Goal: Task Accomplishment & Management: Use online tool/utility

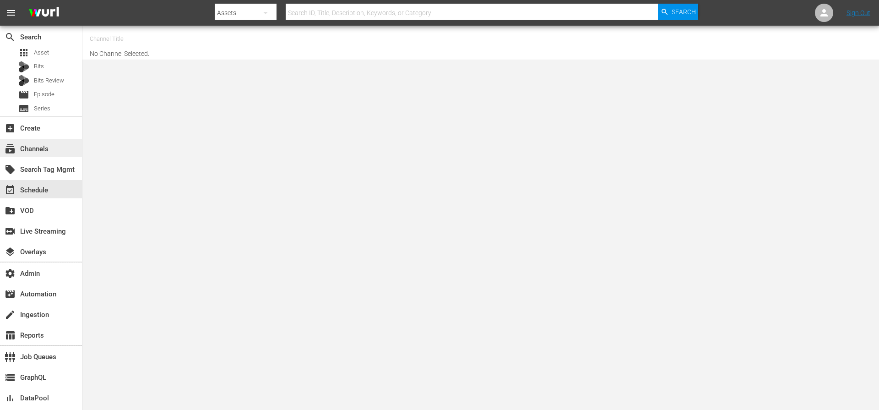
click at [49, 146] on div "subscriptions Channels" at bounding box center [25, 147] width 51 height 8
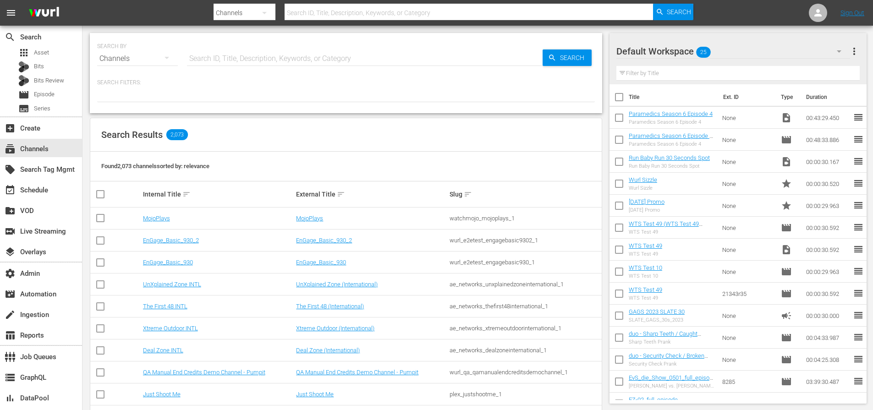
click at [274, 56] on input "text" at bounding box center [364, 59] width 355 height 22
type input "external"
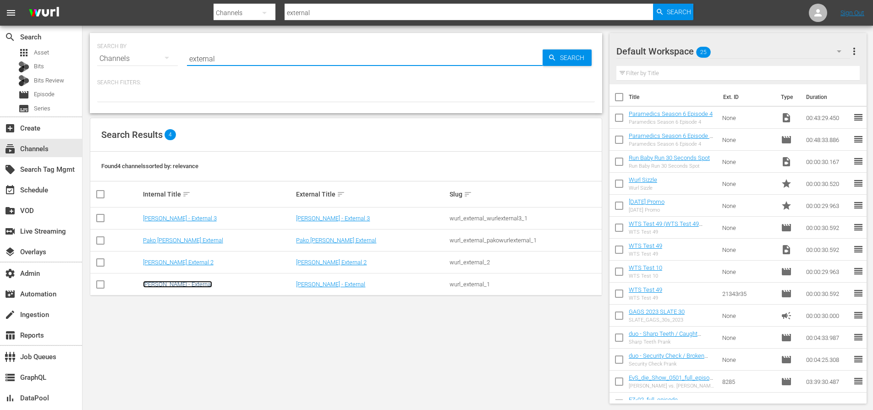
click at [168, 285] on link "Wurl - External" at bounding box center [177, 284] width 69 height 7
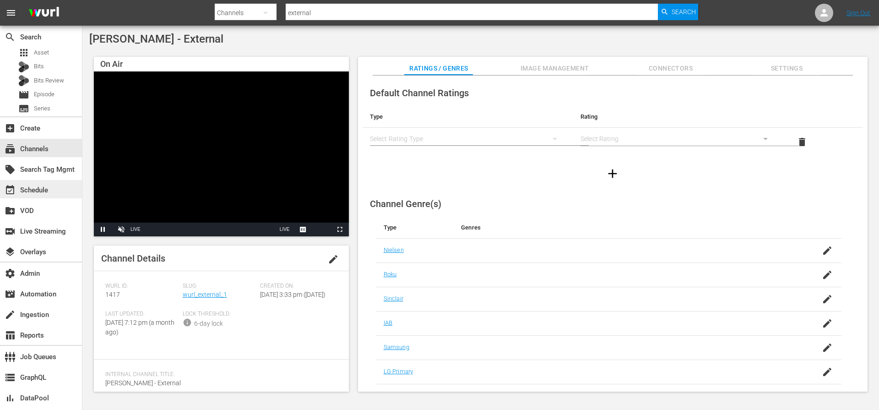
click at [41, 191] on div "event_available Schedule" at bounding box center [25, 189] width 51 height 8
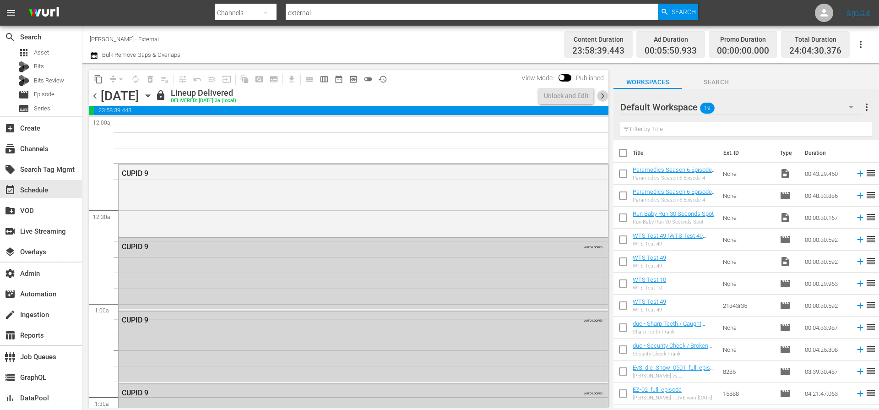
click at [603, 95] on span "chevron_right" at bounding box center [602, 95] width 11 height 11
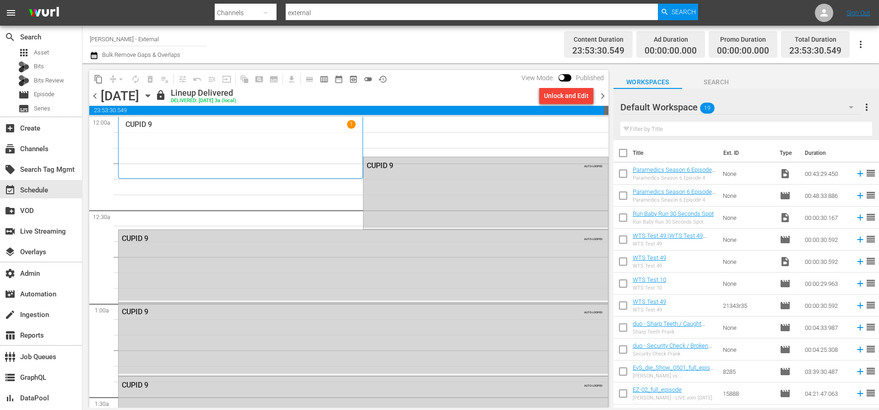
click at [603, 95] on span "chevron_right" at bounding box center [602, 95] width 11 height 11
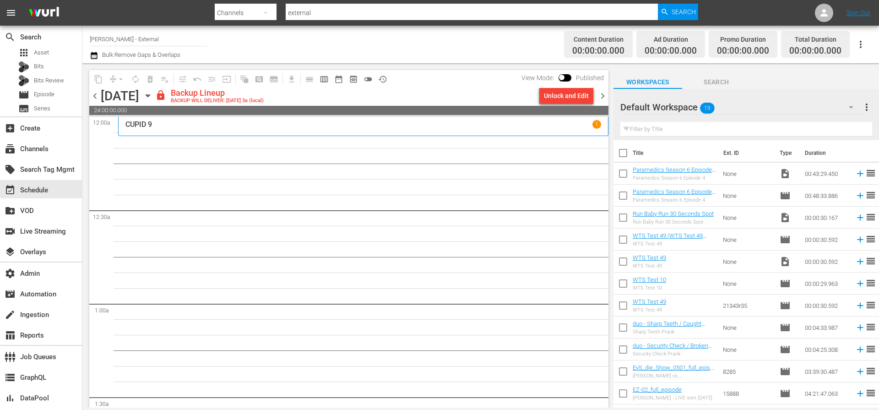
click at [603, 95] on span "chevron_right" at bounding box center [602, 95] width 11 height 11
click at [607, 96] on span "chevron_right" at bounding box center [602, 95] width 11 height 11
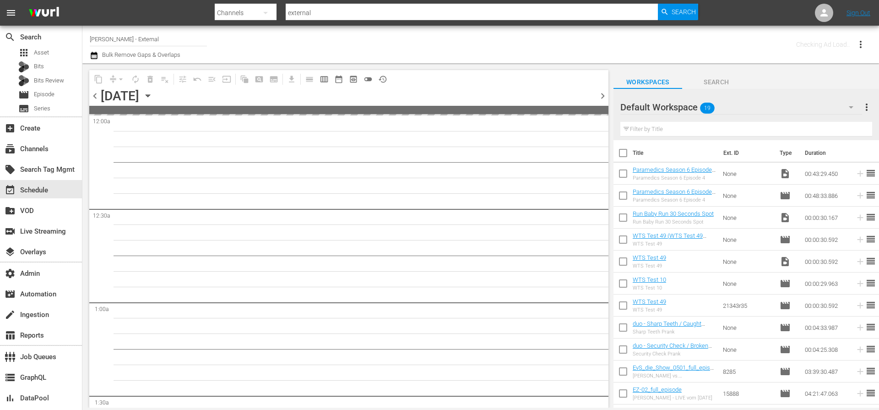
click at [607, 96] on span "chevron_right" at bounding box center [602, 95] width 11 height 11
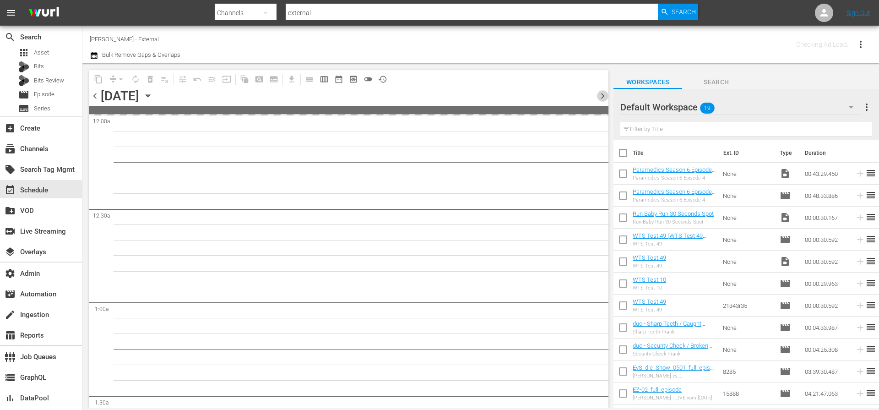
click at [607, 96] on span "chevron_right" at bounding box center [602, 95] width 11 height 11
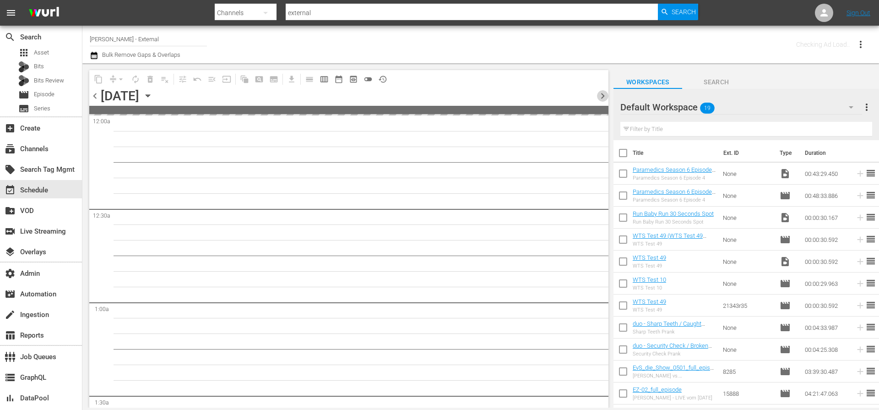
click at [607, 96] on span "chevron_right" at bounding box center [602, 95] width 11 height 11
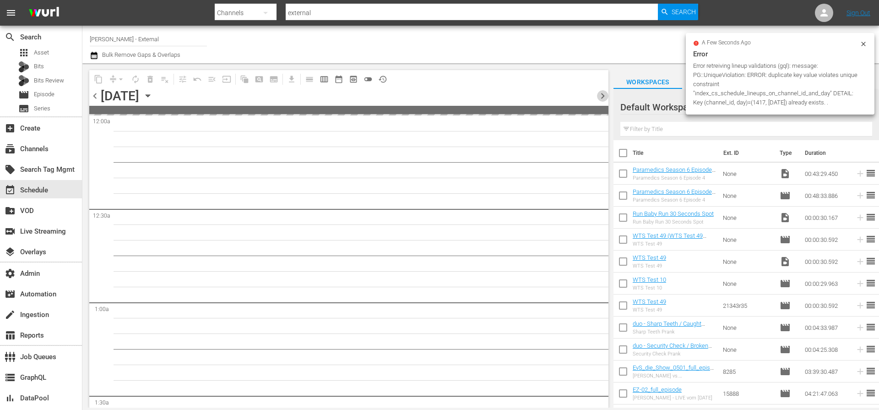
click at [607, 96] on span "chevron_right" at bounding box center [602, 95] width 11 height 11
click at [606, 96] on span "chevron_right" at bounding box center [602, 95] width 11 height 11
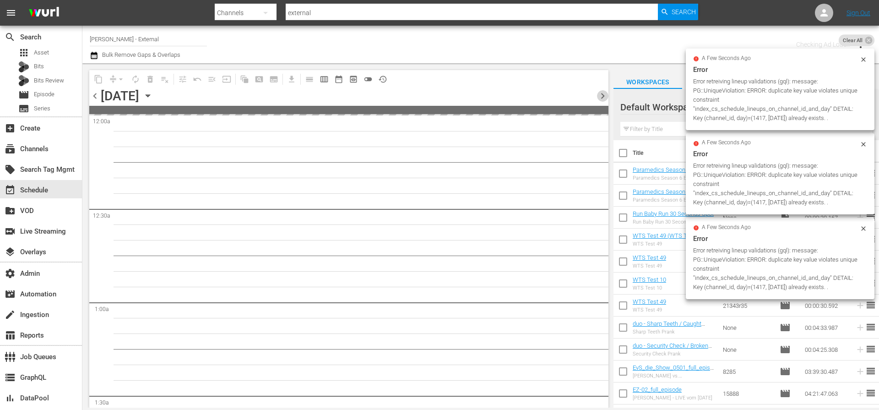
click at [606, 96] on span "chevron_right" at bounding box center [602, 95] width 11 height 11
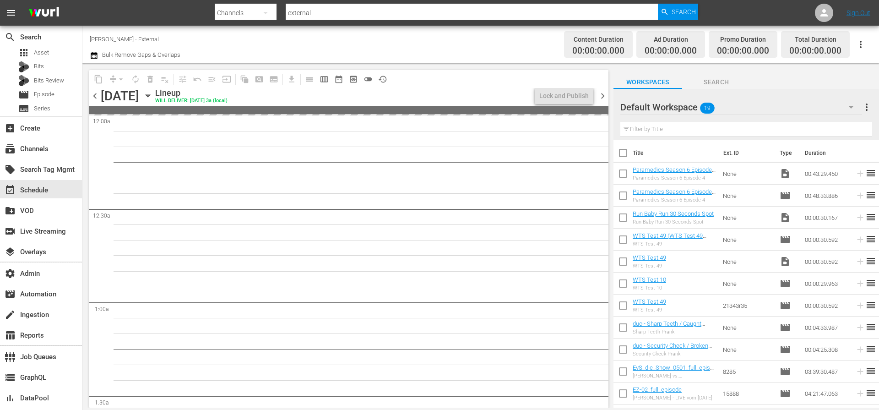
click at [94, 96] on span "chevron_left" at bounding box center [94, 95] width 11 height 11
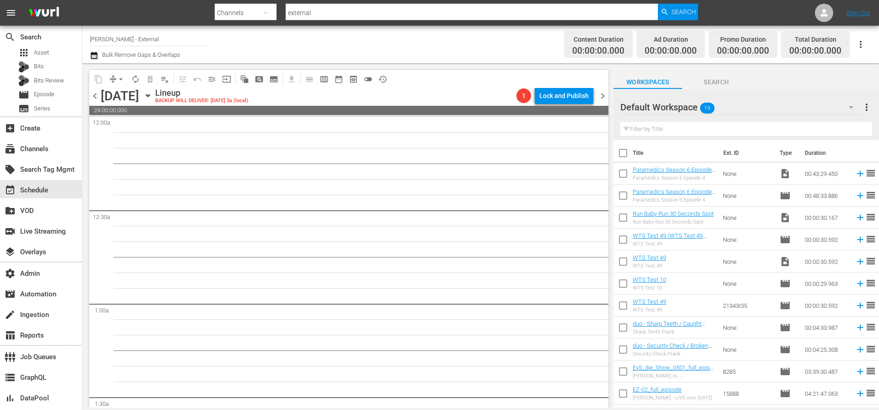
click at [424, 94] on div "Lineup BACKUP WILL DELIVER: 10/21 @ 3a (local)" at bounding box center [334, 96] width 358 height 16
click at [273, 79] on span "subtitles_outlined" at bounding box center [273, 79] width 9 height 9
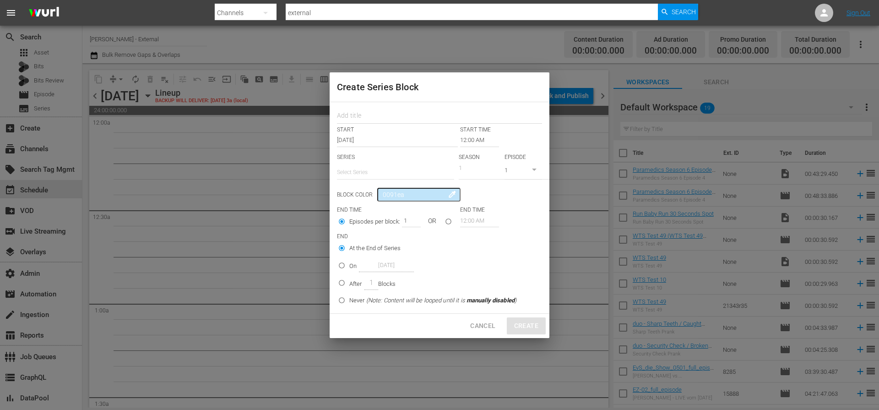
scroll to position [4, 0]
click at [377, 110] on input "text" at bounding box center [439, 117] width 205 height 14
type input "TestSeriesBlock"
click at [366, 169] on input "text" at bounding box center [395, 172] width 117 height 22
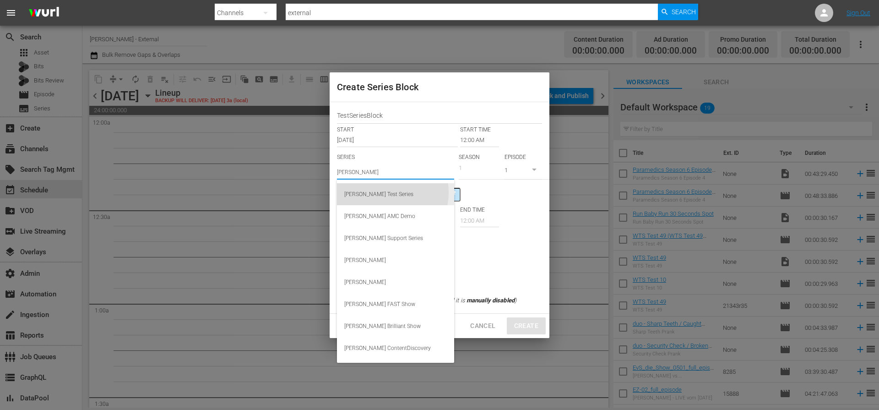
click at [381, 192] on div "Wurl Test Series" at bounding box center [395, 194] width 103 height 22
type input "Wurl Test Series"
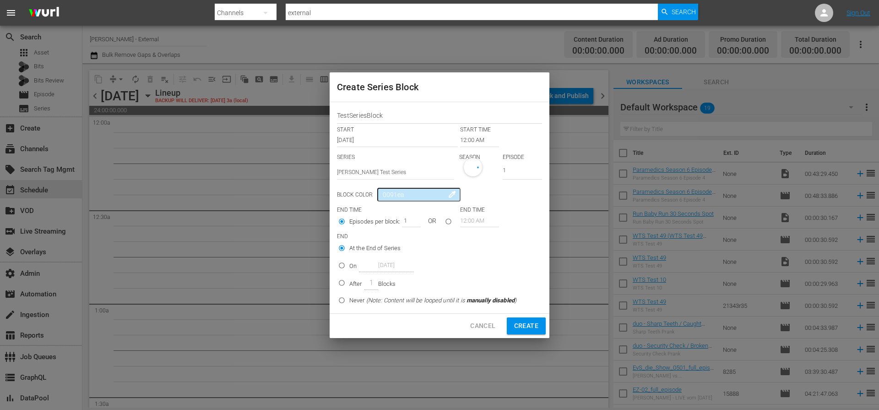
scroll to position [0, 0]
click at [341, 303] on input "Never (Note: Content will be looped until it is manually disabled )" at bounding box center [341, 304] width 15 height 15
radio input "true"
click at [535, 325] on span "Create" at bounding box center [526, 325] width 24 height 11
radio input "true"
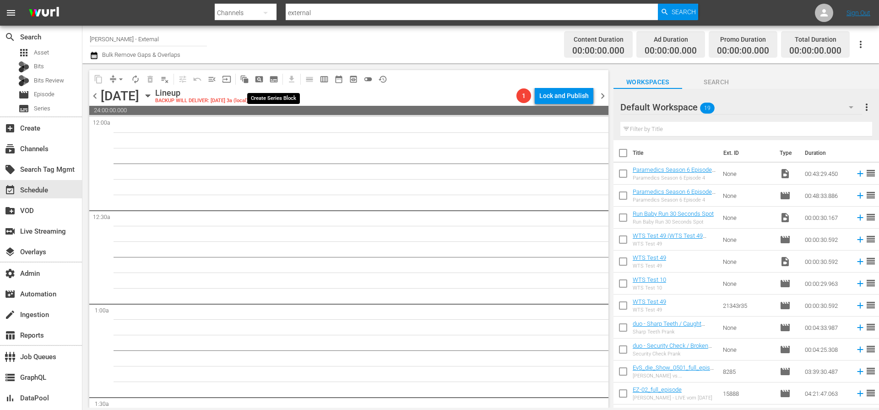
click at [277, 78] on span "subtitles_outlined" at bounding box center [273, 79] width 9 height 9
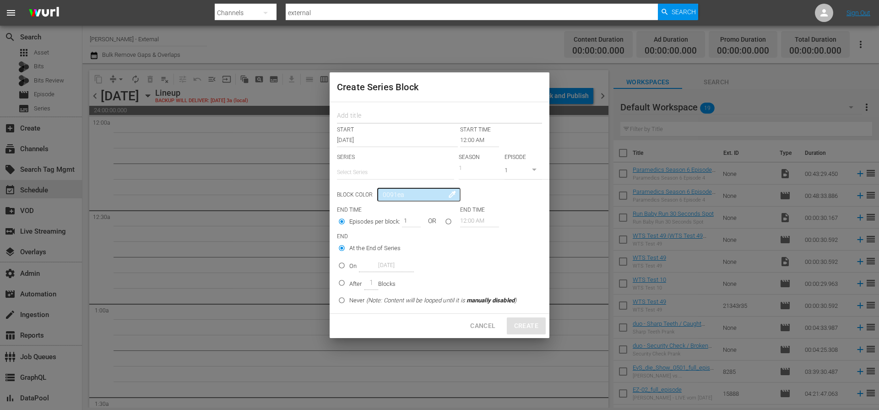
click at [369, 118] on input "text" at bounding box center [439, 117] width 205 height 14
type input "TestSeriesBlock"
click at [359, 170] on input "text" at bounding box center [395, 172] width 117 height 22
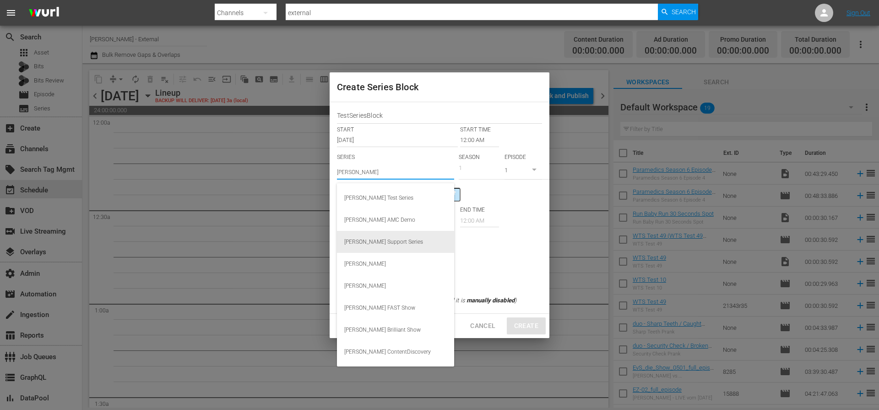
click at [382, 241] on div "Wurl Support Series" at bounding box center [395, 242] width 103 height 22
type input "Wurl Support Series"
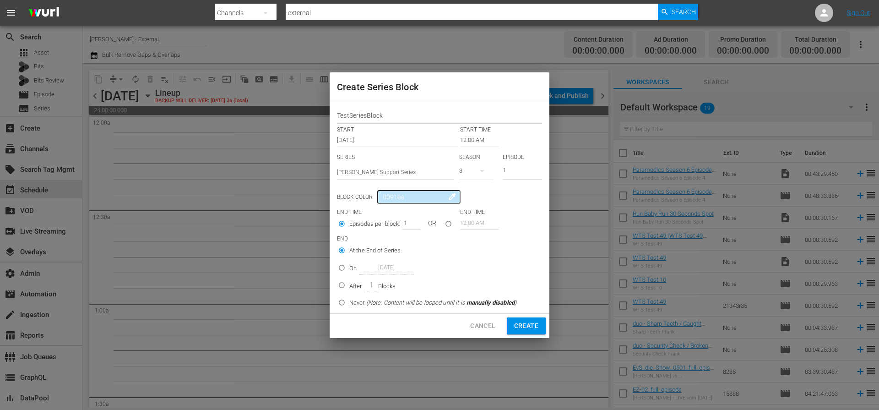
click at [474, 175] on button "button" at bounding box center [482, 171] width 22 height 22
click at [474, 199] on div "3" at bounding box center [471, 195] width 25 height 9
click at [510, 173] on input "1" at bounding box center [522, 171] width 39 height 15
drag, startPoint x: 512, startPoint y: 171, endPoint x: 481, endPoint y: 169, distance: 30.8
click at [482, 169] on div "SERIES Select Series Wurl Support Series SEASON 3 EPISODE 1" at bounding box center [439, 169] width 205 height 32
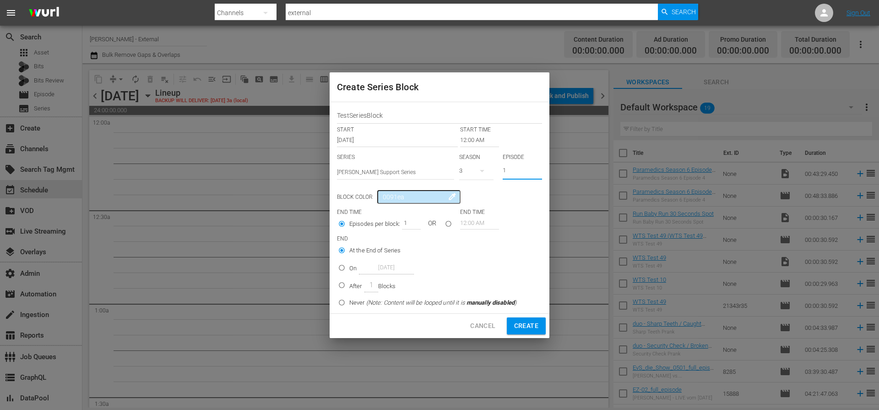
click at [530, 173] on input "1" at bounding box center [522, 171] width 39 height 15
click at [537, 170] on input "0" at bounding box center [522, 171] width 39 height 15
type input "1"
click at [534, 169] on input "1" at bounding box center [522, 171] width 39 height 15
click at [342, 301] on input "Never (Note: Content will be looped until it is manually disabled )" at bounding box center [341, 304] width 15 height 15
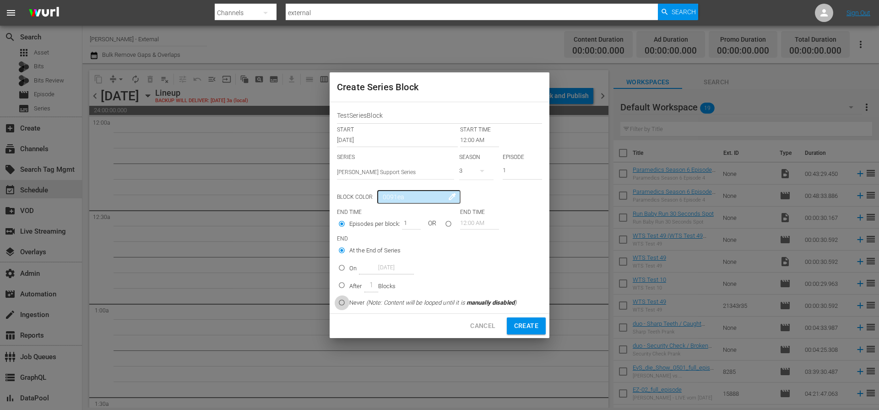
radio input "true"
click at [526, 326] on span "Create" at bounding box center [526, 325] width 24 height 11
radio input "true"
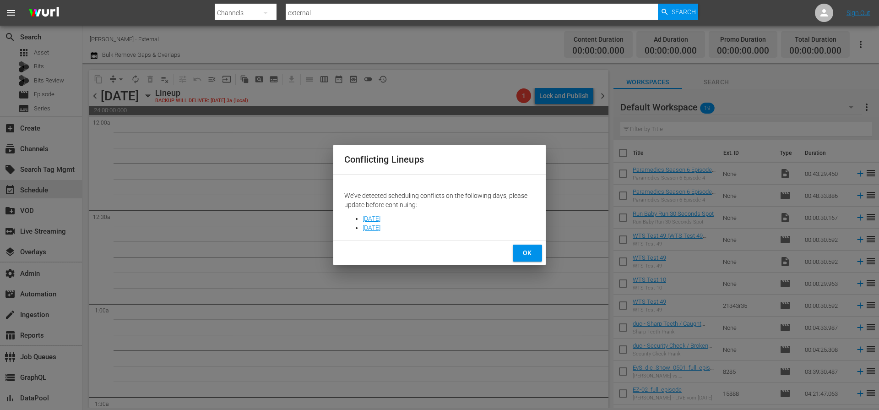
click at [526, 250] on span "OK" at bounding box center [527, 252] width 15 height 11
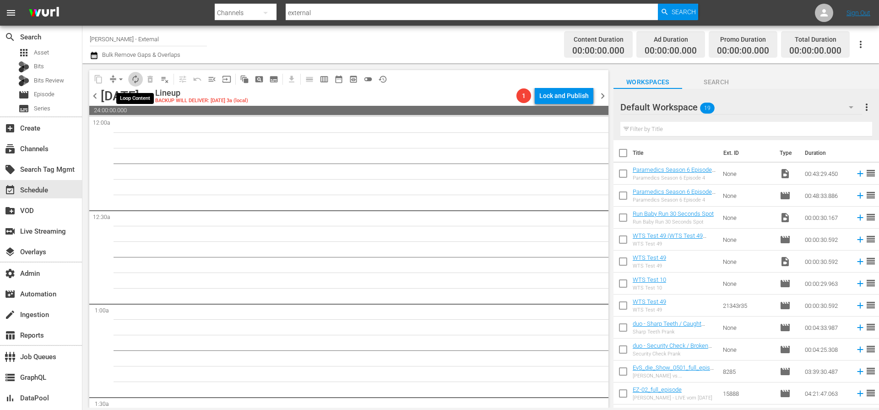
click at [131, 76] on span "autorenew_outlined" at bounding box center [135, 79] width 9 height 9
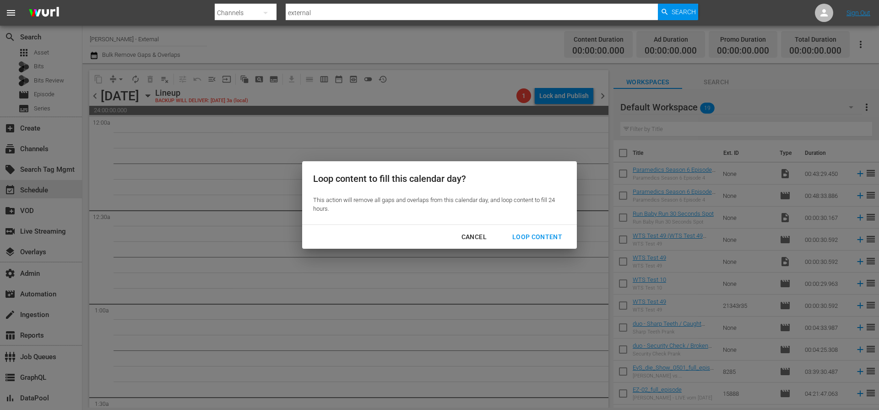
click at [526, 238] on div "Loop Content" at bounding box center [537, 236] width 65 height 11
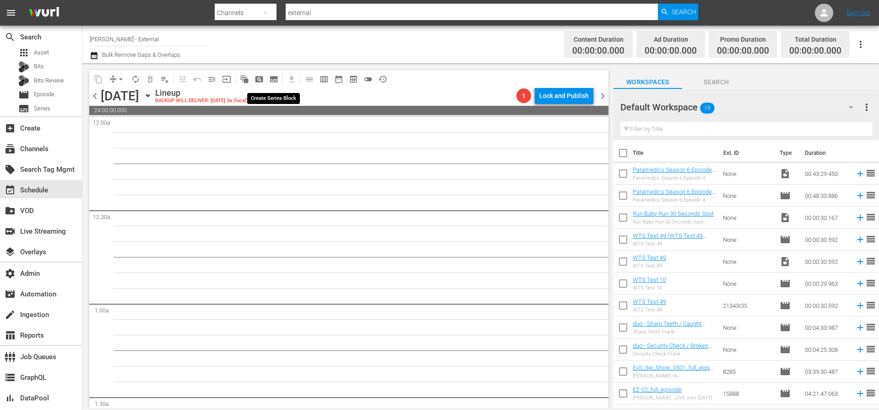
click at [276, 82] on span "subtitles_outlined" at bounding box center [273, 79] width 9 height 9
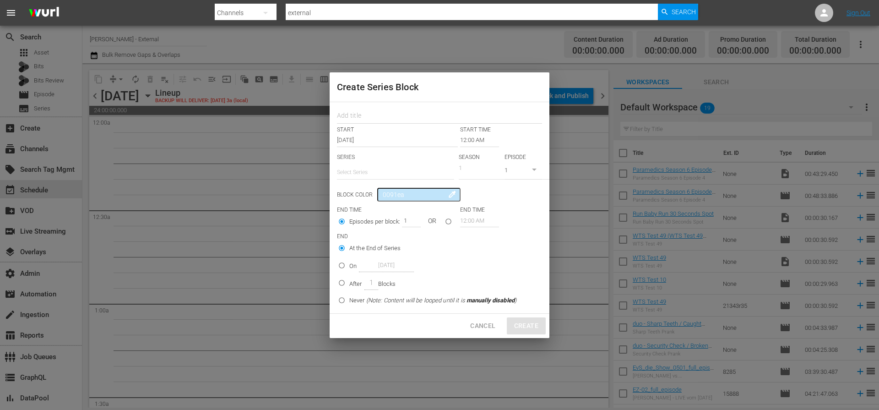
scroll to position [4, 0]
click at [477, 324] on span "Cancel" at bounding box center [482, 325] width 25 height 11
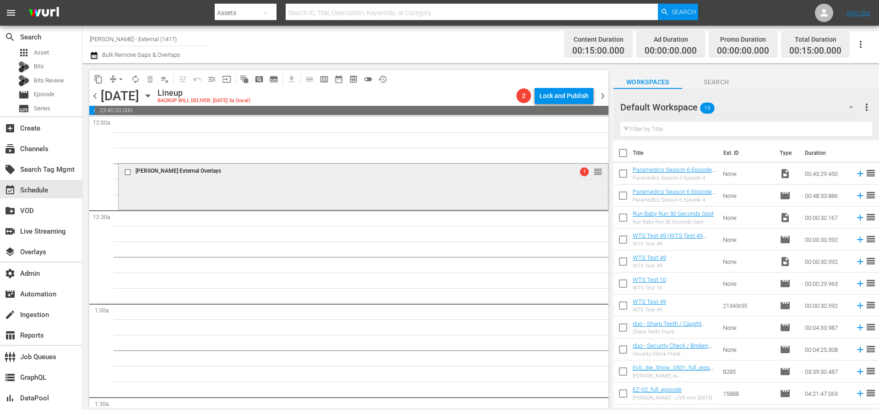
click at [413, 165] on div "Wurl External Overlays 1 reorder" at bounding box center [364, 172] width 490 height 17
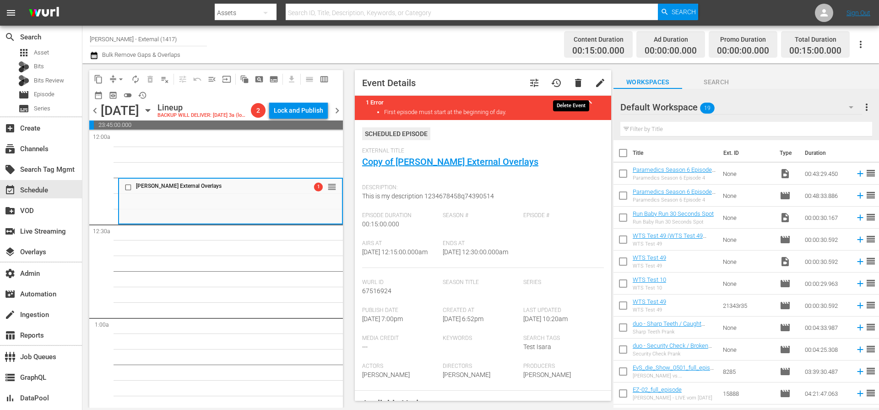
click at [576, 82] on span "delete" at bounding box center [578, 82] width 11 height 11
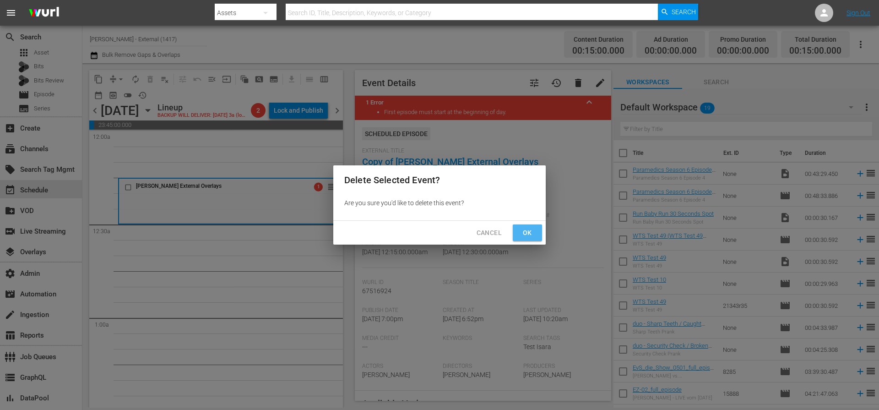
click at [524, 235] on span "Ok" at bounding box center [527, 232] width 15 height 11
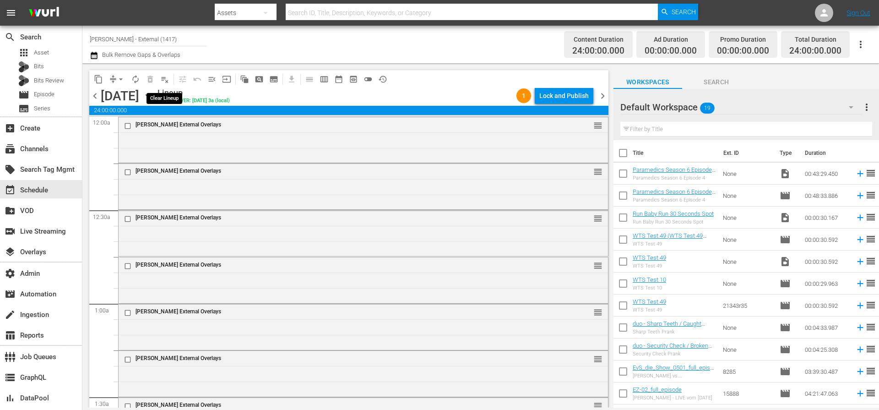
click at [167, 78] on span "playlist_remove_outlined" at bounding box center [164, 79] width 9 height 9
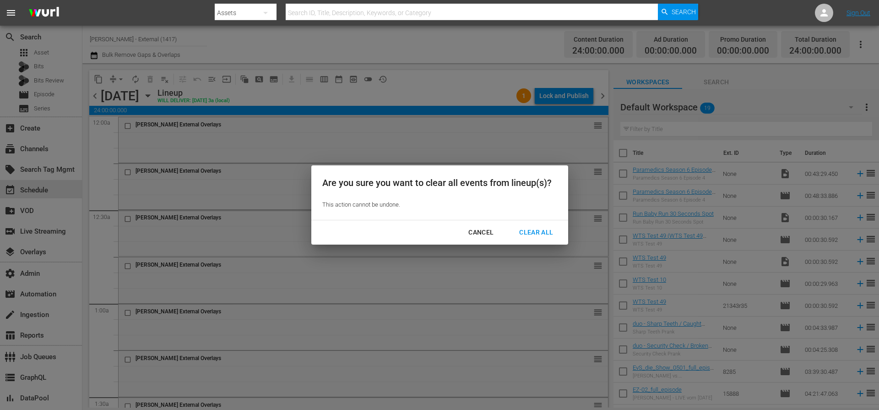
drag, startPoint x: 539, startPoint y: 232, endPoint x: 481, endPoint y: 190, distance: 71.1
click at [481, 190] on div "Are you sure you want to clear all events from lineup(s)? This action cannot be…" at bounding box center [439, 204] width 257 height 79
click at [481, 190] on div "Are you sure you want to clear all events from lineup(s)? This action cannot be…" at bounding box center [439, 192] width 257 height 55
click at [483, 235] on div "Cancel" at bounding box center [481, 232] width 40 height 11
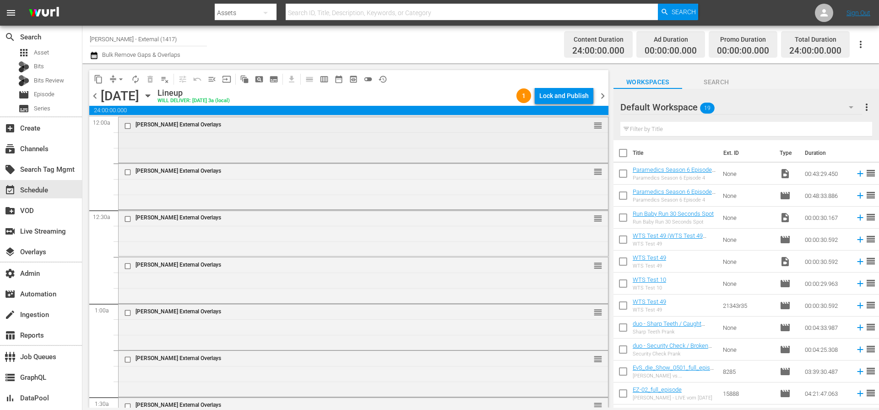
click at [129, 127] on input "checkbox" at bounding box center [129, 126] width 10 height 8
click at [130, 177] on div at bounding box center [129, 172] width 14 height 11
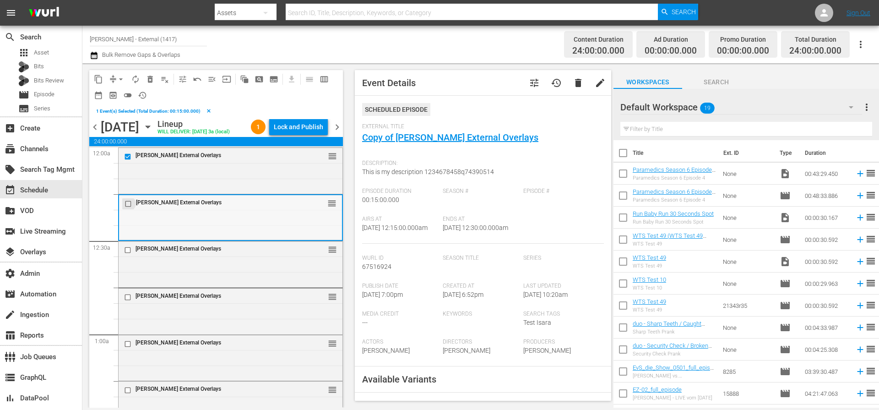
click at [131, 203] on input "checkbox" at bounding box center [130, 204] width 10 height 8
click at [573, 83] on span "delete" at bounding box center [578, 82] width 11 height 11
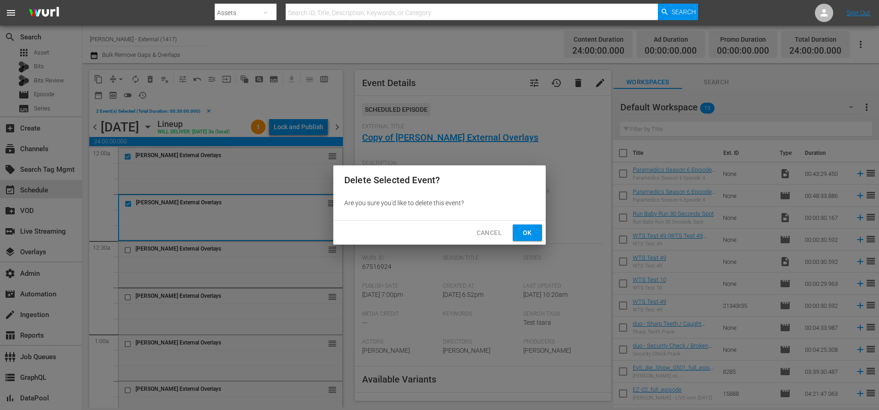
click at [480, 237] on span "Cancel" at bounding box center [489, 232] width 25 height 11
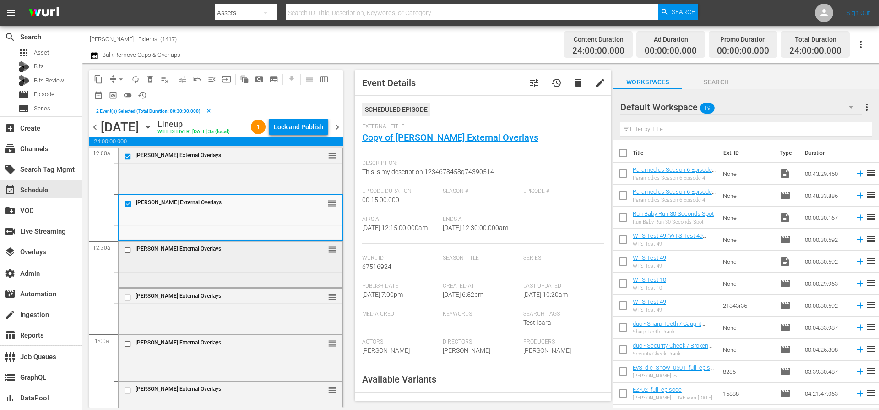
click at [126, 248] on input "checkbox" at bounding box center [129, 250] width 10 height 8
click at [128, 295] on div at bounding box center [129, 297] width 14 height 11
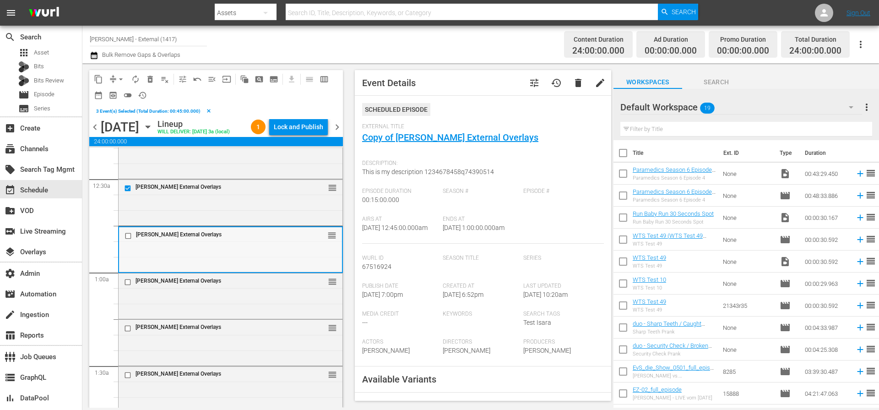
scroll to position [95, 0]
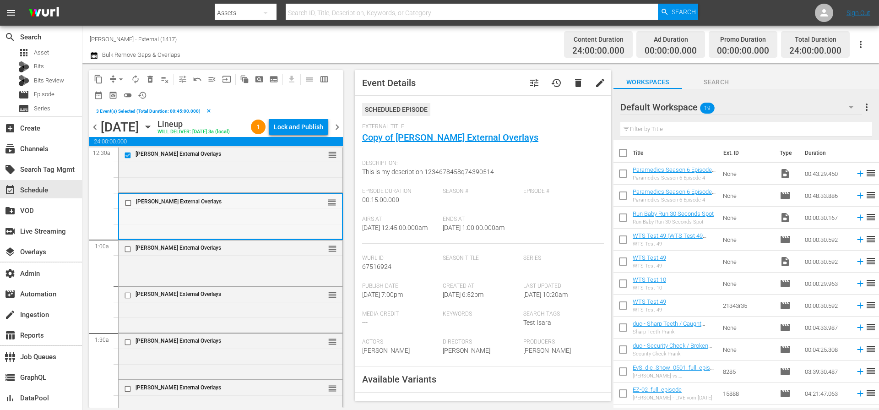
click at [131, 196] on div "Wurl External Overlays reorder" at bounding box center [230, 202] width 223 height 17
click at [130, 204] on input "checkbox" at bounding box center [130, 203] width 10 height 8
click at [131, 245] on input "checkbox" at bounding box center [129, 249] width 10 height 8
click at [128, 299] on input "checkbox" at bounding box center [129, 296] width 10 height 8
click at [127, 343] on input "checkbox" at bounding box center [129, 342] width 10 height 8
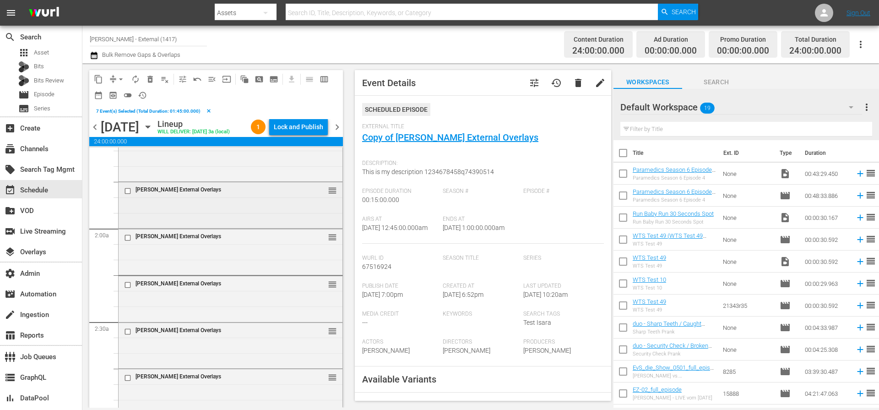
scroll to position [256, 0]
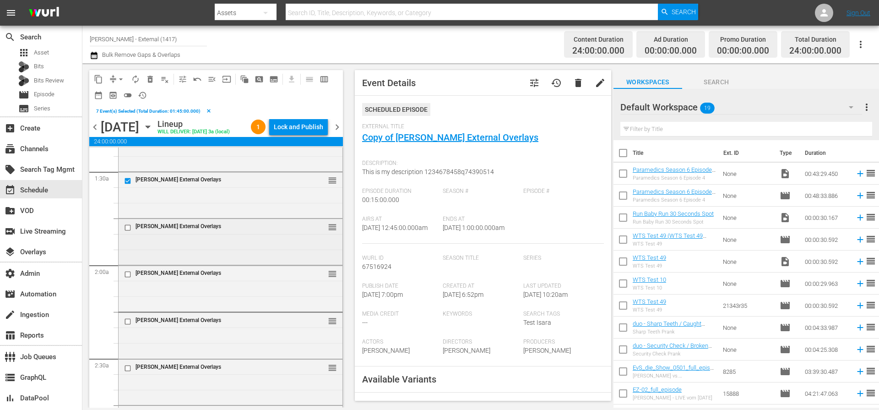
click at [128, 227] on input "checkbox" at bounding box center [129, 228] width 10 height 8
click at [128, 274] on input "checkbox" at bounding box center [129, 274] width 10 height 8
click at [128, 319] on input "checkbox" at bounding box center [129, 321] width 10 height 8
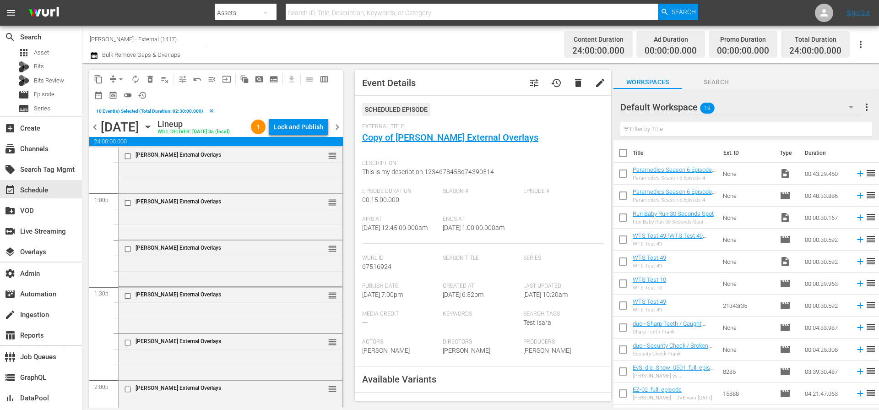
scroll to position [4225, 0]
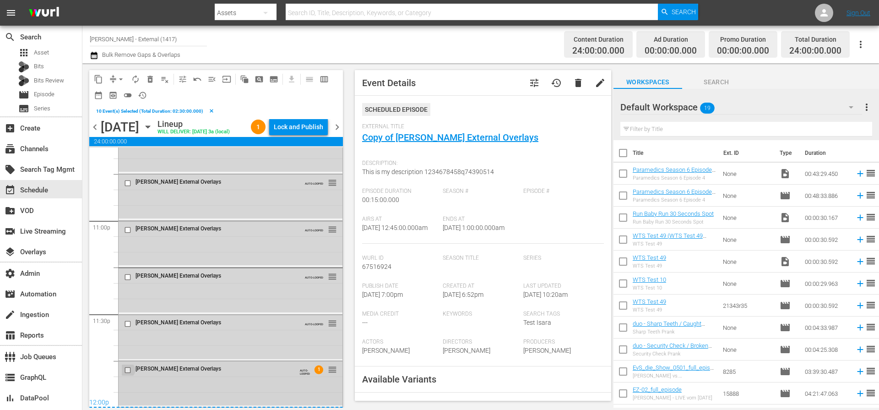
click at [131, 367] on input "checkbox" at bounding box center [129, 370] width 10 height 8
click at [131, 324] on input "checkbox" at bounding box center [129, 324] width 10 height 8
click at [128, 275] on input "checkbox" at bounding box center [129, 277] width 10 height 8
click at [128, 226] on input "checkbox" at bounding box center [129, 230] width 10 height 8
click at [132, 181] on input "checkbox" at bounding box center [129, 184] width 10 height 8
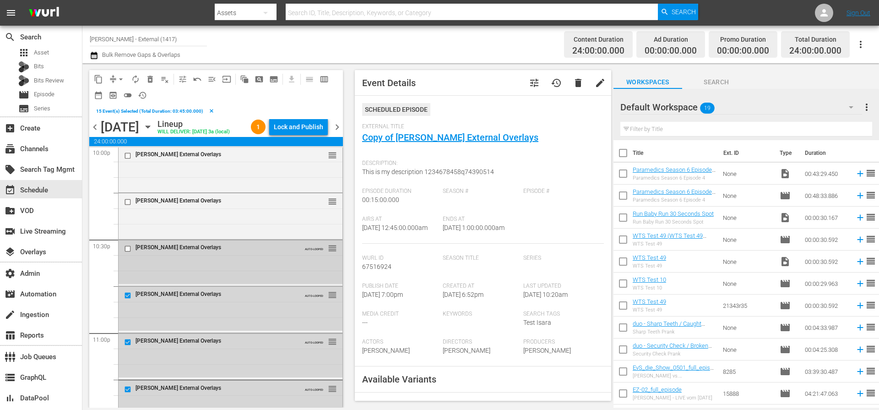
scroll to position [4106, 0]
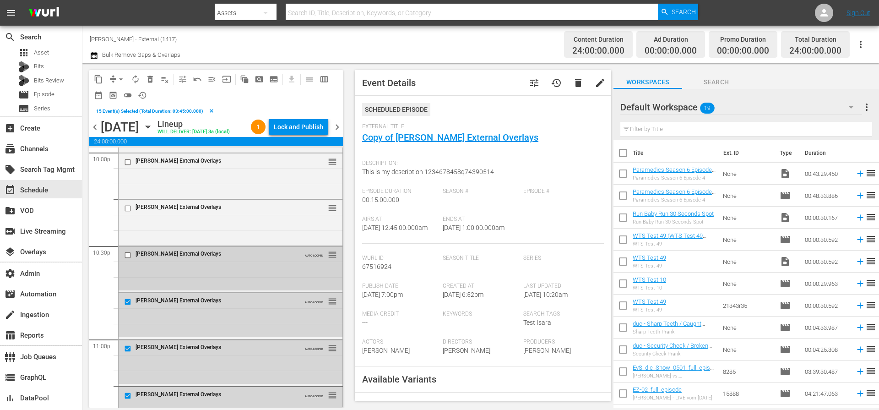
click at [131, 255] on input "checkbox" at bounding box center [129, 255] width 10 height 8
click at [131, 210] on input "checkbox" at bounding box center [129, 209] width 10 height 8
click at [129, 162] on input "checkbox" at bounding box center [129, 162] width 10 height 8
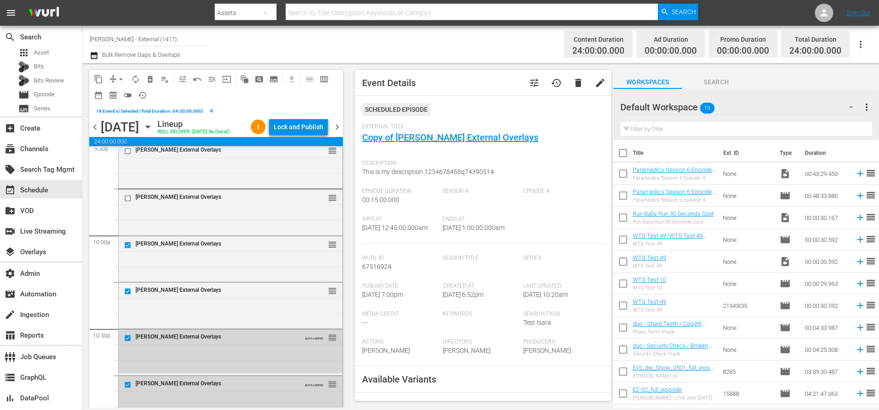
scroll to position [3878, 0]
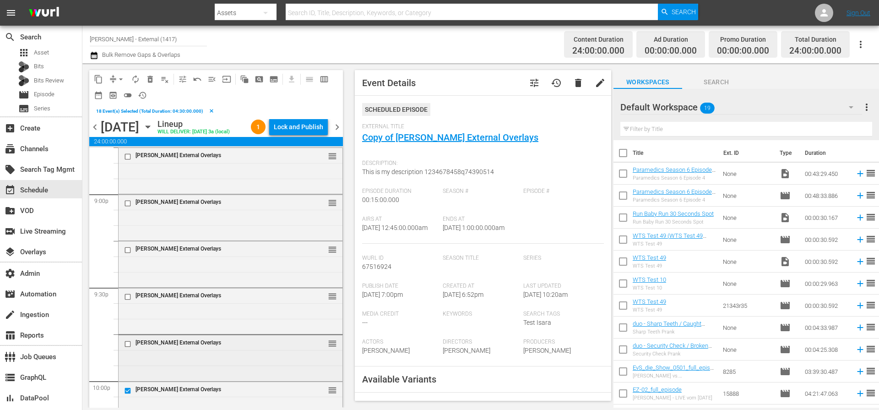
click at [128, 349] on div at bounding box center [129, 343] width 14 height 11
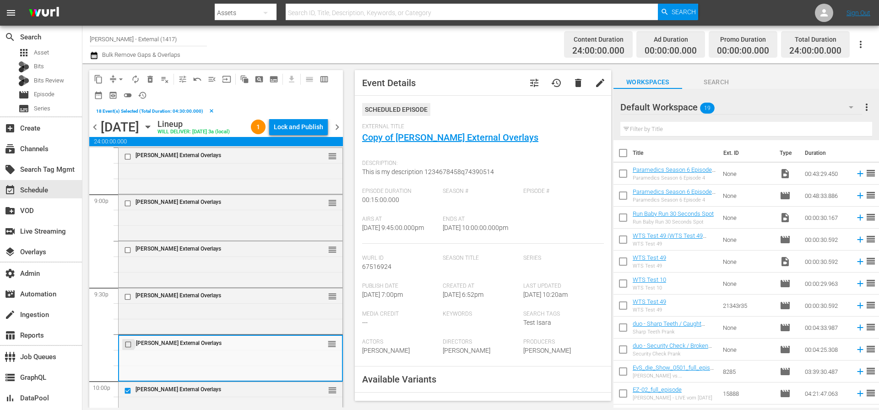
click at [127, 344] on input "checkbox" at bounding box center [130, 344] width 10 height 8
click at [131, 295] on input "checkbox" at bounding box center [129, 297] width 10 height 8
click at [131, 251] on input "checkbox" at bounding box center [129, 250] width 10 height 8
click at [128, 202] on input "checkbox" at bounding box center [129, 204] width 10 height 8
click at [127, 157] on input "checkbox" at bounding box center [129, 157] width 10 height 8
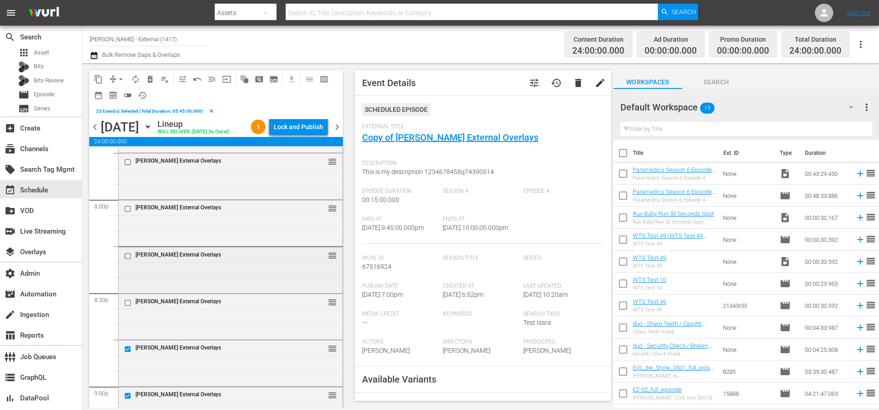
scroll to position [3679, 0]
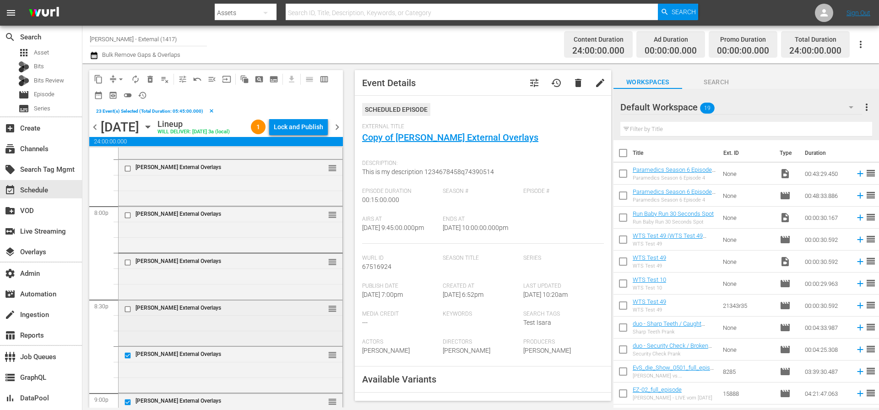
click at [128, 311] on input "checkbox" at bounding box center [129, 309] width 10 height 8
click at [128, 262] on input "checkbox" at bounding box center [129, 262] width 10 height 8
click at [129, 214] on input "checkbox" at bounding box center [129, 215] width 10 height 8
click at [126, 167] on input "checkbox" at bounding box center [129, 169] width 10 height 8
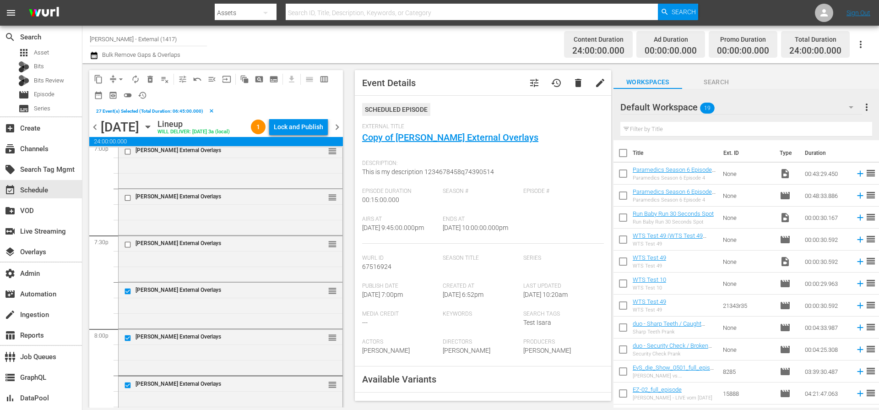
scroll to position [3383, 0]
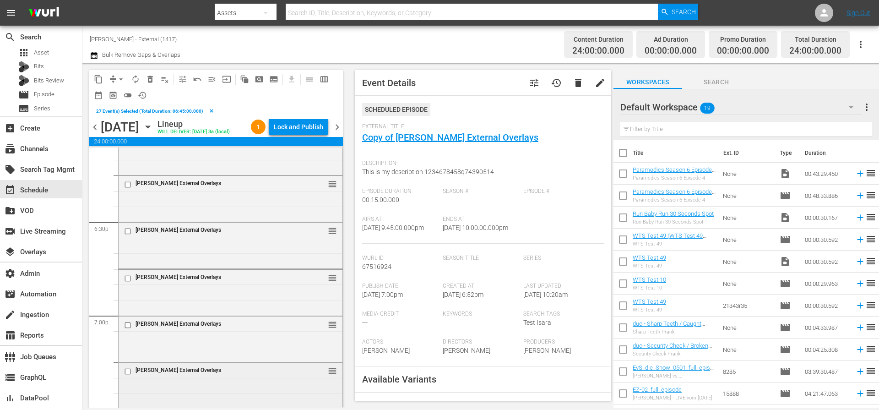
click at [127, 372] on input "checkbox" at bounding box center [129, 372] width 10 height 8
click at [128, 324] on input "checkbox" at bounding box center [129, 325] width 10 height 8
click at [131, 278] on input "checkbox" at bounding box center [129, 278] width 10 height 8
click at [128, 232] on input "checkbox" at bounding box center [129, 231] width 10 height 8
click at [129, 184] on input "checkbox" at bounding box center [129, 185] width 10 height 8
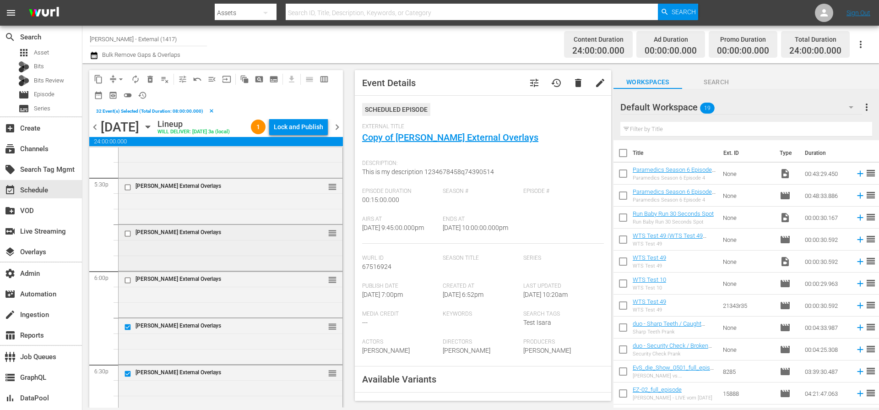
scroll to position [3205, 0]
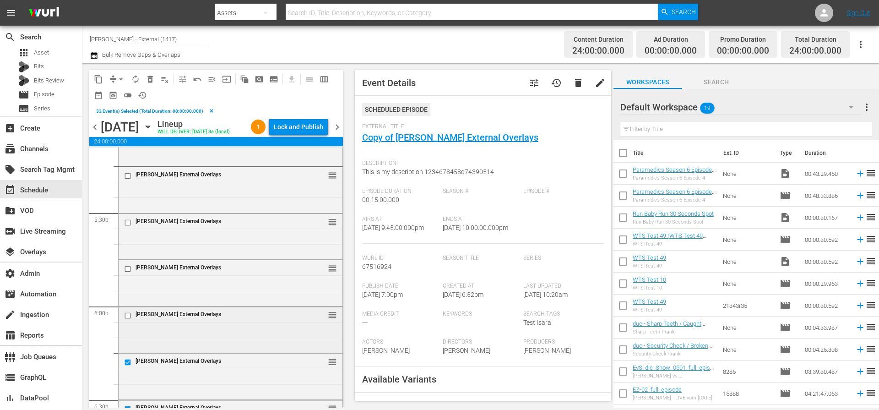
click at [130, 316] on input "checkbox" at bounding box center [129, 316] width 10 height 8
click at [128, 270] on input "checkbox" at bounding box center [129, 269] width 10 height 8
click at [128, 223] on input "checkbox" at bounding box center [129, 222] width 10 height 8
click at [130, 178] on input "checkbox" at bounding box center [129, 176] width 10 height 8
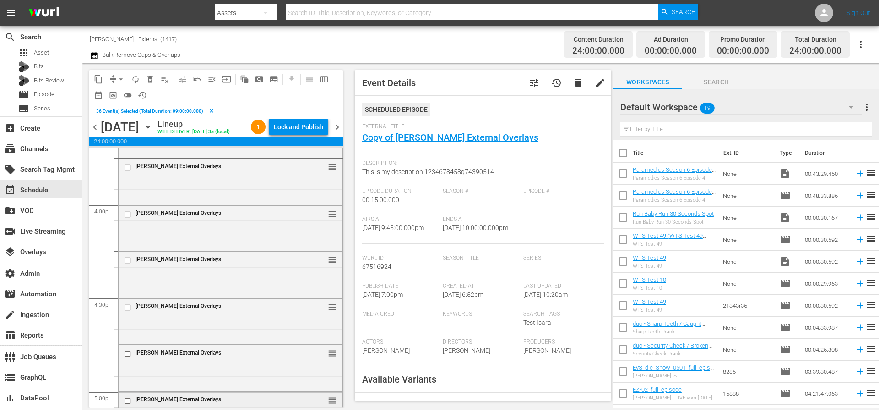
click at [127, 399] on input "checkbox" at bounding box center [129, 401] width 10 height 8
click at [128, 351] on input "checkbox" at bounding box center [129, 354] width 10 height 8
click at [131, 309] on input "checkbox" at bounding box center [129, 308] width 10 height 8
click at [128, 260] on input "checkbox" at bounding box center [129, 261] width 10 height 8
click at [129, 214] on input "checkbox" at bounding box center [129, 214] width 10 height 8
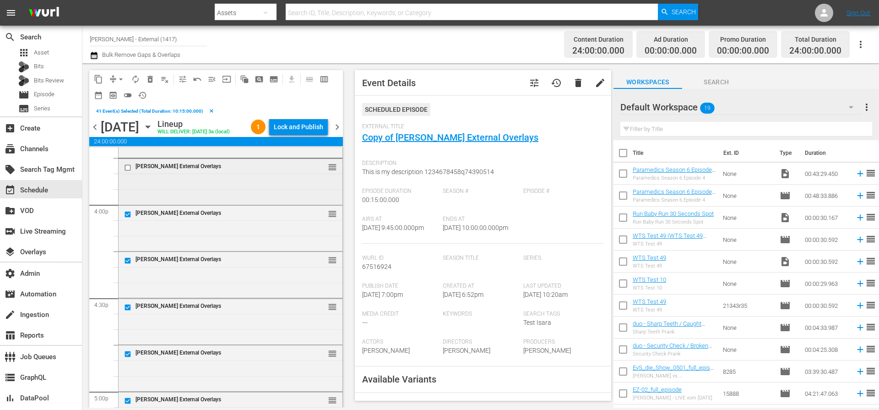
click at [126, 168] on input "checkbox" at bounding box center [129, 168] width 10 height 8
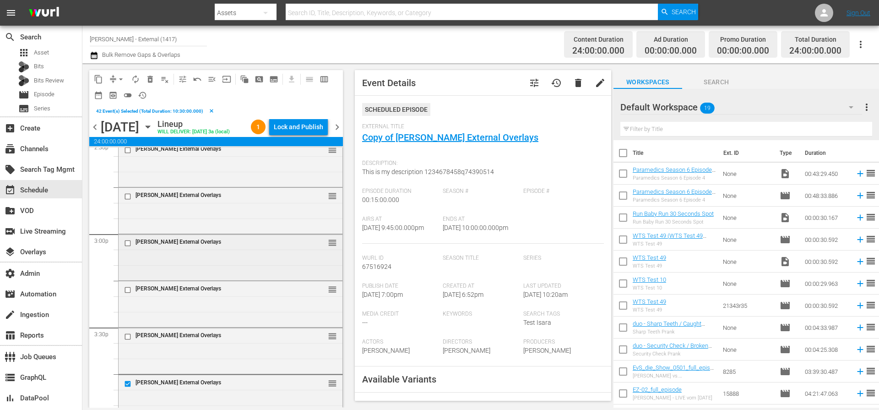
scroll to position [2685, 0]
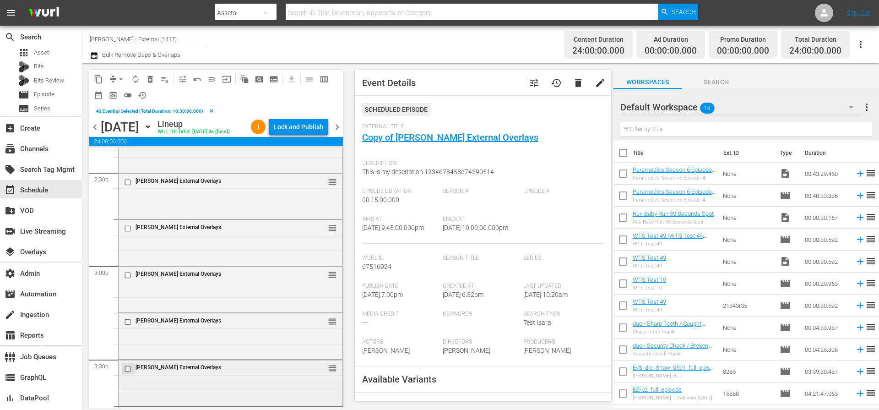
click at [128, 372] on input "checkbox" at bounding box center [129, 369] width 10 height 8
click at [128, 321] on input "checkbox" at bounding box center [129, 322] width 10 height 8
click at [129, 272] on input "checkbox" at bounding box center [129, 276] width 10 height 8
click at [129, 227] on input "checkbox" at bounding box center [129, 229] width 10 height 8
click at [128, 180] on input "checkbox" at bounding box center [129, 182] width 10 height 8
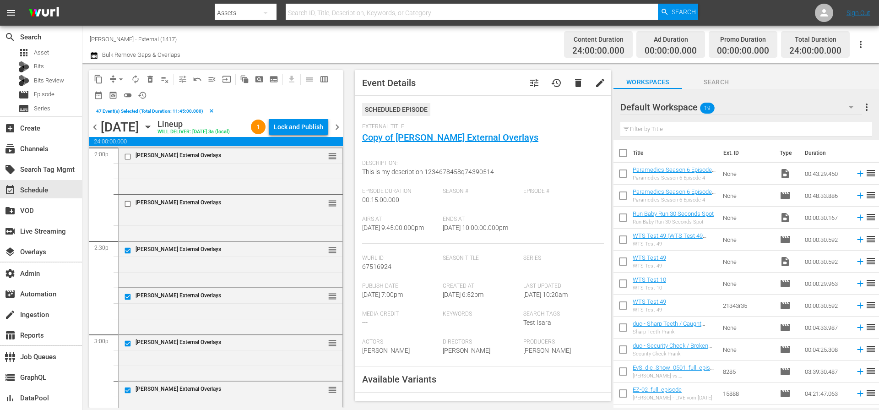
scroll to position [2470, 0]
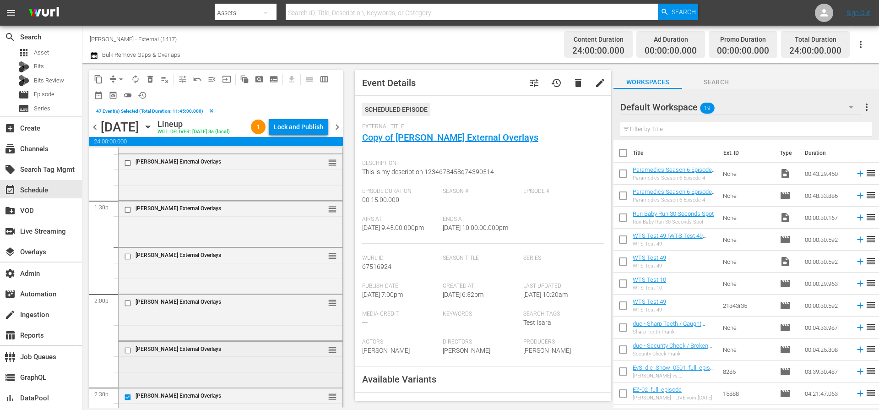
click at [131, 351] on input "checkbox" at bounding box center [129, 350] width 10 height 8
click at [129, 303] on input "checkbox" at bounding box center [129, 303] width 10 height 8
click at [127, 253] on input "checkbox" at bounding box center [129, 257] width 10 height 8
click at [129, 212] on input "checkbox" at bounding box center [129, 210] width 10 height 8
click at [131, 164] on input "checkbox" at bounding box center [129, 163] width 10 height 8
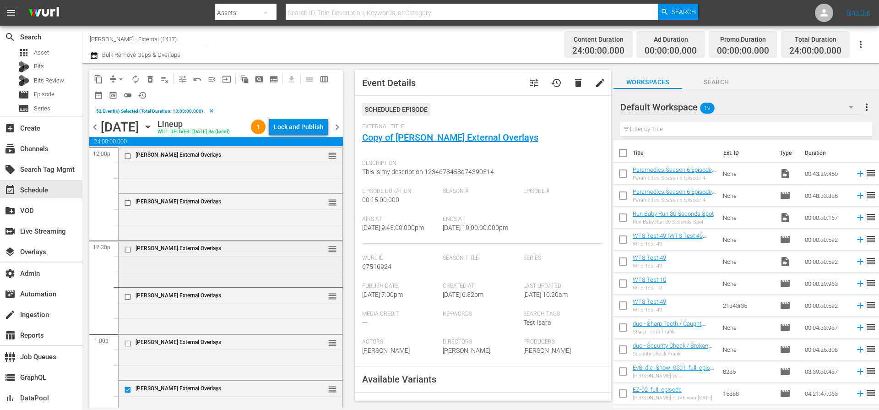
scroll to position [2213, 0]
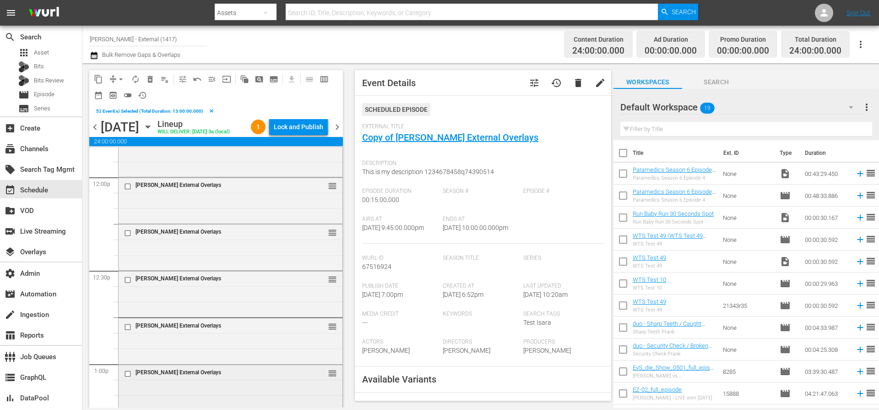
click at [128, 374] on input "checkbox" at bounding box center [129, 374] width 10 height 8
click at [128, 327] on input "checkbox" at bounding box center [129, 327] width 10 height 8
click at [129, 278] on input "checkbox" at bounding box center [129, 280] width 10 height 8
click at [129, 234] on input "checkbox" at bounding box center [129, 233] width 10 height 8
click at [129, 188] on input "checkbox" at bounding box center [129, 187] width 10 height 8
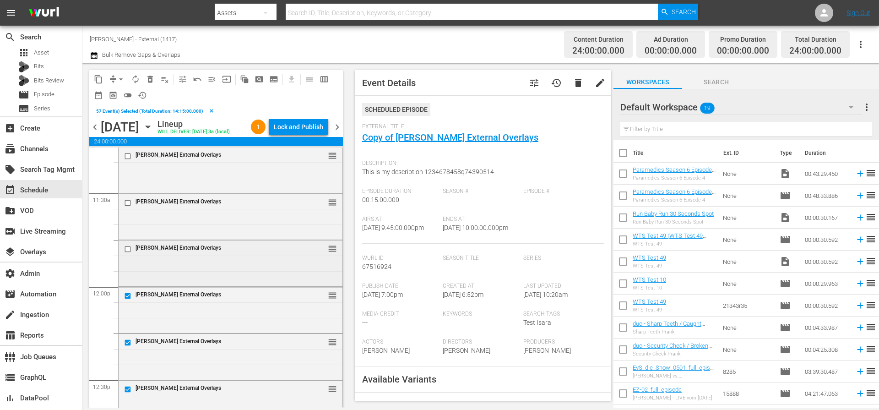
scroll to position [2048, 0]
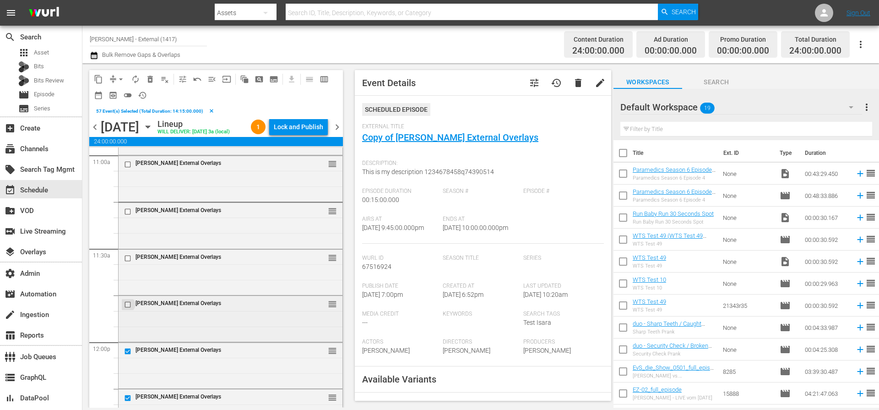
click at [128, 302] on input "checkbox" at bounding box center [129, 305] width 10 height 8
click at [127, 257] on input "checkbox" at bounding box center [129, 258] width 10 height 8
click at [131, 212] on input "checkbox" at bounding box center [129, 211] width 10 height 8
click at [128, 164] on input "checkbox" at bounding box center [129, 164] width 10 height 8
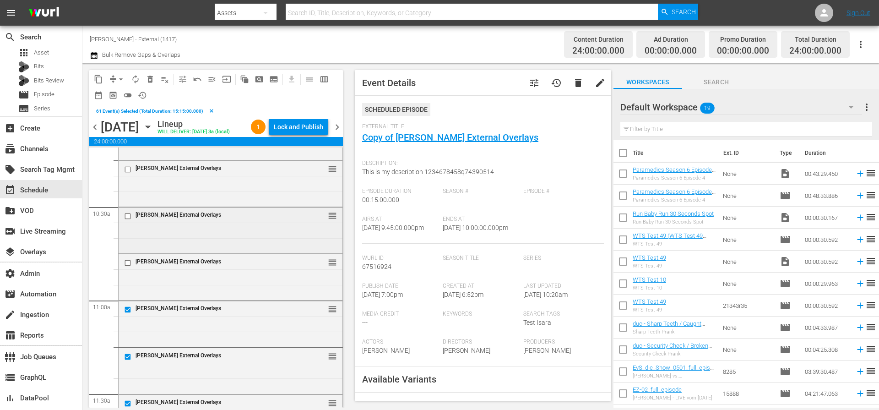
scroll to position [1857, 0]
click at [128, 309] on input "checkbox" at bounding box center [129, 309] width 10 height 8
click at [128, 260] on input "checkbox" at bounding box center [129, 262] width 10 height 8
click at [129, 215] on input "checkbox" at bounding box center [129, 215] width 10 height 8
click at [130, 166] on input "checkbox" at bounding box center [129, 168] width 10 height 8
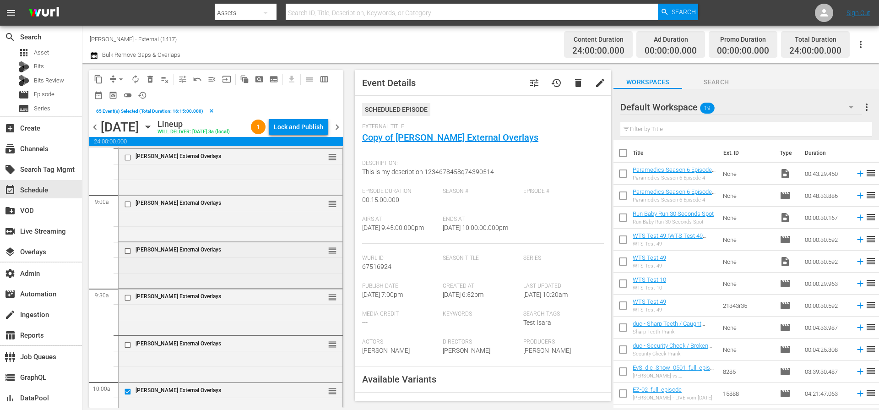
scroll to position [1607, 0]
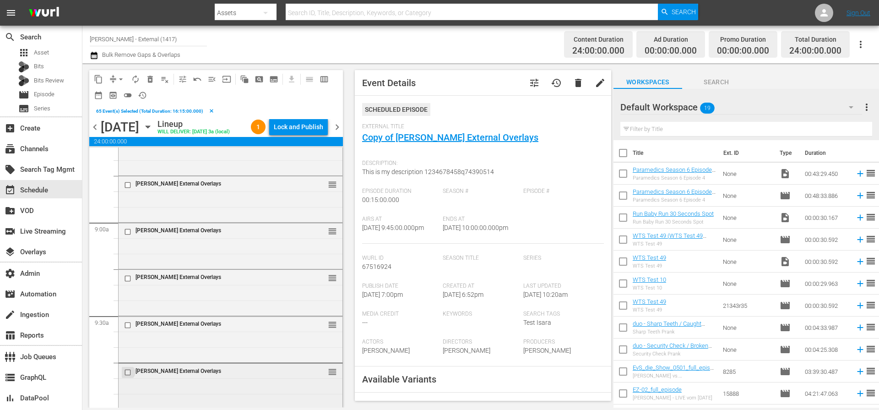
click at [128, 372] on input "checkbox" at bounding box center [129, 372] width 10 height 8
click at [126, 325] on input "checkbox" at bounding box center [129, 325] width 10 height 8
click at [131, 279] on input "checkbox" at bounding box center [129, 279] width 10 height 8
click at [127, 234] on input "checkbox" at bounding box center [129, 232] width 10 height 8
click at [129, 186] on input "checkbox" at bounding box center [129, 185] width 10 height 8
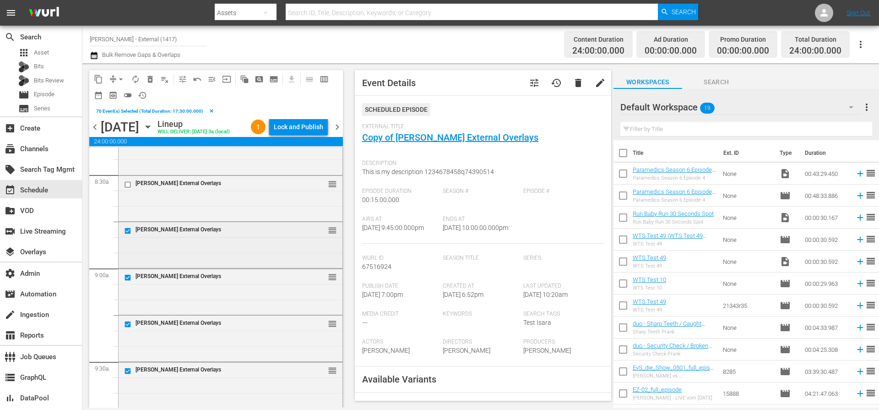
scroll to position [1514, 0]
click at [130, 229] on input "checkbox" at bounding box center [129, 232] width 10 height 8
click at [129, 185] on input "checkbox" at bounding box center [129, 185] width 10 height 8
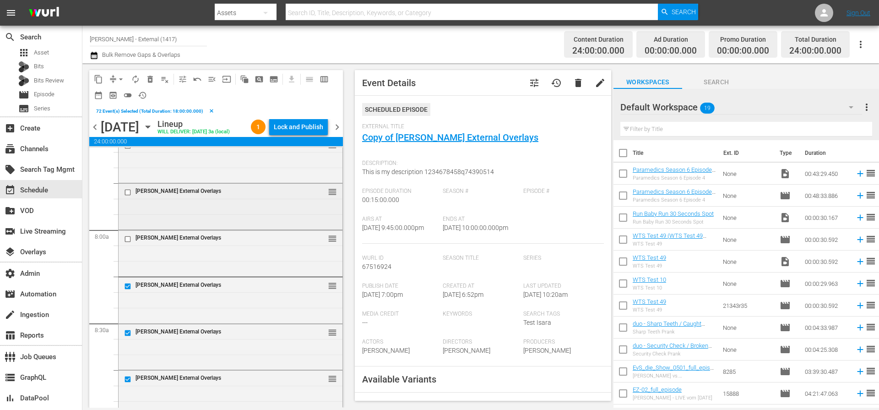
scroll to position [1357, 0]
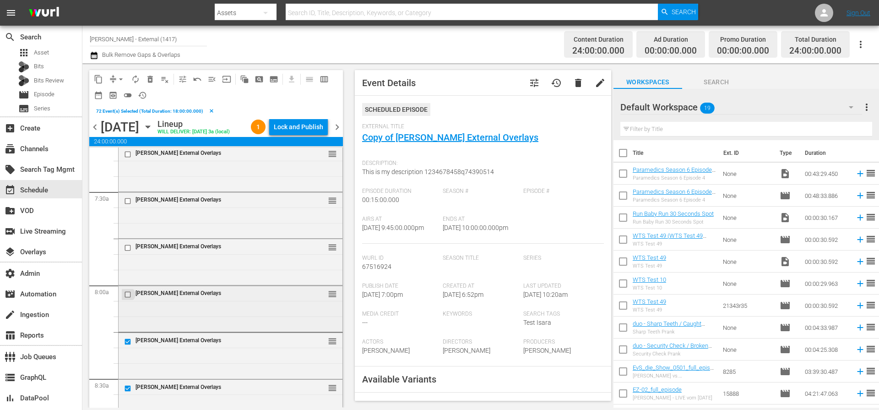
click at [129, 290] on input "checkbox" at bounding box center [129, 294] width 10 height 8
click at [126, 246] on input "checkbox" at bounding box center [129, 248] width 10 height 8
click at [129, 202] on input "checkbox" at bounding box center [129, 201] width 10 height 8
click at [131, 156] on input "checkbox" at bounding box center [129, 155] width 10 height 8
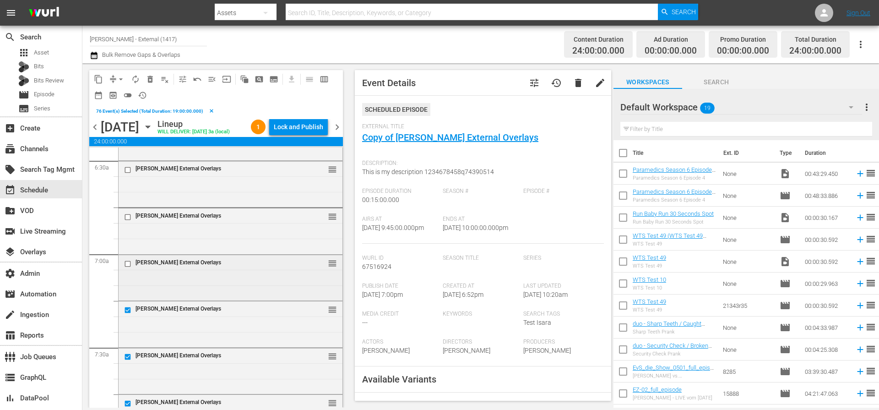
scroll to position [1201, 0]
click at [131, 267] on input "checkbox" at bounding box center [129, 264] width 10 height 8
click at [127, 218] on input "checkbox" at bounding box center [129, 217] width 10 height 8
click at [130, 169] on input "checkbox" at bounding box center [129, 170] width 10 height 8
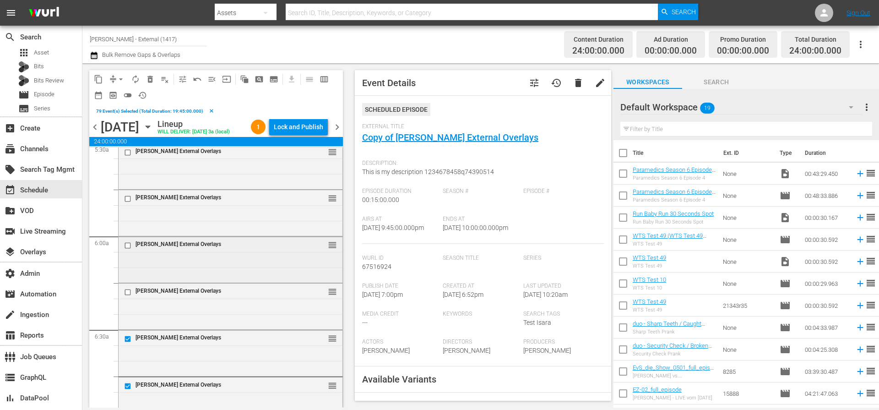
scroll to position [1024, 0]
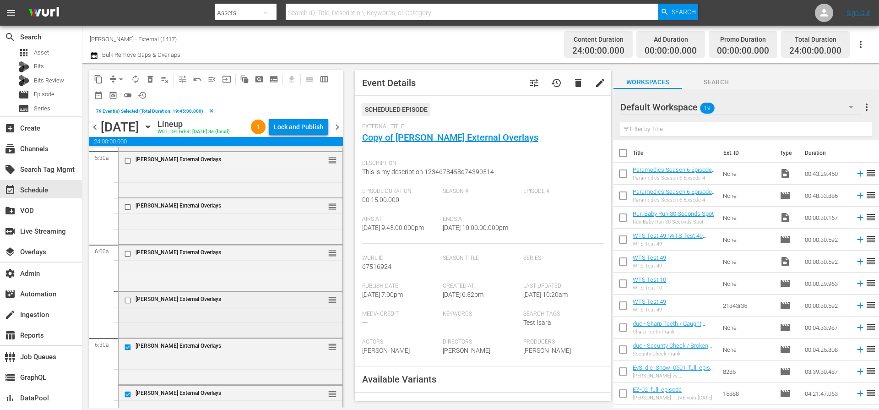
click at [128, 301] on input "checkbox" at bounding box center [129, 301] width 10 height 8
click at [127, 254] on input "checkbox" at bounding box center [129, 254] width 10 height 8
click at [131, 210] on input "checkbox" at bounding box center [129, 207] width 10 height 8
click at [128, 159] on input "checkbox" at bounding box center [129, 161] width 10 height 8
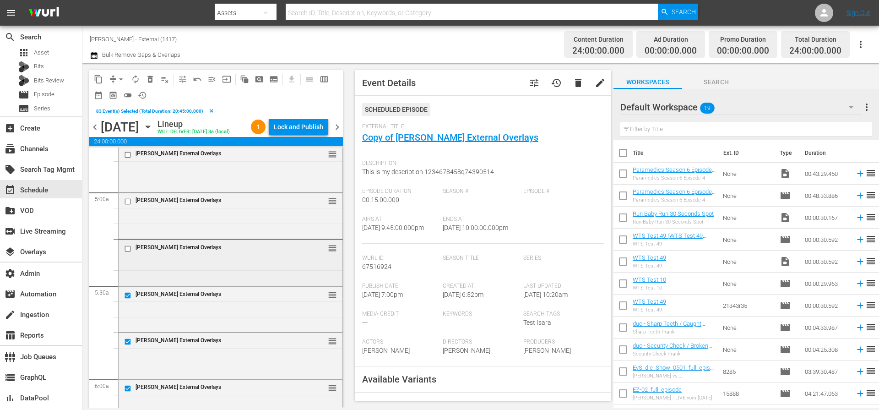
scroll to position [866, 0]
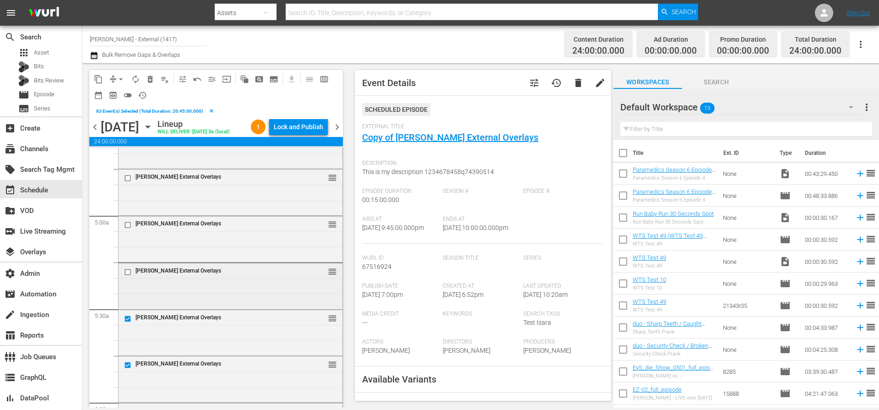
click at [127, 270] on input "checkbox" at bounding box center [129, 272] width 10 height 8
click at [125, 222] on input "checkbox" at bounding box center [129, 225] width 10 height 8
click at [129, 179] on input "checkbox" at bounding box center [129, 179] width 10 height 8
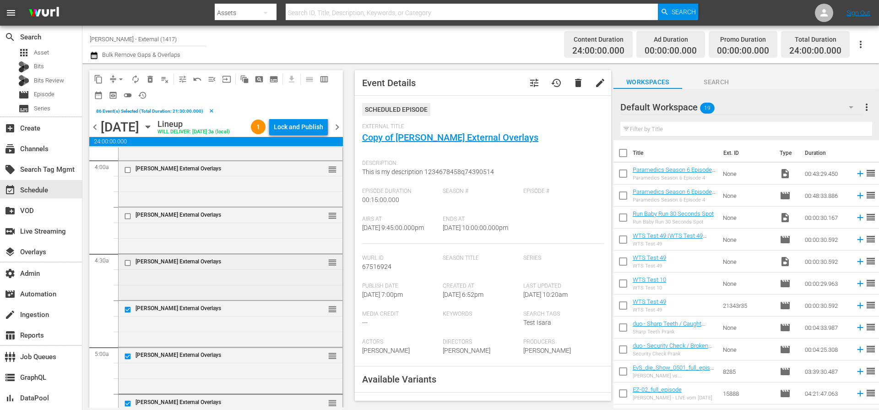
scroll to position [729, 0]
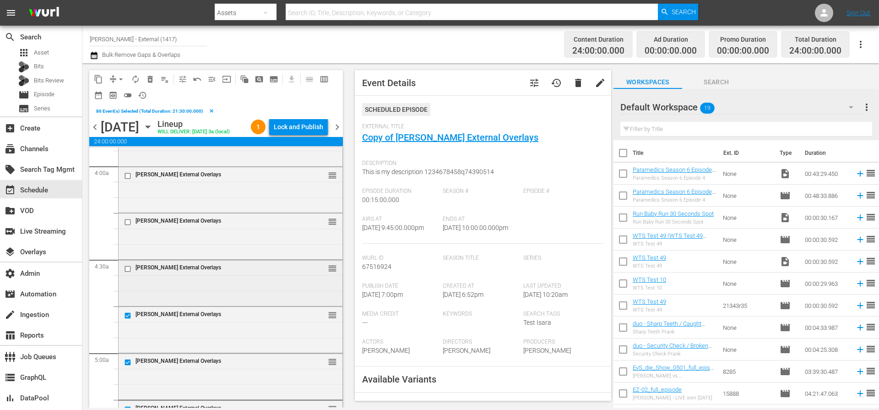
click at [127, 265] on input "checkbox" at bounding box center [129, 269] width 10 height 8
click at [127, 220] on input "checkbox" at bounding box center [129, 222] width 10 height 8
click at [132, 175] on input "checkbox" at bounding box center [129, 176] width 10 height 8
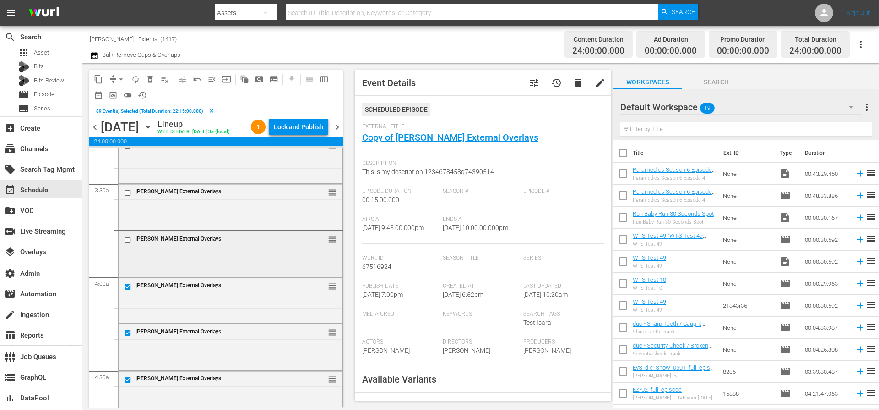
scroll to position [581, 0]
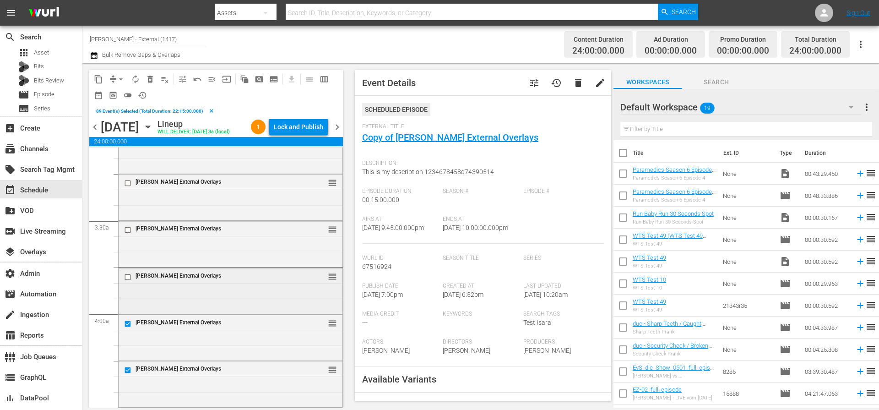
click at [127, 274] on input "checkbox" at bounding box center [129, 277] width 10 height 8
click at [130, 229] on input "checkbox" at bounding box center [129, 230] width 10 height 8
click at [131, 183] on input "checkbox" at bounding box center [129, 184] width 10 height 8
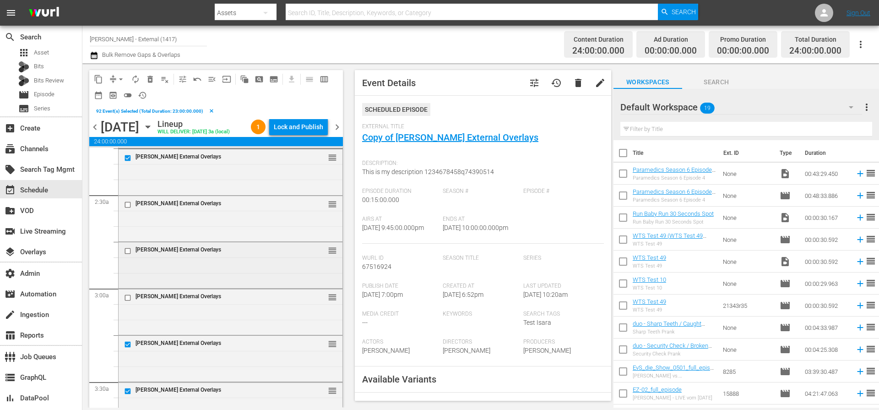
scroll to position [399, 0]
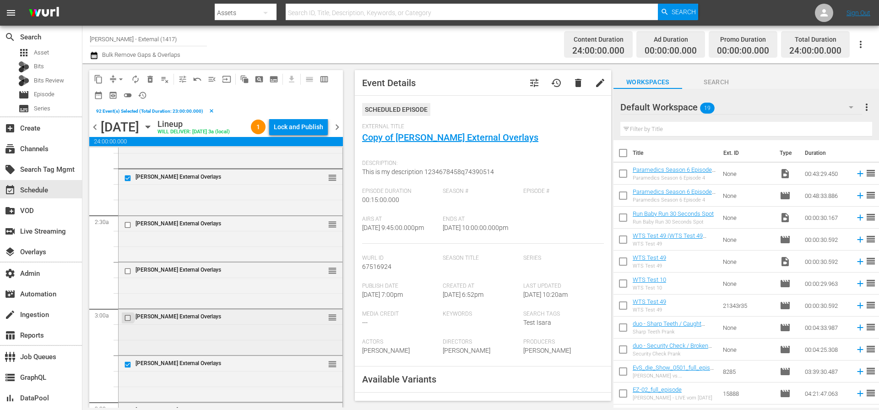
click at [128, 320] on input "checkbox" at bounding box center [129, 318] width 10 height 8
click at [129, 273] on input "checkbox" at bounding box center [129, 271] width 10 height 8
click at [131, 224] on input "checkbox" at bounding box center [129, 225] width 10 height 8
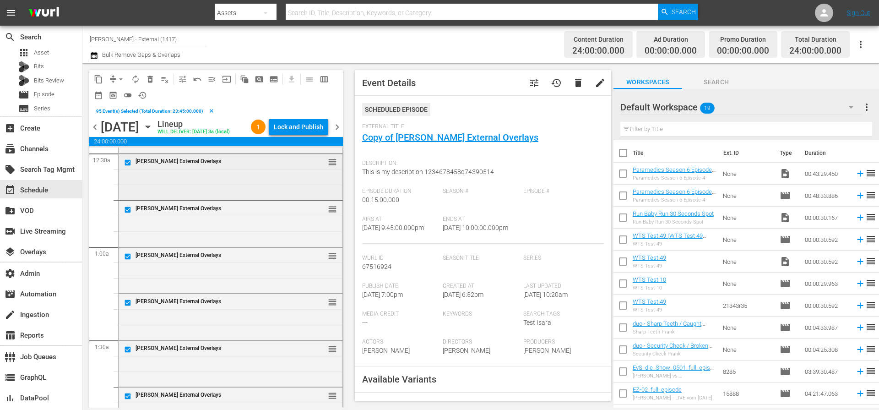
scroll to position [0, 0]
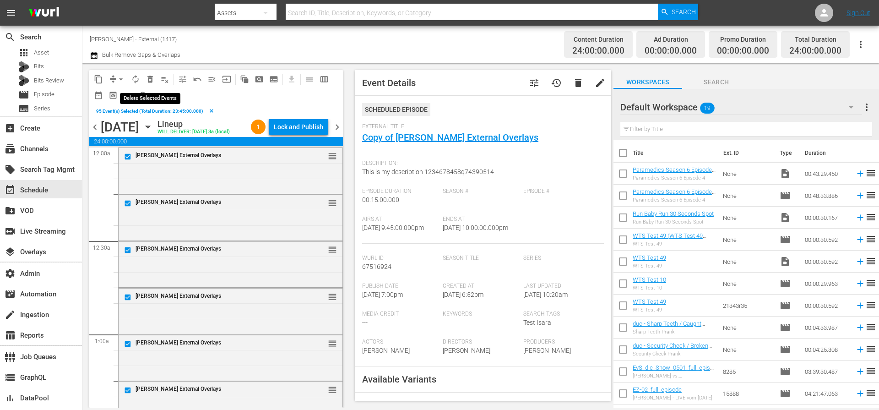
click at [154, 78] on span "delete_forever_outlined" at bounding box center [150, 79] width 9 height 9
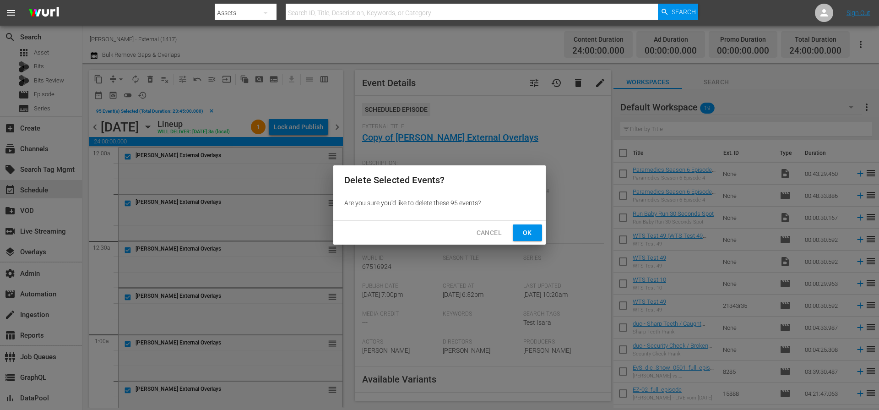
click at [527, 233] on span "Ok" at bounding box center [527, 232] width 15 height 11
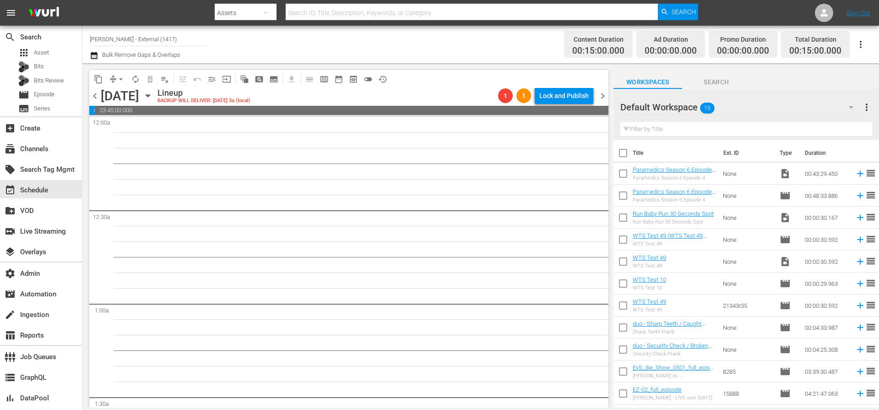
click at [97, 97] on span "chevron_left" at bounding box center [94, 95] width 11 height 11
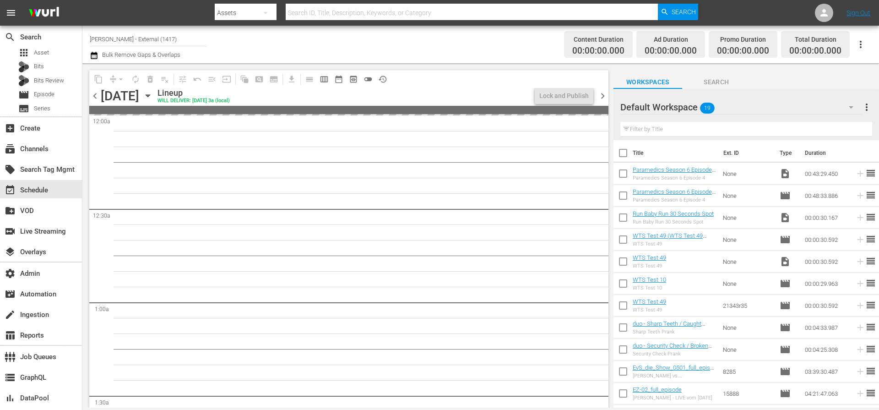
click at [97, 97] on span "chevron_left" at bounding box center [94, 95] width 11 height 11
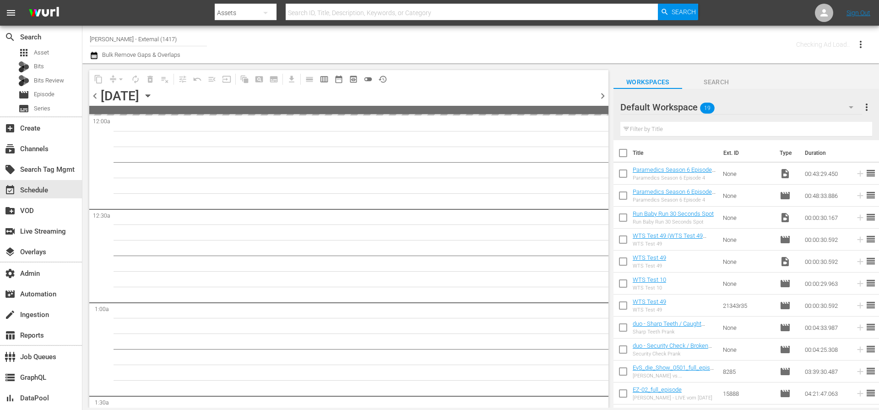
click at [97, 97] on span "chevron_left" at bounding box center [94, 95] width 11 height 11
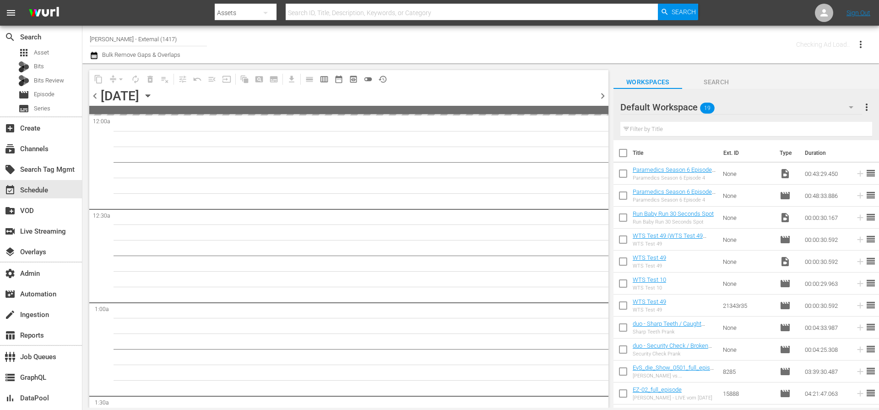
click at [97, 97] on span "chevron_left" at bounding box center [94, 95] width 11 height 11
click at [96, 97] on span "chevron_left" at bounding box center [94, 95] width 11 height 11
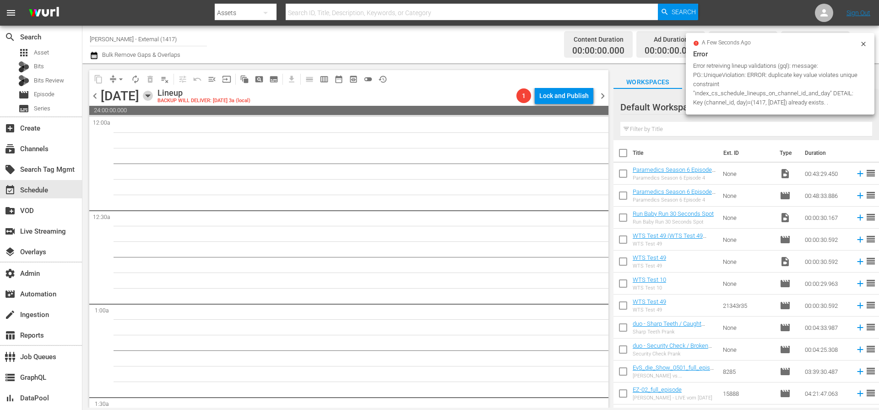
click at [150, 95] on icon "button" at bounding box center [148, 96] width 4 height 2
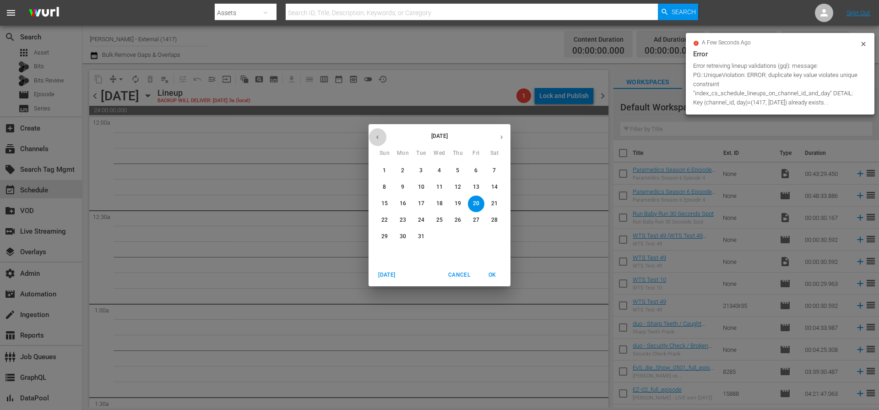
click at [382, 136] on button "button" at bounding box center [378, 137] width 18 height 18
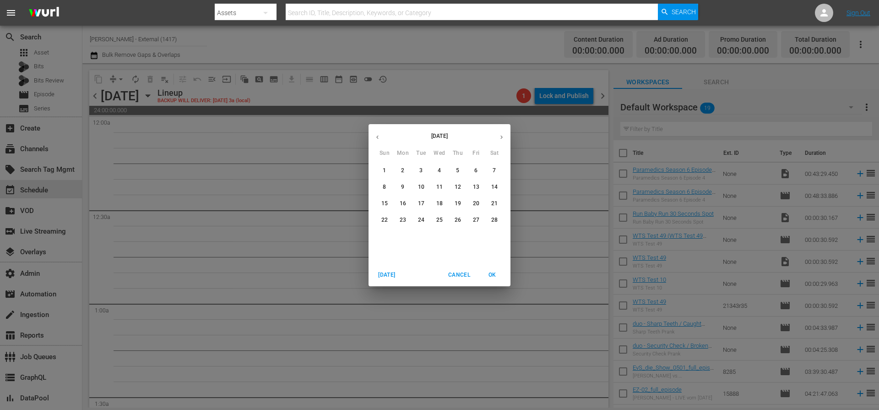
click at [382, 136] on button "button" at bounding box center [378, 137] width 18 height 18
click at [439, 169] on p "1" at bounding box center [439, 171] width 3 height 8
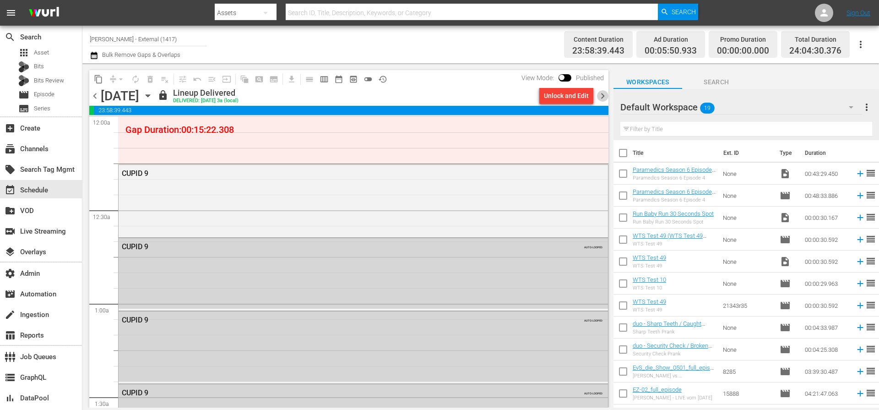
click at [604, 98] on span "chevron_right" at bounding box center [602, 95] width 11 height 11
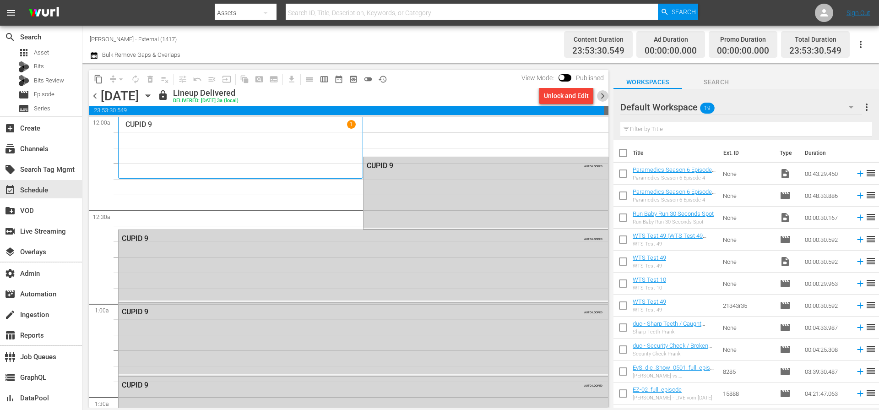
click at [604, 98] on span "chevron_right" at bounding box center [602, 95] width 11 height 11
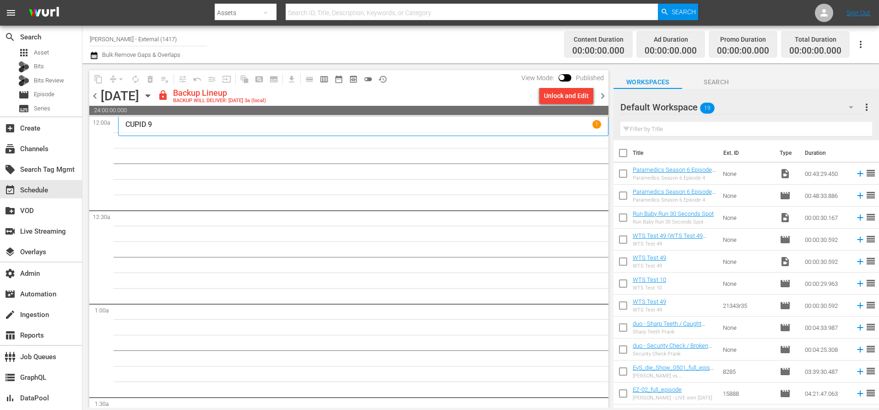
click at [604, 98] on span "chevron_right" at bounding box center [602, 95] width 11 height 11
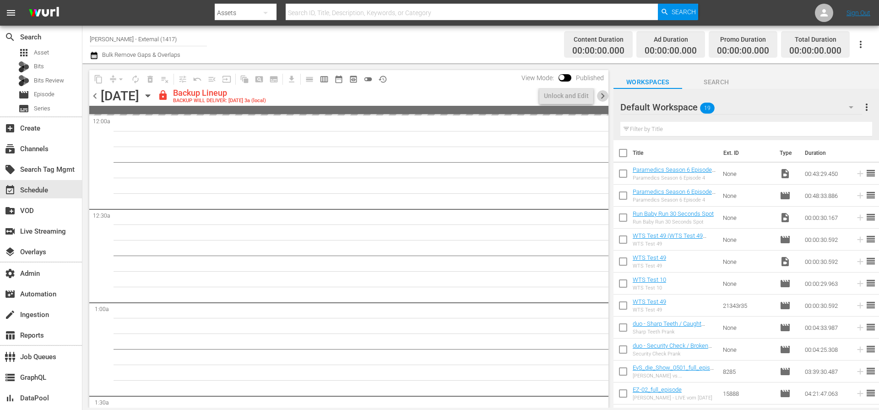
click at [604, 98] on span "chevron_right" at bounding box center [602, 95] width 11 height 11
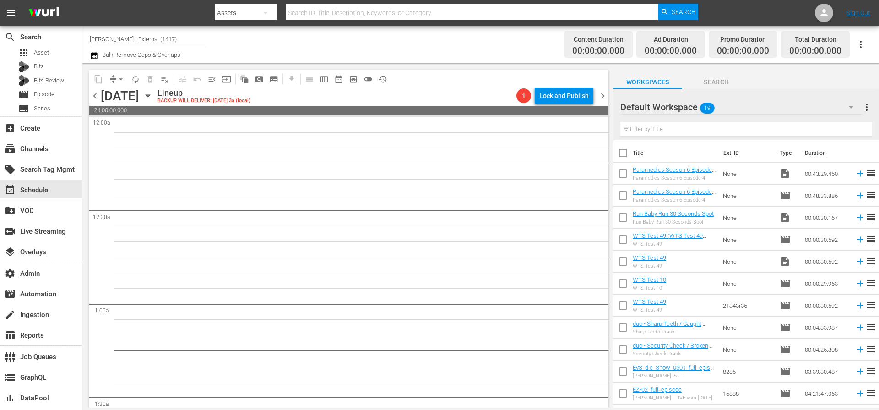
click at [460, 94] on div "Lineup BACKUP WILL DELIVER: 10/9 @ 3a (local)" at bounding box center [335, 96] width 355 height 16
click at [270, 77] on span "subtitles_outlined" at bounding box center [273, 79] width 9 height 9
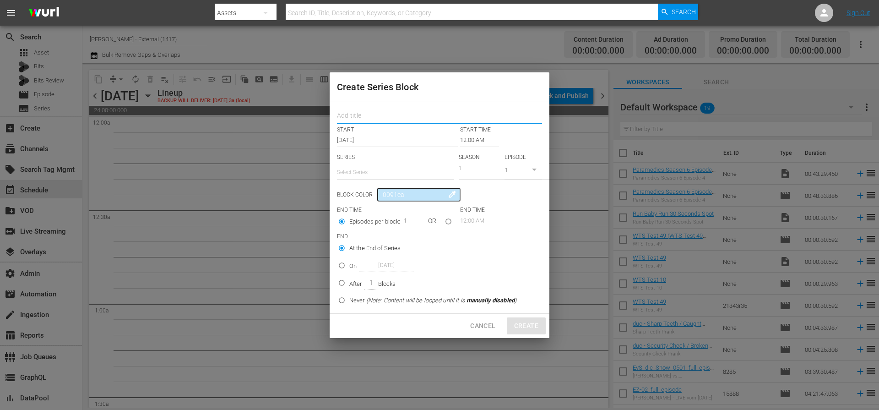
click at [370, 112] on input "text" at bounding box center [439, 117] width 205 height 14
type input "testseries"
click at [381, 170] on input "text" at bounding box center [395, 172] width 117 height 22
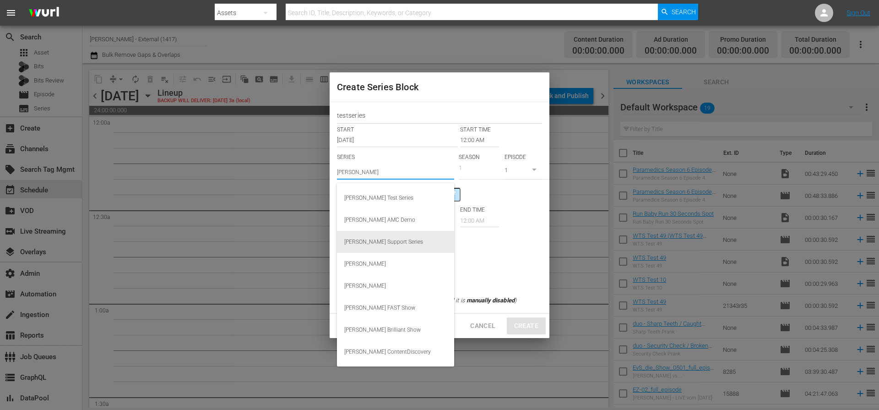
click at [378, 242] on div "Wurl Support Series" at bounding box center [395, 242] width 103 height 22
type input "Wurl Support Series"
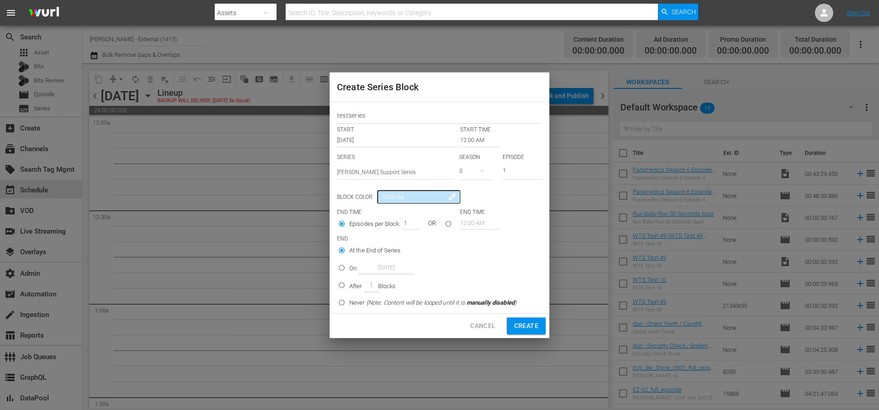
click at [343, 268] on input "On Oct 10th 2025" at bounding box center [341, 269] width 15 height 15
radio input "true"
click at [382, 267] on input "Oct 10th 2025" at bounding box center [386, 268] width 55 height 12
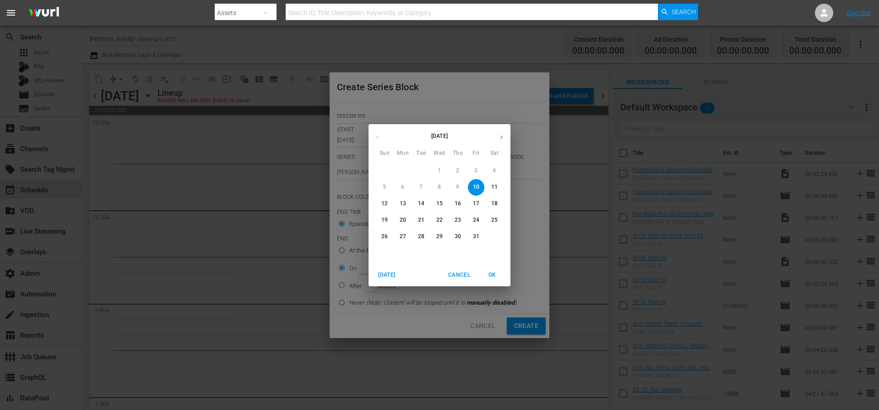
click at [475, 204] on p "17" at bounding box center [476, 204] width 6 height 8
type input "Oct 17th 2025"
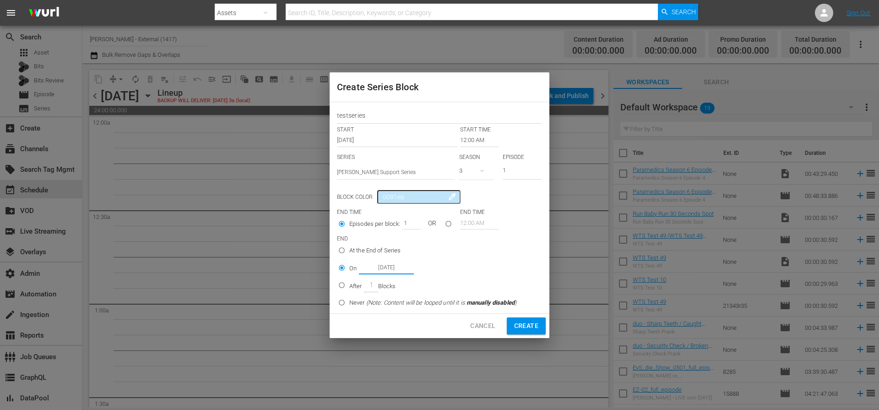
click at [531, 329] on span "Create" at bounding box center [526, 325] width 24 height 11
radio input "true"
type input "Oct 10th 2025"
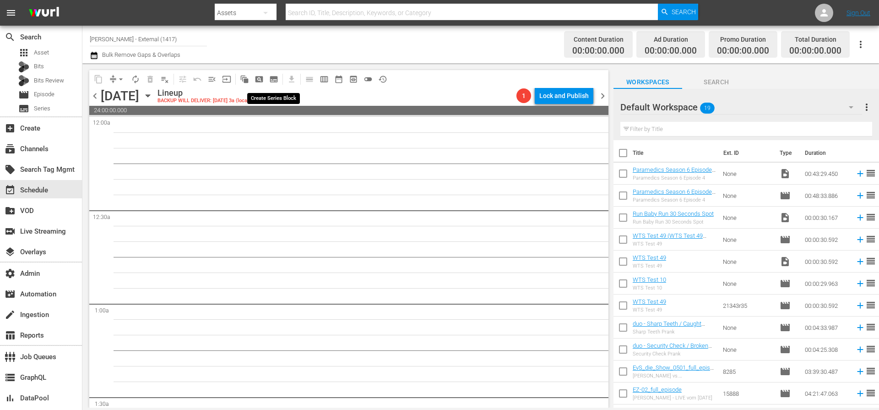
click at [275, 78] on span "subtitles_outlined" at bounding box center [273, 79] width 9 height 9
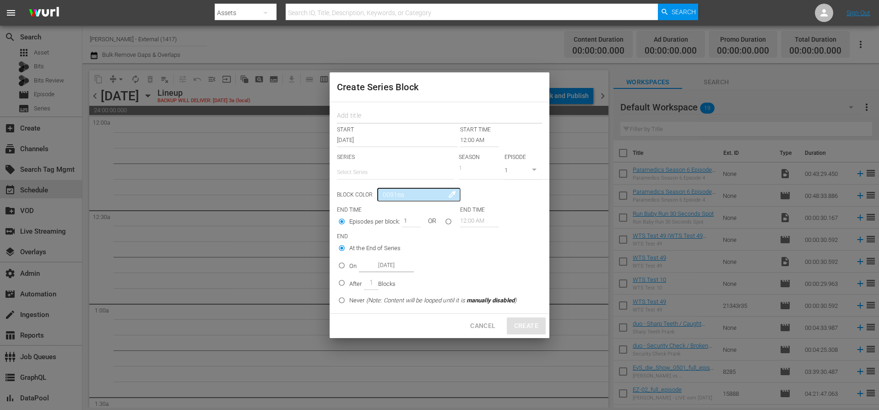
click at [360, 111] on input "text" at bounding box center [439, 117] width 205 height 14
type input "Test"
click at [370, 170] on input "text" at bounding box center [395, 172] width 117 height 22
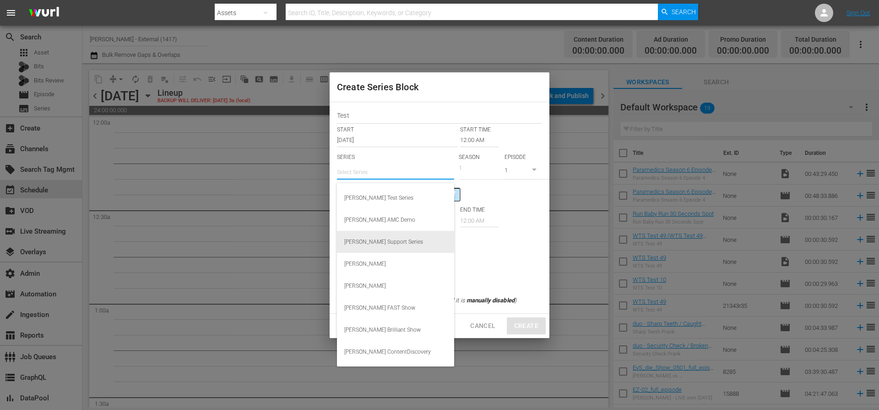
click at [390, 240] on div "Wurl Support Series" at bounding box center [395, 242] width 103 height 22
type input "Wurl Support Series"
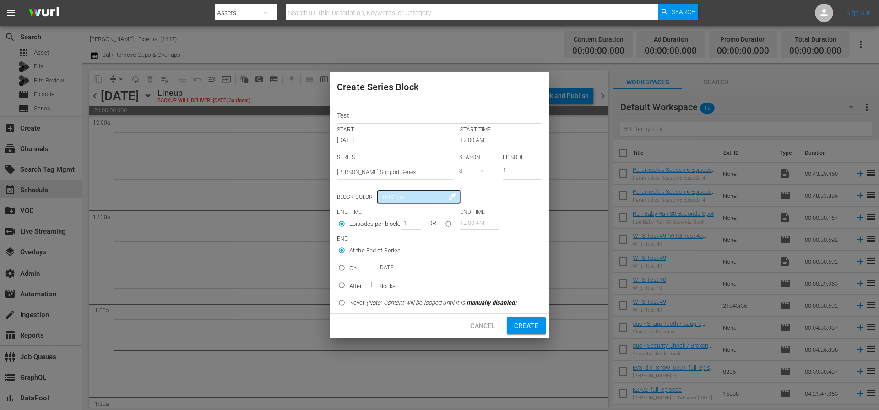
click at [469, 171] on div "3" at bounding box center [476, 171] width 35 height 26
click at [474, 191] on div "3" at bounding box center [471, 195] width 25 height 9
click at [501, 169] on div "3" at bounding box center [439, 205] width 879 height 410
click at [508, 169] on input "1" at bounding box center [522, 171] width 39 height 15
click at [540, 168] on input "2" at bounding box center [522, 171] width 39 height 15
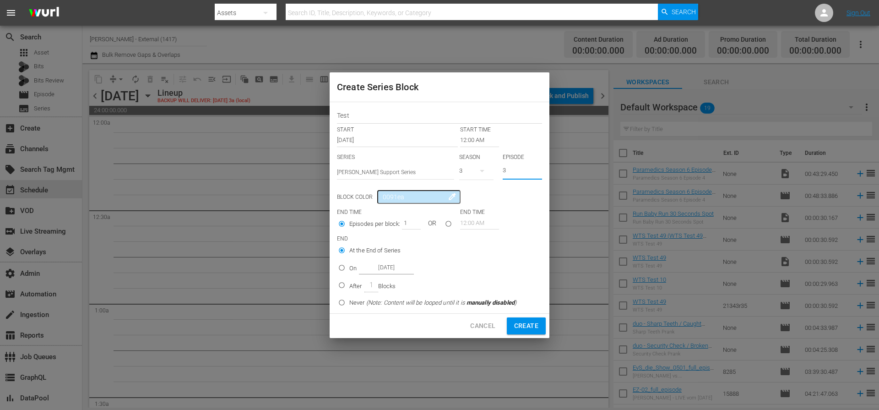
click at [540, 168] on input "3" at bounding box center [522, 171] width 39 height 15
click at [540, 168] on input "4" at bounding box center [522, 171] width 39 height 15
click at [540, 168] on input "5" at bounding box center [522, 171] width 39 height 15
click at [540, 168] on input "6" at bounding box center [522, 171] width 39 height 15
click at [540, 168] on input "7" at bounding box center [522, 171] width 39 height 15
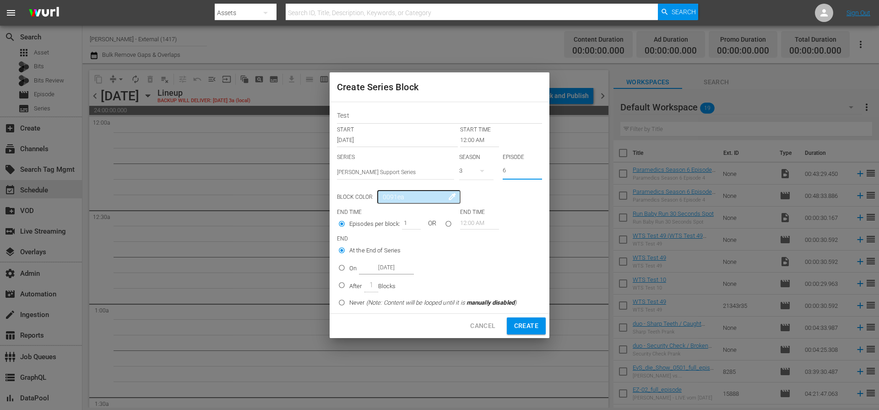
click at [539, 173] on input "6" at bounding box center [522, 171] width 39 height 15
click at [539, 173] on input "5" at bounding box center [522, 171] width 39 height 15
click at [539, 173] on input "4" at bounding box center [522, 171] width 39 height 15
click at [539, 173] on input "3" at bounding box center [522, 171] width 39 height 15
click at [539, 173] on input "2" at bounding box center [522, 171] width 39 height 15
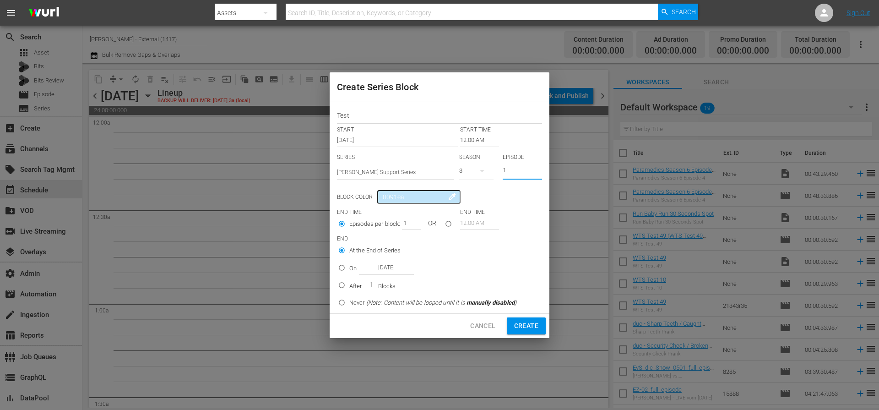
type input "1"
click at [539, 173] on input "1" at bounding box center [522, 171] width 39 height 15
click at [348, 247] on input "At the End of Series" at bounding box center [341, 252] width 15 height 15
click at [527, 324] on span "Create" at bounding box center [526, 325] width 24 height 11
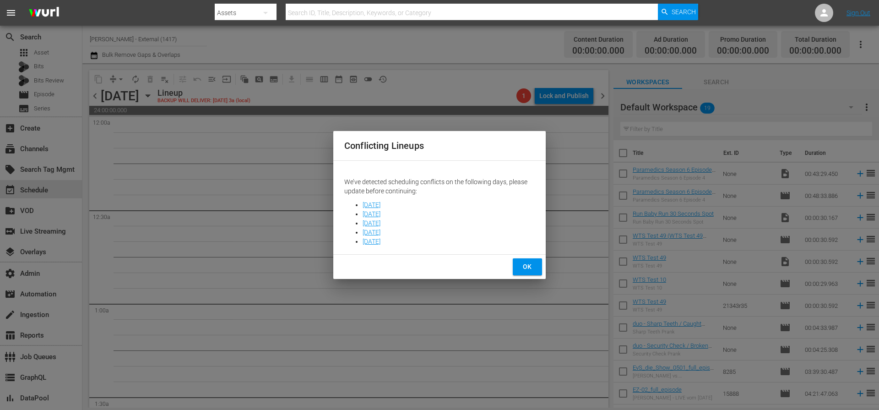
click at [525, 257] on div "OK" at bounding box center [439, 267] width 213 height 24
click at [528, 261] on span "OK" at bounding box center [527, 266] width 15 height 11
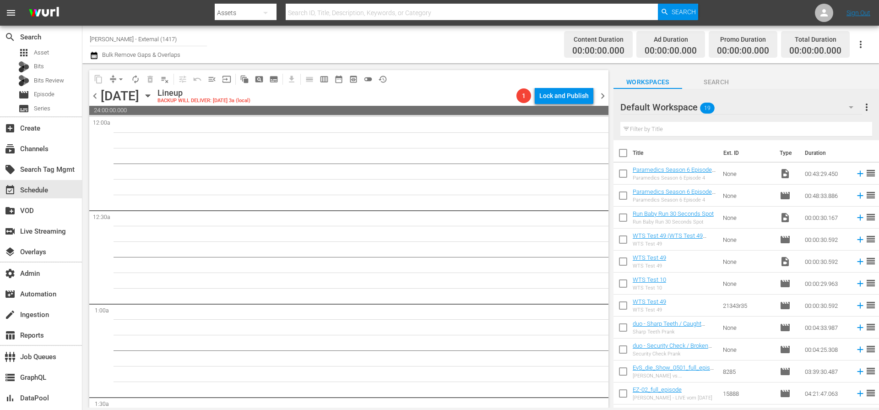
click at [603, 94] on span "chevron_right" at bounding box center [602, 95] width 11 height 11
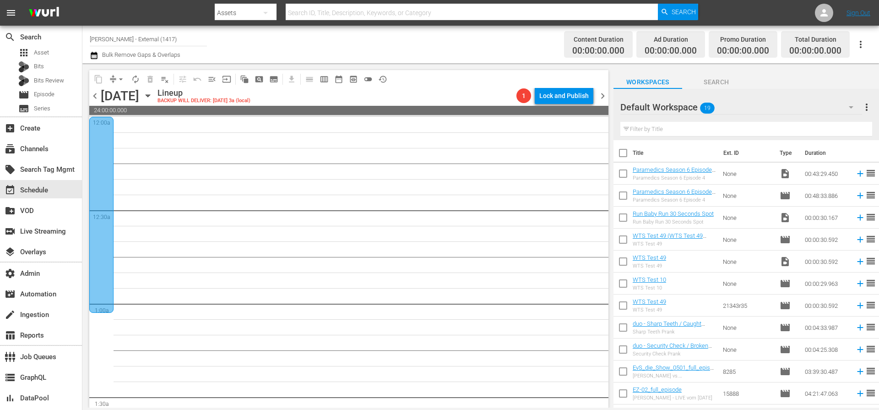
click at [603, 94] on span "chevron_right" at bounding box center [602, 95] width 11 height 11
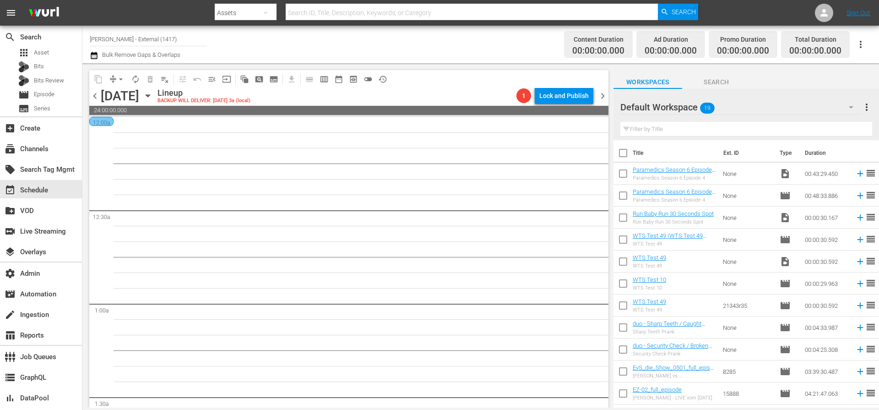
click at [603, 94] on span "chevron_right" at bounding box center [602, 95] width 11 height 11
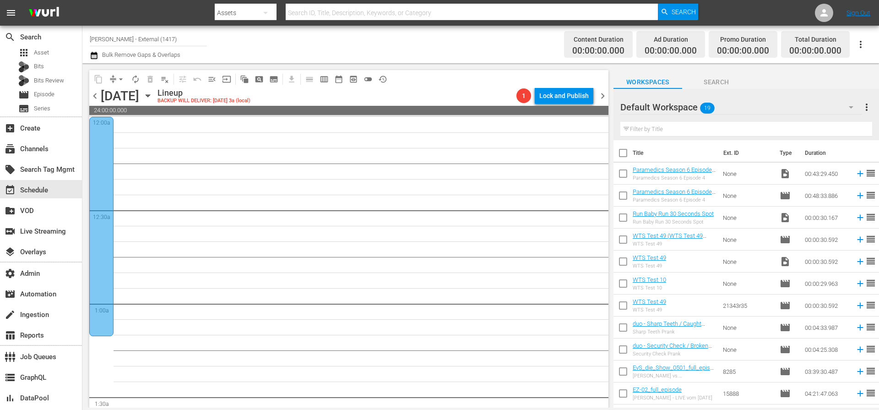
click at [603, 94] on span "chevron_right" at bounding box center [602, 95] width 11 height 11
click at [600, 97] on span "chevron_right" at bounding box center [602, 95] width 11 height 11
click at [603, 94] on span "chevron_right" at bounding box center [602, 95] width 11 height 11
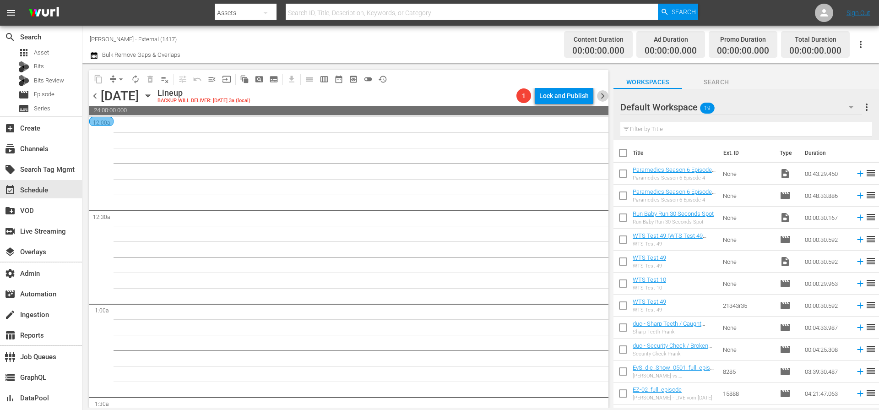
click at [603, 94] on span "chevron_right" at bounding box center [602, 95] width 11 height 11
click at [93, 97] on span "chevron_left" at bounding box center [94, 95] width 11 height 11
click at [99, 125] on div at bounding box center [101, 121] width 24 height 9
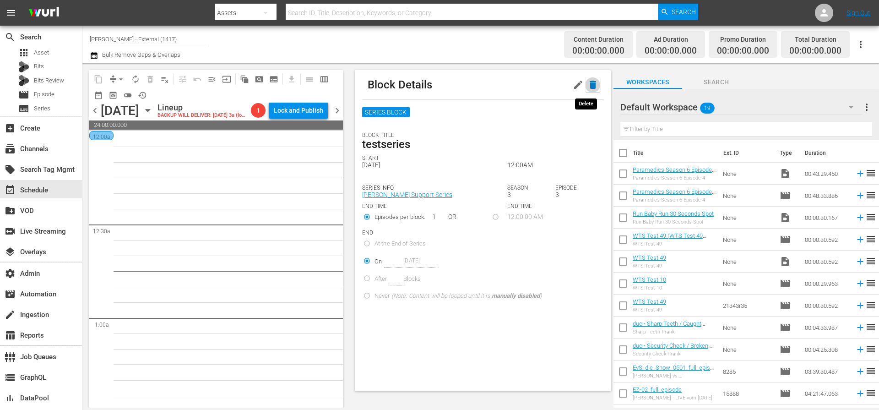
click at [591, 87] on icon "button" at bounding box center [593, 84] width 11 height 11
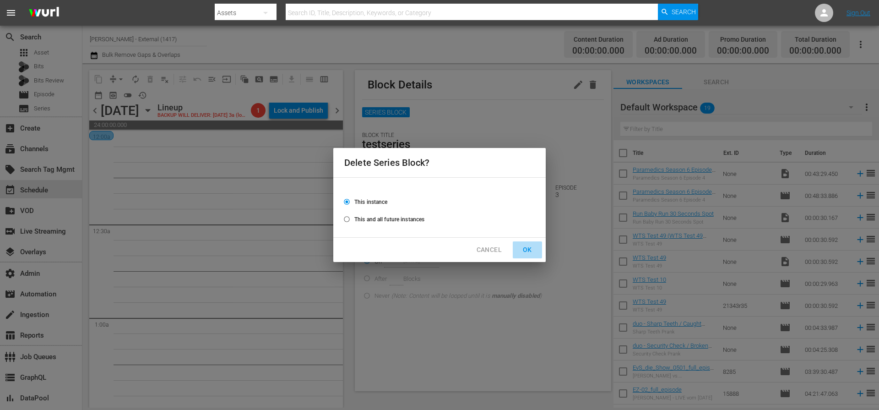
click at [528, 252] on span "OK" at bounding box center [527, 249] width 15 height 11
radio input "false"
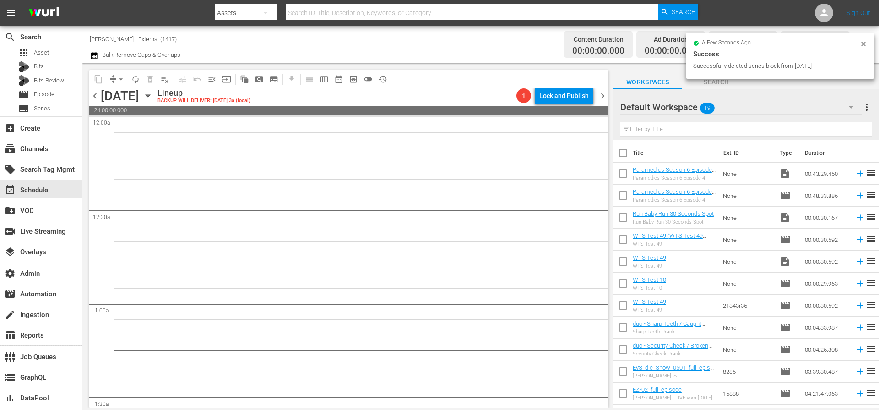
click at [97, 97] on span "chevron_left" at bounding box center [94, 95] width 11 height 11
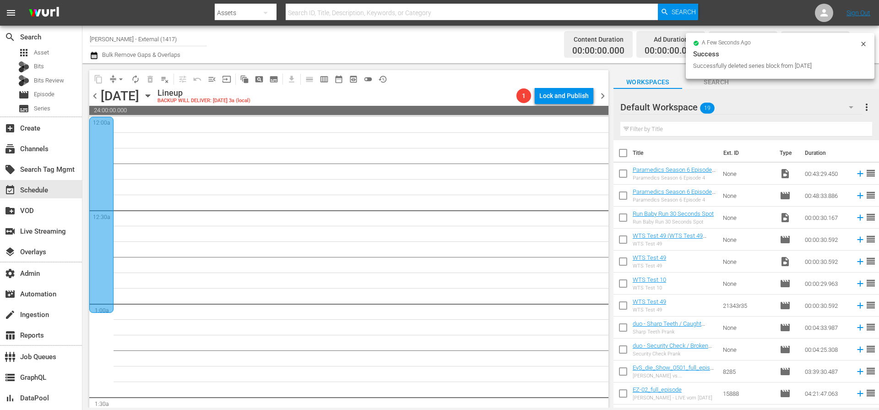
click at [104, 130] on div at bounding box center [101, 215] width 24 height 196
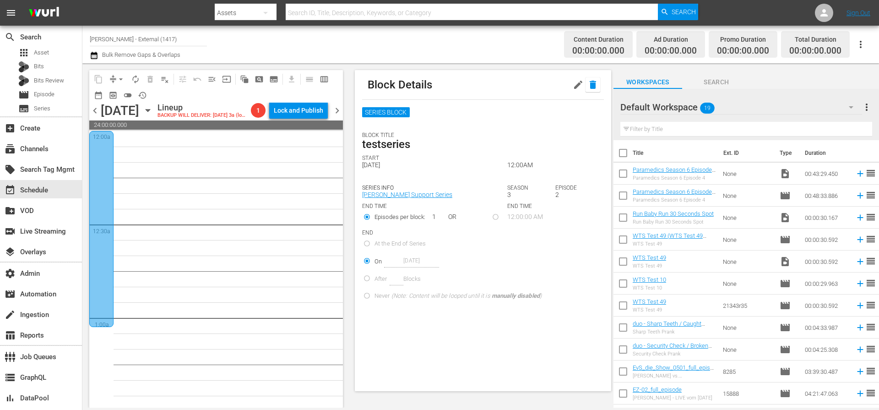
click at [589, 87] on icon "button" at bounding box center [593, 84] width 11 height 11
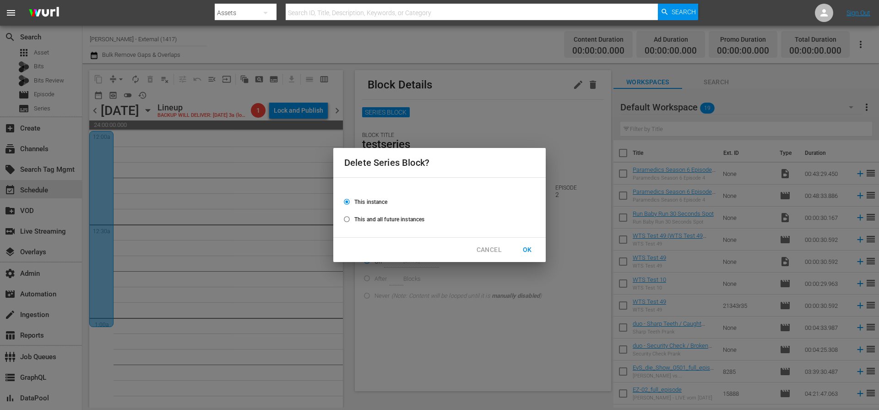
click at [530, 252] on span "OK" at bounding box center [527, 249] width 15 height 11
radio input "false"
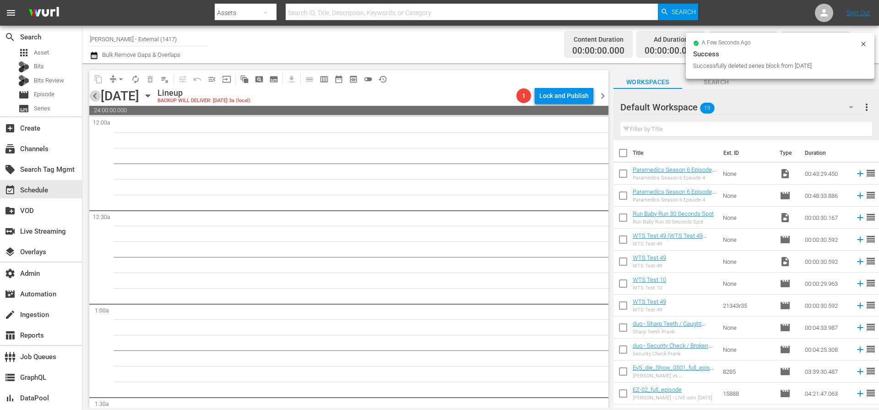
click at [93, 95] on span "chevron_left" at bounding box center [94, 95] width 11 height 11
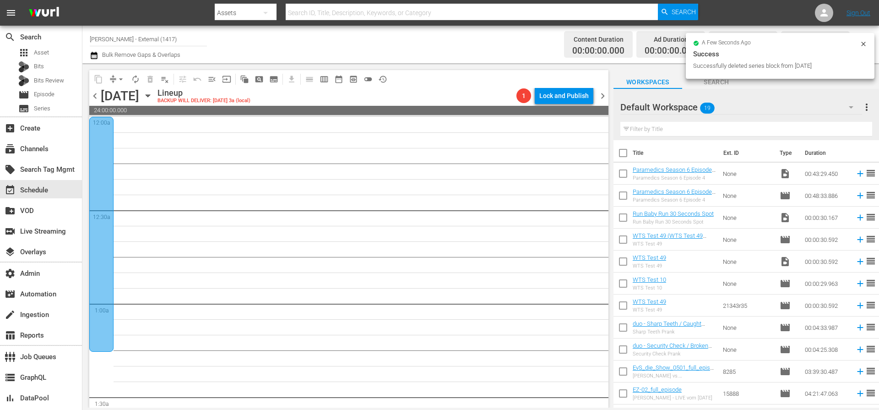
click at [96, 154] on div at bounding box center [101, 234] width 24 height 235
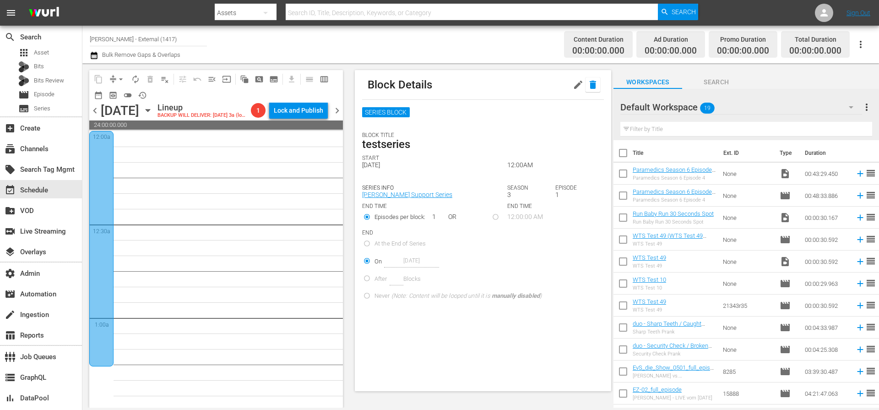
click at [589, 85] on icon "button" at bounding box center [593, 84] width 11 height 11
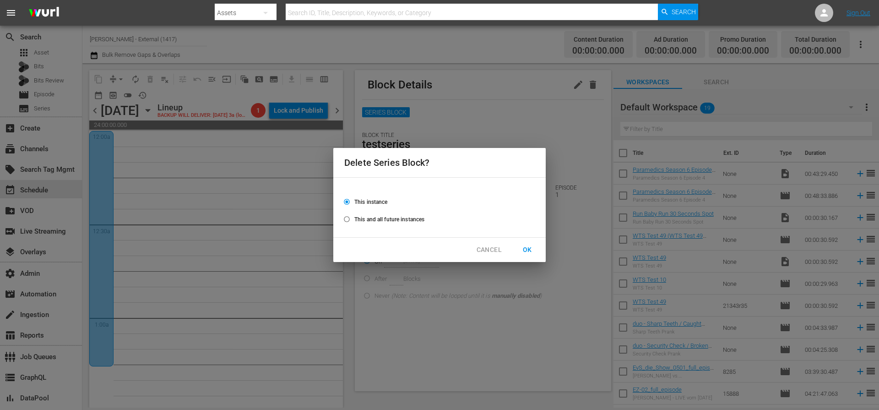
click at [525, 252] on span "OK" at bounding box center [527, 249] width 15 height 11
radio input "false"
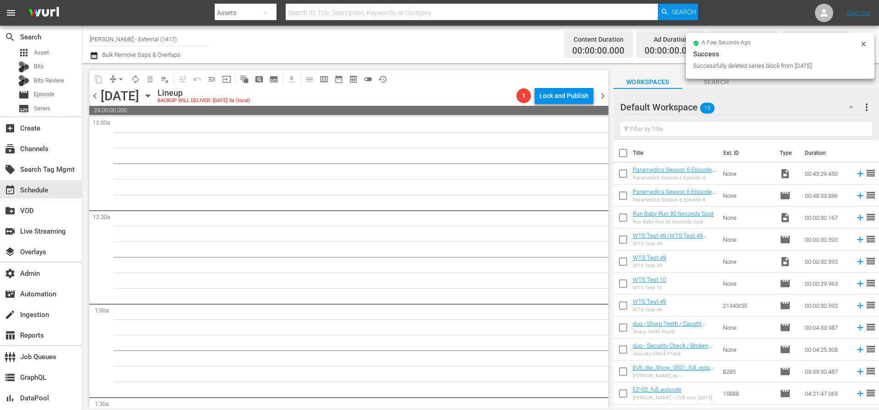
click at [97, 97] on span "chevron_left" at bounding box center [94, 95] width 11 height 11
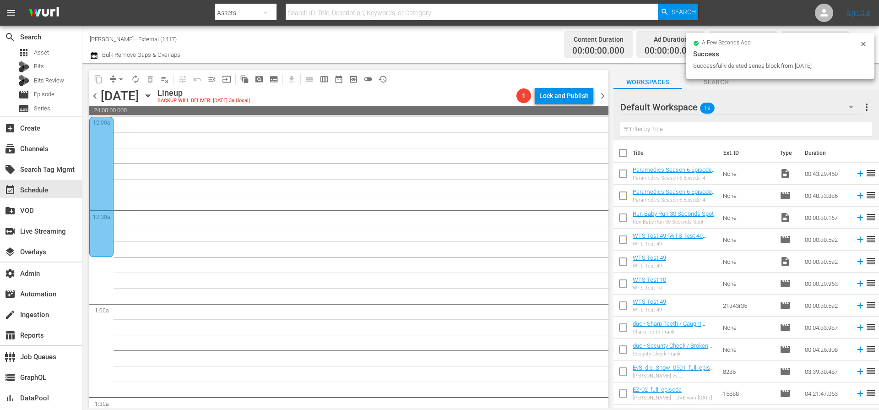
click at [98, 157] on div at bounding box center [101, 187] width 24 height 140
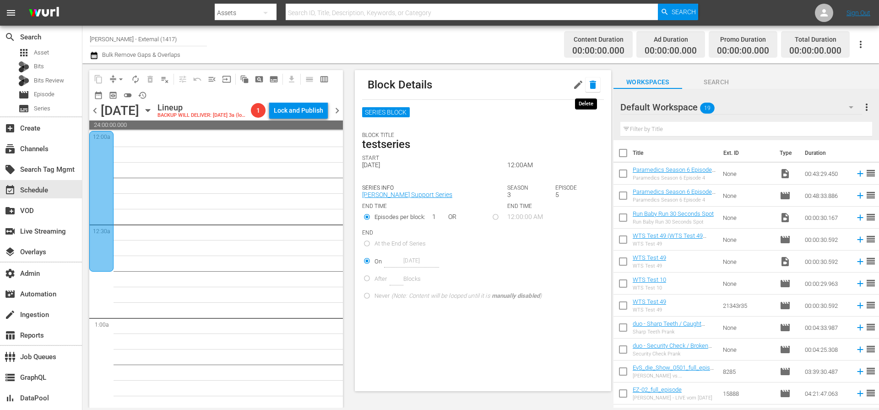
click at [591, 87] on icon "button" at bounding box center [593, 84] width 11 height 11
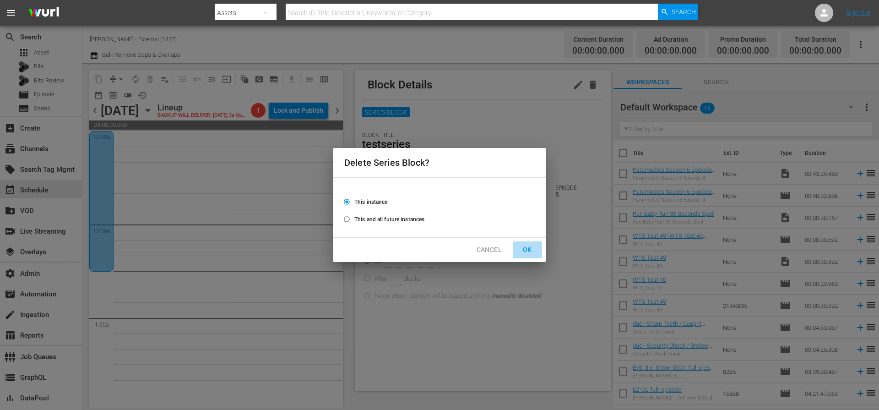
click at [529, 253] on span "OK" at bounding box center [527, 249] width 15 height 11
radio input "false"
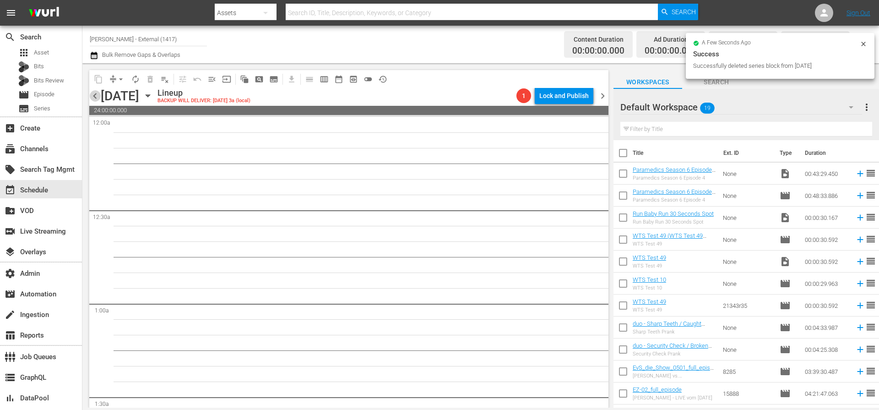
click at [96, 97] on span "chevron_left" at bounding box center [94, 95] width 11 height 11
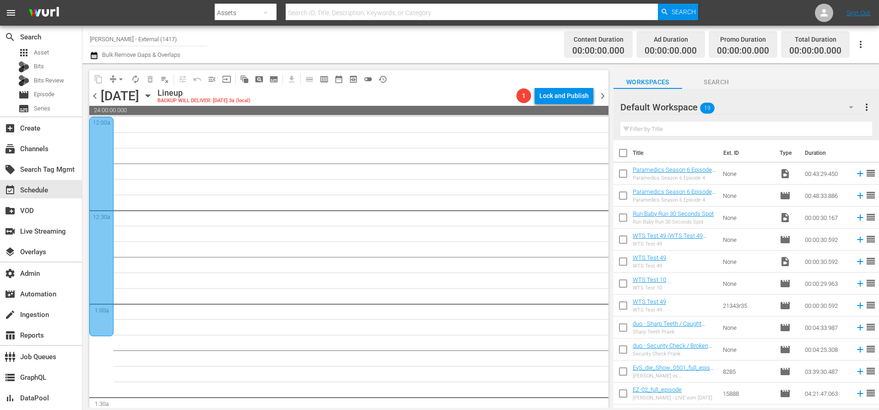
click at [101, 153] on div at bounding box center [101, 226] width 24 height 219
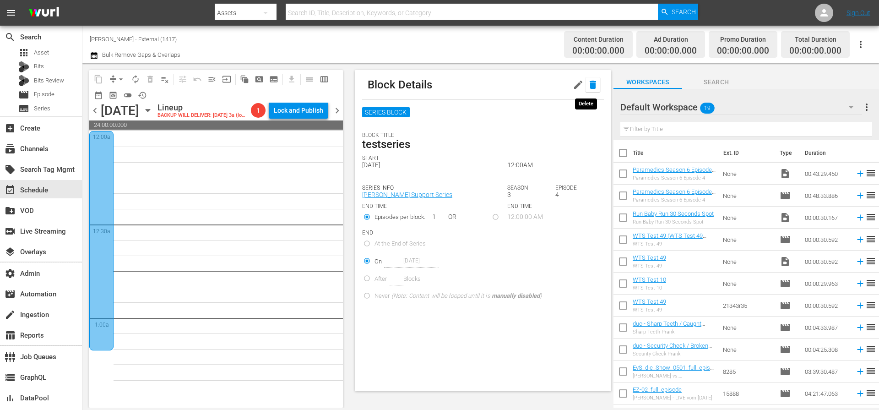
click at [592, 85] on button "button" at bounding box center [593, 84] width 15 height 15
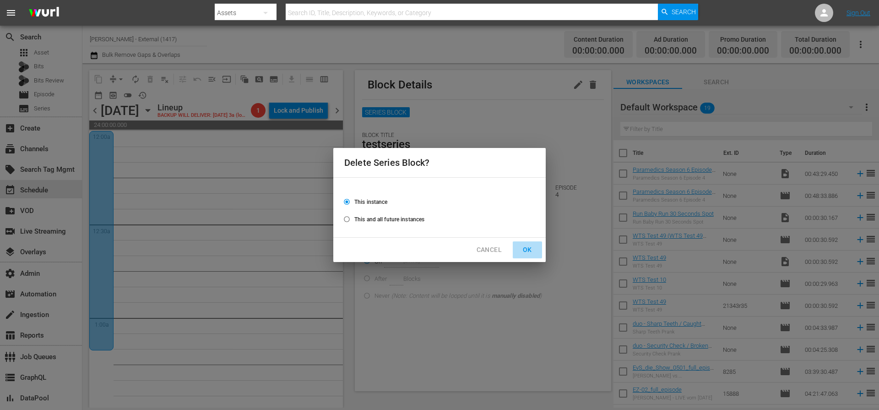
click at [523, 250] on span "OK" at bounding box center [527, 249] width 15 height 11
radio input "false"
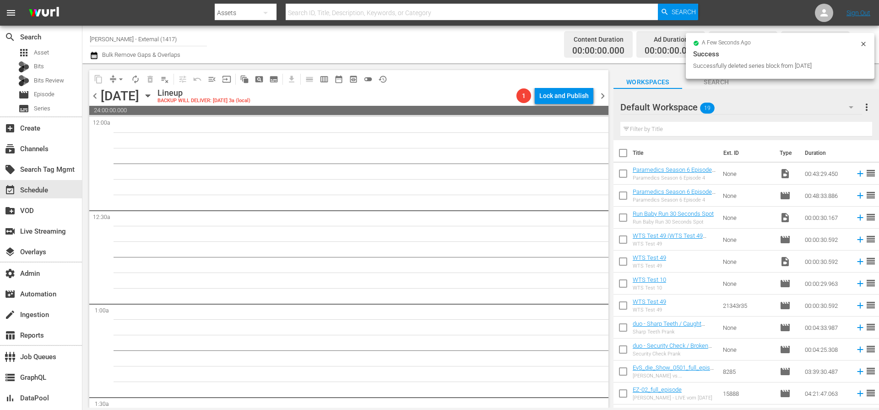
click at [98, 95] on span "chevron_left" at bounding box center [94, 95] width 11 height 11
click at [107, 122] on div at bounding box center [101, 121] width 24 height 9
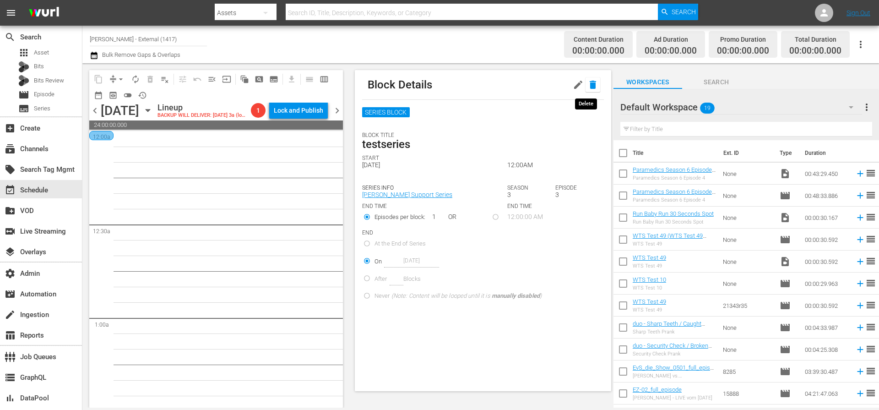
click at [590, 87] on icon "button" at bounding box center [593, 85] width 6 height 8
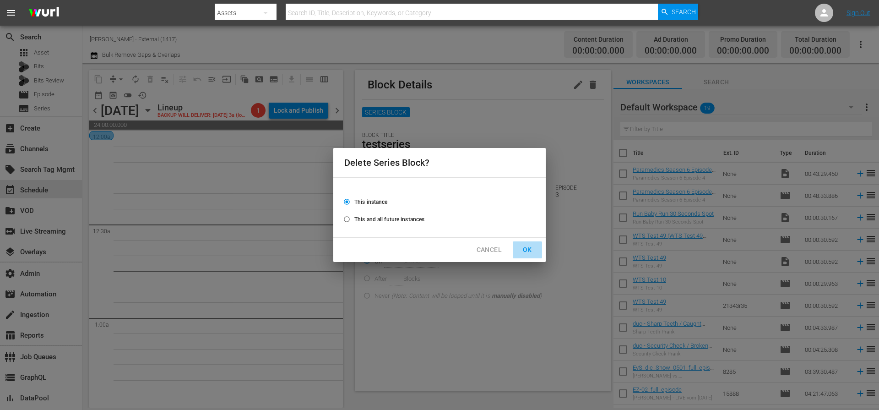
click at [532, 246] on span "OK" at bounding box center [527, 249] width 15 height 11
radio input "false"
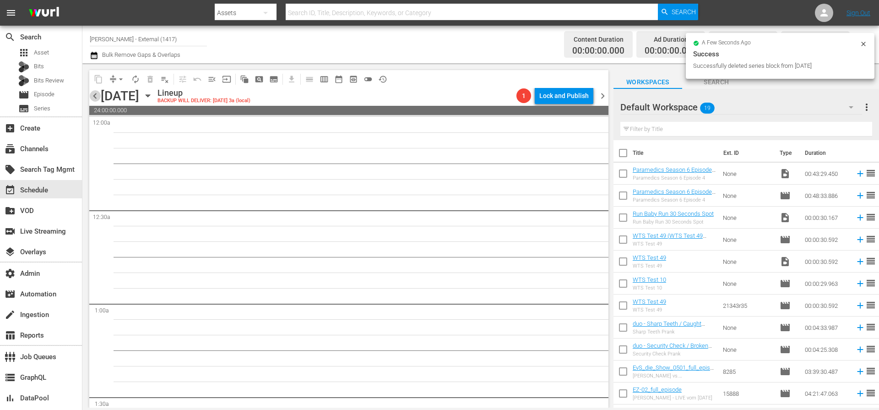
click at [97, 93] on span "chevron_left" at bounding box center [94, 95] width 11 height 11
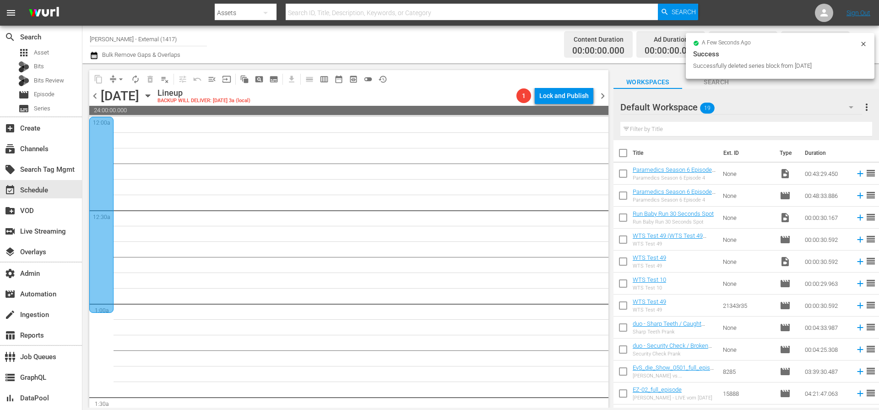
click at [102, 136] on div at bounding box center [101, 215] width 24 height 196
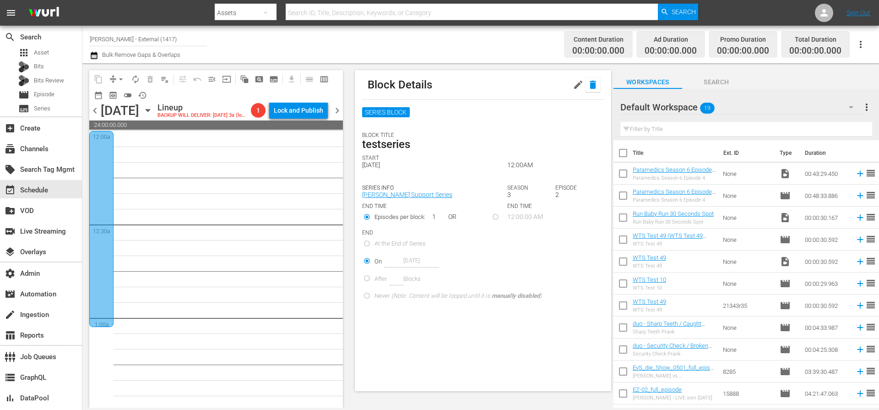
click at [589, 86] on icon "button" at bounding box center [593, 84] width 11 height 11
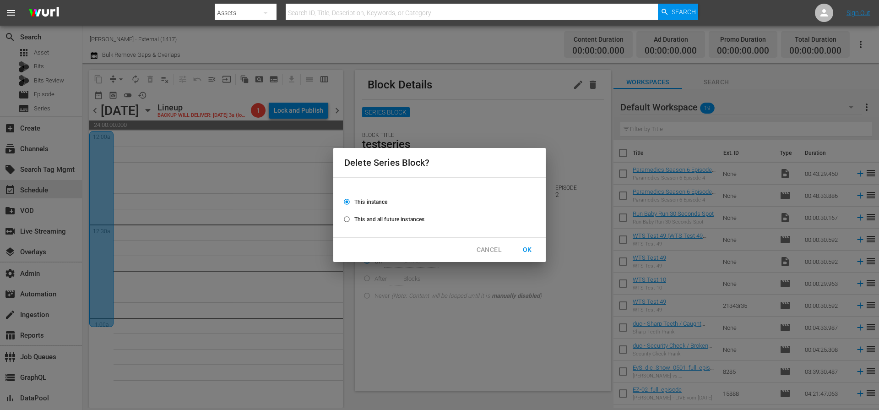
click at [532, 252] on span "OK" at bounding box center [527, 249] width 15 height 11
radio input "false"
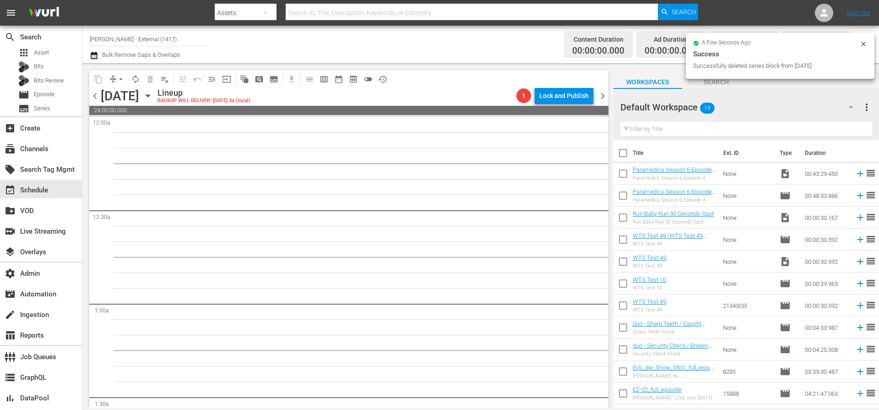
click at [96, 95] on span "chevron_left" at bounding box center [94, 95] width 11 height 11
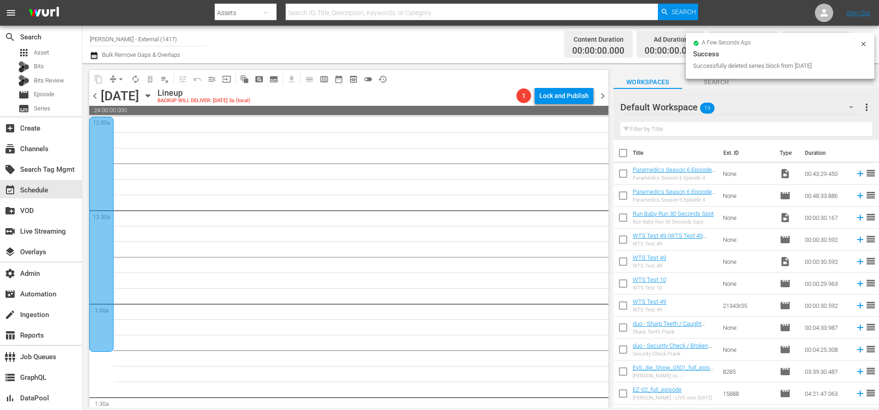
click at [101, 142] on div at bounding box center [101, 234] width 24 height 235
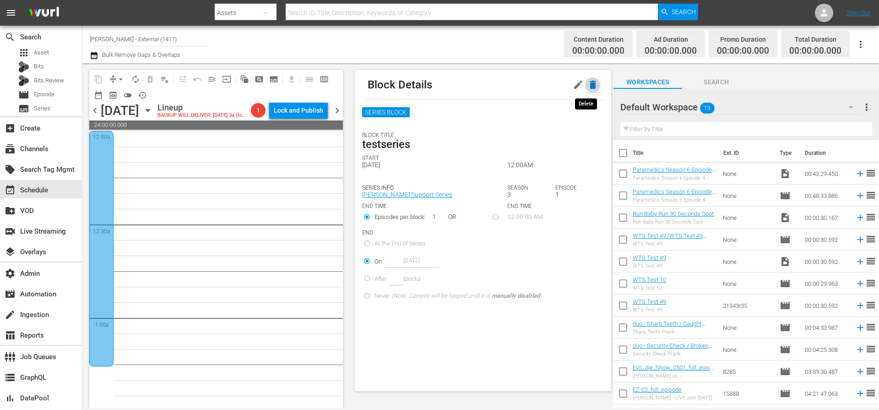
click at [591, 85] on icon "button" at bounding box center [593, 84] width 11 height 11
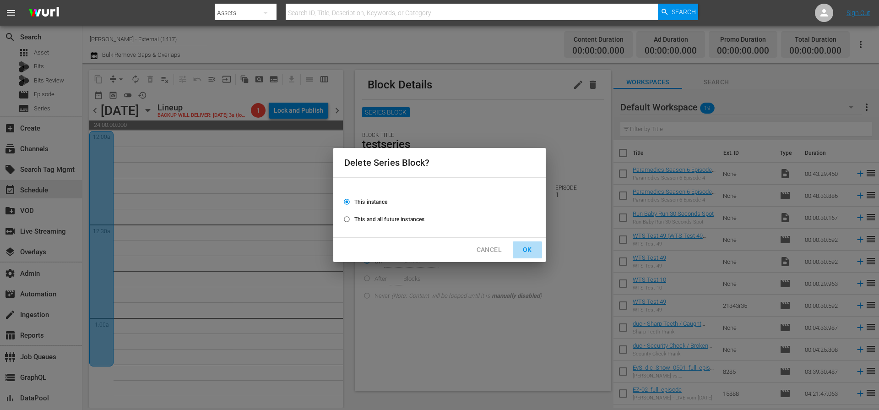
click at [534, 248] on span "OK" at bounding box center [527, 249] width 15 height 11
radio input "false"
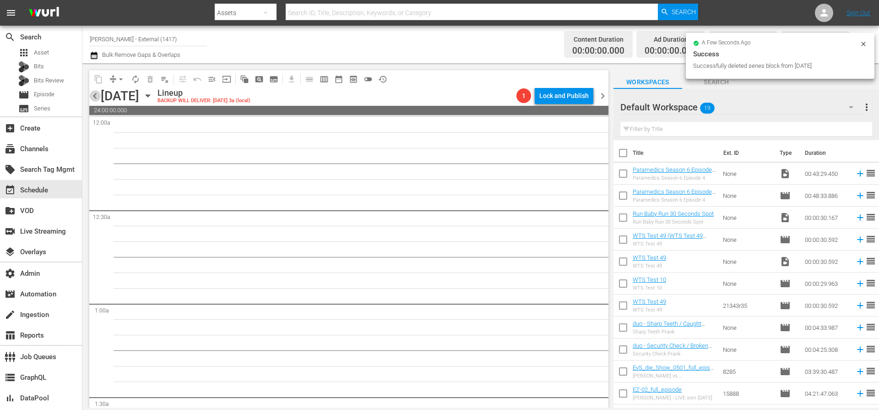
click at [96, 98] on span "chevron_left" at bounding box center [94, 95] width 11 height 11
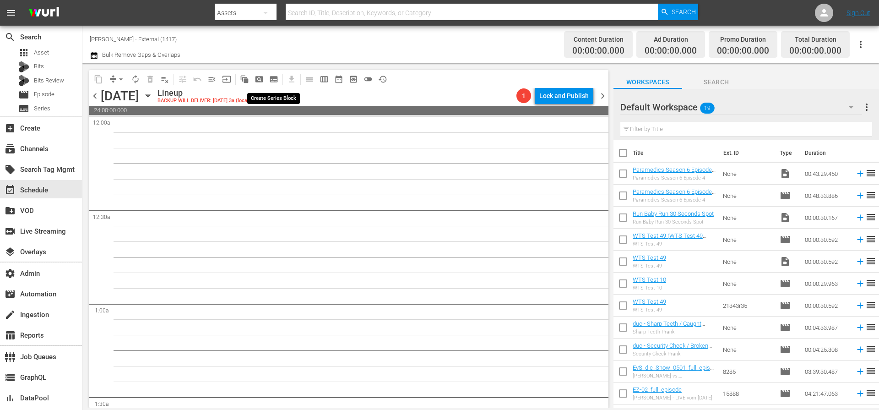
click at [275, 80] on span "subtitles_outlined" at bounding box center [273, 79] width 9 height 9
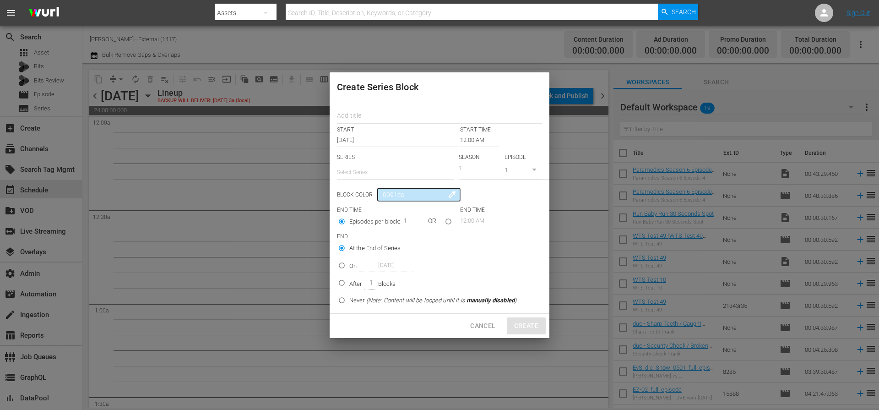
click at [358, 115] on input "text" at bounding box center [439, 117] width 205 height 14
type input "testseries"
click at [373, 175] on input "text" at bounding box center [395, 172] width 117 height 22
click at [374, 190] on div "Wurl Support Series" at bounding box center [395, 198] width 103 height 22
type input "Wurl Support Series"
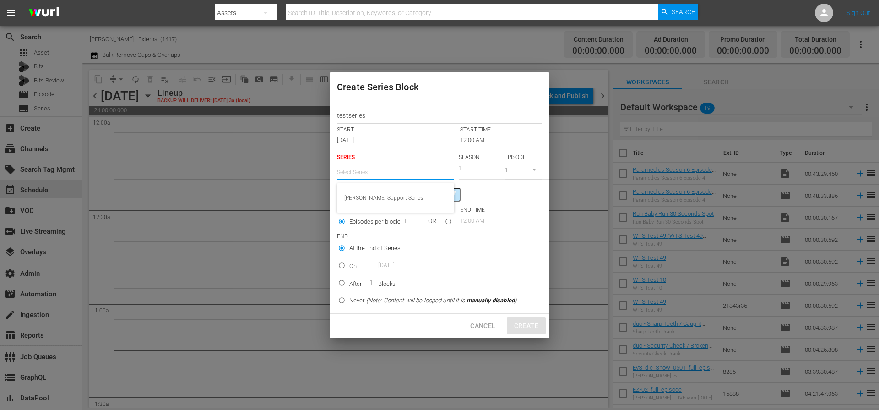
click at [431, 165] on input "text" at bounding box center [395, 172] width 117 height 22
click at [517, 196] on div "Block Color 0091ea colorize" at bounding box center [439, 195] width 205 height 14
click at [380, 248] on span "At the End of Series" at bounding box center [374, 248] width 51 height 9
click at [349, 248] on input "At the End of Series" at bounding box center [341, 249] width 15 height 15
click at [517, 246] on label "At the End of Series" at bounding box center [425, 247] width 182 height 15
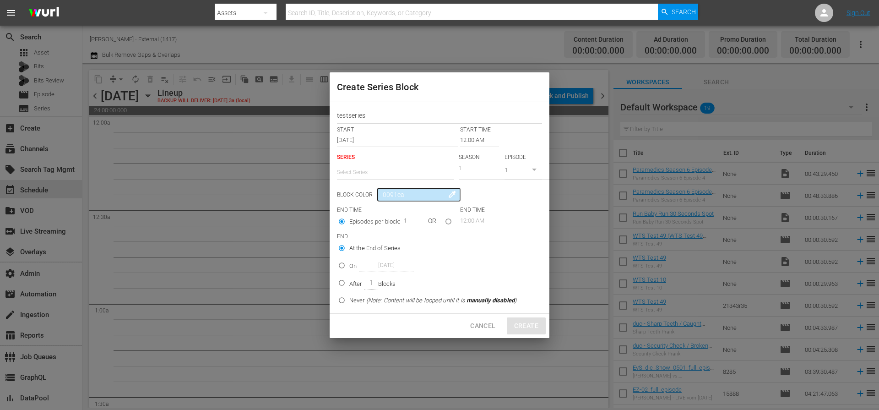
click at [349, 246] on input "At the End of Series" at bounding box center [341, 249] width 15 height 15
click at [356, 249] on span "At the End of Series" at bounding box center [374, 248] width 51 height 9
click at [349, 249] on input "At the End of Series" at bounding box center [341, 249] width 15 height 15
click at [357, 170] on input "text" at bounding box center [395, 172] width 117 height 22
click at [361, 195] on div "Wurl Support Series" at bounding box center [395, 198] width 103 height 22
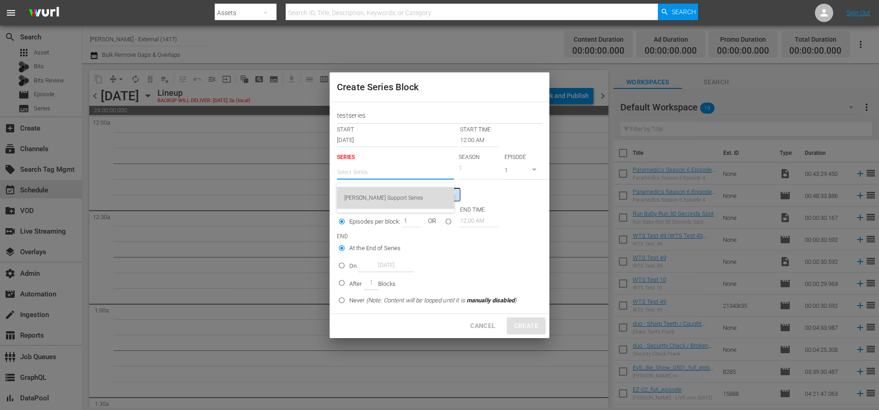
type input "Wurl Support Series"
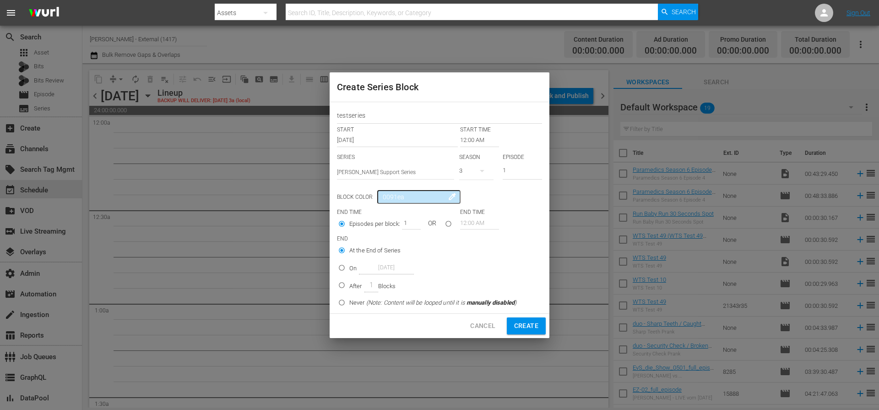
click at [526, 225] on div "Episodes per block: 1 OR 12:00 AM" at bounding box center [439, 224] width 205 height 17
click at [535, 324] on span "Create" at bounding box center [526, 325] width 24 height 11
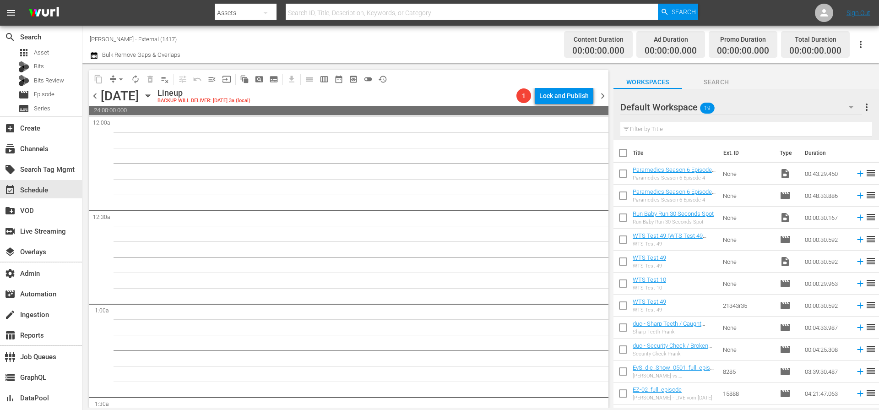
click at [604, 95] on span "chevron_right" at bounding box center [602, 95] width 11 height 11
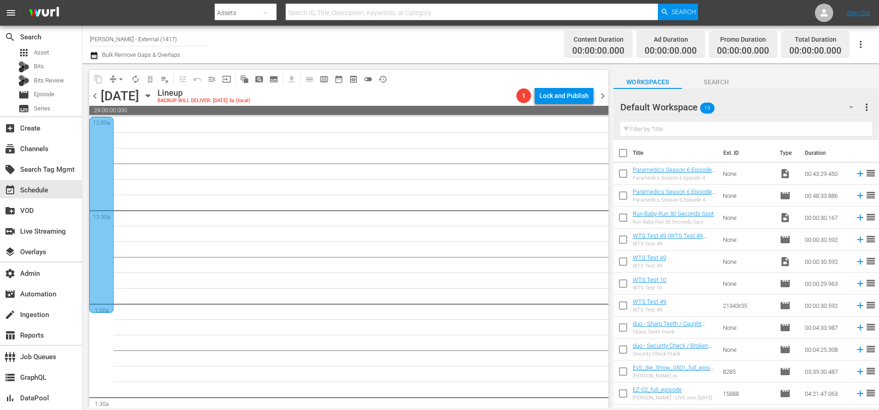
click at [96, 154] on div at bounding box center [101, 215] width 24 height 196
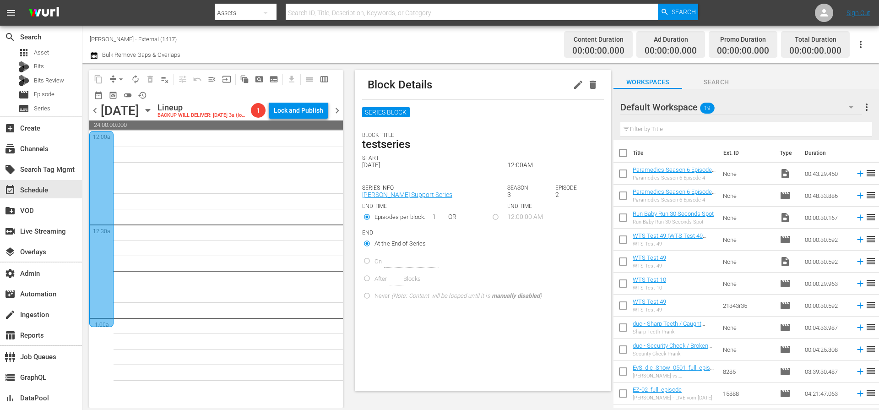
click at [366, 257] on label "On" at bounding box center [451, 260] width 182 height 15
click at [93, 110] on span "chevron_left" at bounding box center [94, 110] width 11 height 11
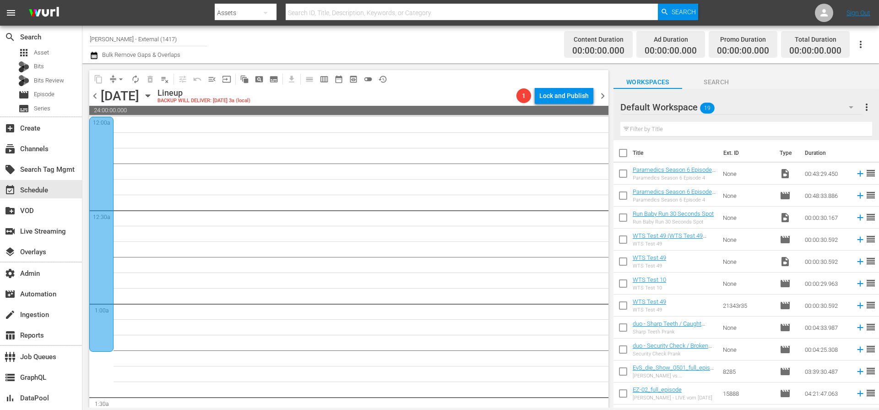
click at [108, 162] on div at bounding box center [101, 234] width 24 height 235
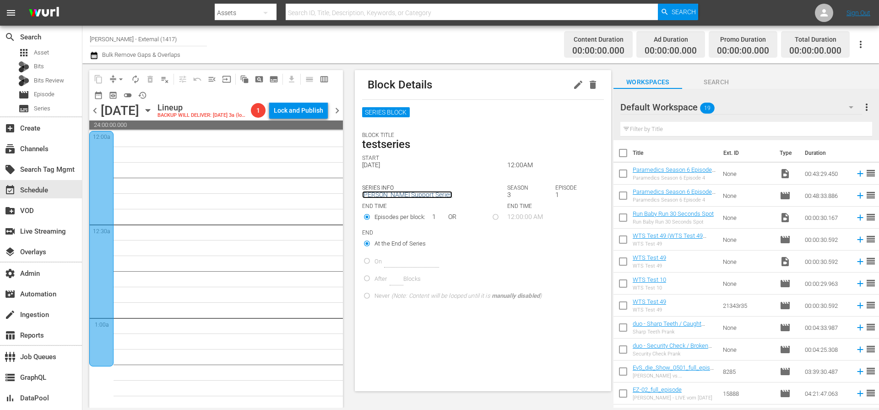
click at [394, 196] on link "Wurl Support Series" at bounding box center [407, 194] width 90 height 7
click at [98, 111] on span "chevron_left" at bounding box center [94, 110] width 11 height 11
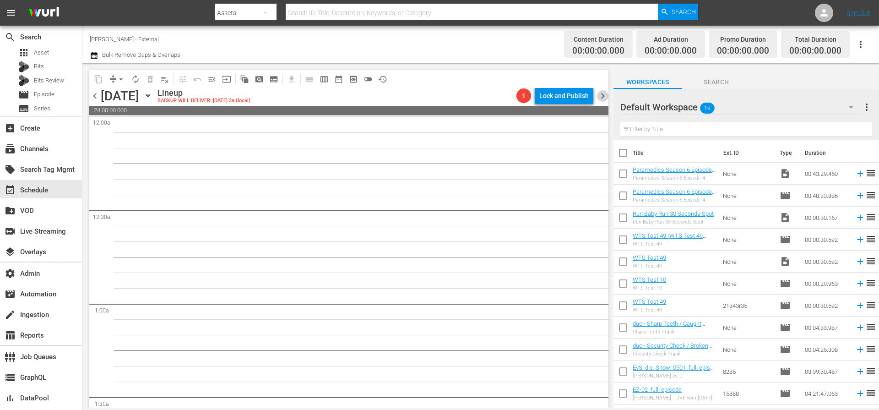
click at [602, 93] on span "chevron_right" at bounding box center [602, 95] width 11 height 11
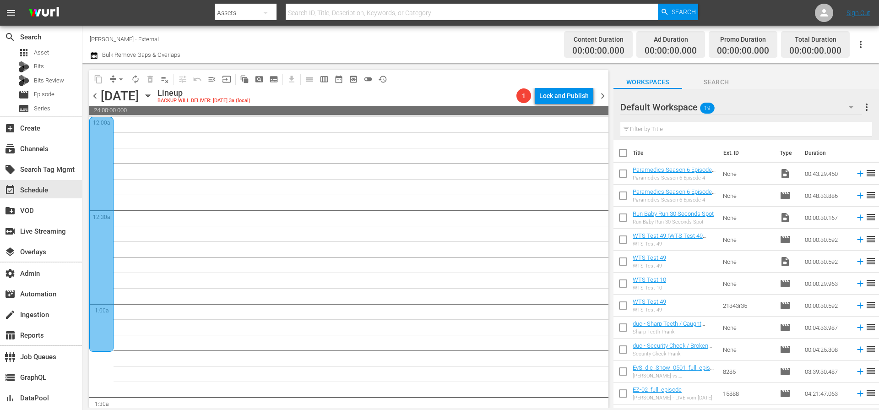
click at [106, 167] on div at bounding box center [101, 234] width 24 height 235
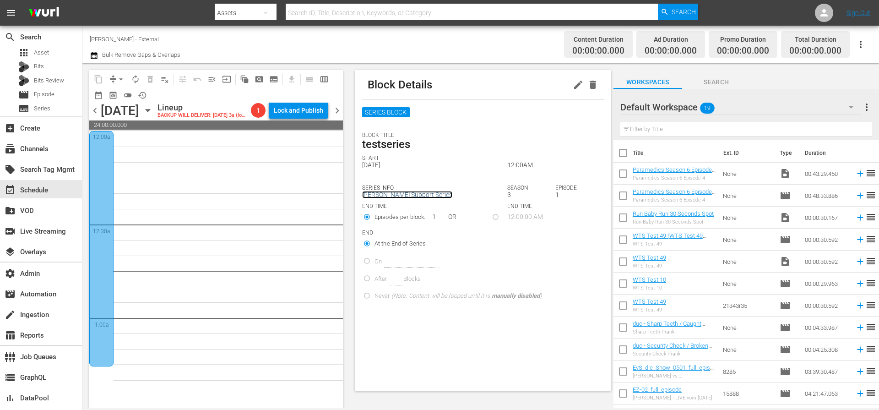
click at [375, 195] on link "Wurl Support Series" at bounding box center [407, 194] width 90 height 7
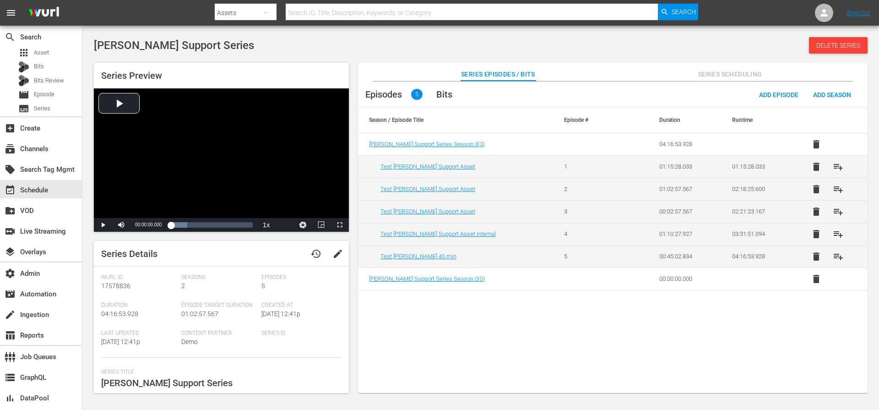
click at [719, 75] on span "Series Scheduling" at bounding box center [730, 74] width 69 height 11
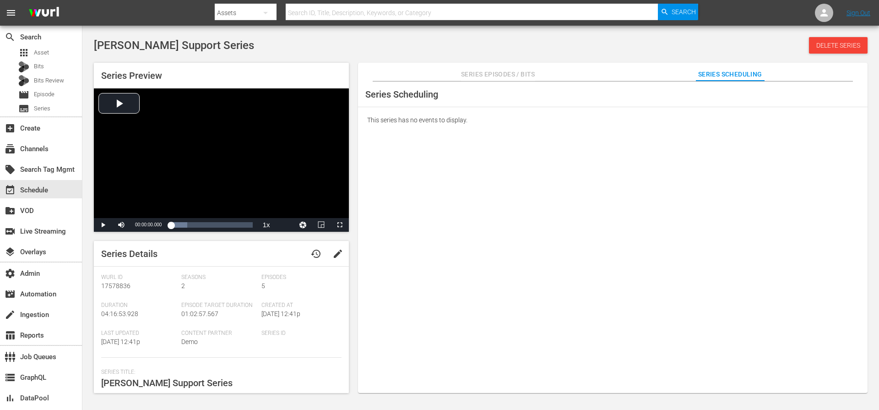
click at [517, 77] on span "Series Episodes / Bits" at bounding box center [498, 74] width 74 height 11
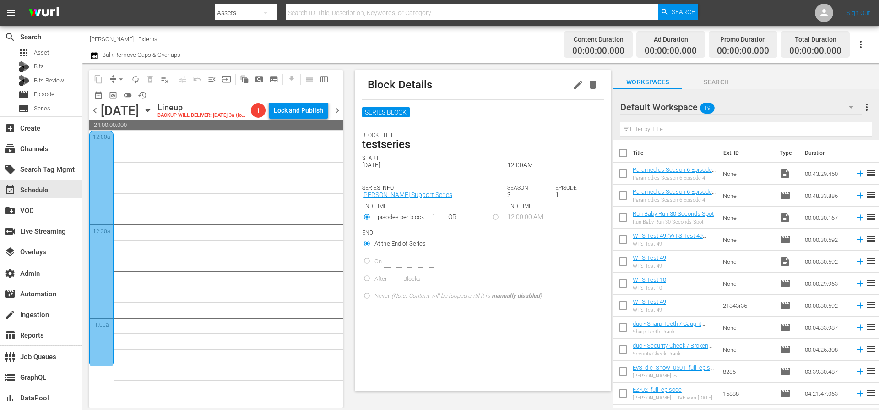
drag, startPoint x: 116, startPoint y: 136, endPoint x: 181, endPoint y: 189, distance: 83.3
click at [104, 169] on div at bounding box center [101, 248] width 24 height 235
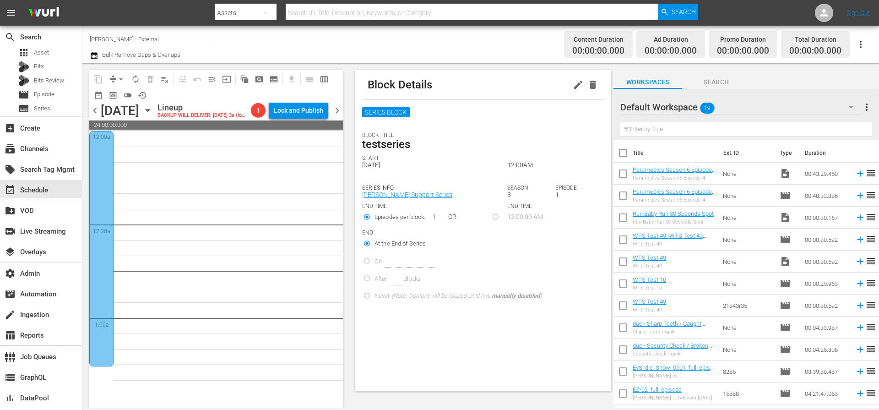
click at [103, 169] on div at bounding box center [101, 248] width 24 height 235
click at [455, 126] on div "SERIES BLOCK" at bounding box center [483, 119] width 242 height 25
click at [470, 131] on div "SERIES BLOCK" at bounding box center [483, 119] width 242 height 25
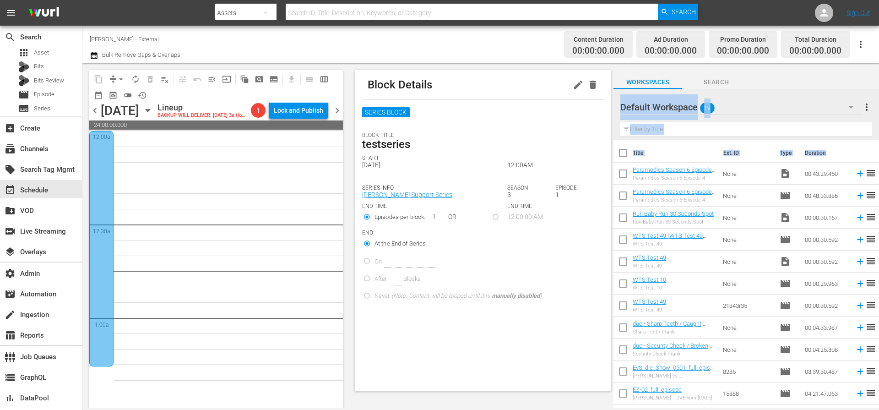
drag, startPoint x: 407, startPoint y: 392, endPoint x: 933, endPoint y: 289, distance: 536.2
click at [879, 289] on html "menu Search By Assets Search ID, Title, Description, Keywords, or Category Sear…" at bounding box center [439, 205] width 879 height 410
click at [519, 136] on p "BLOCK TITLE" at bounding box center [483, 135] width 242 height 6
drag, startPoint x: 227, startPoint y: 202, endPoint x: 222, endPoint y: 195, distance: 8.9
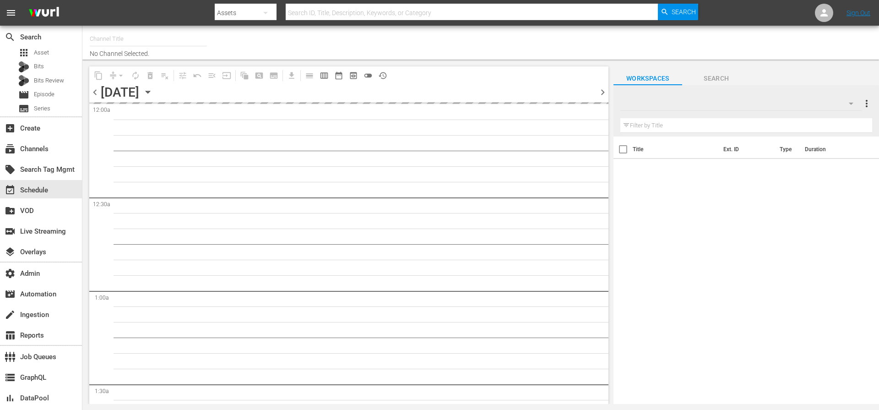
type input "Wurl - External (1417)"
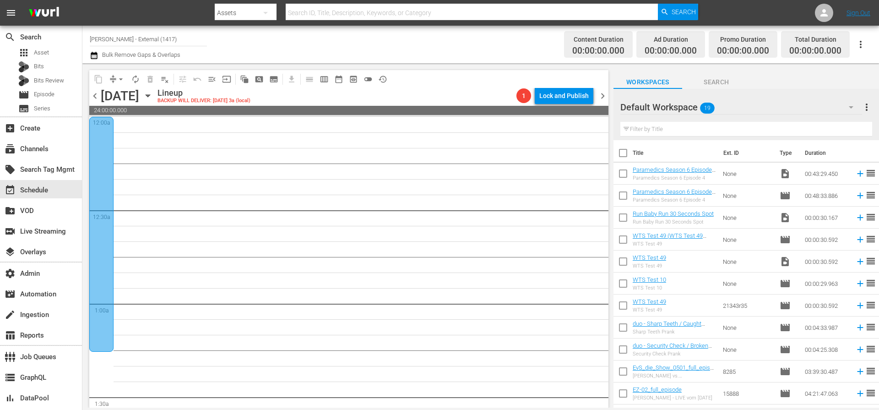
click at [99, 145] on div at bounding box center [101, 234] width 24 height 235
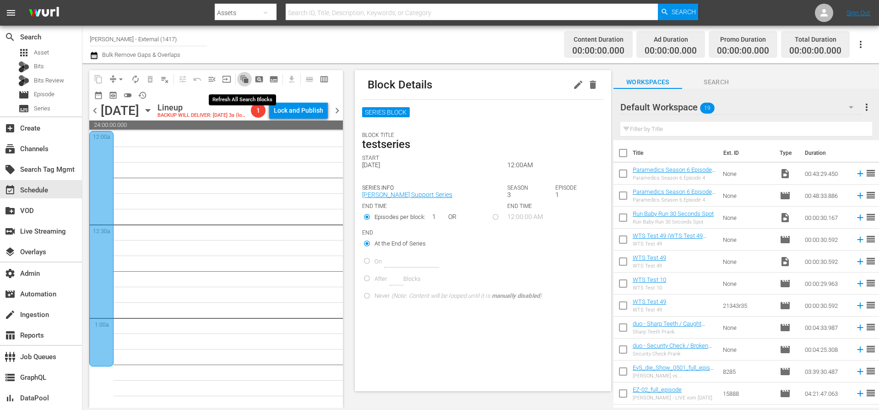
click at [240, 81] on span "auto_awesome_motion_outlined" at bounding box center [244, 79] width 9 height 9
click at [383, 195] on link "[PERSON_NAME] Support Series" at bounding box center [407, 194] width 90 height 7
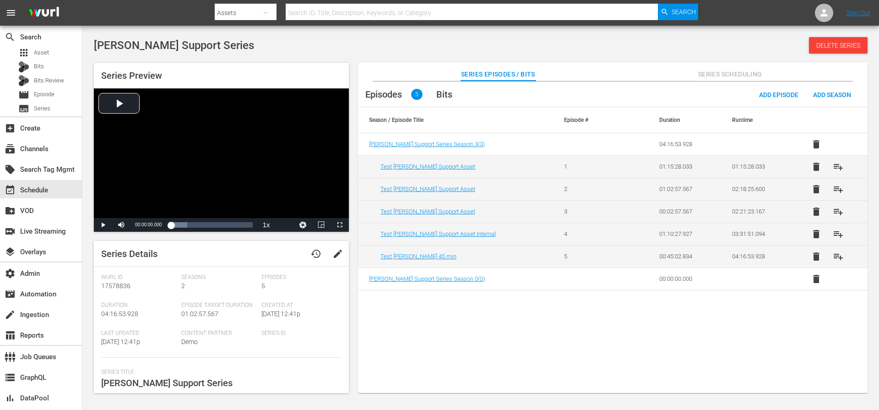
click at [295, 48] on div "Wurl Support Series Delete Series" at bounding box center [481, 45] width 774 height 16
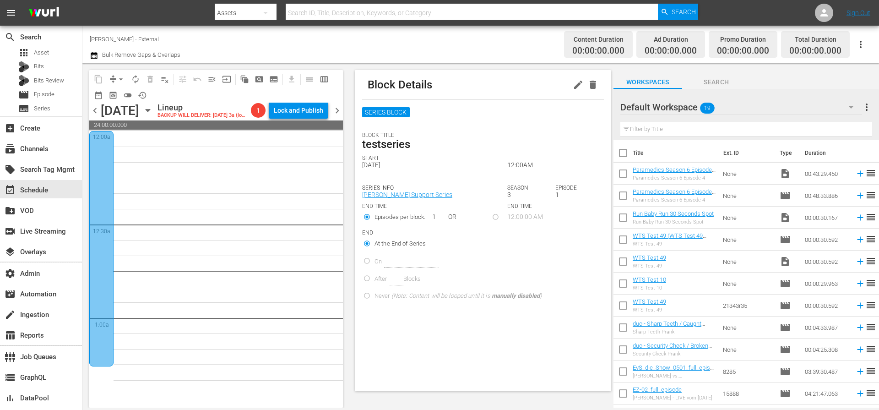
click at [101, 179] on div at bounding box center [101, 248] width 24 height 235
click at [573, 80] on icon "button" at bounding box center [578, 84] width 11 height 11
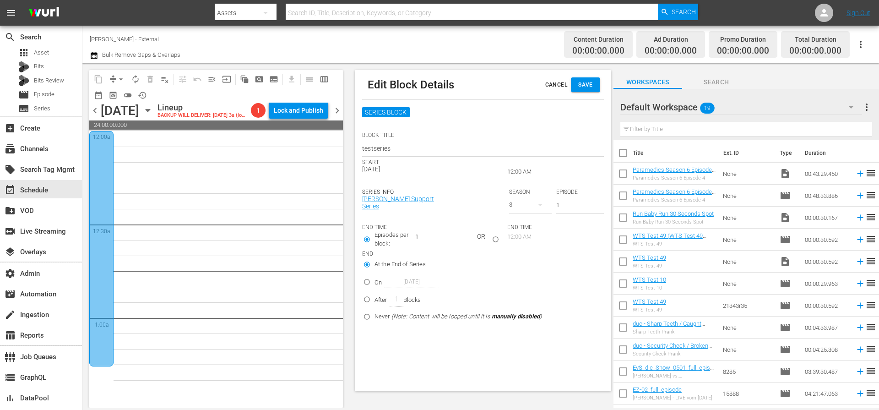
drag, startPoint x: 430, startPoint y: 202, endPoint x: 411, endPoint y: 206, distance: 19.1
click at [429, 202] on div "SERIES INFO Wurl Support Series" at bounding box center [433, 204] width 142 height 31
drag, startPoint x: 383, startPoint y: 212, endPoint x: 403, endPoint y: 206, distance: 21.0
click at [384, 212] on div "SERIES INFO Wurl Support Series" at bounding box center [433, 204] width 142 height 31
click at [443, 220] on div "SERIES BLOCK BLOCK TITLE testseries START Oct 9, 2025 12:00 AM SERIES INFO Wurl…" at bounding box center [483, 216] width 242 height 219
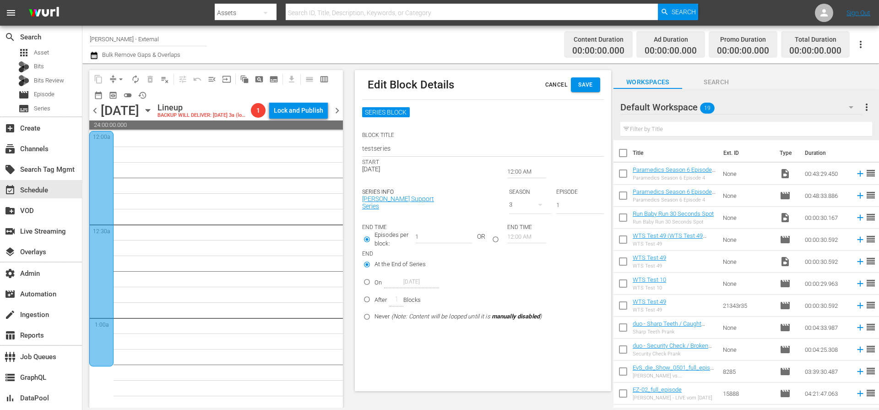
click at [446, 206] on div "SERIES INFO Wurl Support Series" at bounding box center [433, 204] width 142 height 31
click at [552, 81] on span "Cancel" at bounding box center [557, 85] width 22 height 10
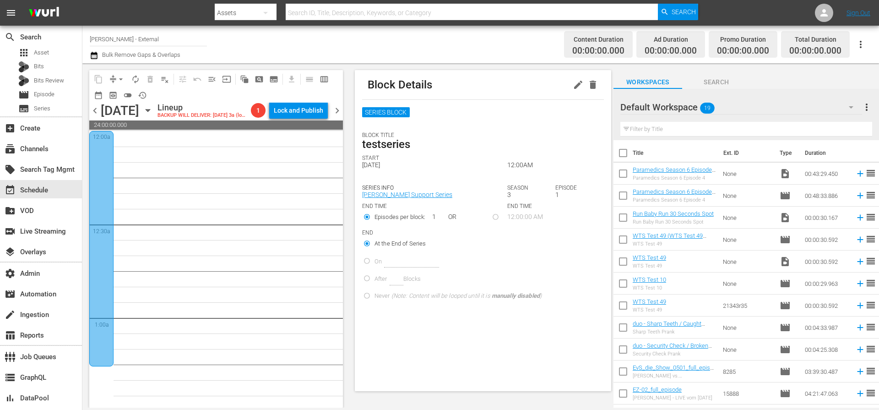
click at [104, 173] on div at bounding box center [101, 248] width 24 height 235
click at [591, 87] on icon "button" at bounding box center [593, 84] width 11 height 11
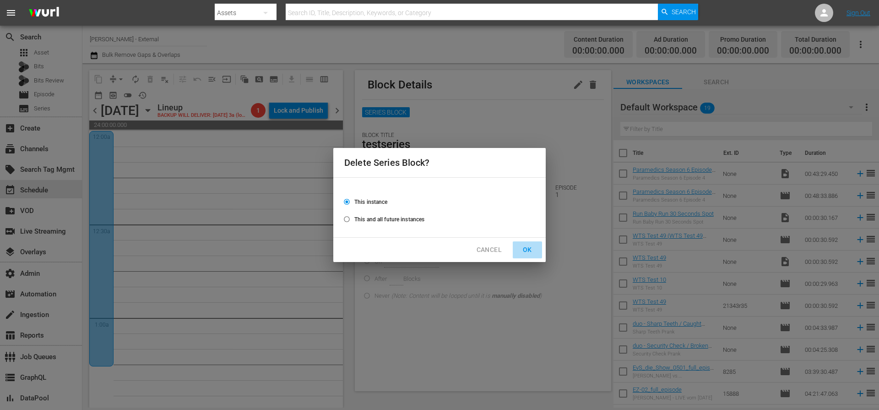
click at [531, 250] on span "OK" at bounding box center [527, 249] width 15 height 11
radio input "false"
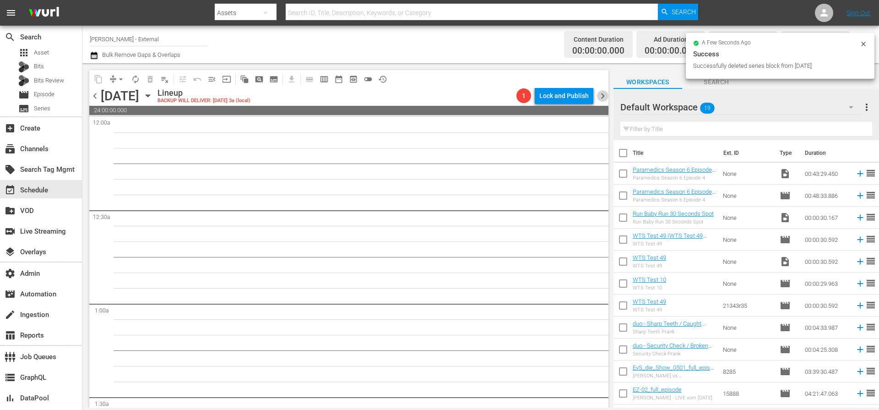
click at [606, 98] on span "chevron_right" at bounding box center [602, 95] width 11 height 11
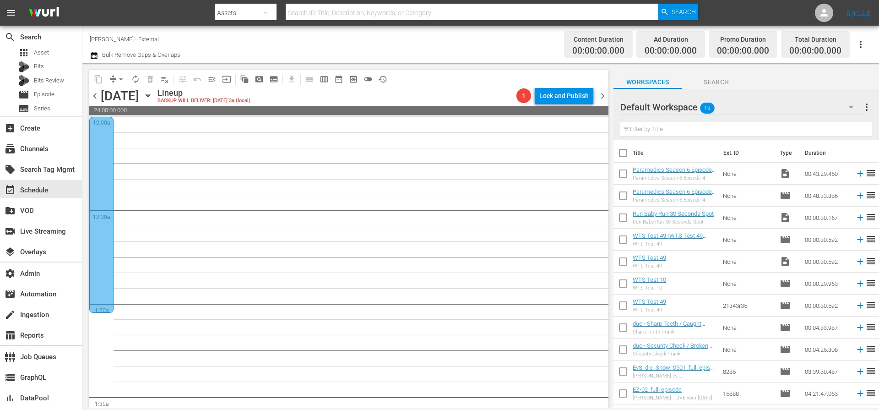
click at [102, 161] on div at bounding box center [101, 215] width 24 height 196
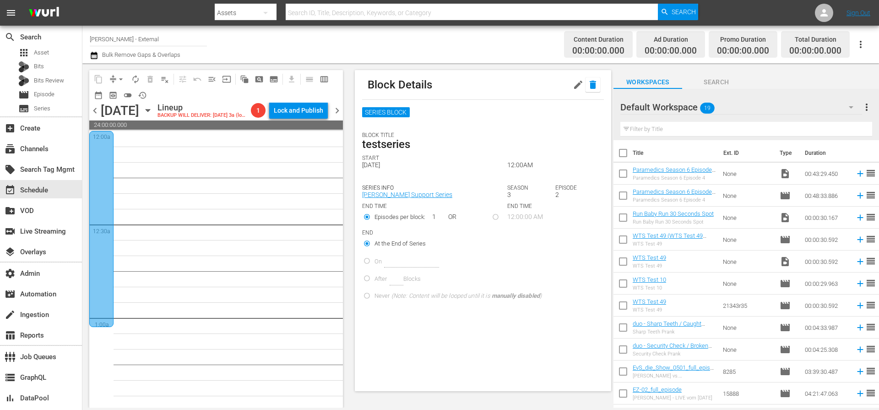
click at [589, 89] on icon "button" at bounding box center [593, 84] width 11 height 11
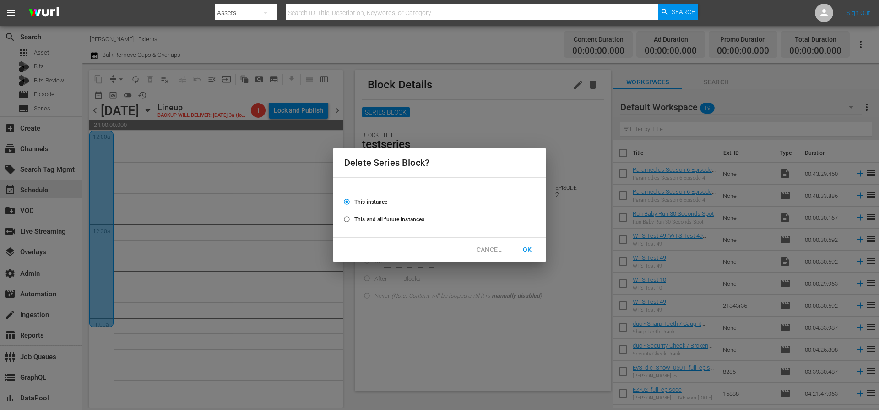
click at [532, 253] on span "OK" at bounding box center [527, 249] width 15 height 11
radio input "false"
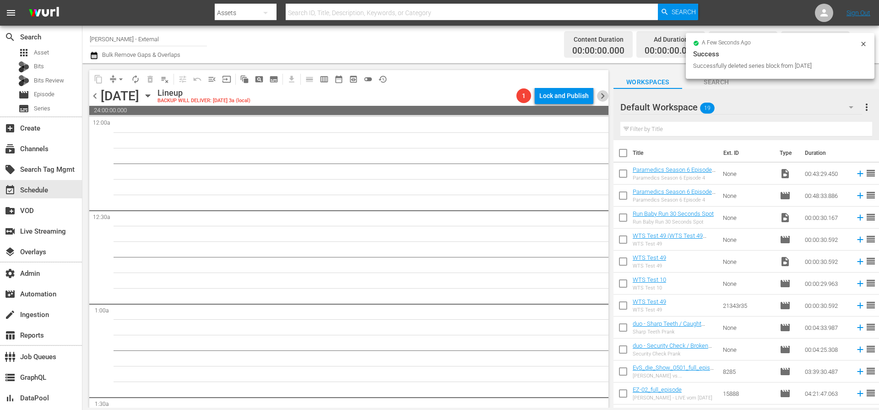
click at [606, 98] on span "chevron_right" at bounding box center [602, 95] width 11 height 11
click at [103, 120] on div at bounding box center [101, 121] width 24 height 9
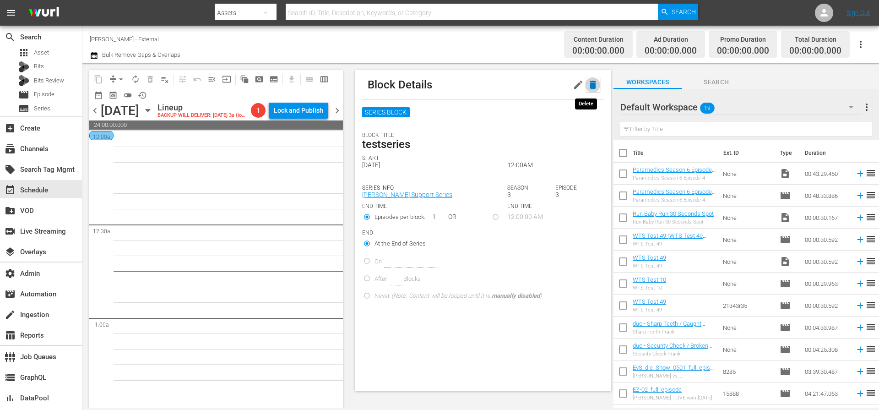
click at [591, 87] on icon "button" at bounding box center [593, 84] width 11 height 11
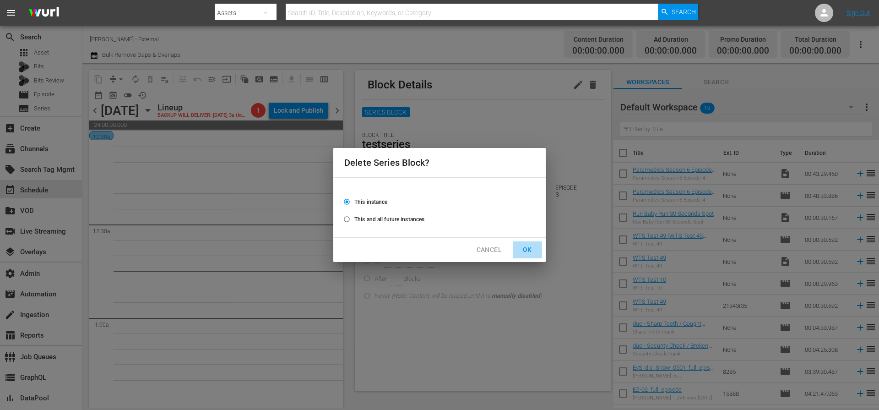
click at [529, 252] on span "OK" at bounding box center [527, 249] width 15 height 11
radio input "false"
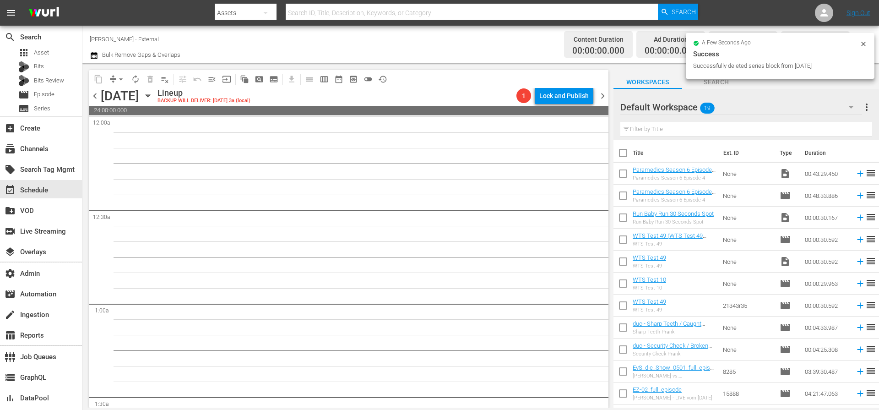
click at [604, 96] on span "chevron_right" at bounding box center [602, 95] width 11 height 11
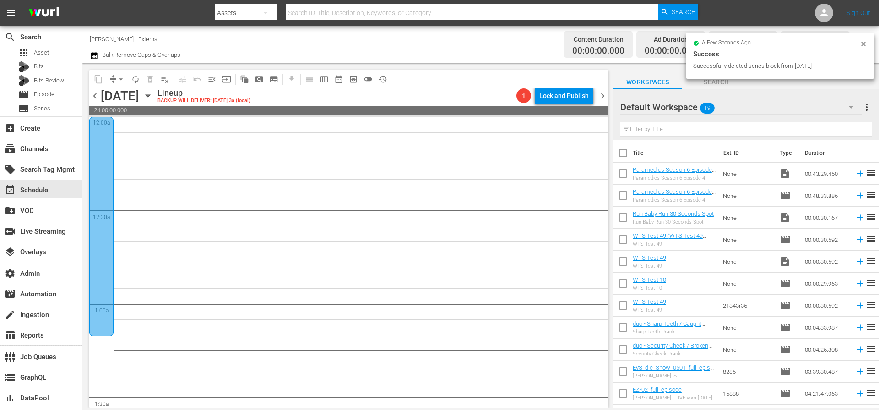
click at [99, 133] on div at bounding box center [101, 226] width 24 height 219
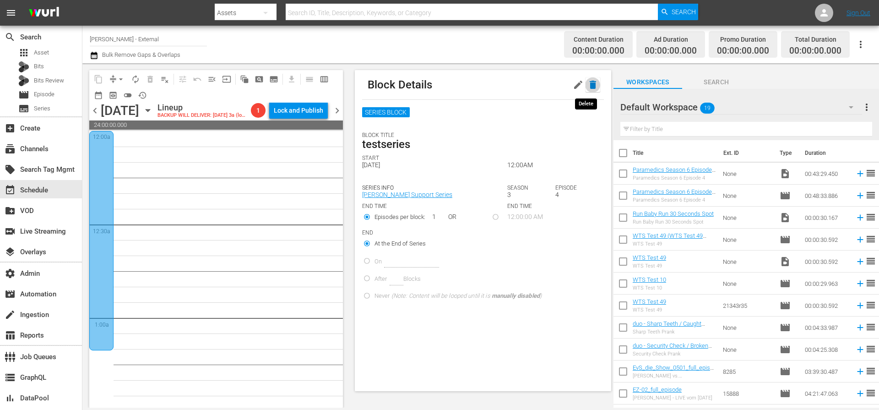
click at [590, 85] on icon "button" at bounding box center [593, 85] width 6 height 8
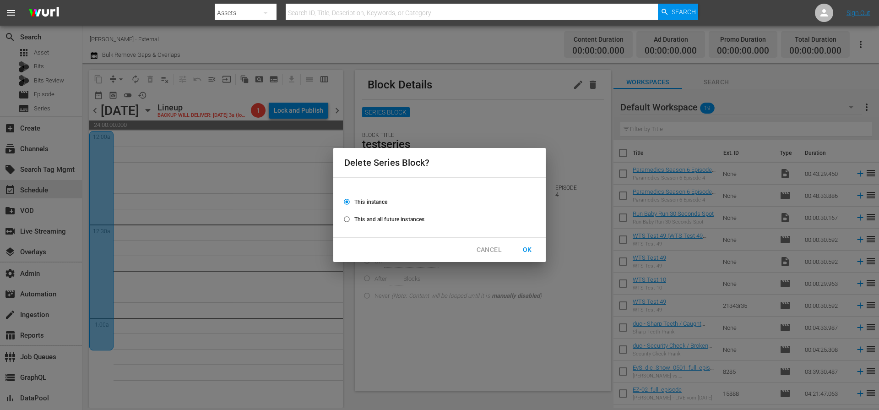
click at [528, 247] on span "OK" at bounding box center [527, 249] width 15 height 11
radio input "false"
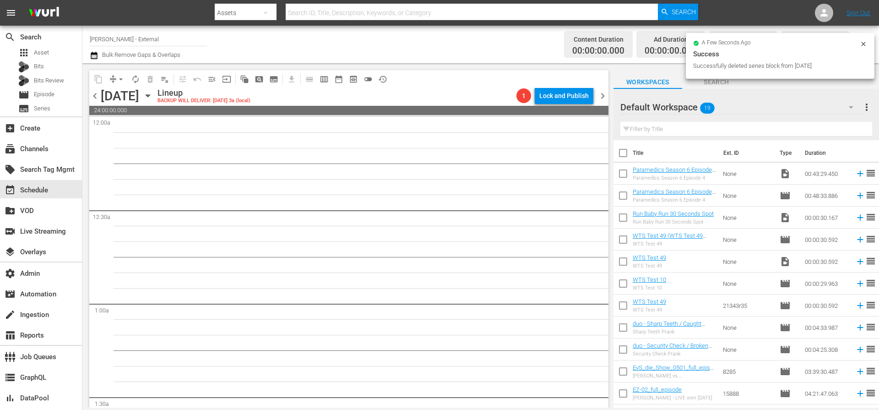
click at [92, 93] on span "chevron_left" at bounding box center [94, 95] width 11 height 11
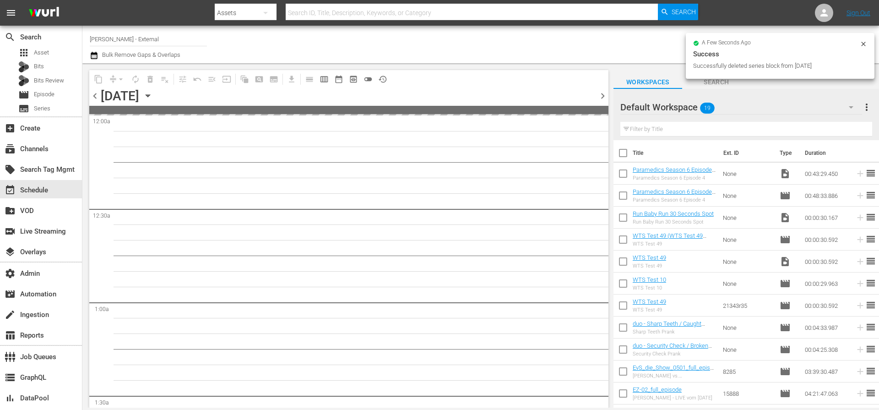
click at [99, 95] on span "chevron_left" at bounding box center [94, 95] width 11 height 11
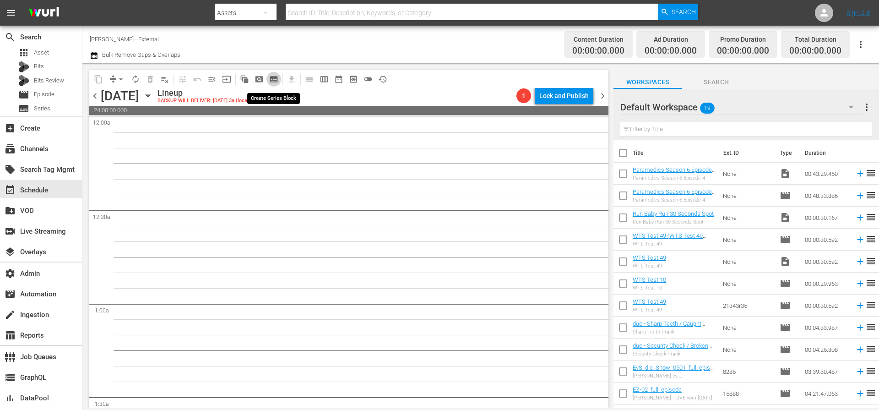
click at [275, 77] on span "subtitles_outlined" at bounding box center [273, 79] width 9 height 9
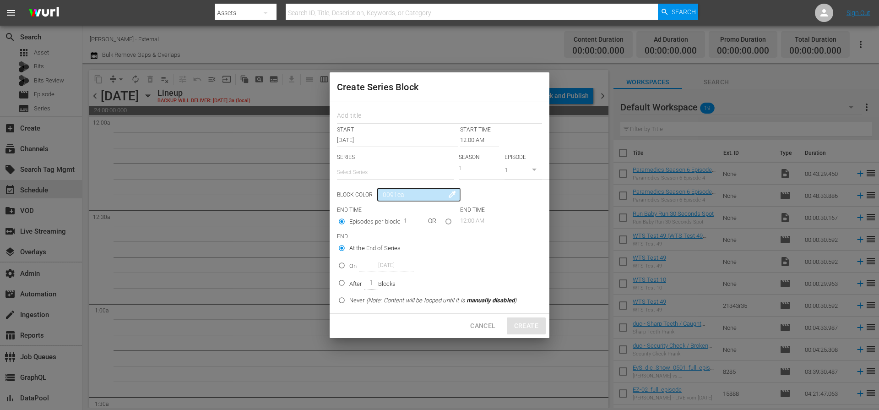
click at [367, 118] on input "text" at bounding box center [439, 117] width 205 height 14
type input "testseries2"
click at [366, 170] on input "text" at bounding box center [395, 172] width 117 height 22
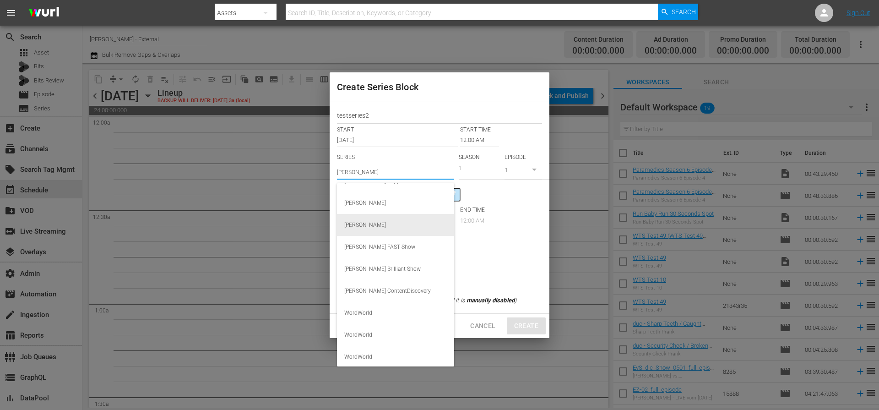
scroll to position [66, 0]
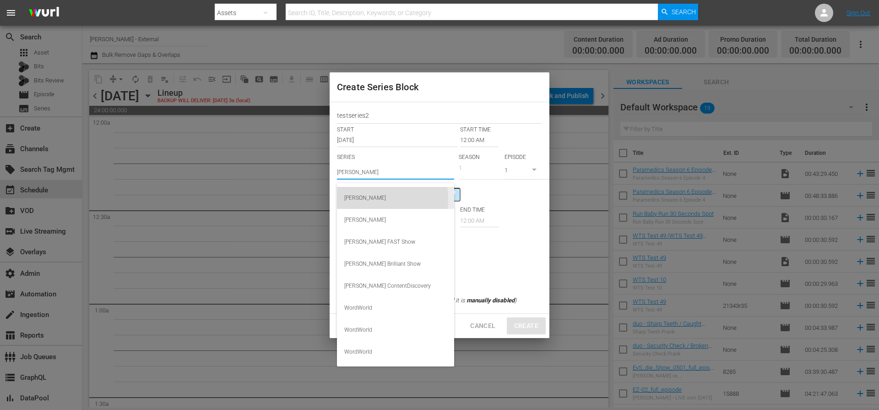
click at [364, 199] on div "Wurl" at bounding box center [395, 198] width 103 height 22
type input "Wurl"
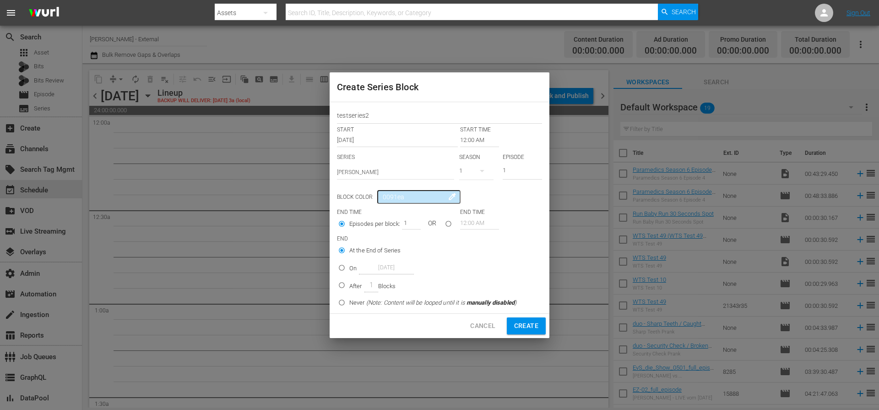
drag, startPoint x: 531, startPoint y: 327, endPoint x: 533, endPoint y: 271, distance: 56.8
click at [533, 271] on div "Create Series Block testseries2 START START TIME Oct 9th 2025 12:00 AM SERIES S…" at bounding box center [440, 205] width 220 height 266
click at [340, 267] on input "On Oct 9th 2025" at bounding box center [341, 269] width 15 height 15
radio input "true"
click at [386, 268] on input "Oct 9th 2025" at bounding box center [386, 268] width 55 height 12
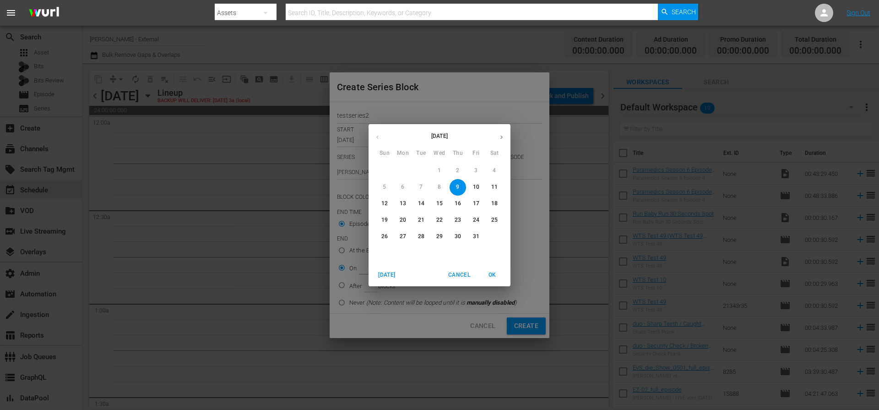
click at [494, 183] on p "11" at bounding box center [494, 187] width 6 height 8
type input "Oct 11th 2025"
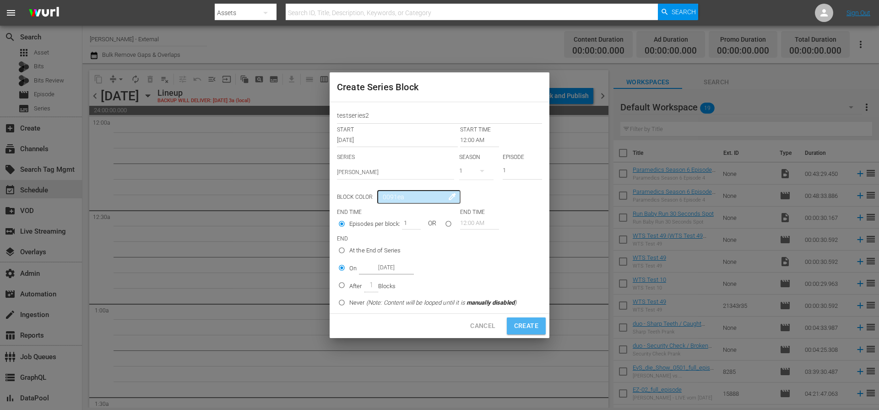
click at [535, 333] on button "Create" at bounding box center [526, 325] width 39 height 17
radio input "true"
type input "Oct 9th 2025"
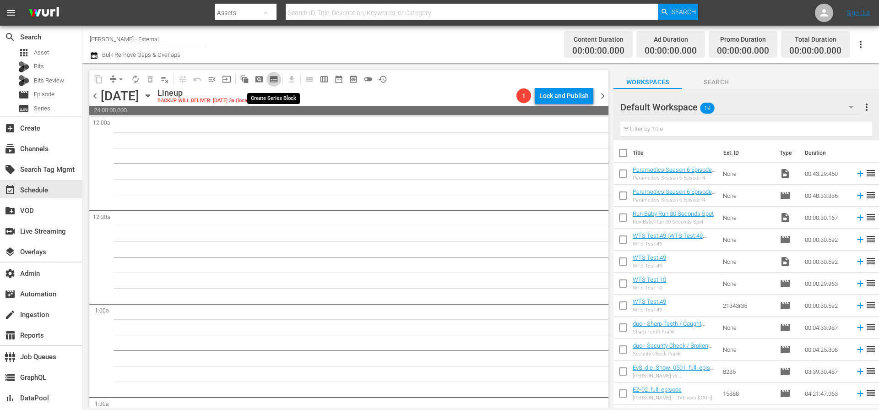
click at [277, 82] on span "subtitles_outlined" at bounding box center [273, 79] width 9 height 9
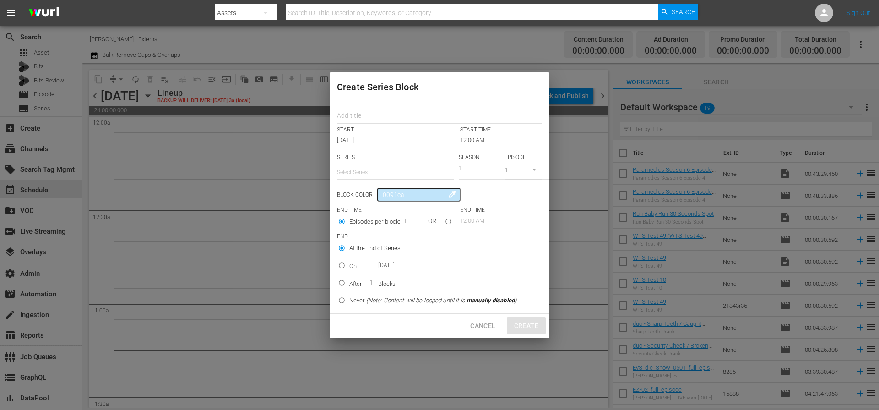
click at [371, 113] on input "text" at bounding box center [439, 117] width 205 height 14
type input "teseries"
click at [371, 171] on input "text" at bounding box center [395, 172] width 117 height 22
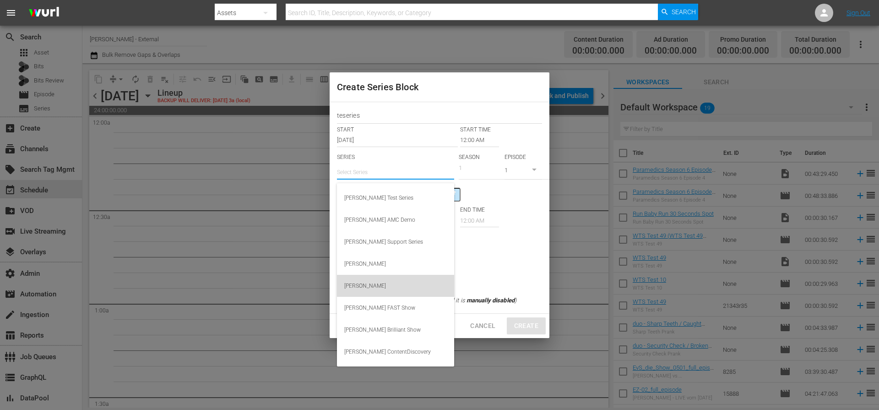
click at [366, 288] on div "Wurl" at bounding box center [395, 286] width 103 height 22
type input "Wurl"
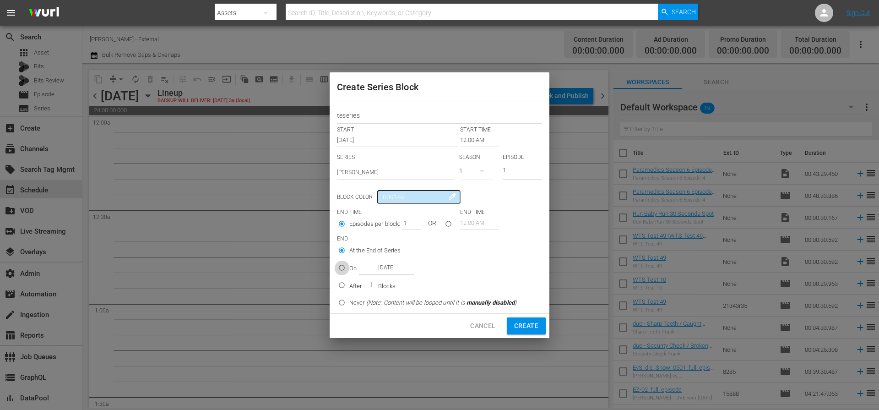
click at [341, 268] on input "On Oct 9th 2025" at bounding box center [341, 269] width 15 height 15
radio input "true"
click at [385, 270] on input "Oct 9th 2025" at bounding box center [386, 268] width 55 height 12
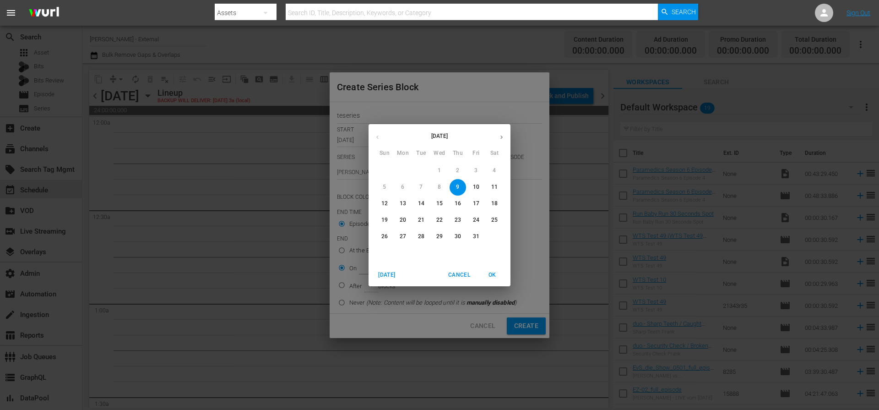
click at [492, 188] on p "11" at bounding box center [494, 187] width 6 height 8
type input "Oct 11th 2025"
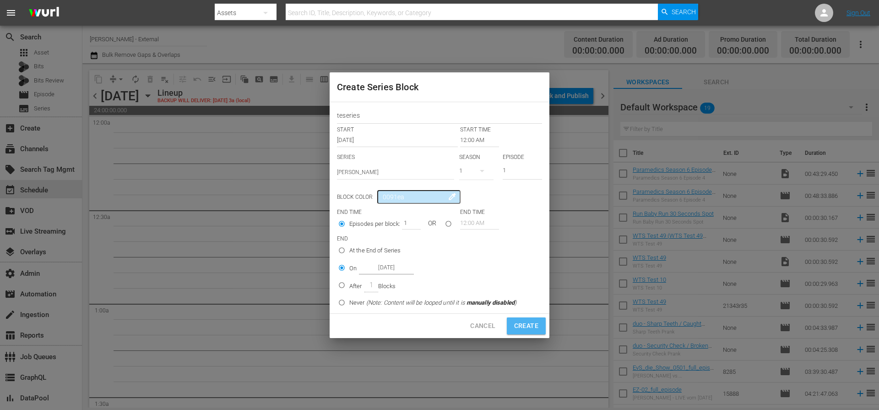
click at [528, 326] on span "Create" at bounding box center [526, 325] width 24 height 11
radio input "true"
type input "Oct 9th 2025"
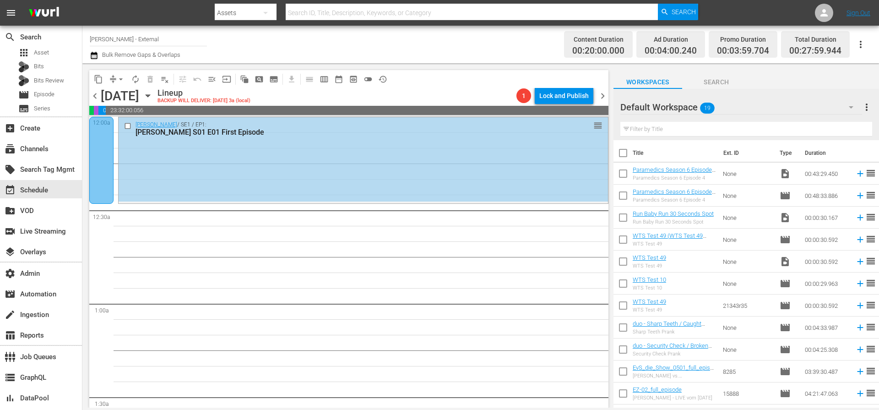
click at [95, 150] on div at bounding box center [101, 160] width 24 height 87
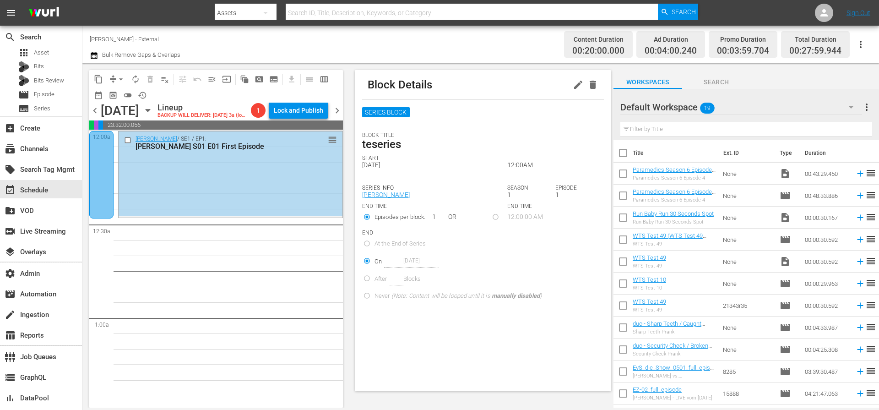
click at [594, 84] on div "Block Details" at bounding box center [483, 84] width 242 height 29
click at [592, 84] on button "button" at bounding box center [593, 84] width 15 height 15
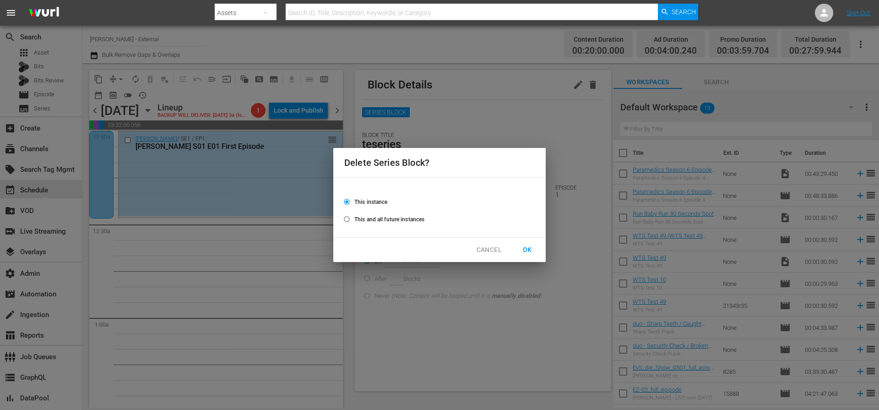
click at [400, 216] on span "This and all future instances" at bounding box center [390, 219] width 70 height 8
click at [355, 216] on input "This and all future instances" at bounding box center [346, 220] width 15 height 15
radio input "true"
click at [531, 250] on span "OK" at bounding box center [527, 249] width 15 height 11
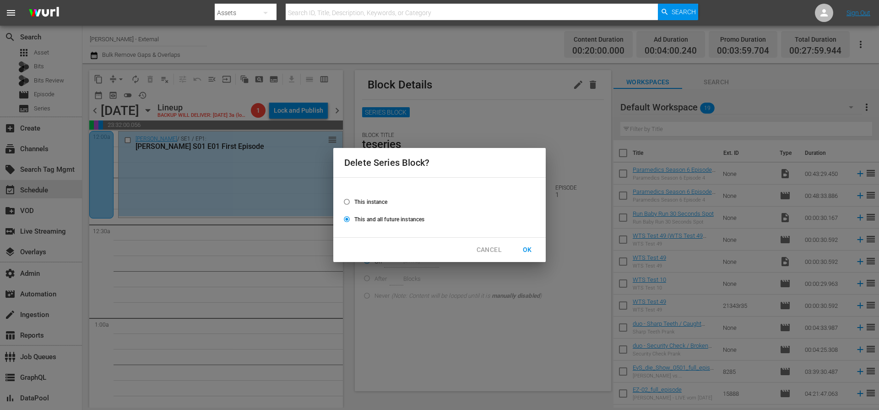
radio input "false"
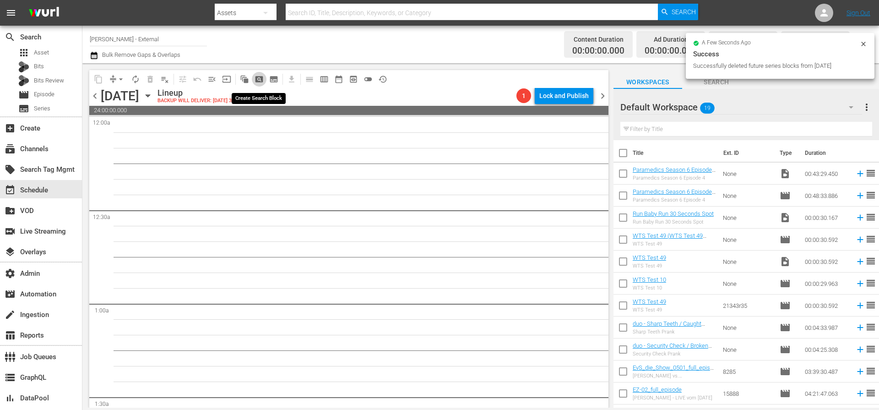
click at [264, 78] on button "pageview_outlined" at bounding box center [259, 79] width 15 height 15
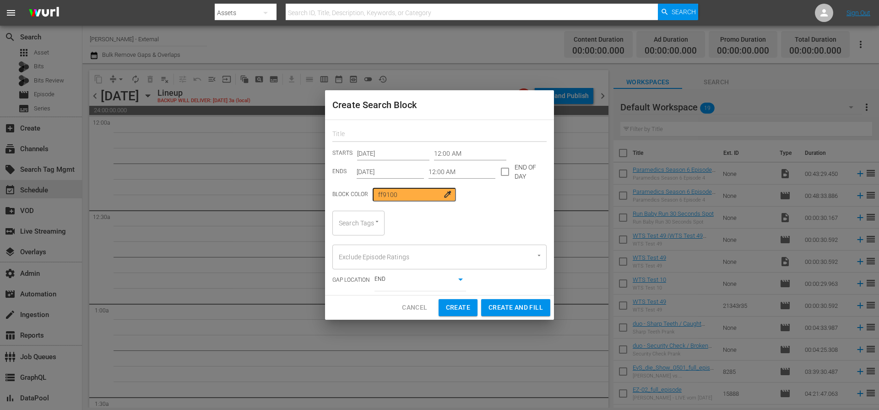
click at [347, 135] on input "text" at bounding box center [440, 135] width 214 height 14
type input "blahlbvah"
click at [502, 207] on div "blahlbvah STARTS Oct 9th 2025 12:00 AM ENDS Oct 9th 2025 12:00 AM END OF DAY Bl…" at bounding box center [439, 207] width 229 height 175
click at [365, 220] on div at bounding box center [373, 222] width 16 height 10
click at [355, 225] on div "Search Tags" at bounding box center [359, 223] width 52 height 25
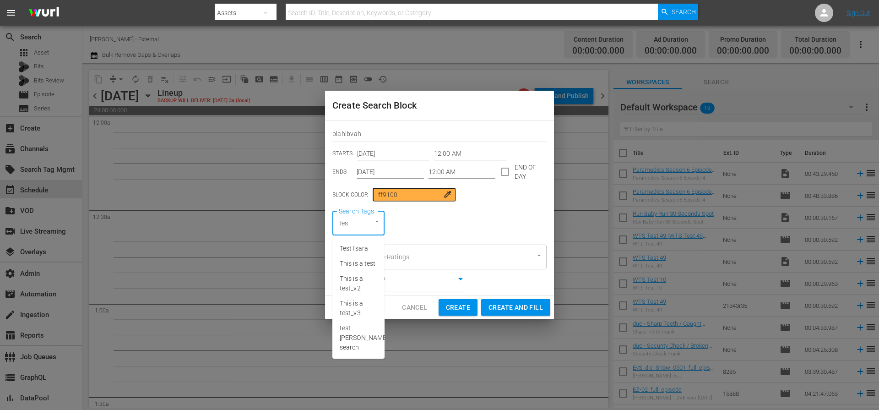
type input "test"
click at [357, 247] on span "Test Isara" at bounding box center [354, 249] width 28 height 10
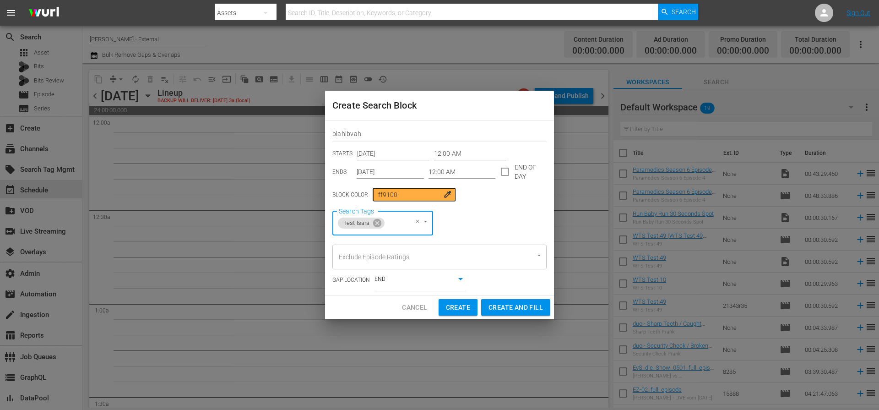
click at [486, 218] on div "Search Tags Test Isara Search Tags" at bounding box center [440, 223] width 214 height 25
click at [490, 215] on div "Search Tags Test Isara Search Tags" at bounding box center [440, 223] width 214 height 25
click at [434, 280] on body "menu Search By Assets Search ID, Title, Description, Keywords, or Category Sear…" at bounding box center [439, 205] width 879 height 410
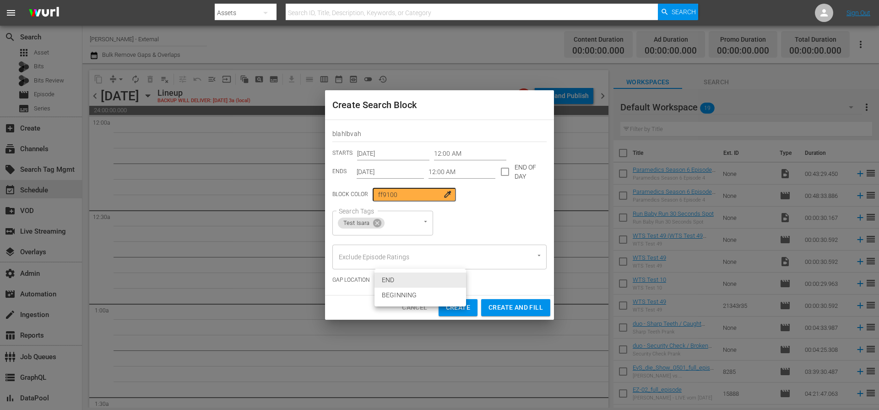
click at [472, 218] on div at bounding box center [439, 205] width 879 height 410
click at [380, 170] on input "Oct 9th 2025" at bounding box center [390, 172] width 67 height 14
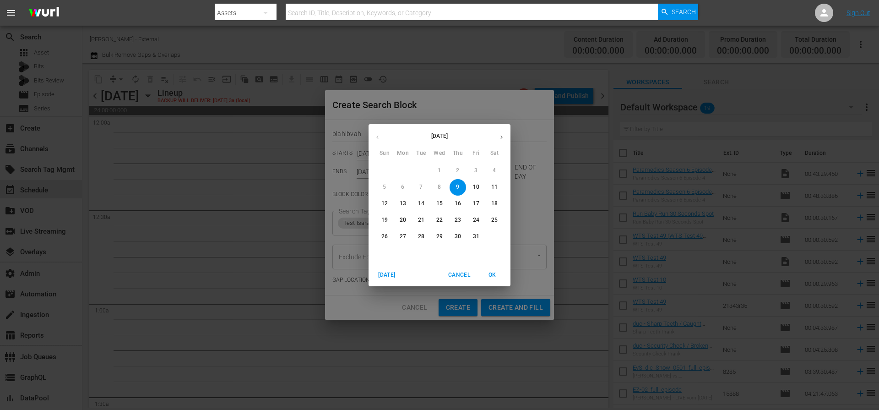
click at [494, 184] on p "11" at bounding box center [494, 187] width 6 height 8
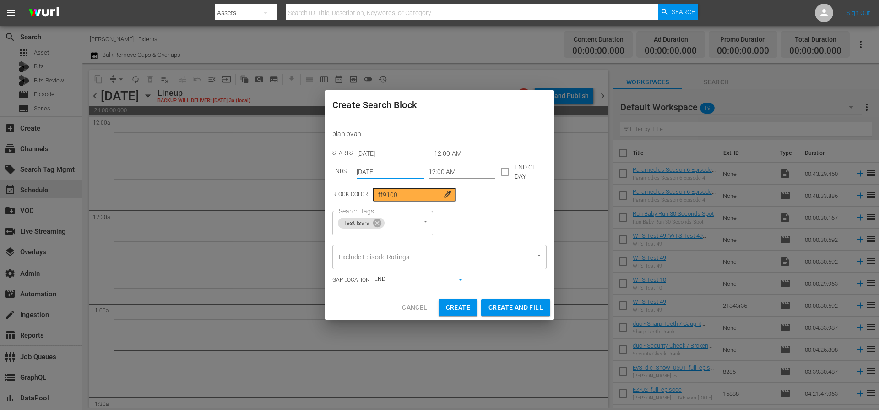
click at [506, 196] on div "Block Color ff9100 colorize" at bounding box center [440, 195] width 214 height 14
click at [503, 306] on span "Create and Fill" at bounding box center [516, 307] width 55 height 11
type input "Oct 9th 2025"
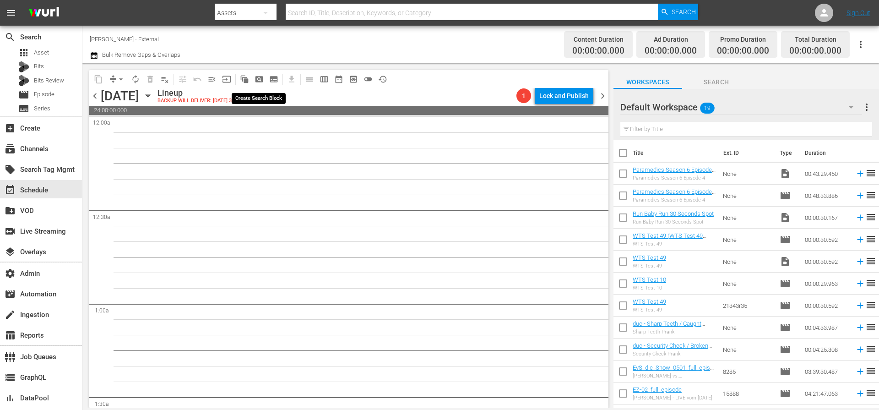
click at [261, 81] on span "pageview_outlined" at bounding box center [259, 79] width 9 height 9
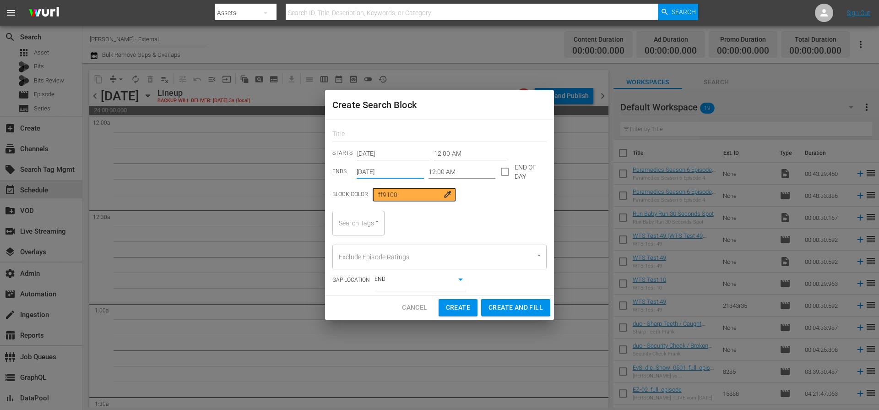
click at [398, 170] on input "Oct 9th 2025" at bounding box center [390, 172] width 67 height 14
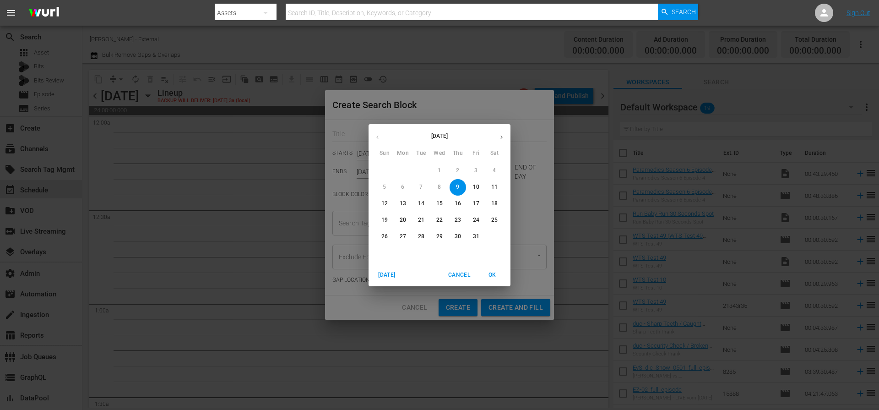
click at [496, 186] on p "11" at bounding box center [494, 187] width 6 height 8
type input "Oct 11th 2025"
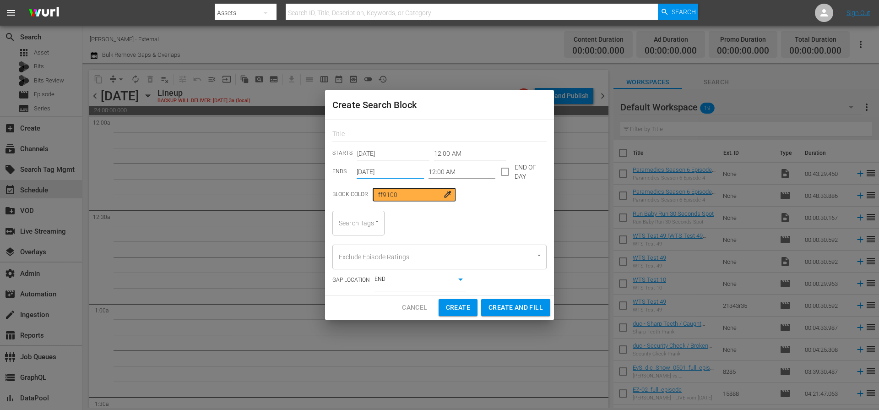
click at [491, 189] on div "Block Color ff9100 colorize" at bounding box center [440, 195] width 214 height 14
drag, startPoint x: 460, startPoint y: 169, endPoint x: 409, endPoint y: 170, distance: 51.3
click at [409, 170] on div "ENDS Oct 11th 2025 12:00 AM END OF DAY" at bounding box center [440, 172] width 214 height 14
click at [455, 174] on input "12:00 AM" at bounding box center [462, 172] width 67 height 14
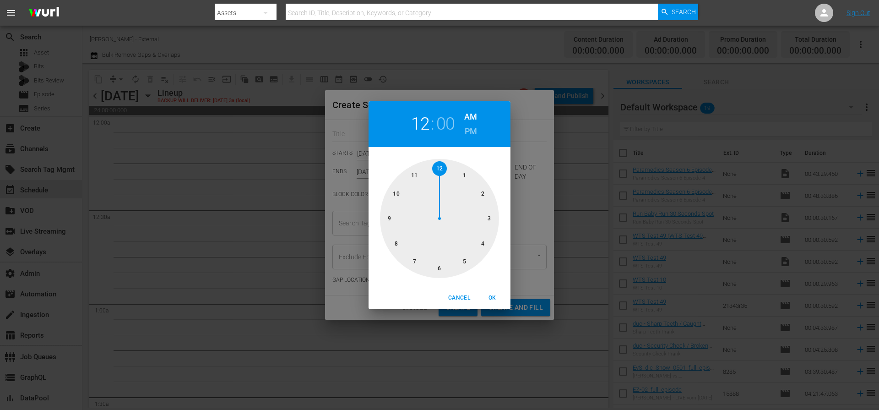
click at [486, 195] on div at bounding box center [439, 218] width 119 height 119
click at [475, 131] on h6 "PM" at bounding box center [471, 131] width 12 height 15
click at [495, 295] on span "OK" at bounding box center [492, 298] width 22 height 10
type input "02:00 PM"
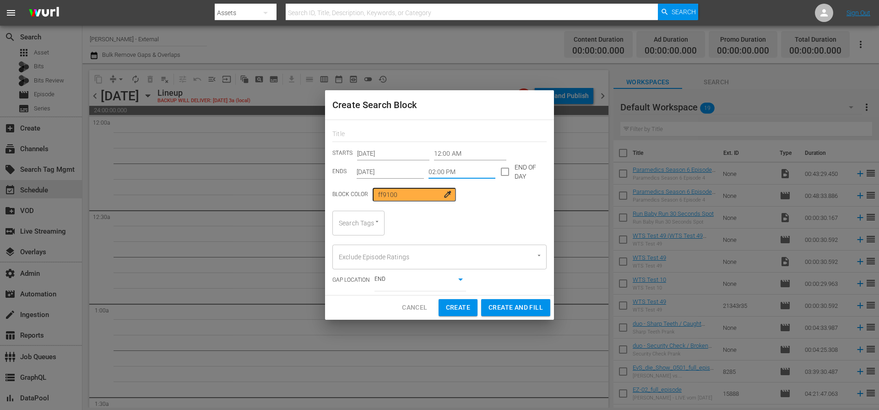
click at [508, 201] on div "Block Color ff9100 colorize" at bounding box center [440, 195] width 214 height 14
drag, startPoint x: 512, startPoint y: 198, endPoint x: 440, endPoint y: 212, distance: 73.2
click at [511, 198] on div "Block Color ff9100 colorize" at bounding box center [440, 195] width 214 height 14
click at [372, 228] on div "Search Tags" at bounding box center [359, 223] width 52 height 25
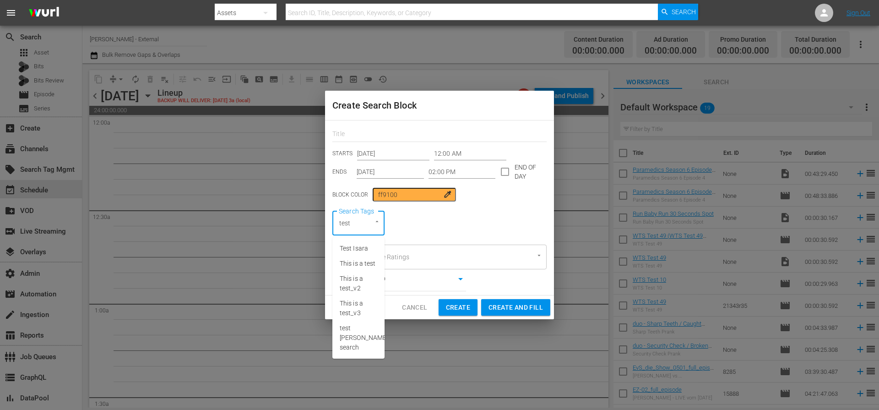
type input "test i"
click at [365, 251] on span "Test Isara" at bounding box center [354, 249] width 28 height 10
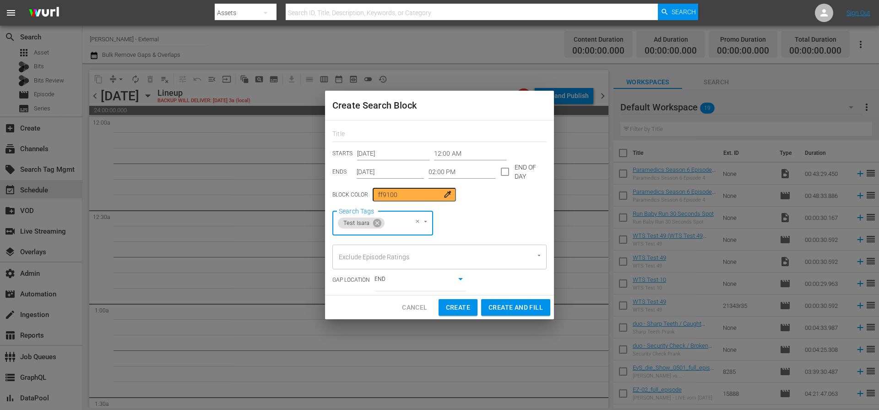
click at [434, 218] on div "Search Tags Test Isara Search Tags" at bounding box center [440, 223] width 214 height 25
click at [509, 304] on span "Create and Fill" at bounding box center [516, 307] width 55 height 11
type input "Oct 9th 2025"
type input "12:00 AM"
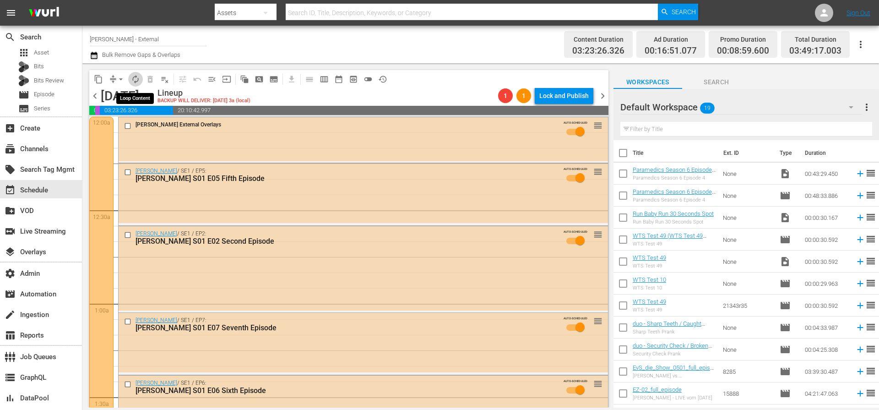
click at [137, 82] on span "autorenew_outlined" at bounding box center [135, 79] width 9 height 9
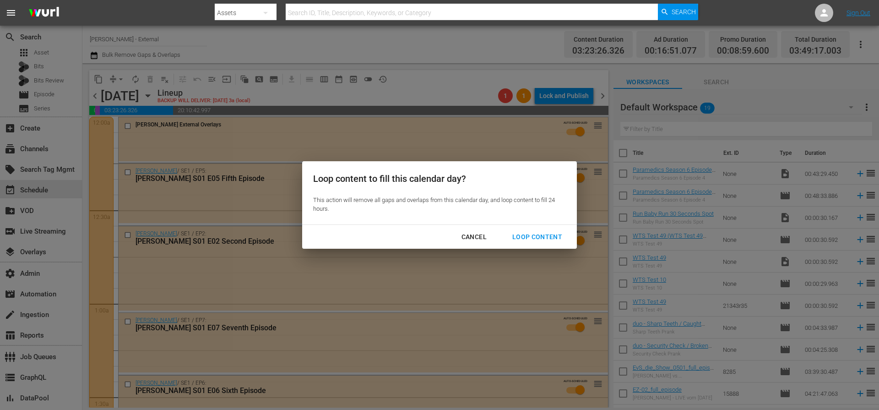
click at [469, 237] on div "Cancel" at bounding box center [474, 236] width 40 height 11
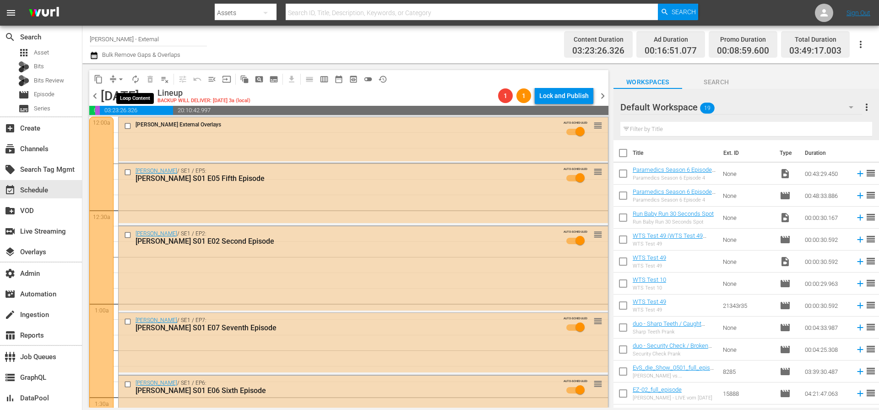
click at [132, 76] on span "autorenew_outlined" at bounding box center [135, 79] width 9 height 9
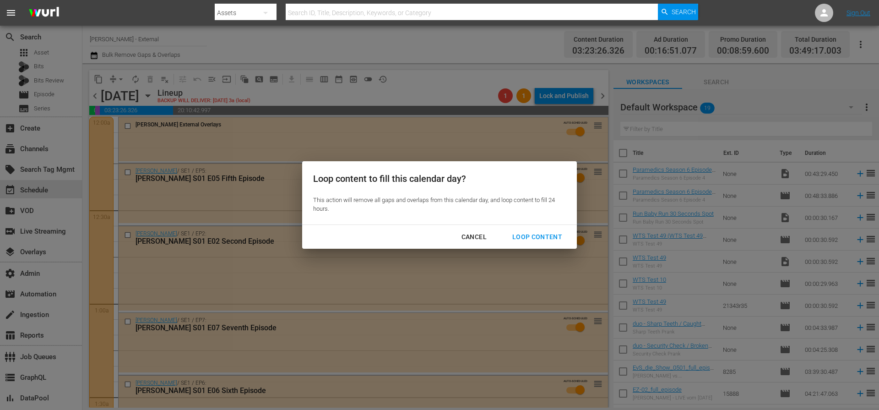
click at [469, 240] on div "Cancel" at bounding box center [474, 236] width 40 height 11
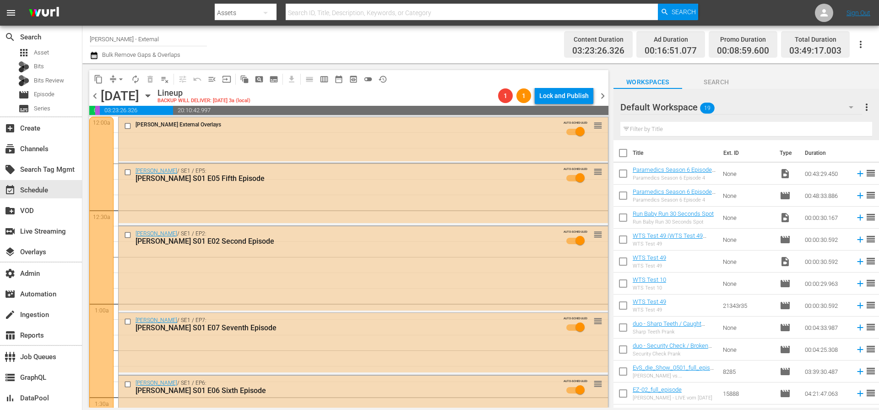
click at [417, 85] on div "content_copy compress arrow_drop_down autorenew_outlined delete_forever_outline…" at bounding box center [348, 79] width 519 height 18
click at [418, 85] on div "content_copy compress arrow_drop_down autorenew_outlined delete_forever_outline…" at bounding box center [348, 79] width 519 height 18
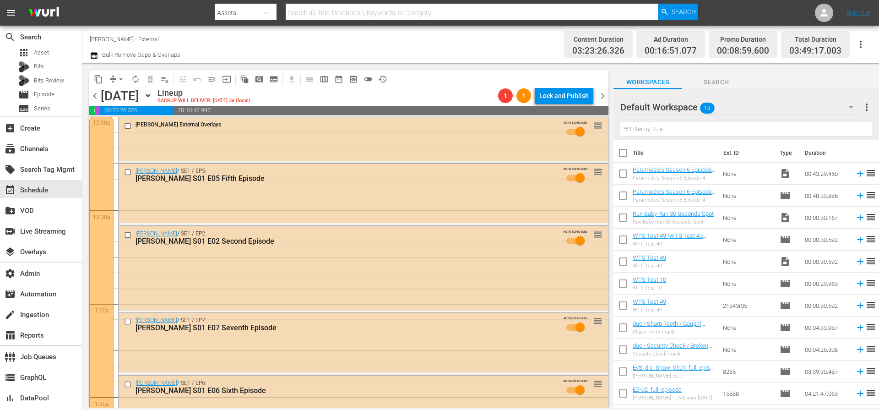
click at [458, 88] on div "Lineup BACKUP WILL DELIVER: 10/8 @ 3a (local)" at bounding box center [326, 96] width 337 height 16
click at [260, 80] on span "pageview_outlined" at bounding box center [259, 79] width 9 height 9
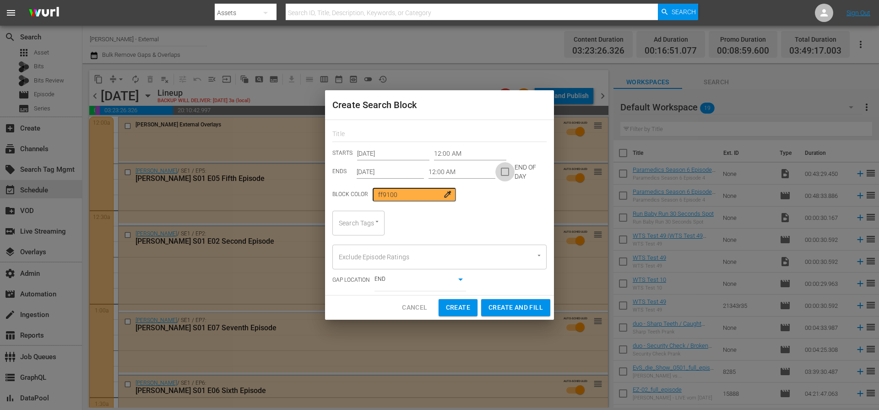
click at [503, 174] on input "checkbox" at bounding box center [505, 173] width 19 height 19
checkbox input "true"
click at [395, 171] on input "Oct 9th 2025" at bounding box center [390, 172] width 67 height 14
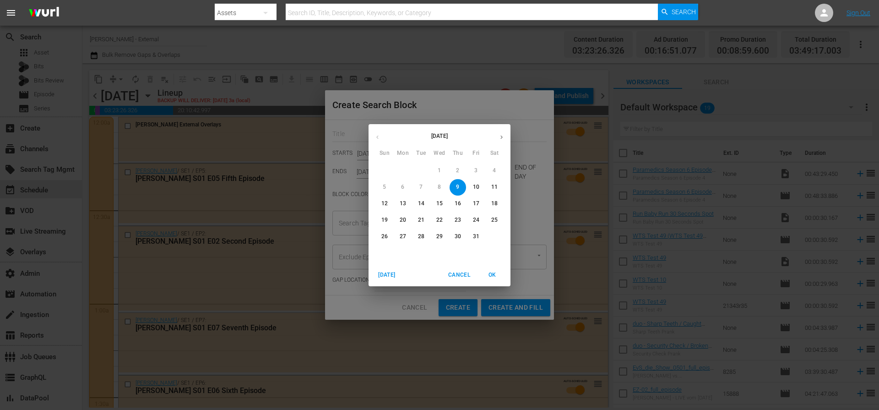
click at [457, 202] on p "16" at bounding box center [458, 204] width 6 height 8
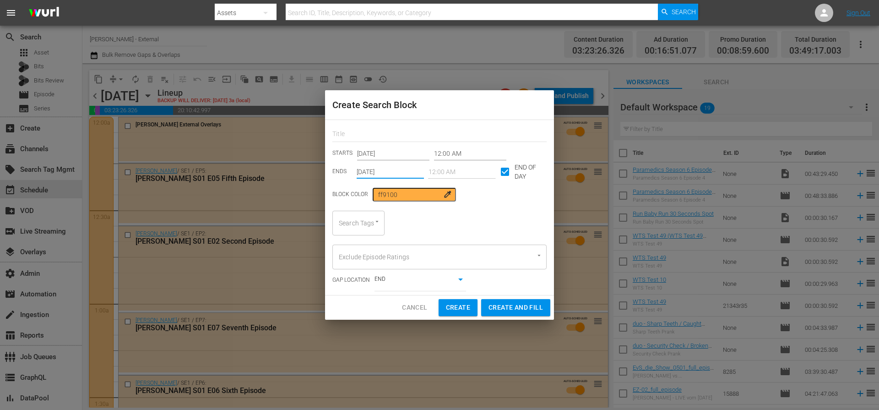
click at [415, 309] on span "Cancel" at bounding box center [414, 307] width 25 height 11
type input "Oct 9th 2025"
checkbox input "false"
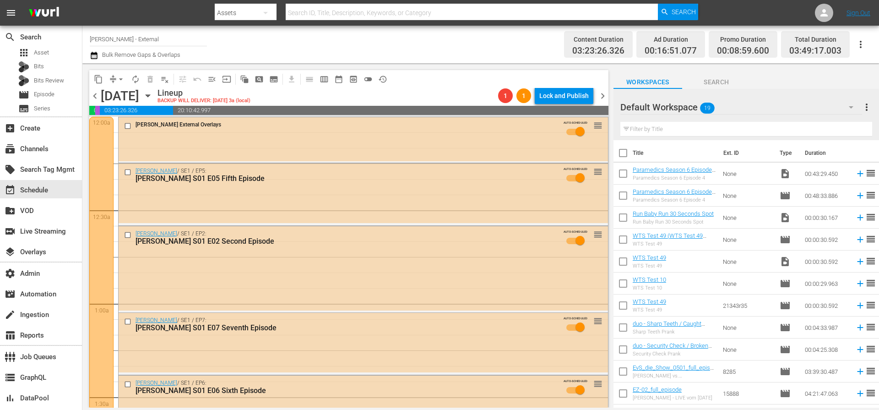
click at [403, 96] on div "Lineup BACKUP WILL DELIVER: 10/8 @ 3a (local)" at bounding box center [326, 96] width 337 height 16
click at [177, 132] on div "Wurl External Overlays AUTO-SCHEDULED reorder" at bounding box center [364, 130] width 490 height 27
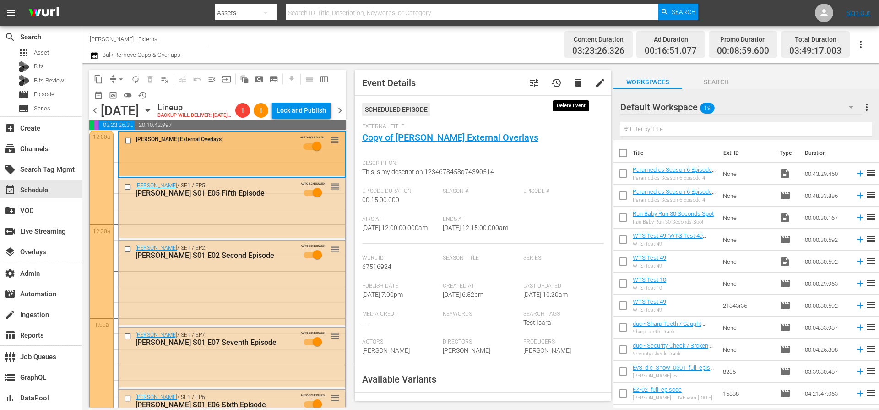
click at [573, 83] on span "delete" at bounding box center [578, 82] width 11 height 11
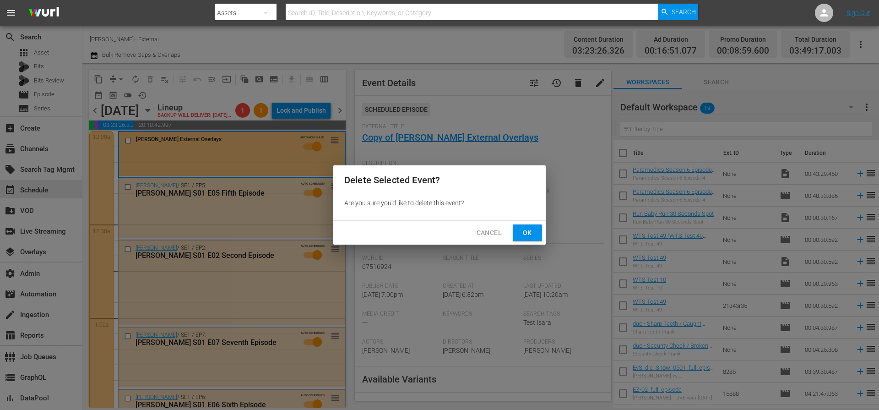
click at [486, 231] on span "Cancel" at bounding box center [489, 232] width 25 height 11
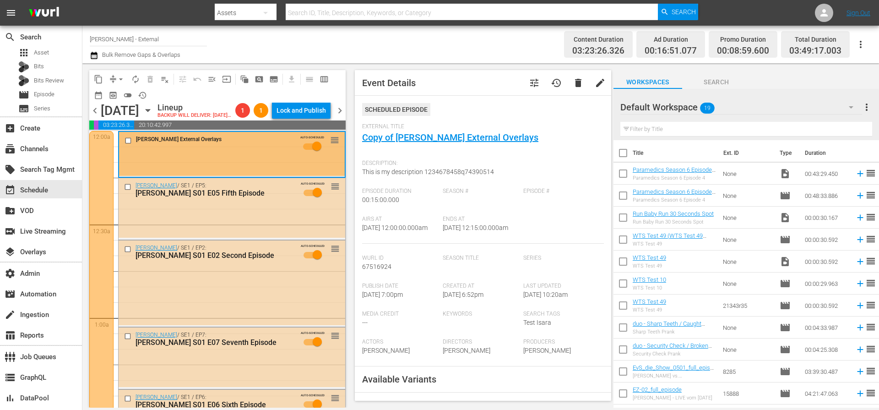
drag, startPoint x: 205, startPoint y: 95, endPoint x: 178, endPoint y: 88, distance: 27.8
click at [205, 94] on div "content_copy compress arrow_drop_down autorenew_outlined delete_forever_outline…" at bounding box center [217, 86] width 256 height 33
click at [127, 145] on input "checkbox" at bounding box center [130, 141] width 10 height 8
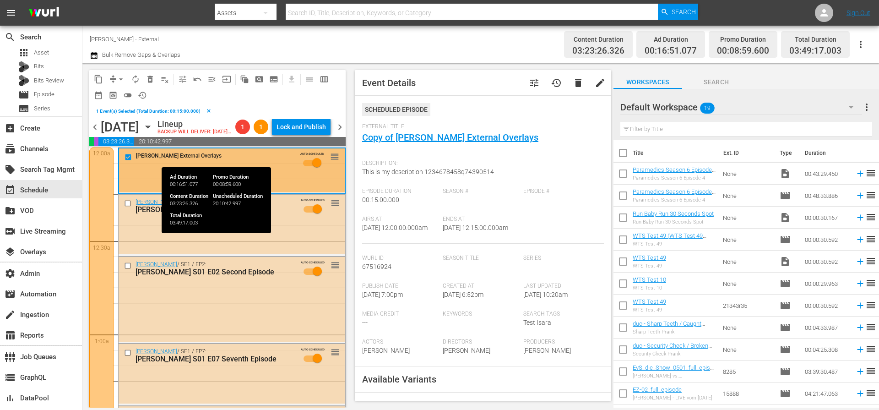
click at [127, 146] on span "03:23:26.326" at bounding box center [116, 141] width 36 height 9
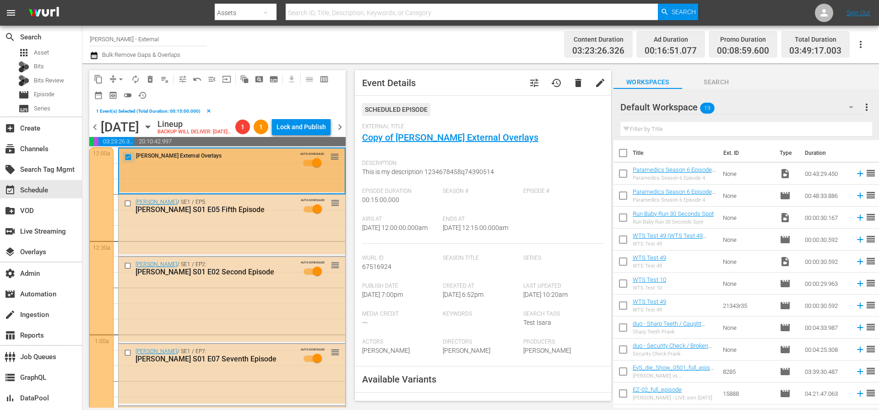
click at [129, 161] on input "checkbox" at bounding box center [130, 157] width 10 height 8
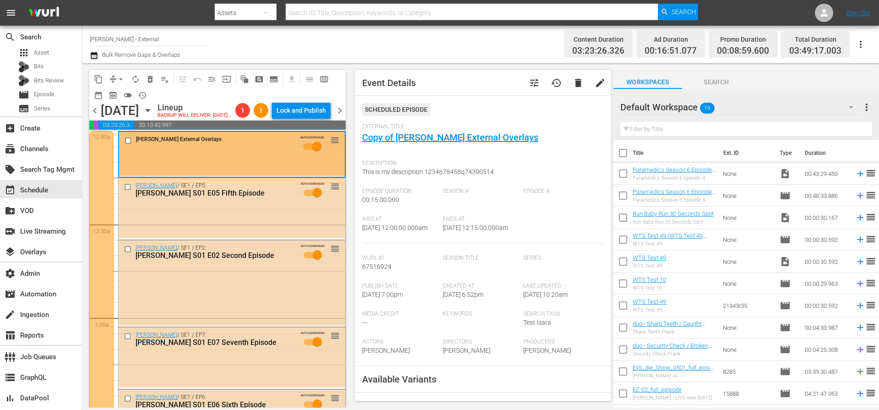
click at [229, 100] on div "content_copy compress arrow_drop_down autorenew_outlined delete_forever_outline…" at bounding box center [217, 86] width 256 height 33
click at [162, 79] on span "playlist_remove_outlined" at bounding box center [164, 79] width 9 height 9
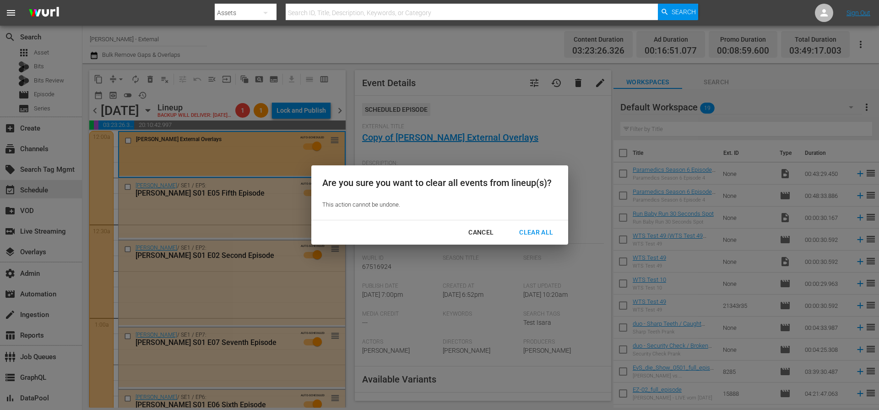
click at [478, 232] on div "Cancel" at bounding box center [481, 232] width 40 height 11
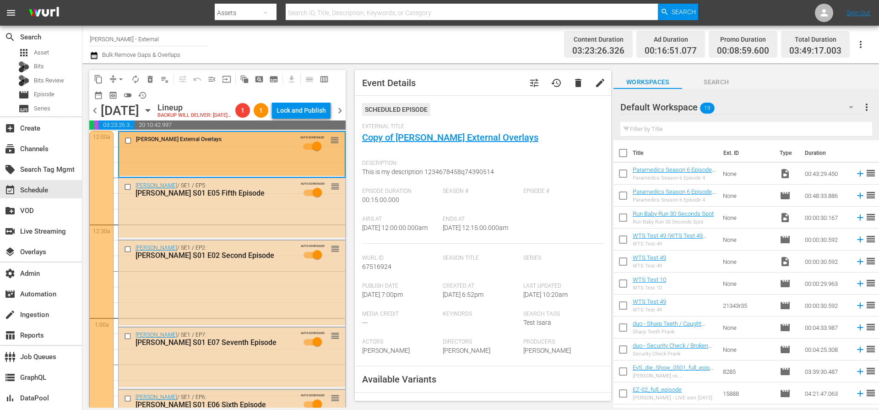
click at [340, 116] on span "chevron_right" at bounding box center [339, 110] width 11 height 11
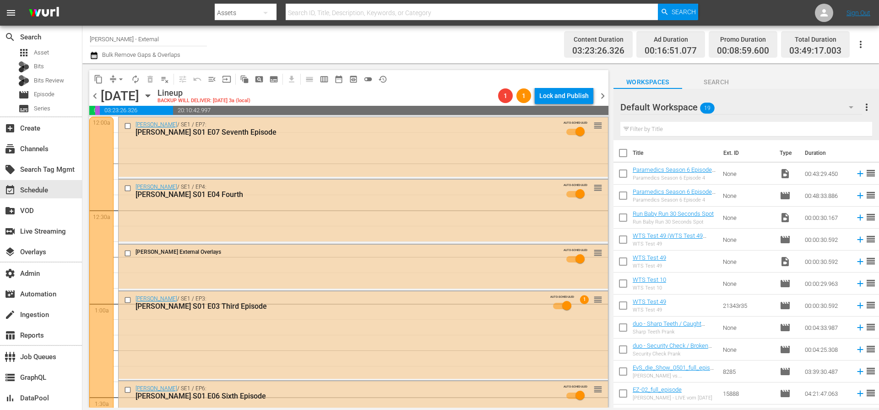
click at [600, 93] on span "chevron_right" at bounding box center [602, 95] width 11 height 11
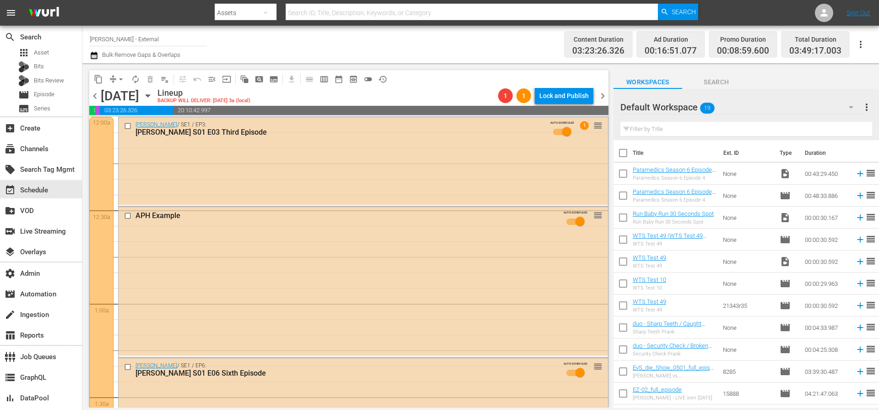
click at [606, 97] on span "chevron_right" at bounding box center [602, 95] width 11 height 11
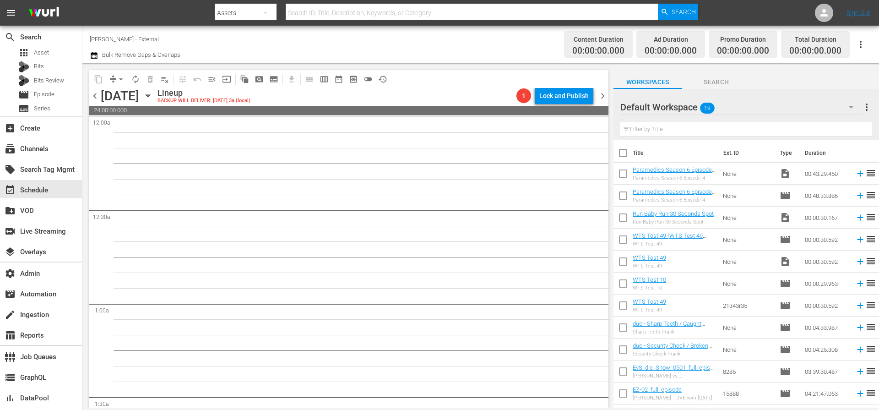
click at [96, 95] on span "chevron_left" at bounding box center [94, 95] width 11 height 11
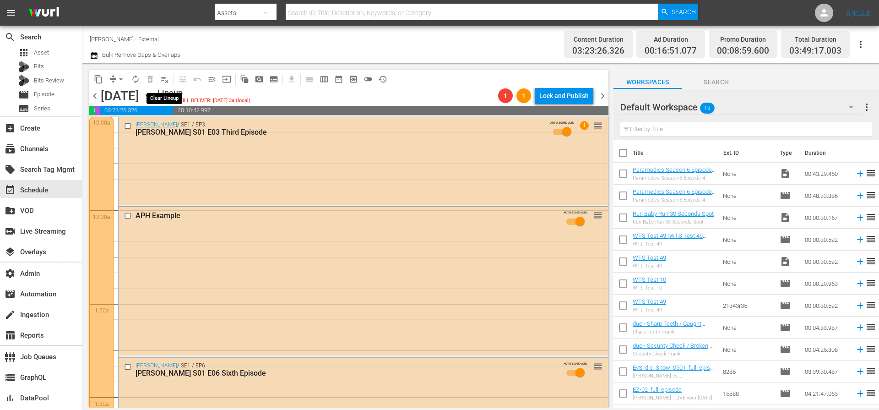
click at [167, 80] on span "playlist_remove_outlined" at bounding box center [164, 79] width 9 height 9
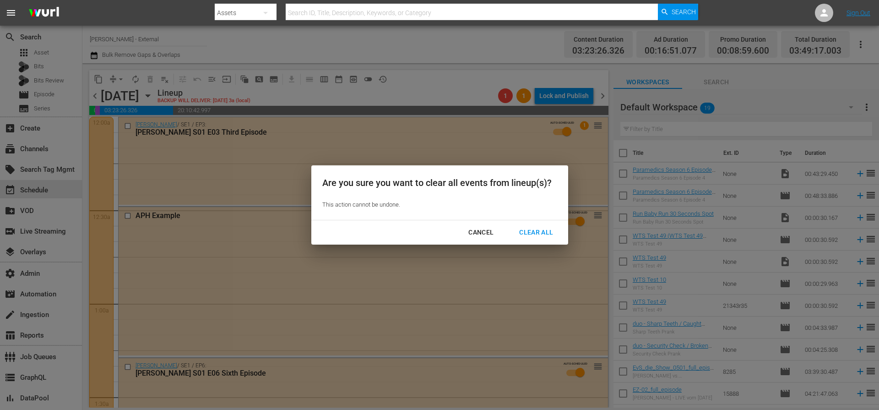
click at [538, 231] on div "Clear All" at bounding box center [536, 232] width 49 height 11
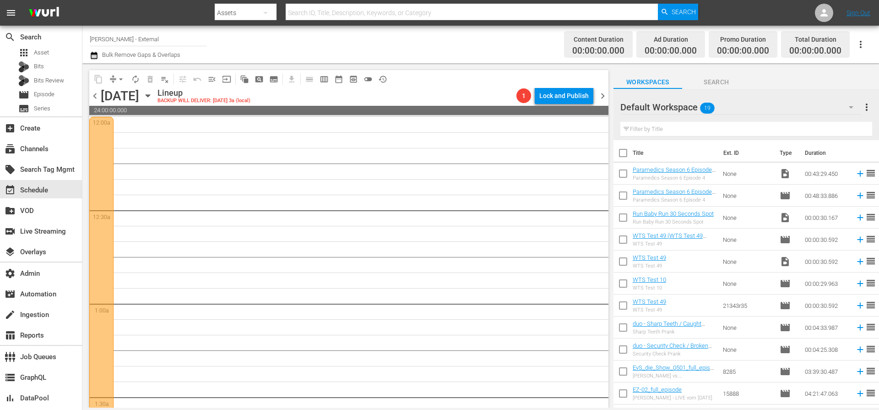
click at [96, 97] on span "chevron_left" at bounding box center [94, 95] width 11 height 11
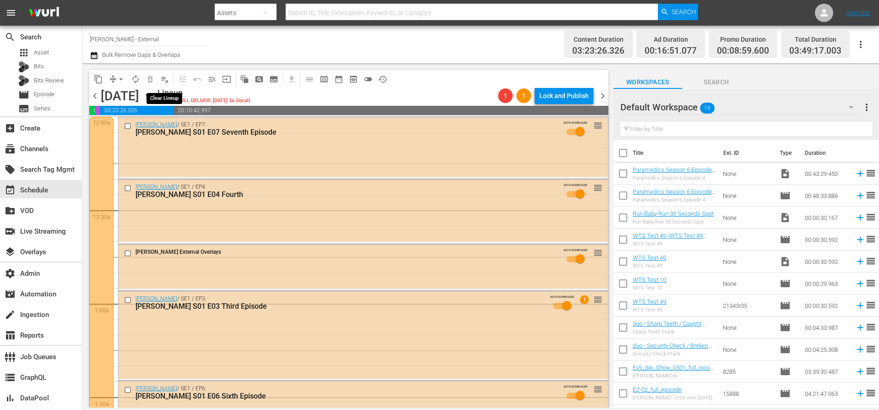
click at [166, 82] on span "playlist_remove_outlined" at bounding box center [164, 79] width 9 height 9
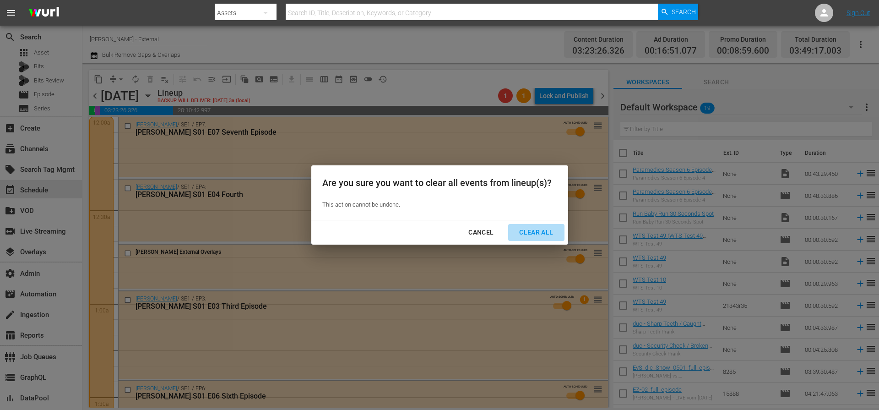
click at [532, 231] on div "Clear All" at bounding box center [536, 232] width 49 height 11
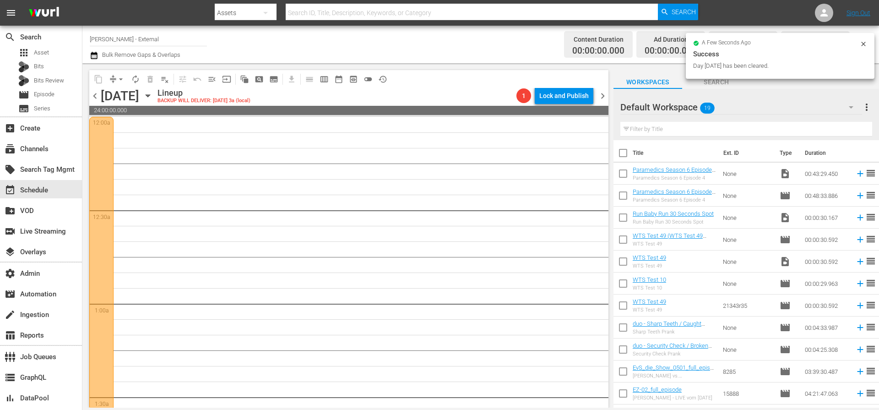
click at [95, 96] on span "chevron_left" at bounding box center [94, 95] width 11 height 11
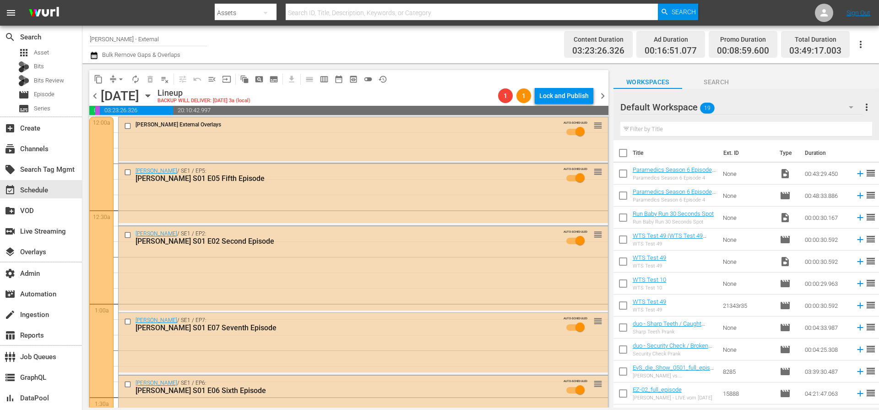
click at [228, 146] on div "Wurl External Overlays AUTO-SCHEDULED reorder" at bounding box center [364, 139] width 490 height 44
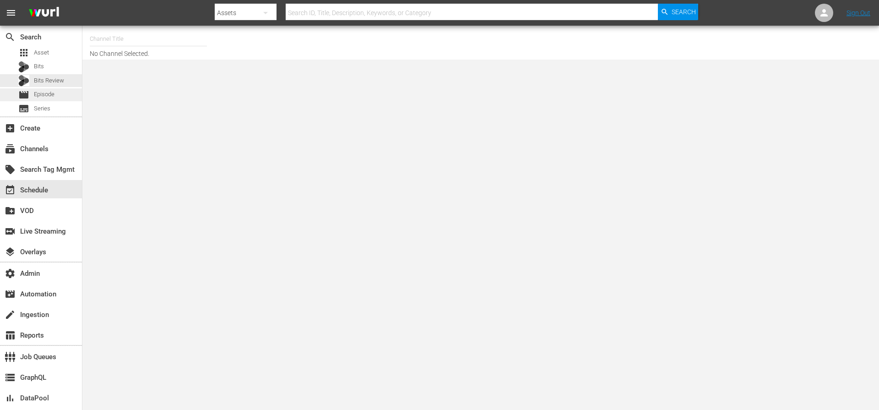
click at [49, 97] on span "Episode" at bounding box center [44, 94] width 21 height 9
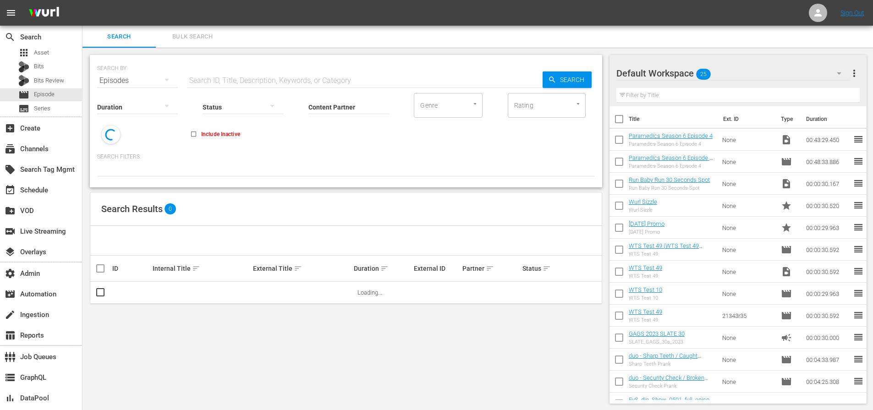
click at [246, 77] on input "text" at bounding box center [364, 81] width 355 height 22
paste input "3001-1"
type input "3001-1"
click at [542, 76] on div "Search" at bounding box center [566, 79] width 49 height 16
click at [563, 84] on span "Search" at bounding box center [573, 79] width 35 height 16
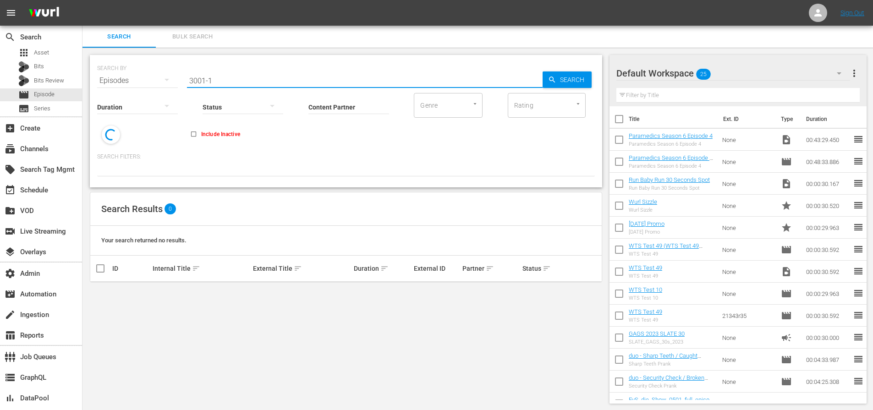
drag, startPoint x: 224, startPoint y: 77, endPoint x: 146, endPoint y: 78, distance: 77.4
click at [153, 81] on div "SEARCH BY Search By Episodes Search ID, Title, Description, Keywords, or Catego…" at bounding box center [345, 75] width 497 height 33
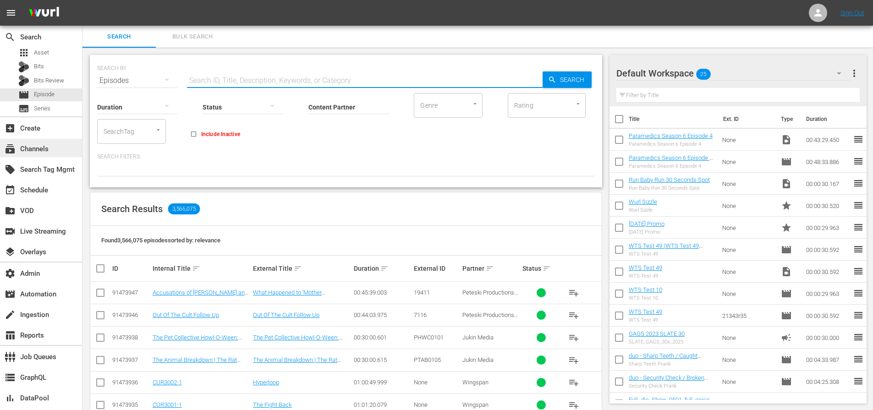
click at [40, 151] on div "subscriptions Channels" at bounding box center [25, 147] width 51 height 8
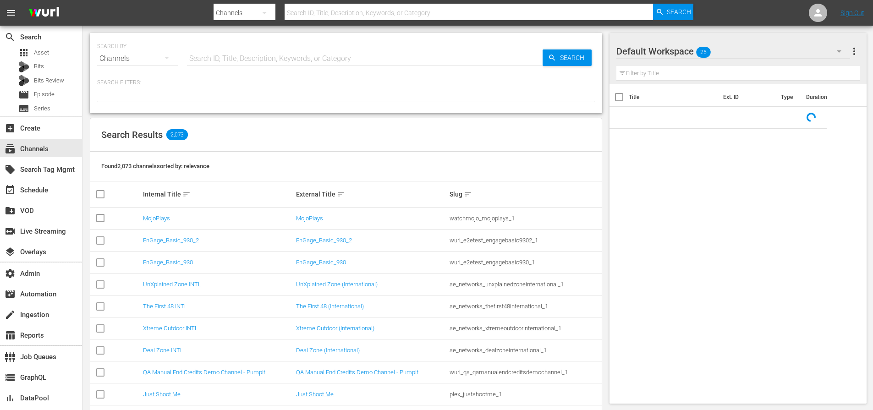
click at [242, 59] on input "text" at bounding box center [364, 59] width 355 height 22
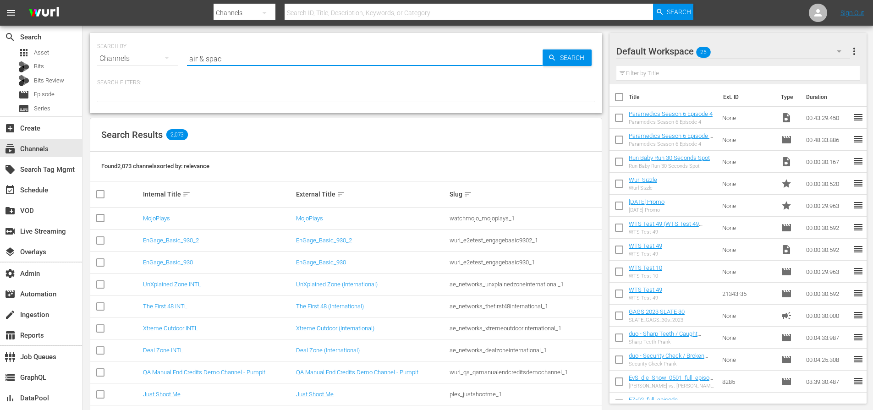
type input "air & space"
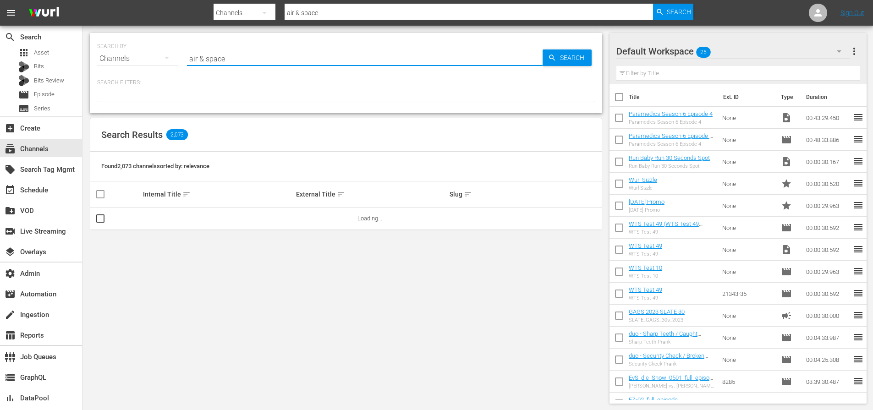
type input "air & space"
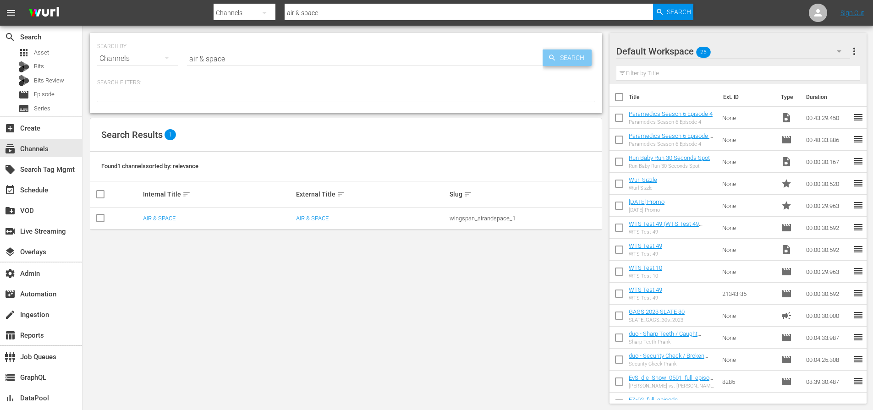
click at [558, 65] on span "Search" at bounding box center [573, 57] width 35 height 16
click at [172, 216] on link "AIR & SPACE" at bounding box center [159, 218] width 33 height 7
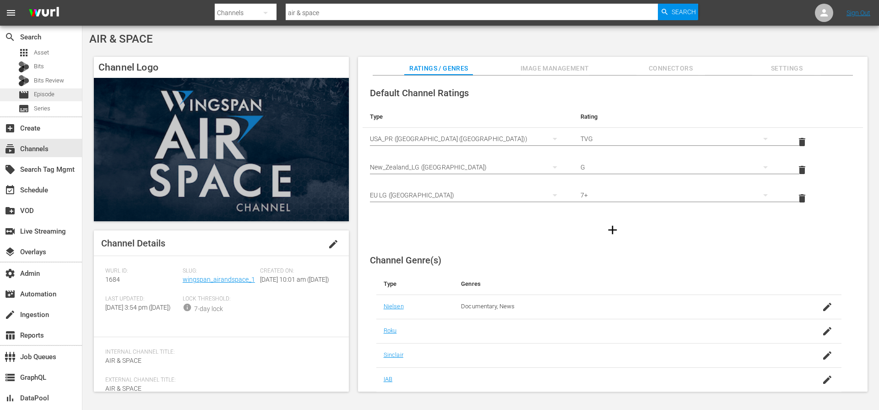
click at [37, 94] on span "Episode" at bounding box center [44, 94] width 21 height 9
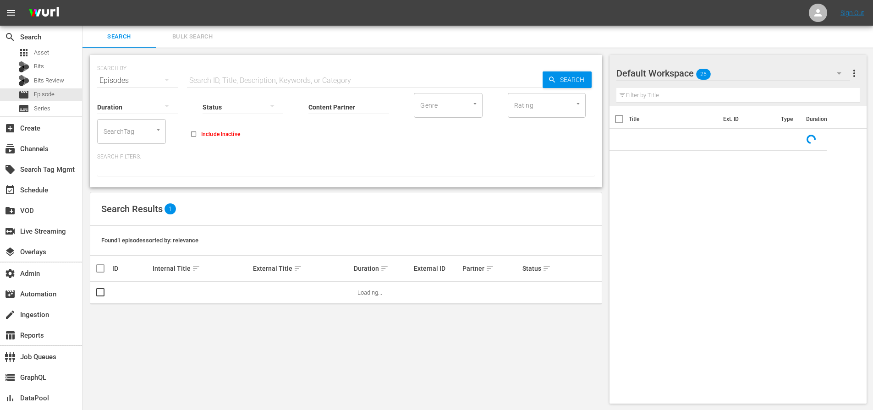
click at [337, 106] on input "Content Partner" at bounding box center [348, 107] width 81 height 33
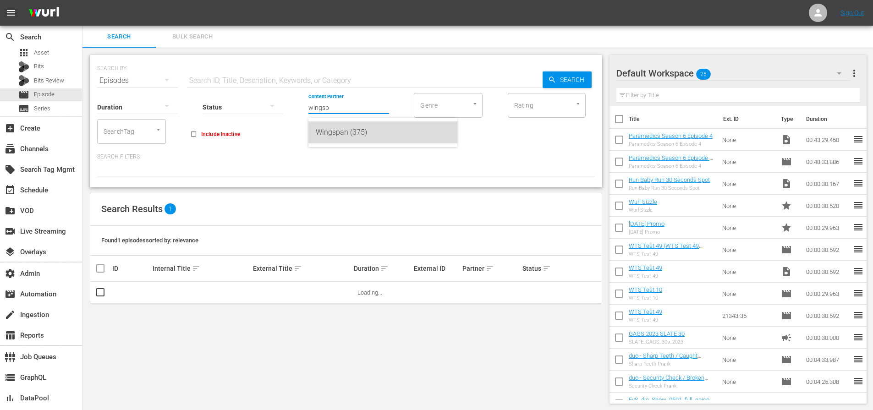
click at [367, 132] on div "Wingspan (375)" at bounding box center [383, 132] width 134 height 22
type input "Wingspan (375)"
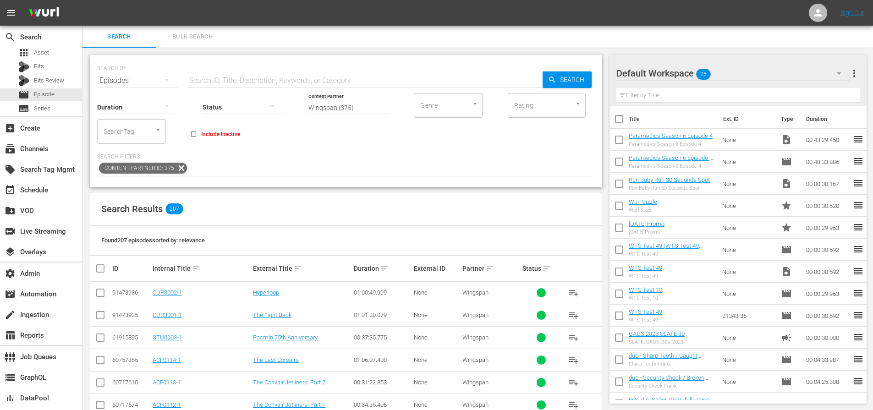
click at [242, 77] on input "text" at bounding box center [364, 81] width 355 height 22
paste input "3001-1"
type input "3001-1"
click at [558, 87] on span "Search" at bounding box center [573, 79] width 35 height 16
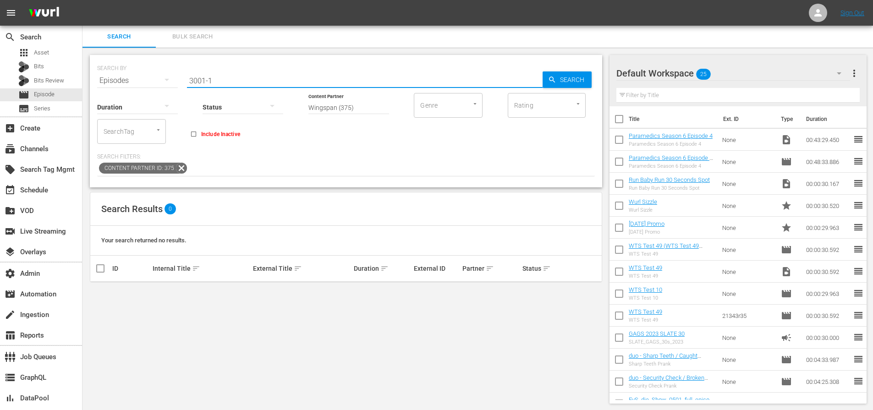
drag, startPoint x: 266, startPoint y: 77, endPoint x: 168, endPoint y: 70, distance: 98.3
click at [169, 70] on div "SEARCH BY Search By Episodes Search ID, Title, Description, Keywords, or Catego…" at bounding box center [345, 75] width 497 height 33
click at [48, 52] on span "Asset" at bounding box center [41, 52] width 15 height 9
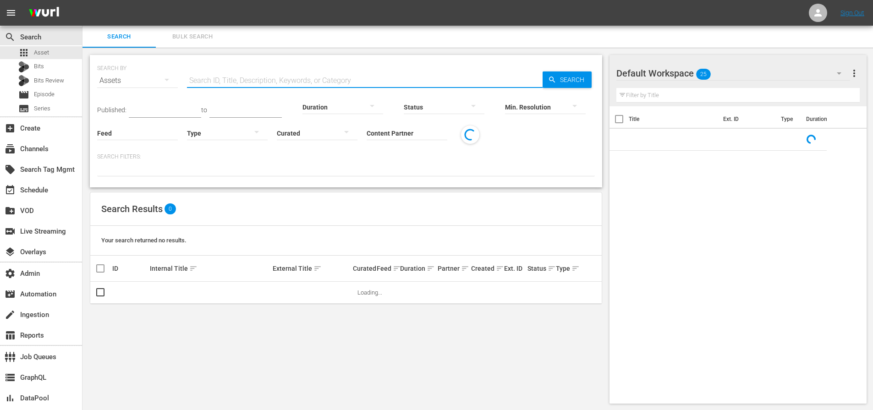
click at [256, 82] on input "text" at bounding box center [364, 81] width 355 height 22
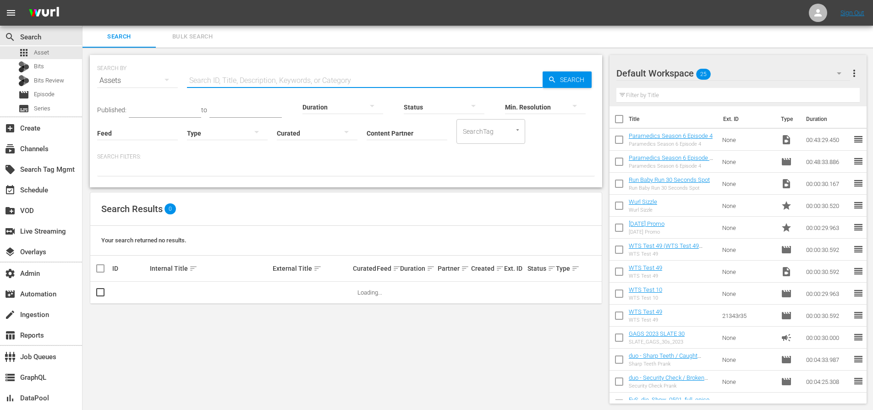
paste input "3001-1"
type input "3001-1"
click at [567, 82] on span "Search" at bounding box center [573, 79] width 35 height 16
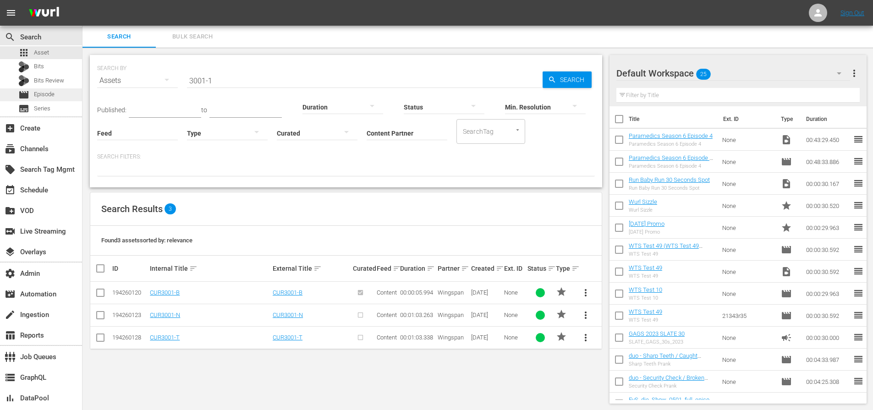
click at [44, 97] on span "Episode" at bounding box center [44, 94] width 21 height 9
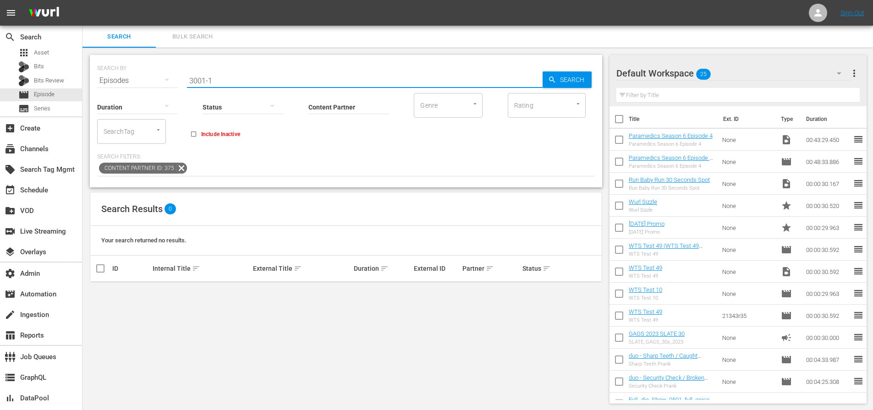
click at [246, 77] on input "3001-1" at bounding box center [364, 81] width 355 height 22
click at [592, 77] on div "SEARCH BY Search By Episodes Search ID, Title, Description, Keywords, or Catego…" at bounding box center [345, 75] width 497 height 33
click at [176, 166] on icon at bounding box center [181, 168] width 11 height 11
click at [321, 80] on input "3001-1" at bounding box center [364, 81] width 355 height 22
click at [564, 81] on span "Search" at bounding box center [573, 79] width 35 height 16
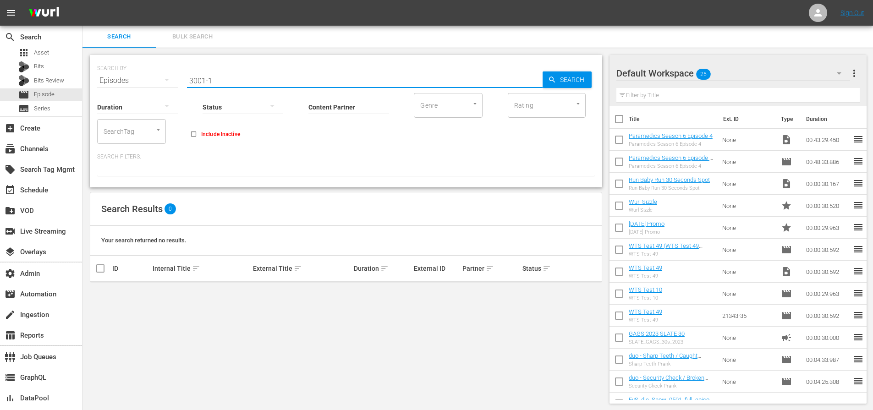
drag, startPoint x: 233, startPoint y: 80, endPoint x: 148, endPoint y: 78, distance: 84.8
click at [151, 79] on div "SEARCH BY Search By Episodes Search ID, Title, Description, Keywords, or Catego…" at bounding box center [345, 75] width 497 height 33
click at [41, 147] on div "subscriptions Channels" at bounding box center [25, 147] width 51 height 8
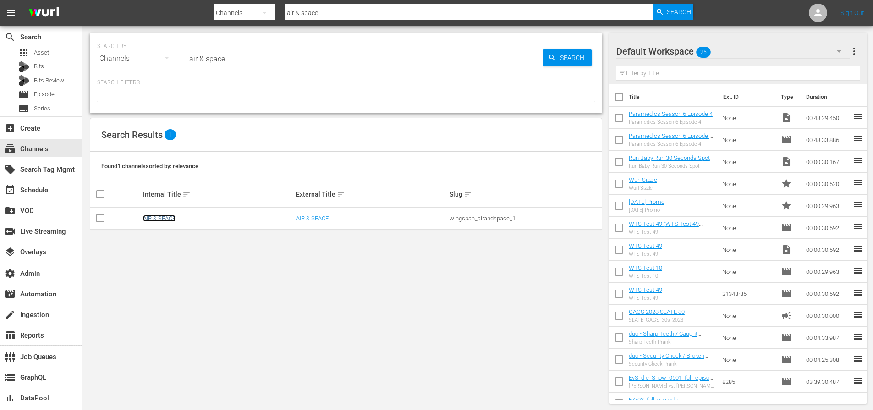
click at [153, 217] on link "AIR & SPACE" at bounding box center [159, 218] width 33 height 7
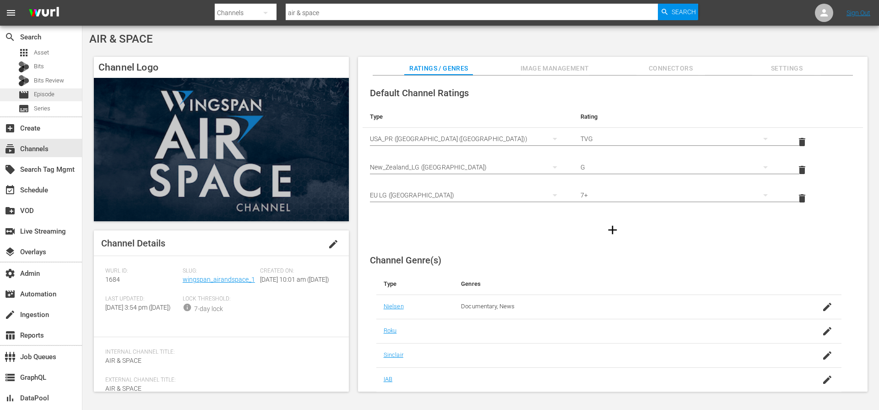
click at [48, 91] on span "Episode" at bounding box center [44, 94] width 21 height 9
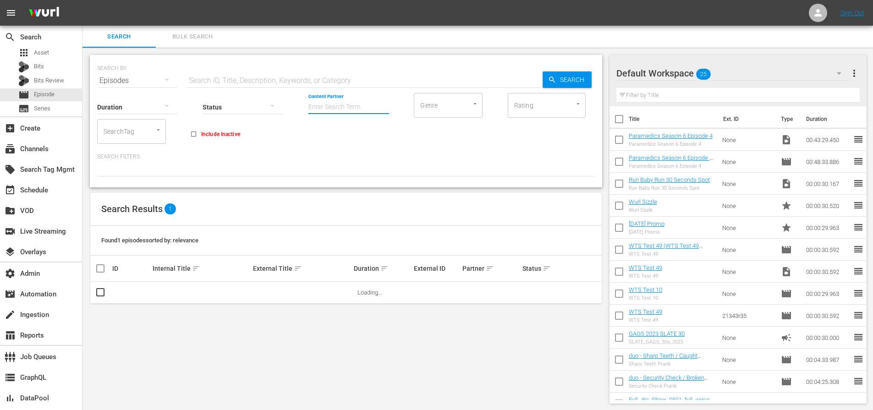
click at [348, 100] on input "Content Partner" at bounding box center [348, 107] width 81 height 33
type input "a"
click at [360, 136] on div "Wingspan (375)" at bounding box center [383, 132] width 134 height 22
type input "Wingspan (375)"
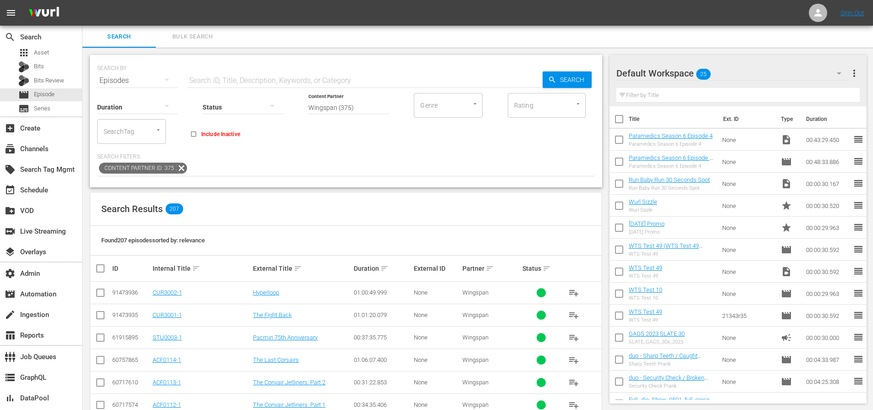
click at [425, 199] on div "Search Results 207" at bounding box center [345, 208] width 511 height 33
click at [366, 144] on div "Duration Status Content Partner Enter Search Term Wingspan (375) Genre Genre Ra…" at bounding box center [345, 134] width 497 height 85
click at [366, 145] on div "Duration Status Content Partner Enter Search Term Wingspan (375) Genre Genre Ra…" at bounding box center [345, 134] width 497 height 85
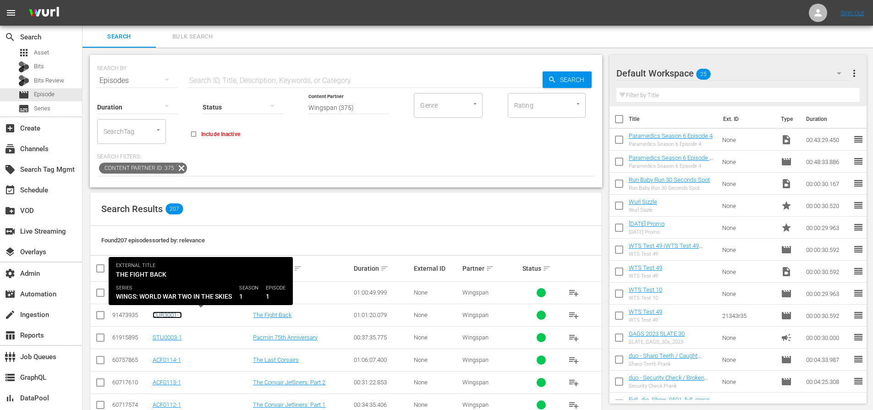
click at [168, 314] on link "CUR3001-1" at bounding box center [167, 314] width 29 height 7
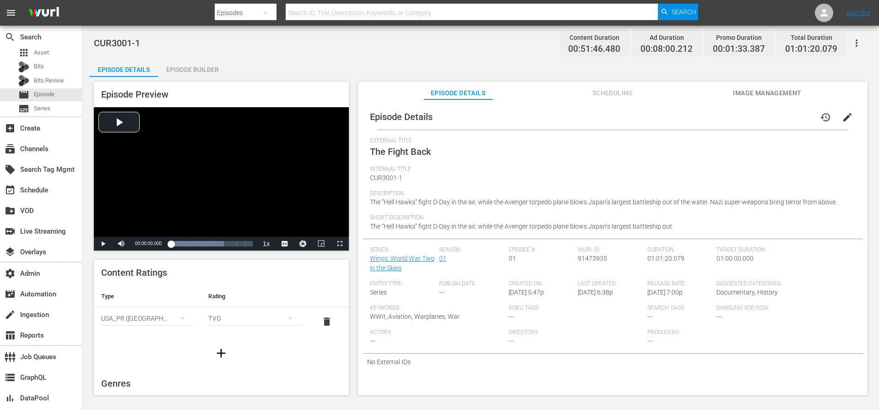
click at [554, 192] on span "Description" at bounding box center [610, 193] width 481 height 7
click at [198, 69] on div "Episode Builder" at bounding box center [192, 70] width 69 height 22
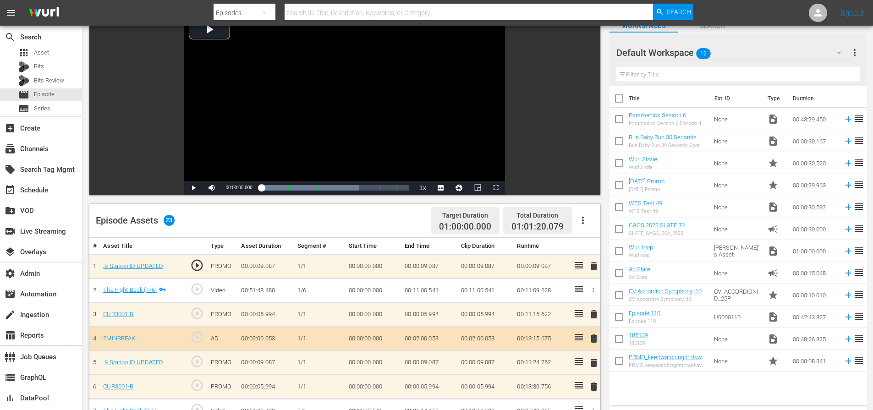
scroll to position [123, 0]
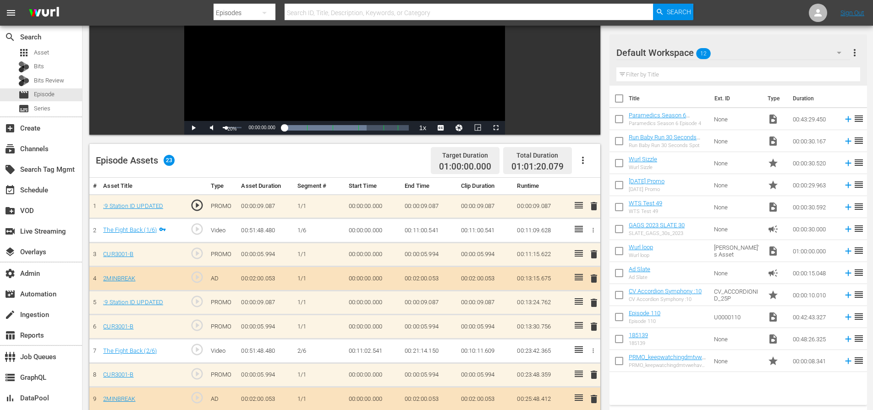
click at [226, 127] on div "Volume Level" at bounding box center [225, 127] width 4 height 1
click at [193, 128] on span "Video Player" at bounding box center [193, 128] width 0 height 0
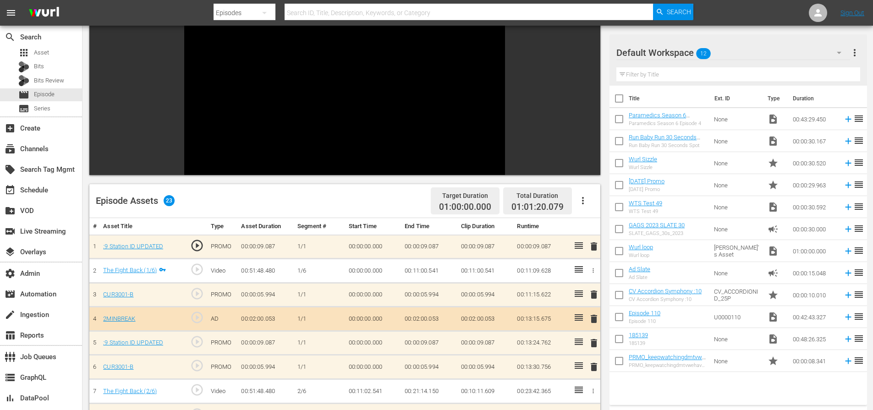
scroll to position [0, 0]
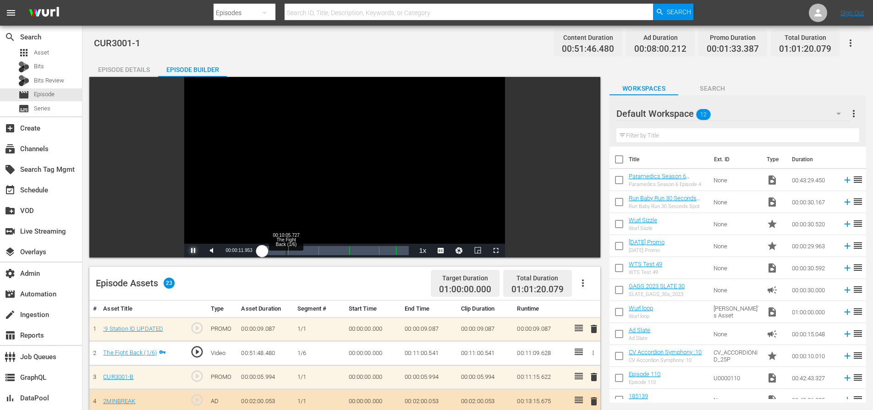
click at [286, 252] on div "00:10:05.727 The Fight Back (1/6)" at bounding box center [286, 250] width 0 height 9
click at [193, 251] on span "Video Player" at bounding box center [193, 251] width 0 height 0
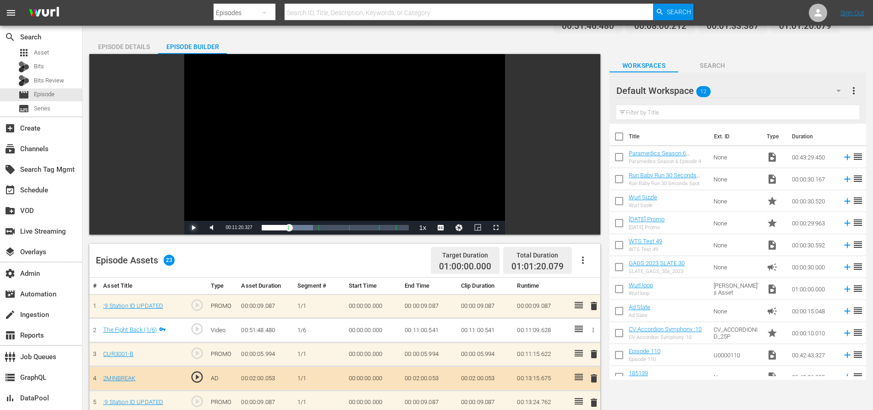
scroll to position [38, 0]
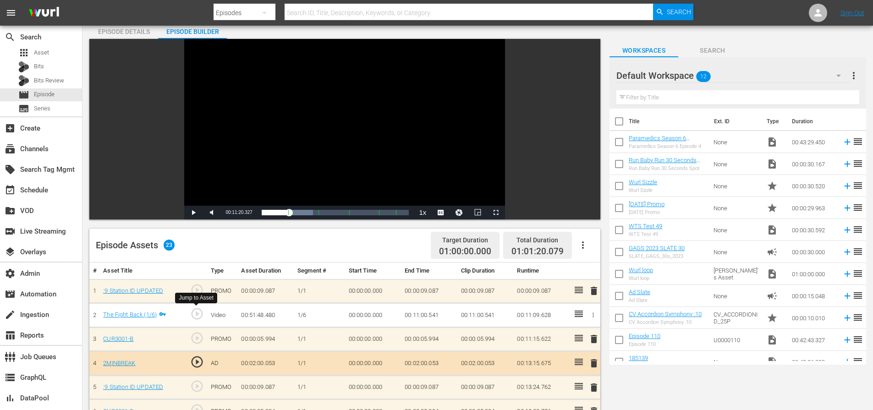
click at [198, 311] on span "play_circle_outline" at bounding box center [197, 314] width 14 height 14
click at [199, 337] on span "play_circle_outline" at bounding box center [197, 338] width 14 height 14
click at [193, 213] on span "Video Player" at bounding box center [193, 213] width 0 height 0
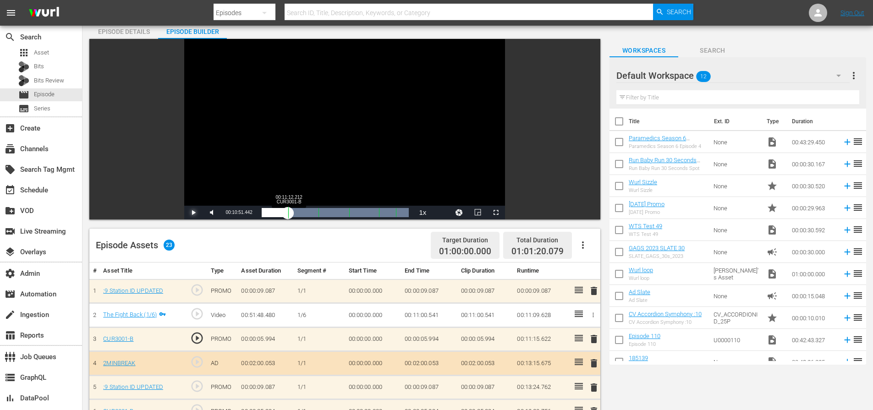
click at [287, 211] on div "00:00:03.417" at bounding box center [275, 212] width 26 height 9
click at [193, 213] on span "Video Player" at bounding box center [193, 213] width 0 height 0
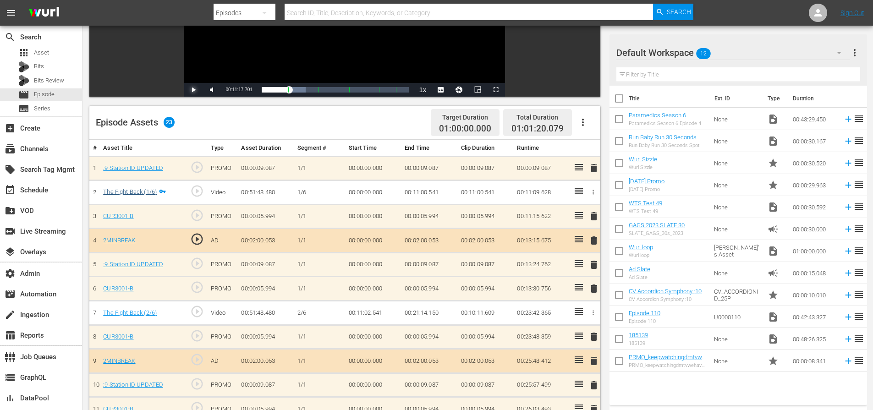
scroll to position [165, 0]
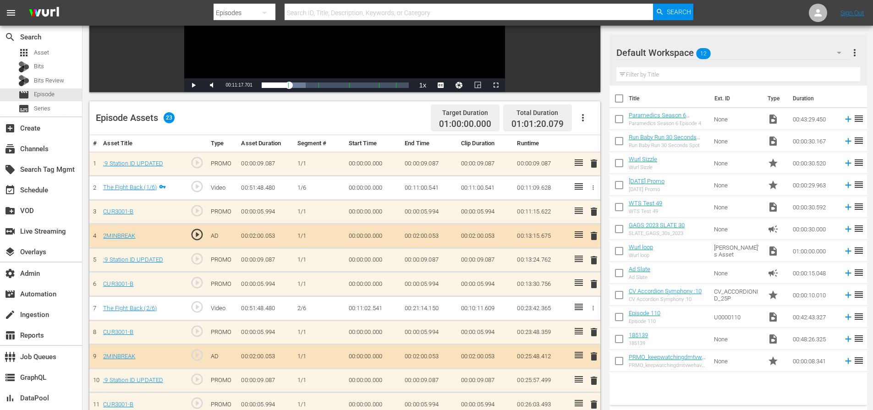
click at [427, 189] on td "00:11:00.541" at bounding box center [429, 188] width 56 height 24
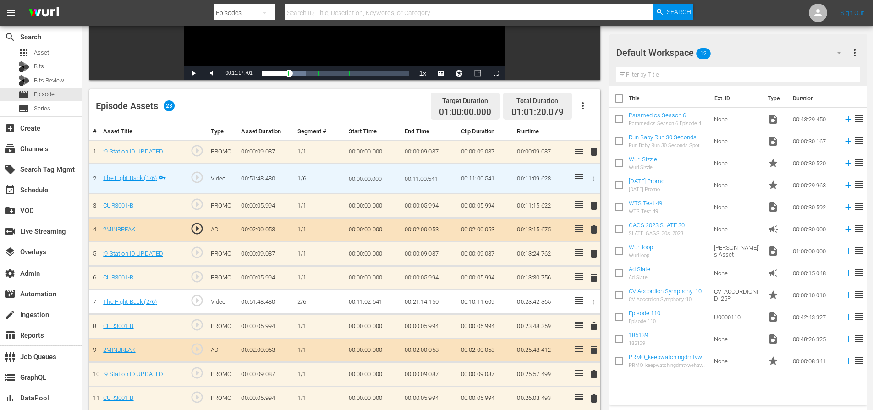
scroll to position [171, 0]
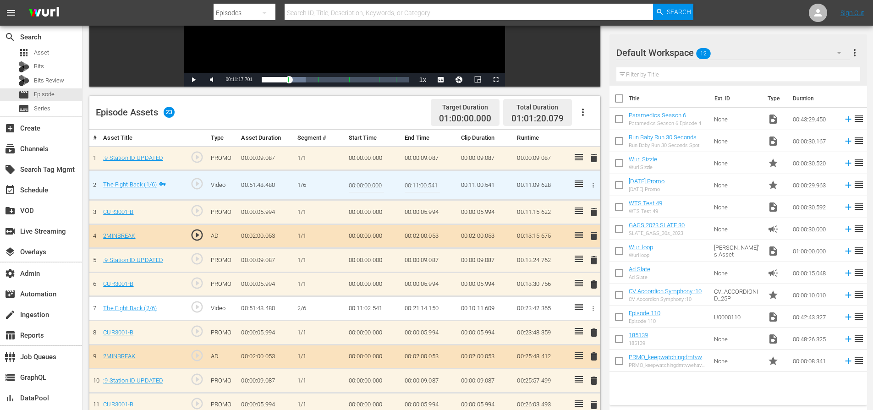
click at [197, 184] on span "play_circle_outline" at bounding box center [197, 184] width 14 height 14
click at [283, 81] on div "Loaded : 0.19% 00:08:57.154 The Fight Back (1/6) 00:00:00.000 Cue Point 1: 00:1…" at bounding box center [335, 79] width 147 height 9
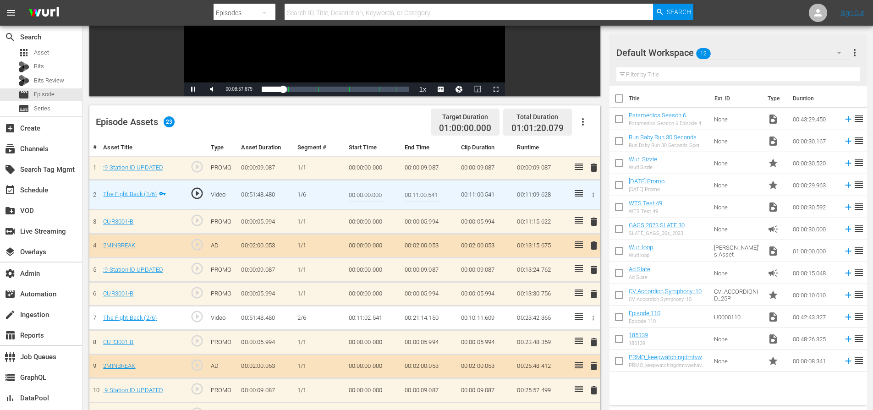
scroll to position [150, 0]
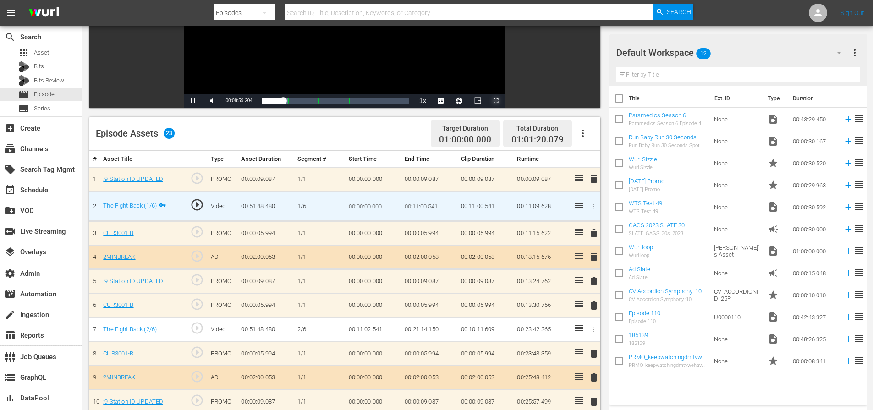
click at [496, 101] on span "Video Player" at bounding box center [496, 101] width 0 height 0
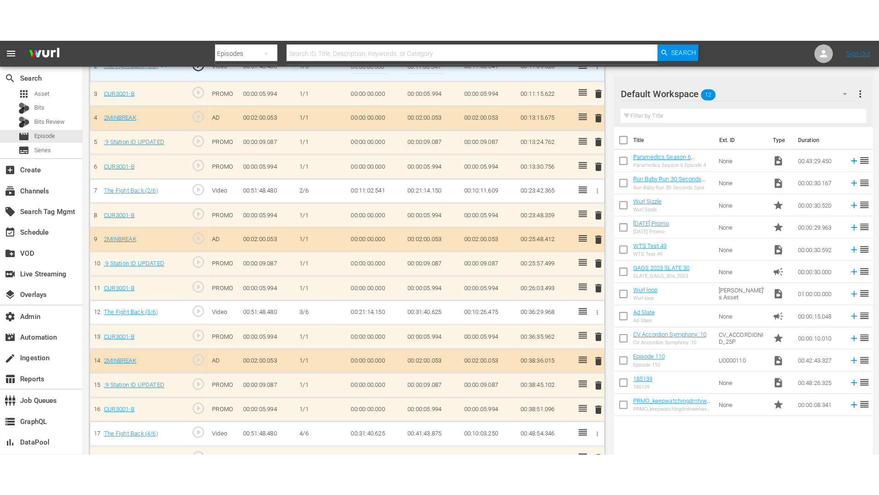
scroll to position [159, 0]
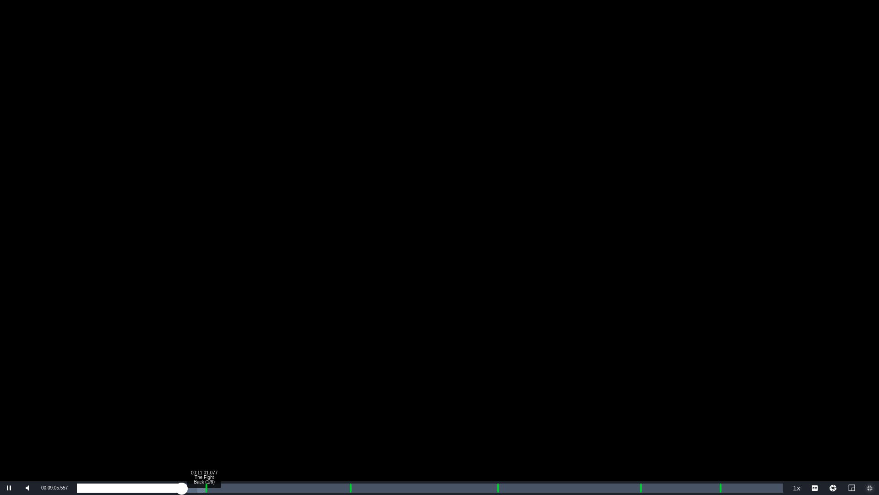
click at [204, 409] on div "Loaded : 18.36% 00:11:01.077 The Fight Back (1/6) 00:08:56.517 Cue Point 1: 00:…" at bounding box center [430, 487] width 706 height 9
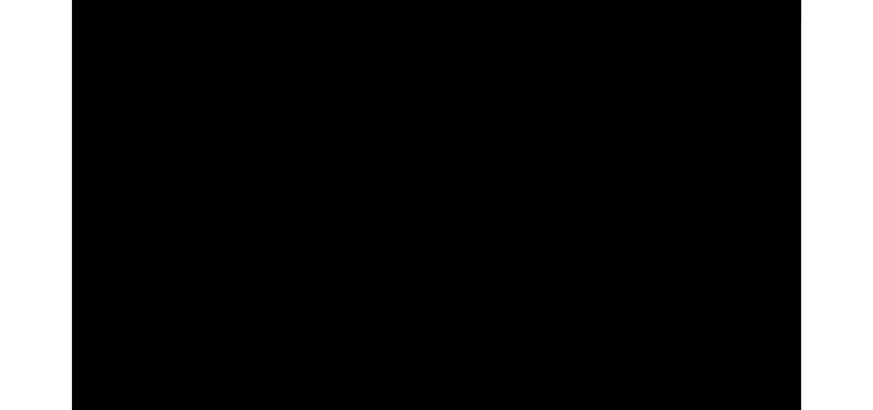
scroll to position [150, 0]
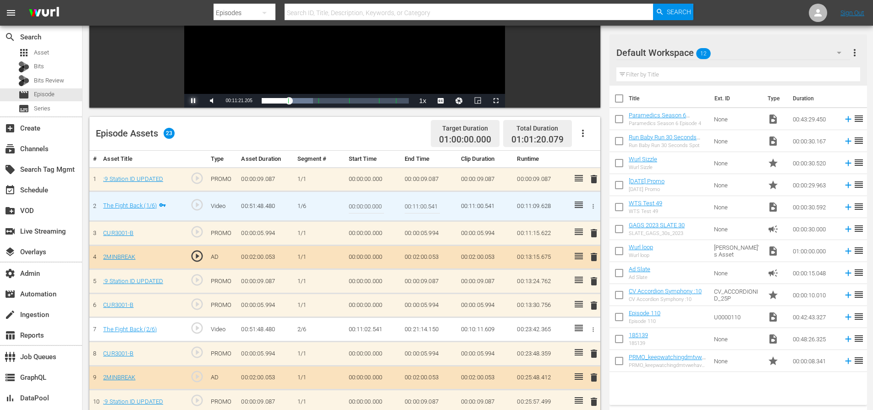
click at [193, 101] on span "Video Player" at bounding box center [193, 101] width 0 height 0
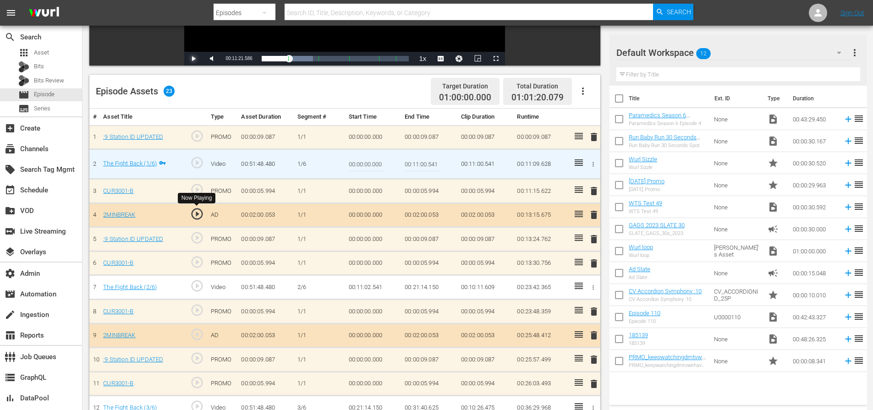
scroll to position [209, 0]
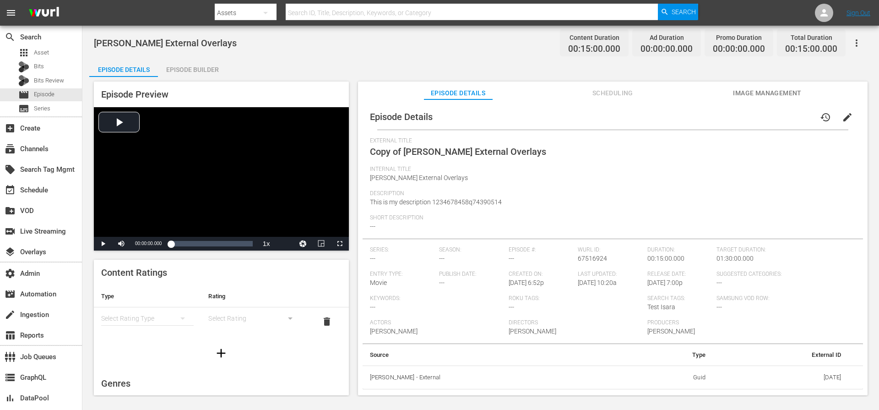
click at [196, 70] on div "Episode Builder" at bounding box center [192, 70] width 69 height 22
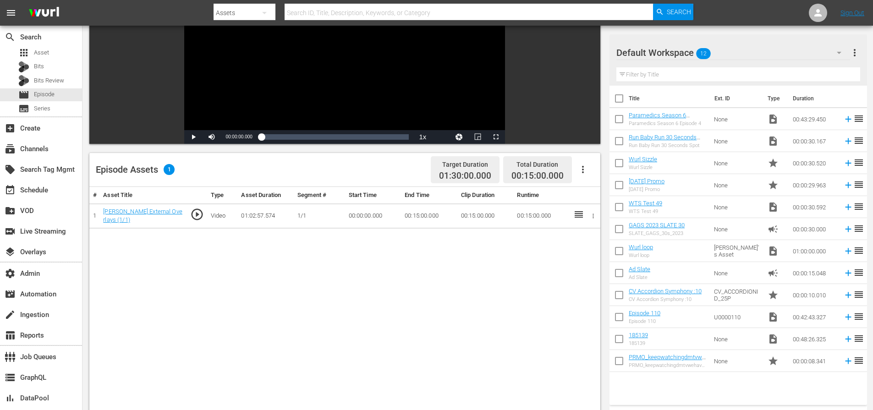
scroll to position [116, 0]
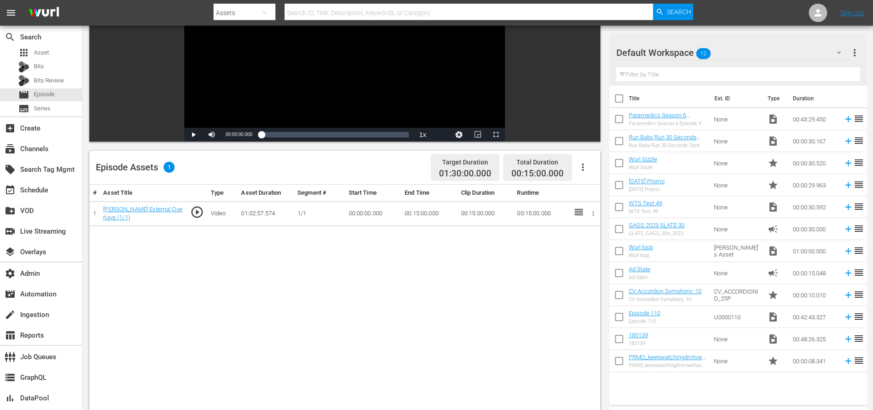
click at [857, 51] on span "more_vert" at bounding box center [854, 52] width 11 height 11
click at [542, 220] on td "00:15:00.000" at bounding box center [541, 213] width 56 height 25
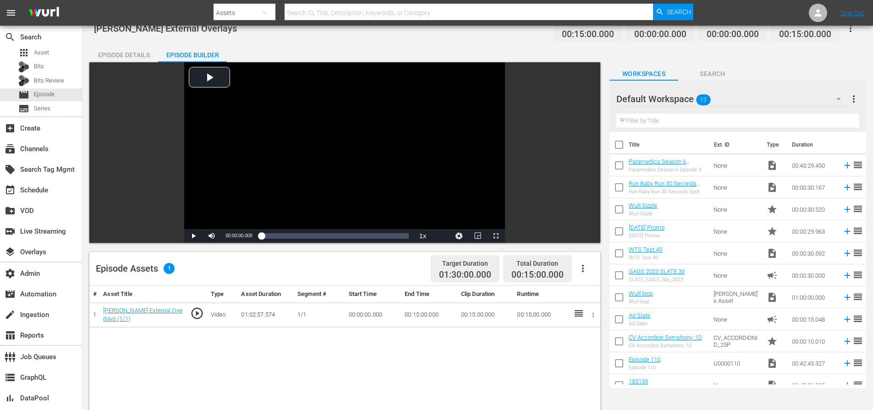
scroll to position [0, 0]
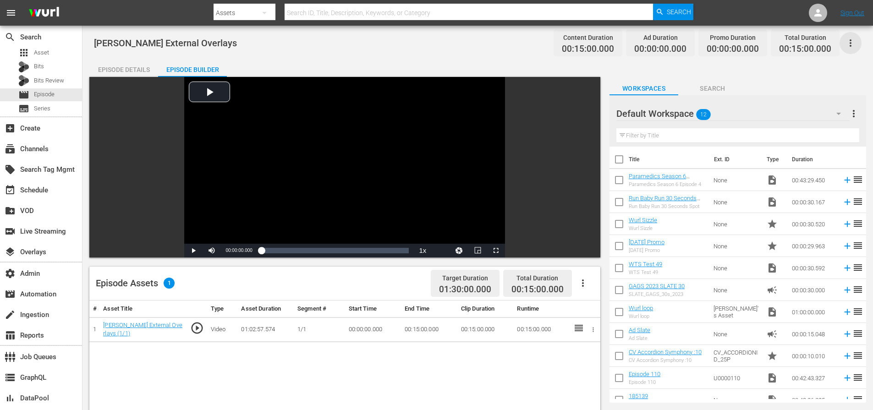
click at [851, 42] on icon "button" at bounding box center [850, 43] width 11 height 11
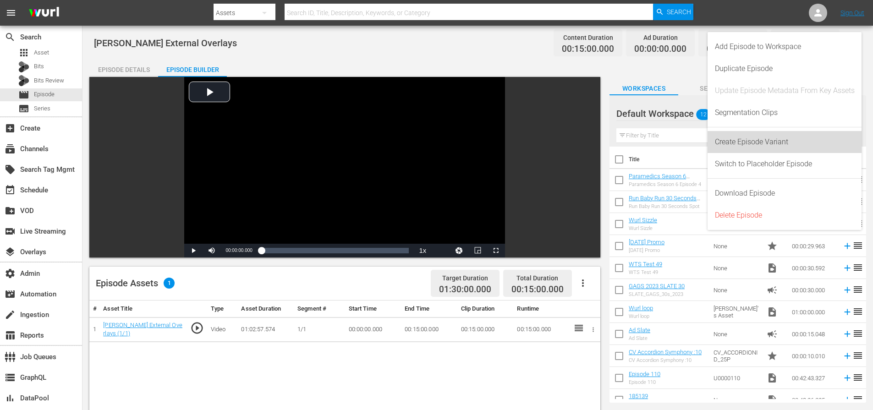
click at [772, 145] on div "Create Episode Variant" at bounding box center [785, 142] width 140 height 22
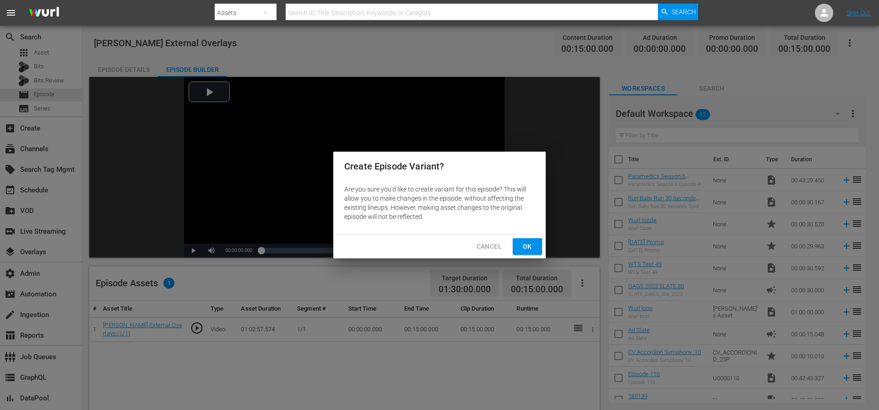
click at [525, 246] on span "Ok" at bounding box center [527, 246] width 15 height 11
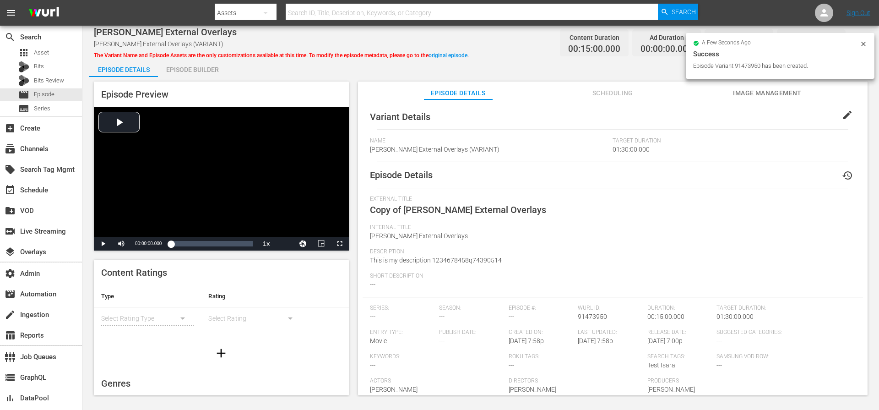
click at [211, 71] on div "Episode Builder" at bounding box center [192, 70] width 69 height 22
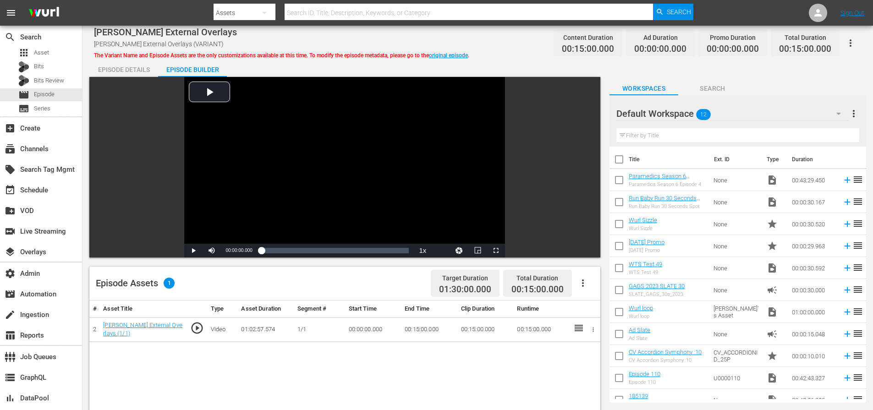
click at [855, 39] on icon "button" at bounding box center [850, 43] width 11 height 11
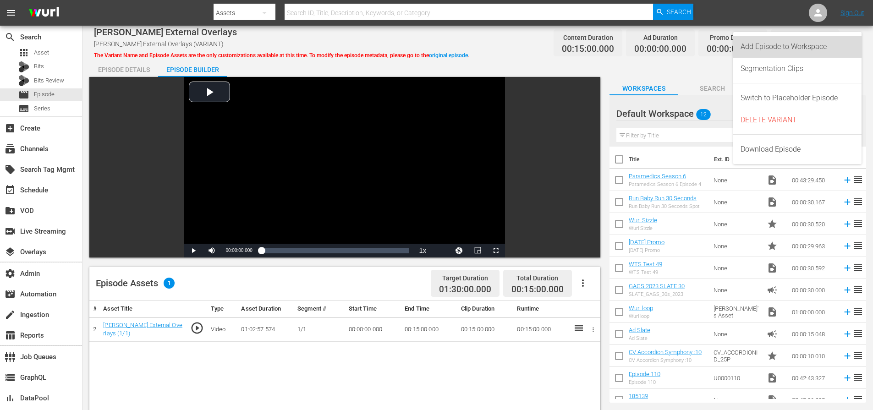
click at [838, 49] on div "Add Episode to Workspace" at bounding box center [797, 47] width 114 height 22
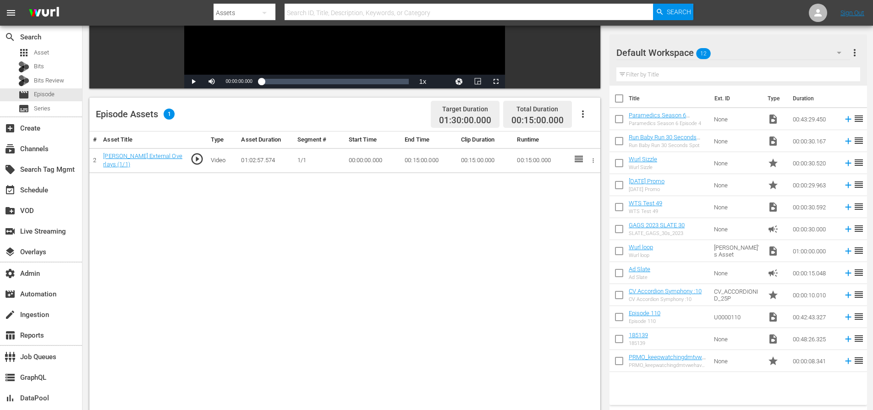
scroll to position [28, 0]
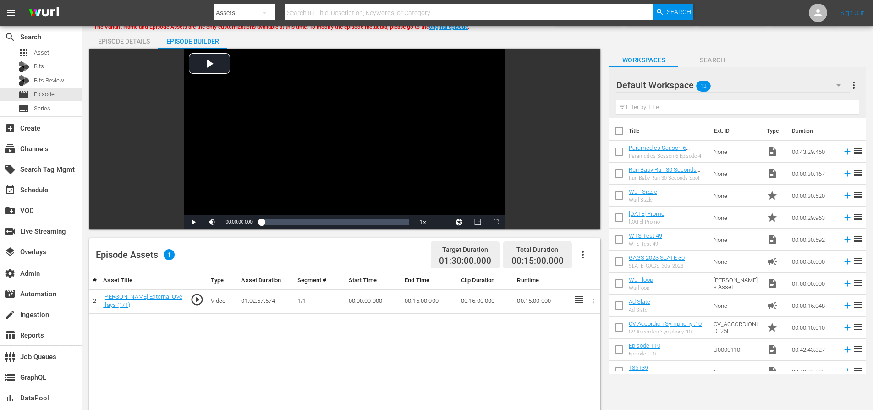
click at [586, 252] on icon "button" at bounding box center [582, 254] width 11 height 11
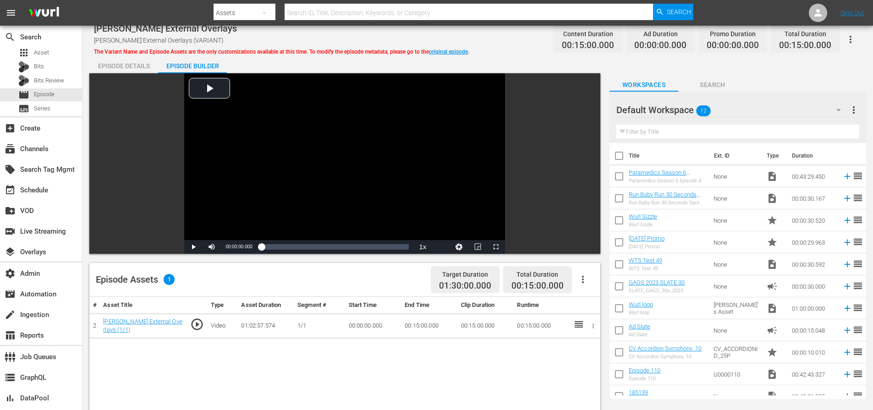
scroll to position [0, 0]
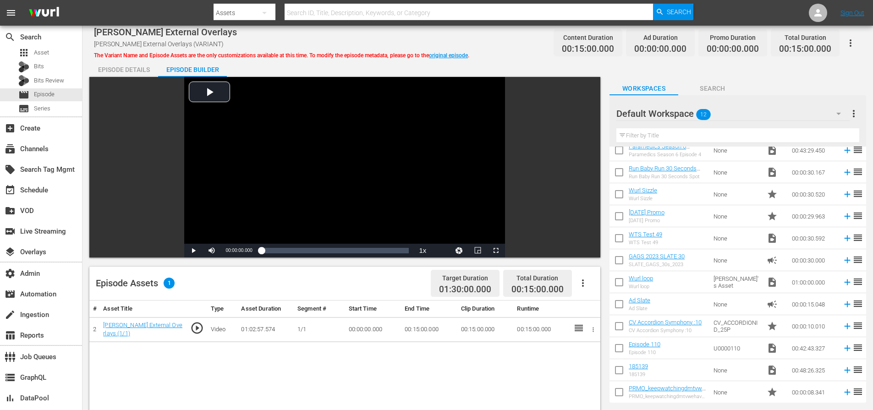
scroll to position [34, 0]
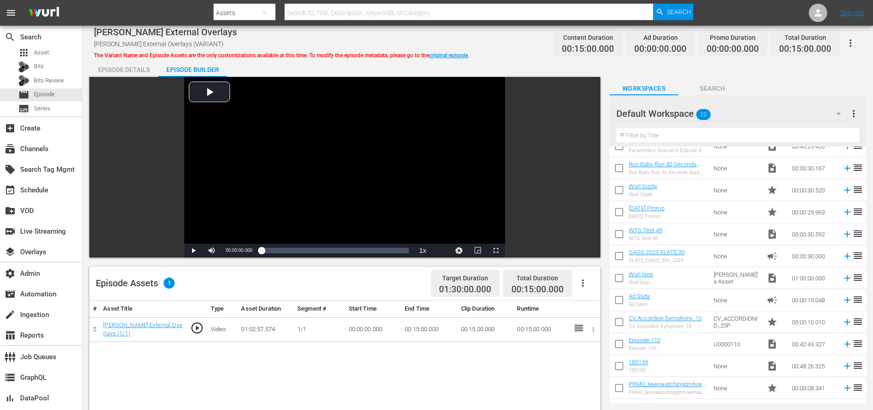
click at [541, 44] on div "[PERSON_NAME] External Overlays [PERSON_NAME] External Overlays (VARIANT) The V…" at bounding box center [477, 43] width 767 height 21
click at [846, 39] on icon "button" at bounding box center [850, 43] width 11 height 11
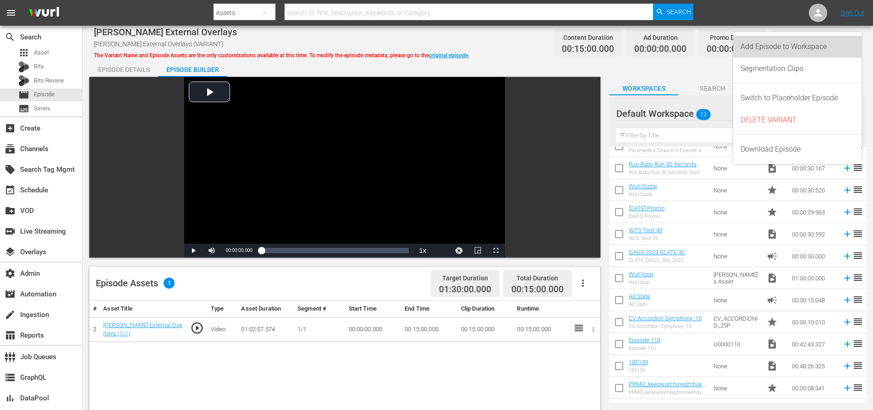
click at [799, 45] on div "Add Episode to Workspace" at bounding box center [797, 47] width 114 height 22
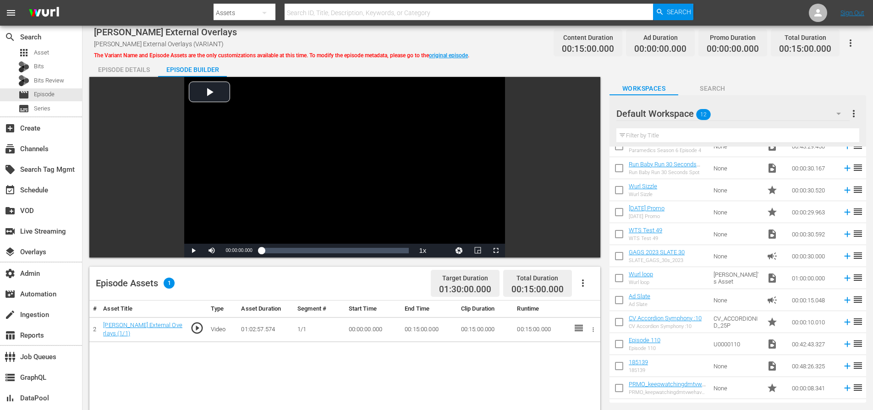
click at [710, 90] on span "Search" at bounding box center [712, 88] width 69 height 11
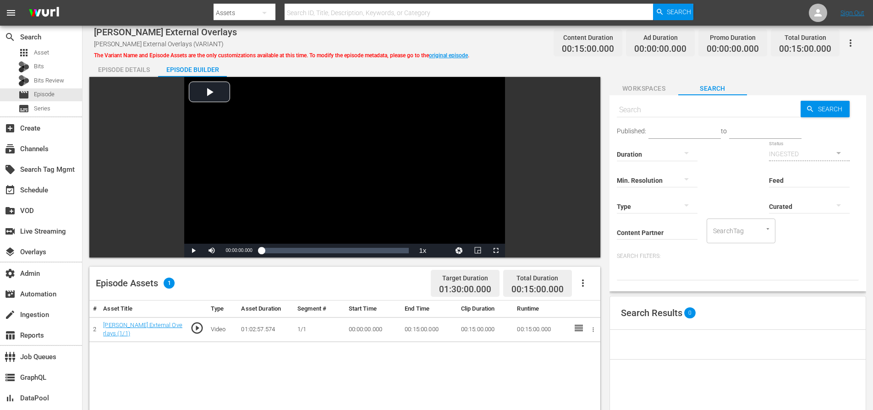
click at [641, 87] on span "Workspaces" at bounding box center [643, 88] width 69 height 11
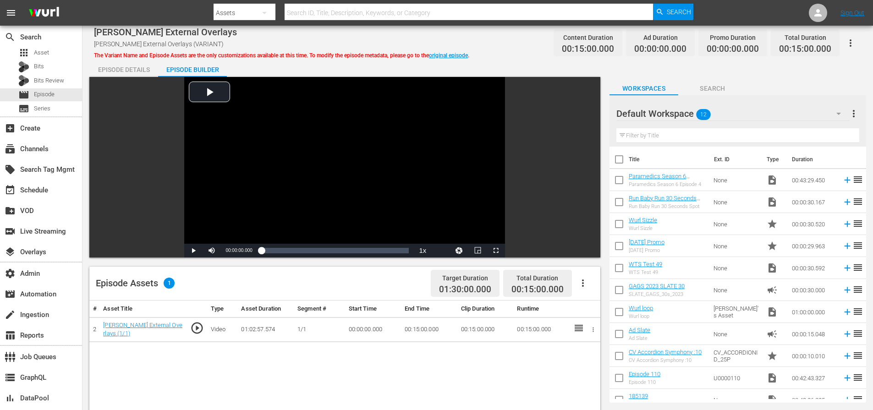
click at [691, 85] on span "Search" at bounding box center [712, 88] width 69 height 11
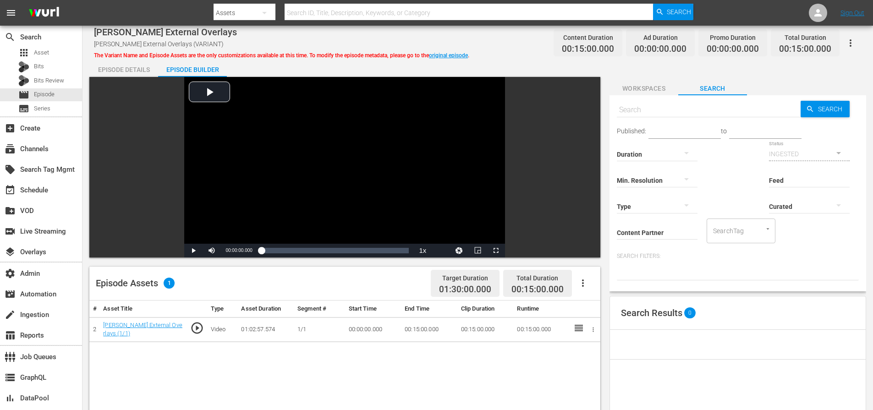
click at [696, 109] on input "text" at bounding box center [709, 110] width 184 height 22
type input "external"
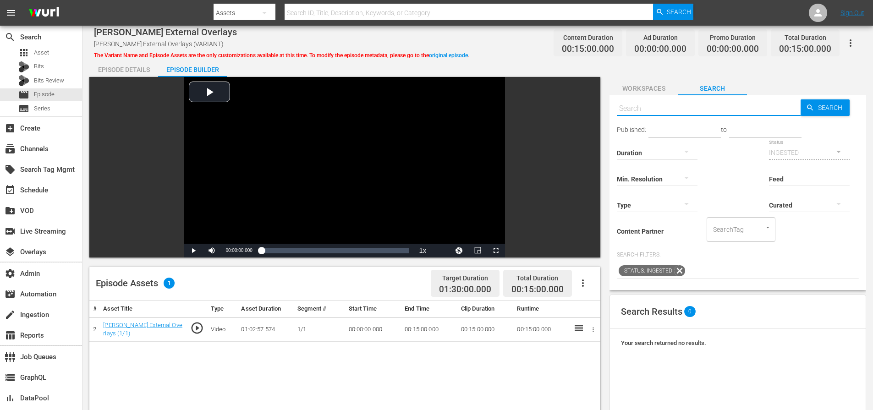
scroll to position [0, 0]
click at [667, 109] on input "text" at bounding box center [709, 110] width 184 height 22
click at [650, 94] on button "Workspaces" at bounding box center [643, 86] width 69 height 18
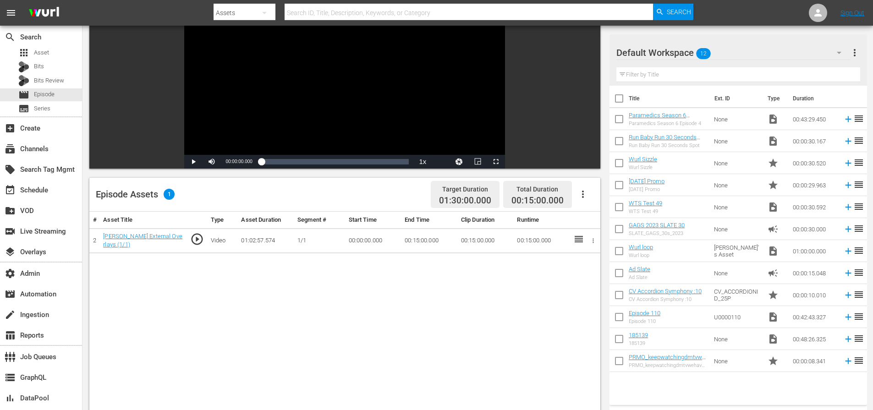
scroll to position [99, 0]
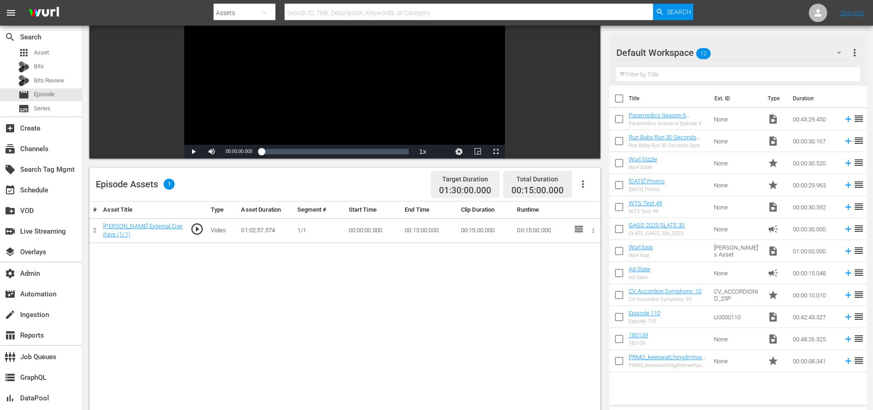
click at [497, 277] on div "# Asset Title Type Asset Duration Segment # Start Time End Time Clip Duration R…" at bounding box center [344, 372] width 511 height 341
click at [163, 231] on link "[PERSON_NAME] External Overlays (1/1)" at bounding box center [142, 231] width 79 height 16
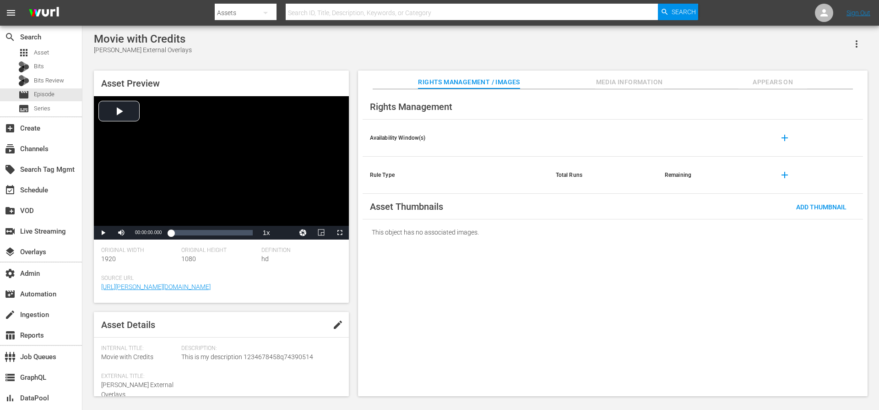
click at [861, 45] on icon "button" at bounding box center [856, 43] width 11 height 11
click at [588, 58] on div "Movie with Credits [PERSON_NAME] External Overlays Asset Preview Video Player i…" at bounding box center [480, 212] width 783 height 359
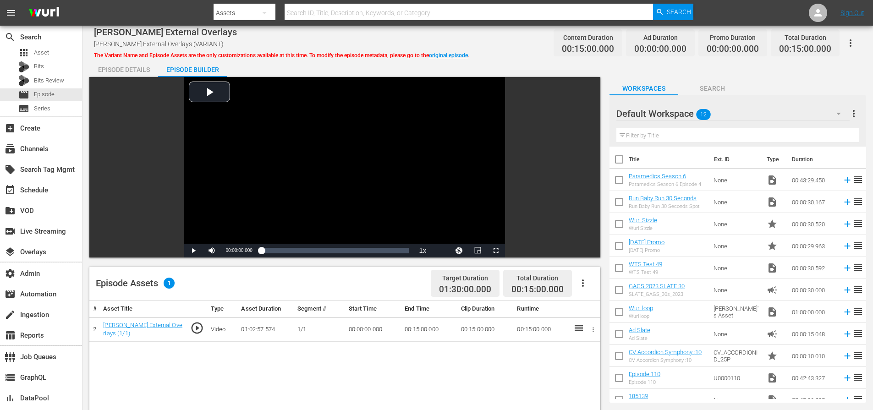
click at [508, 55] on div "[PERSON_NAME] External Overlays [PERSON_NAME] External Overlays (VARIANT) The V…" at bounding box center [477, 337] width 790 height 623
click at [499, 43] on div "[PERSON_NAME] External Overlays [PERSON_NAME] External Overlays (VARIANT) The V…" at bounding box center [477, 43] width 767 height 21
click at [132, 73] on div "Episode Details" at bounding box center [123, 70] width 69 height 22
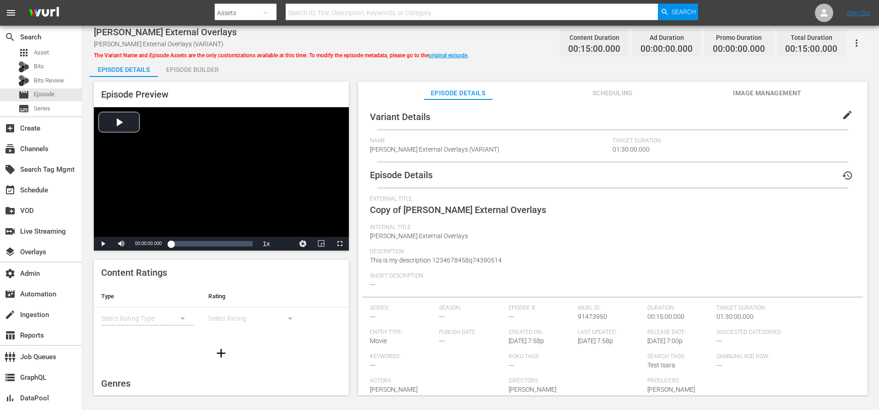
click at [658, 65] on div "Episode Details Episode Builder Episode Preview Video Player is loading. Play V…" at bounding box center [480, 231] width 783 height 344
click at [485, 211] on span "Copy of [PERSON_NAME] External Overlays" at bounding box center [458, 209] width 176 height 11
click at [211, 70] on div "Episode Builder" at bounding box center [192, 70] width 69 height 22
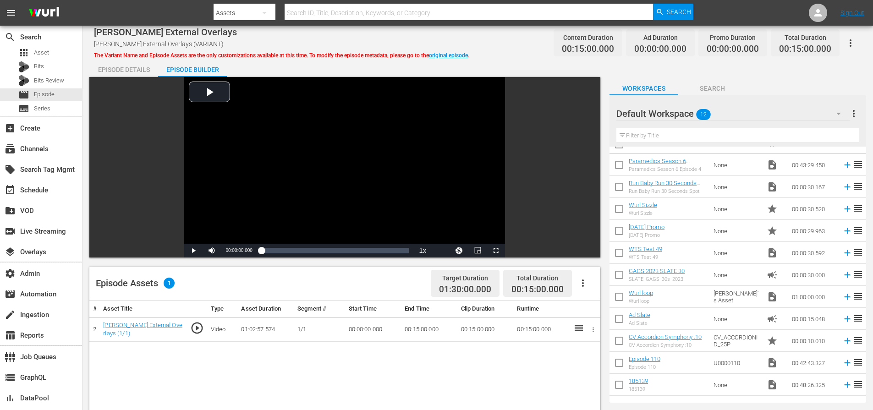
scroll to position [34, 0]
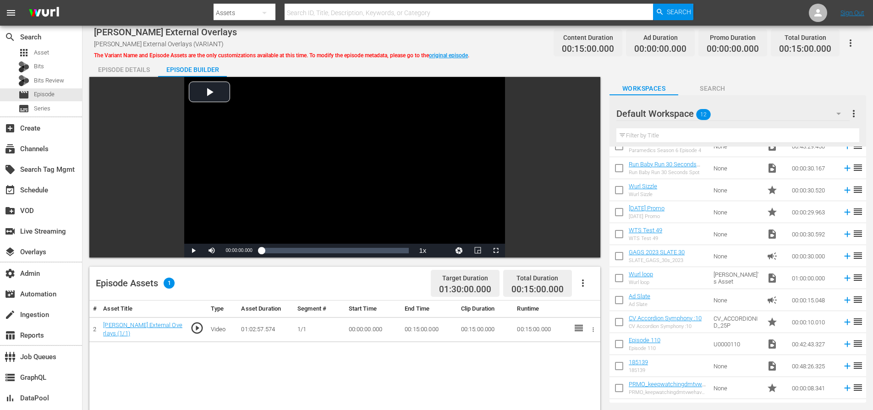
click at [675, 137] on input "text" at bounding box center [737, 135] width 243 height 15
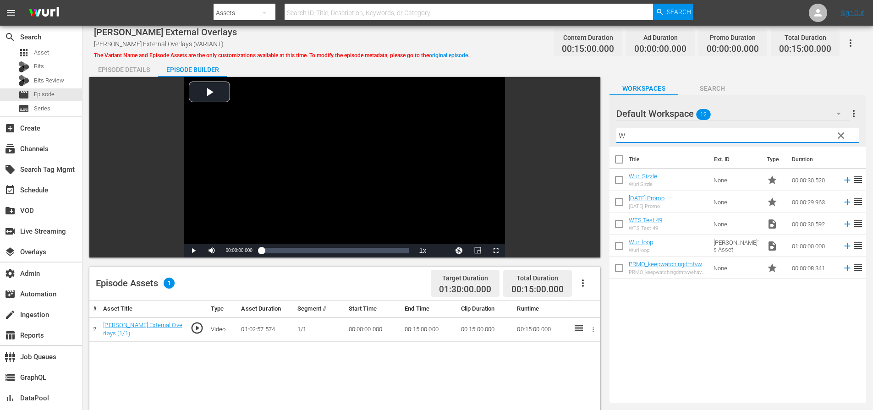
scroll to position [0, 0]
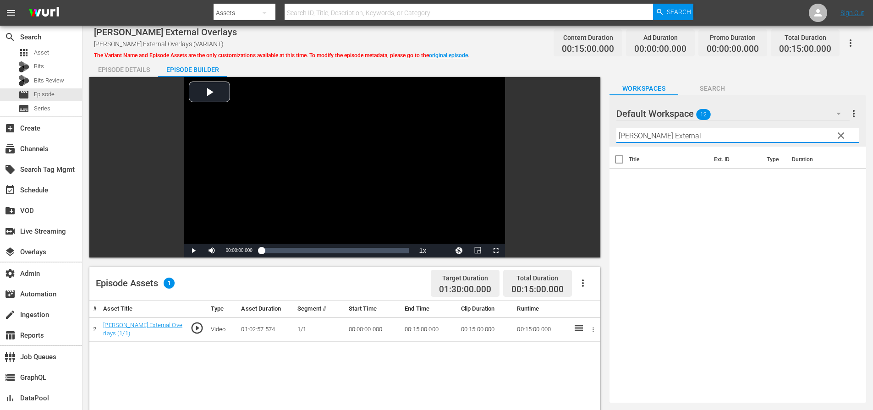
type input "[PERSON_NAME] External"
click at [531, 52] on div "[PERSON_NAME] External Overlays [PERSON_NAME] External Overlays (VARIANT) The V…" at bounding box center [477, 43] width 767 height 21
click at [466, 56] on link "original episode" at bounding box center [448, 55] width 39 height 6
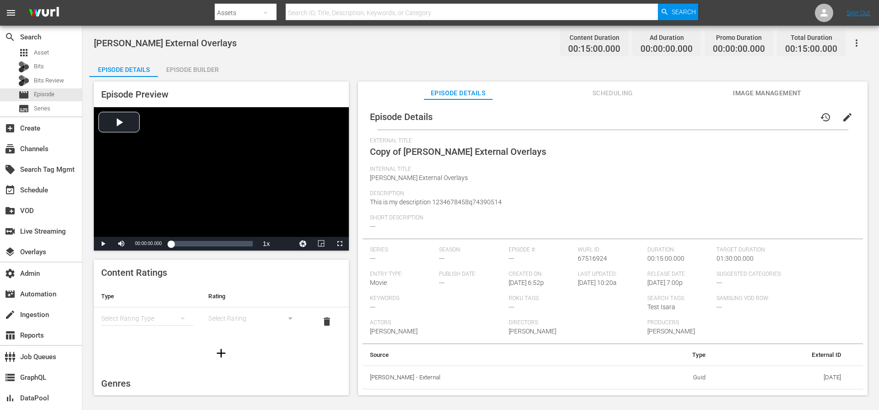
drag, startPoint x: 223, startPoint y: 65, endPoint x: 207, endPoint y: 67, distance: 16.3
click at [221, 65] on div "Episode Builder" at bounding box center [192, 70] width 69 height 22
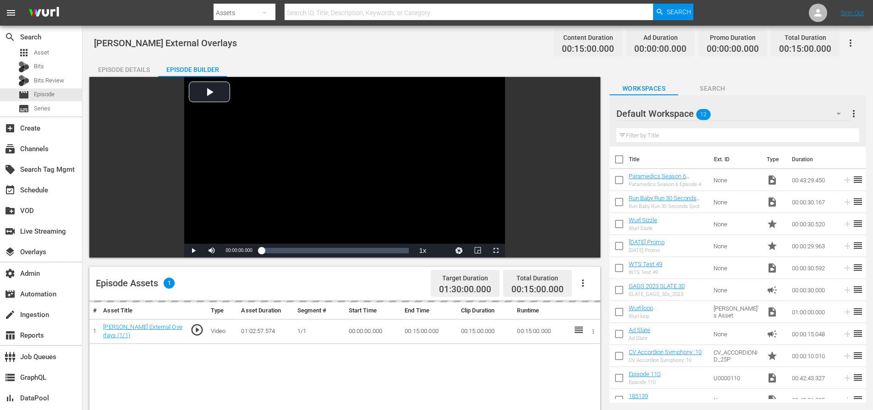
click at [206, 68] on div "Episode Builder" at bounding box center [192, 70] width 69 height 22
click at [56, 97] on div "movie Episode" at bounding box center [41, 94] width 82 height 13
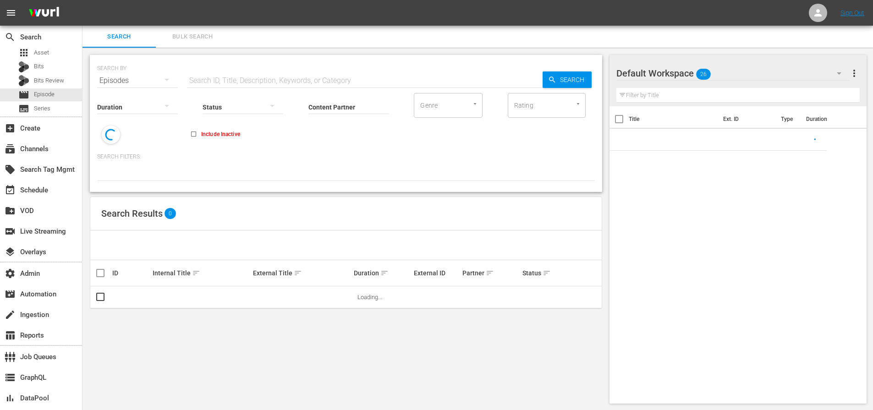
click at [256, 76] on input "text" at bounding box center [364, 81] width 355 height 22
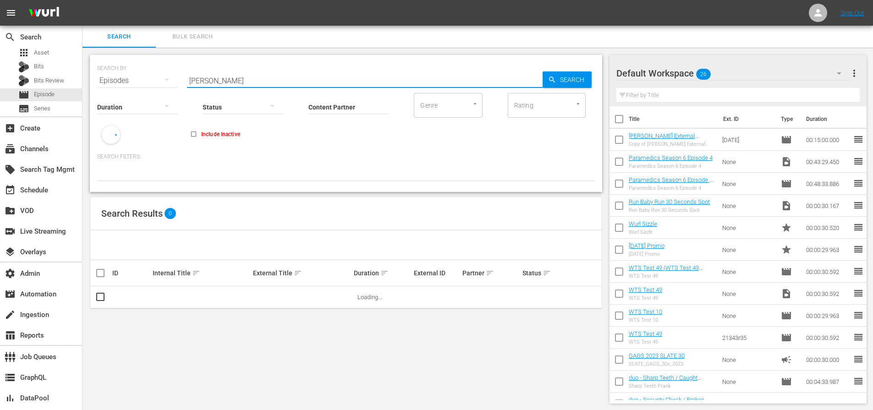
type input "wurl"
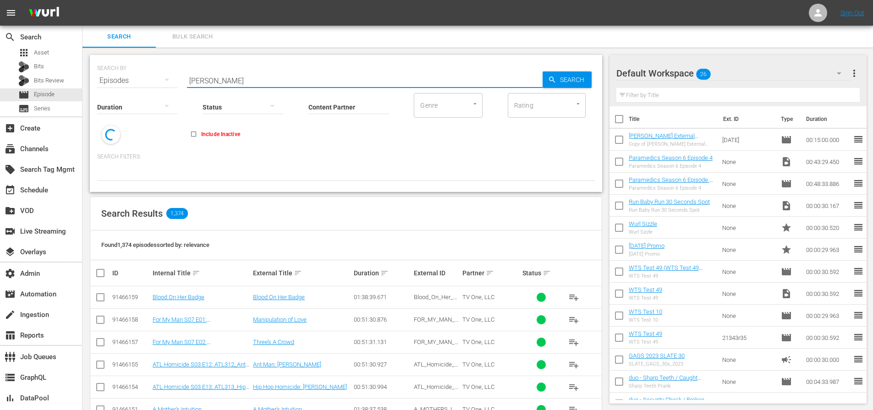
click at [225, 82] on input "wurl" at bounding box center [364, 81] width 355 height 22
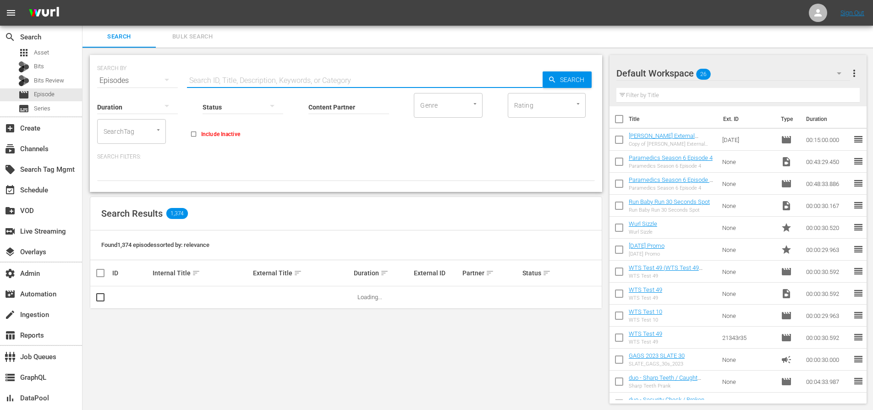
click at [344, 109] on input "Content Partner" at bounding box center [348, 107] width 81 height 33
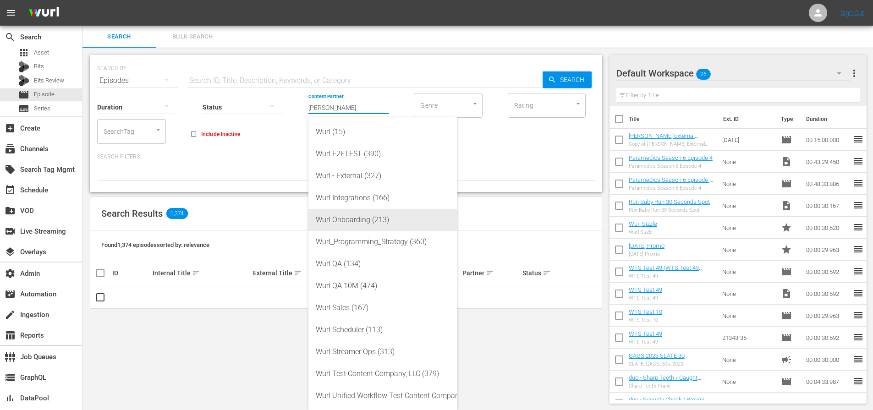
scroll to position [1, 0]
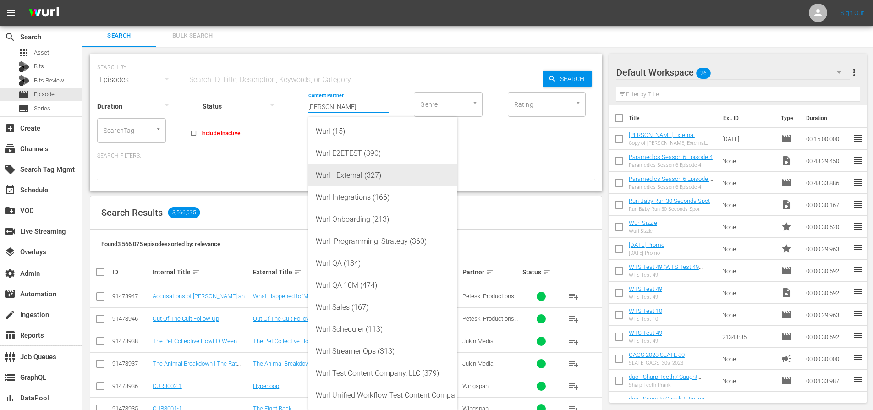
click at [374, 179] on div "Wurl - External (327)" at bounding box center [383, 175] width 134 height 22
type input "Wurl - External (327)"
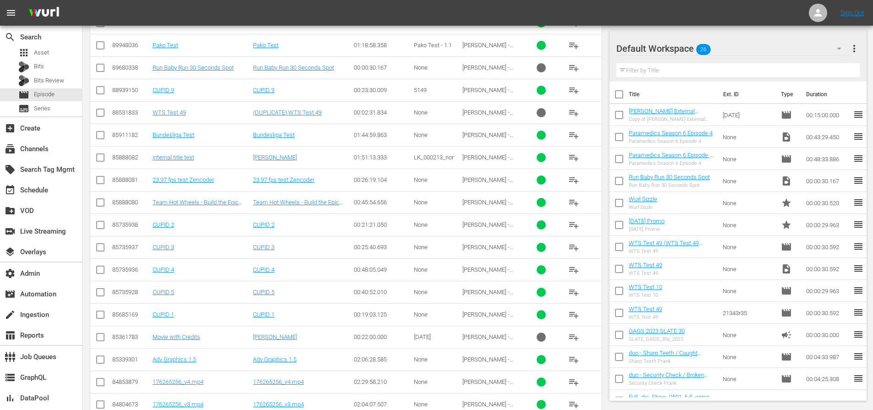
scroll to position [579, 0]
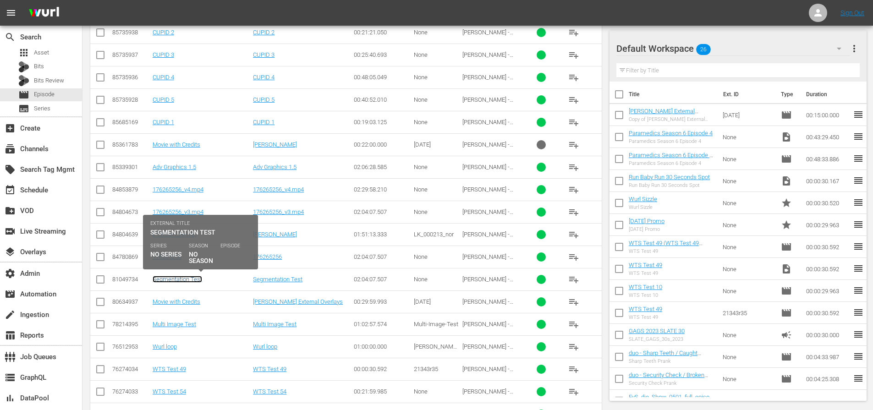
click at [171, 281] on link "Segmentation Test" at bounding box center [177, 279] width 49 height 7
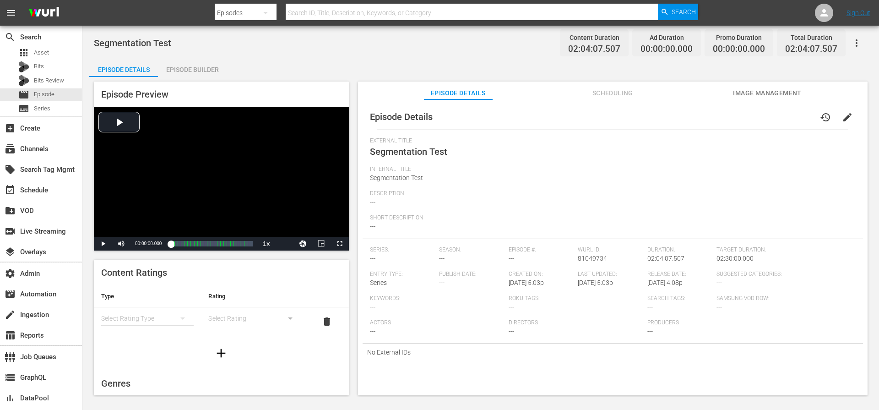
click at [184, 66] on div "Episode Builder" at bounding box center [192, 70] width 69 height 22
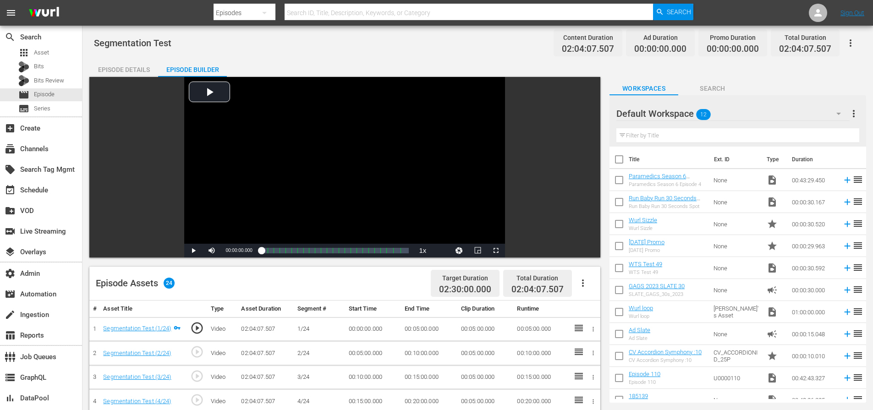
click at [131, 61] on div "Episode Details" at bounding box center [123, 70] width 69 height 22
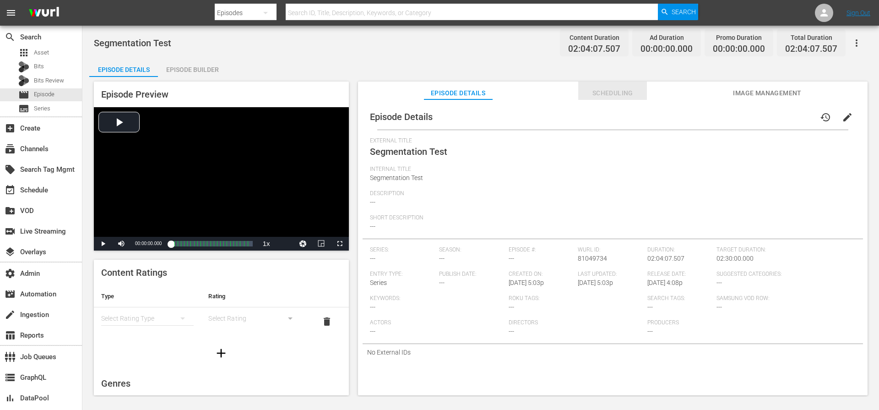
click at [606, 90] on span "Scheduling" at bounding box center [612, 92] width 69 height 11
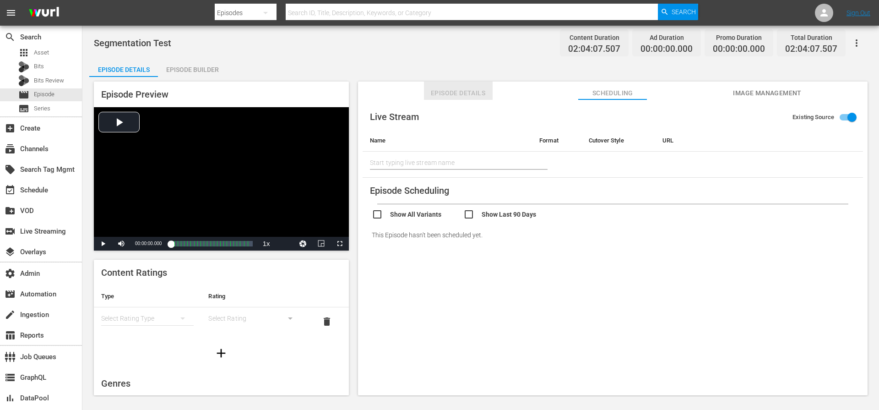
click at [457, 93] on span "Episode Details" at bounding box center [458, 92] width 69 height 11
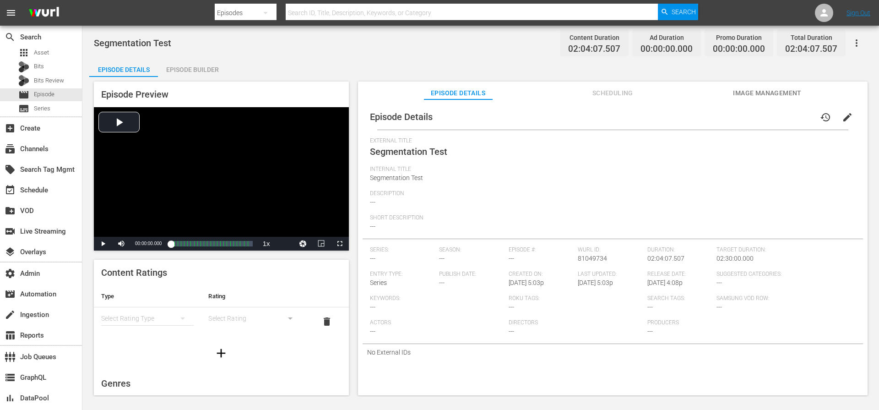
click at [188, 72] on div "Episode Builder" at bounding box center [192, 70] width 69 height 22
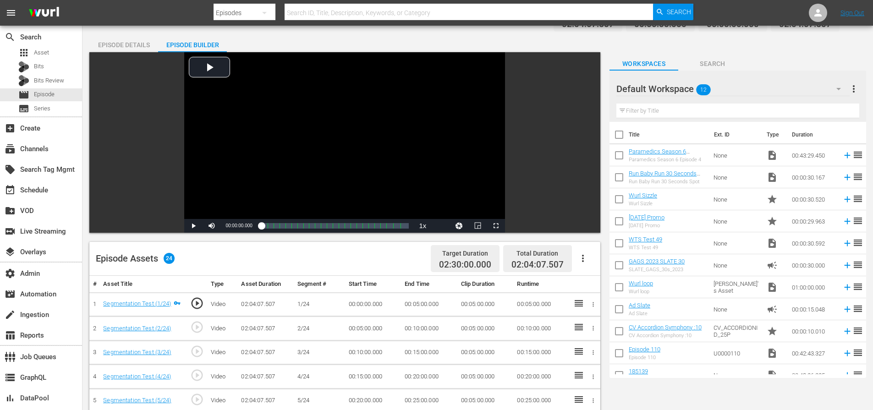
scroll to position [171, 0]
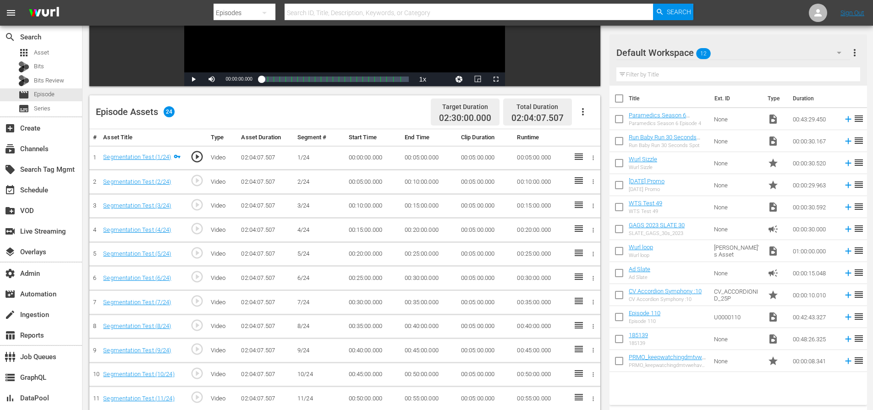
click at [418, 158] on td "00:05:00.000" at bounding box center [429, 158] width 56 height 24
click at [420, 158] on td "00:05:00.000" at bounding box center [429, 158] width 56 height 24
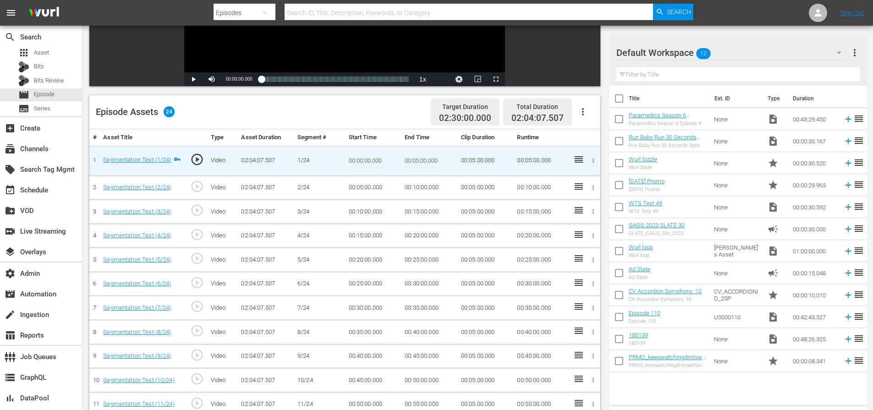
click at [418, 158] on input "00:05:00.000" at bounding box center [421, 161] width 35 height 22
type input "00:04:59.000"
click at [425, 158] on input "00:04:59.000" at bounding box center [421, 161] width 35 height 22
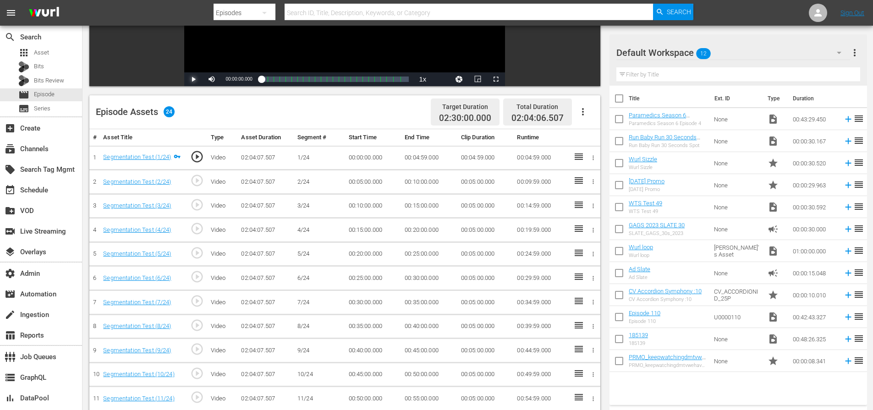
click at [193, 79] on span "Video Player" at bounding box center [193, 79] width 0 height 0
click at [496, 79] on span "Video Player" at bounding box center [496, 79] width 0 height 0
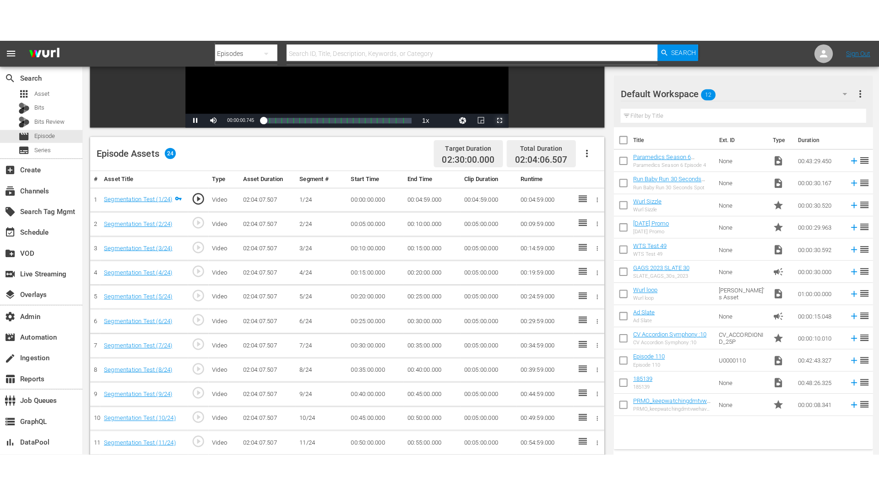
scroll to position [180, 0]
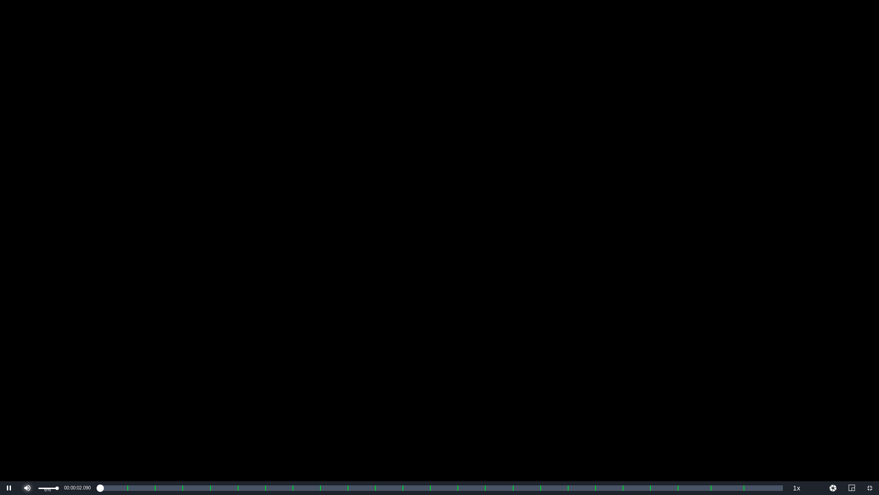
click at [27, 409] on span "Video Player" at bounding box center [27, 488] width 0 height 0
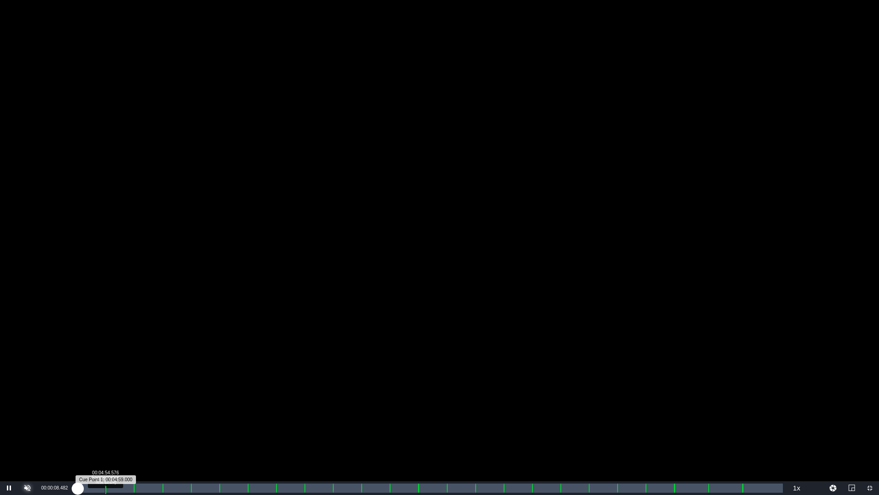
click at [105, 409] on div "Progress Bar" at bounding box center [105, 488] width 1 height 12
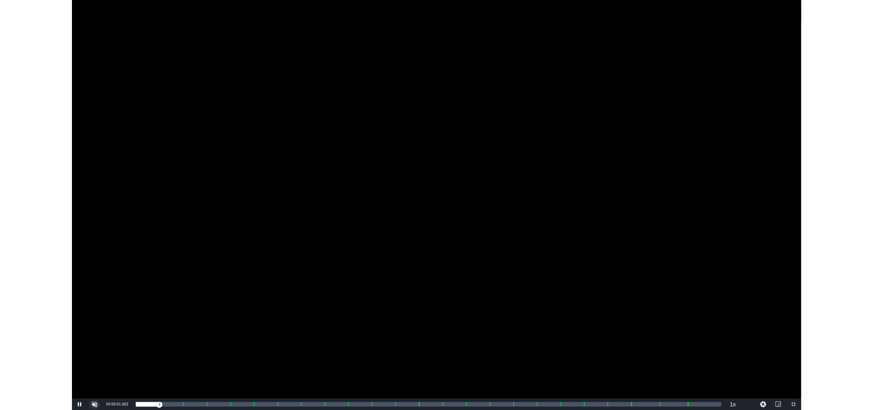
scroll to position [361, 0]
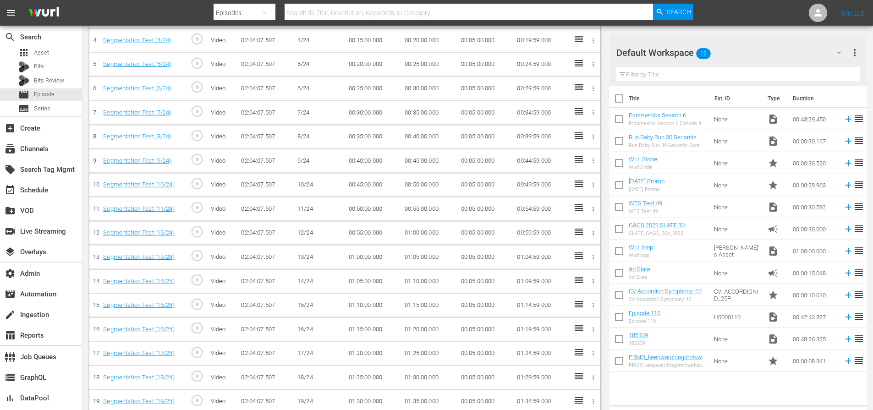
click at [656, 269] on td "Ad Slate Ad Slate" at bounding box center [669, 273] width 82 height 22
click at [639, 268] on link "Ad Slate" at bounding box center [639, 269] width 22 height 7
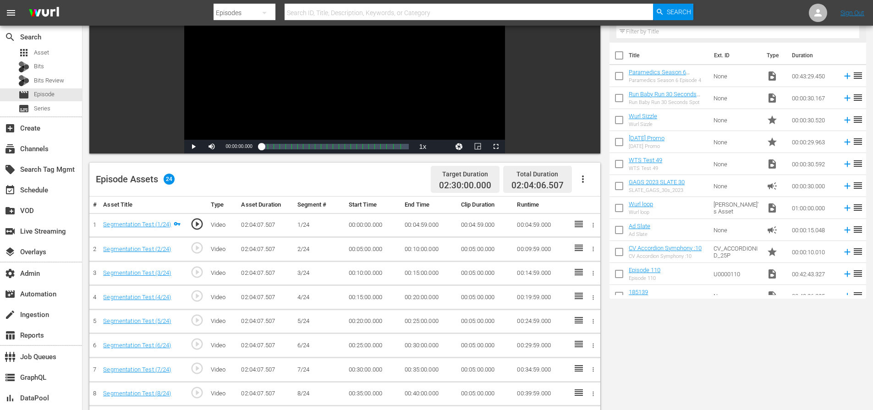
scroll to position [143, 0]
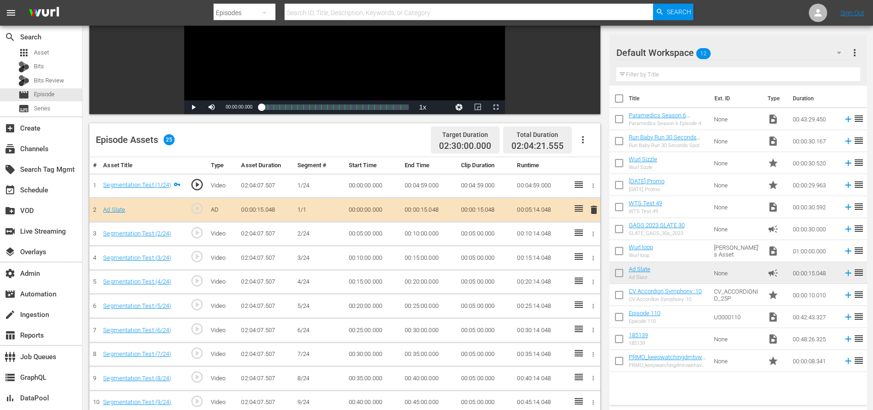
drag, startPoint x: 654, startPoint y: 270, endPoint x: 253, endPoint y: 0, distance: 483.1
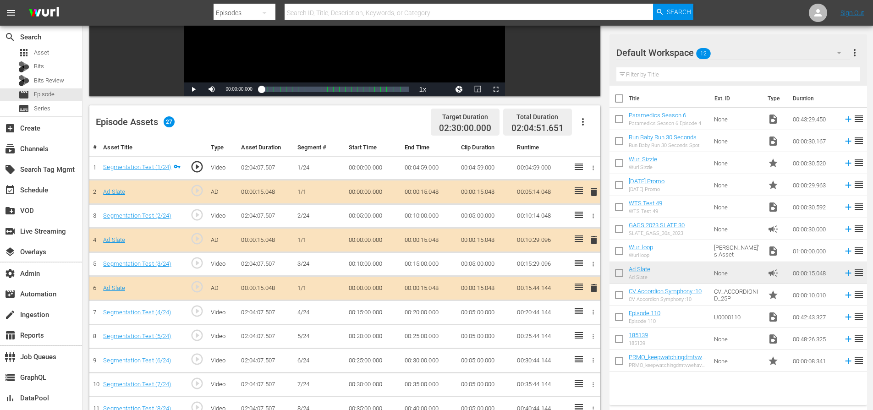
scroll to position [167, 0]
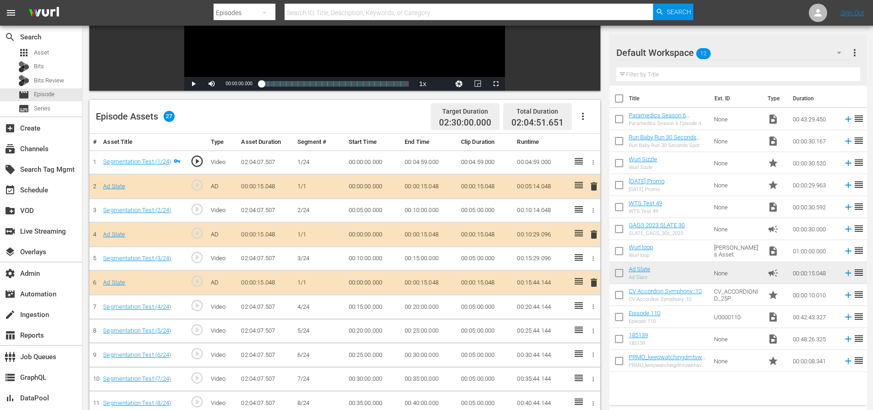
click at [422, 161] on td "00:04:59.000" at bounding box center [429, 162] width 56 height 24
click at [421, 162] on td "00:04:59.000" at bounding box center [429, 162] width 56 height 24
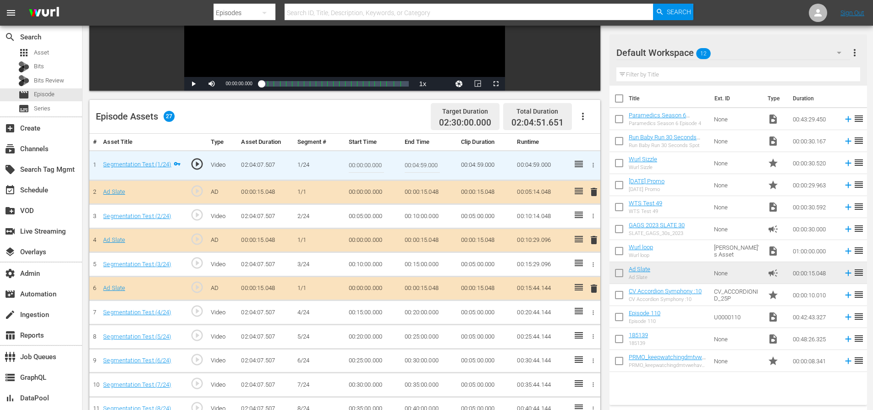
click at [422, 165] on input "00:04:59.000" at bounding box center [421, 165] width 35 height 22
click at [426, 168] on input "00:04:59.000" at bounding box center [421, 165] width 35 height 22
click at [418, 162] on input "00:05:00.000" at bounding box center [421, 165] width 35 height 22
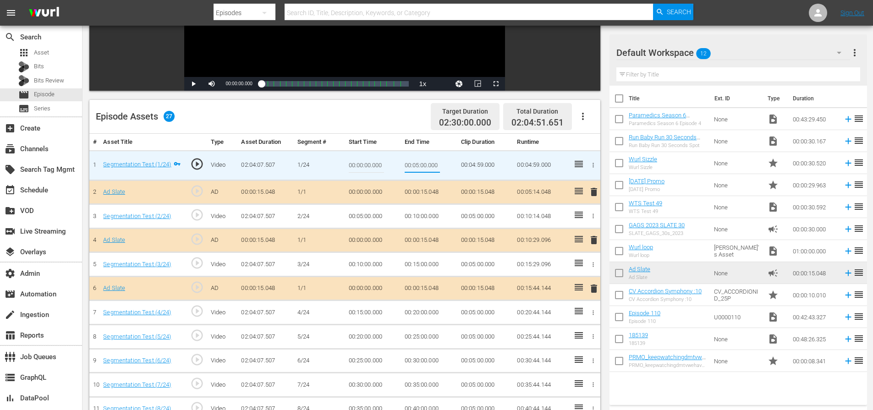
click at [422, 166] on input "00:05:00.000" at bounding box center [421, 165] width 35 height 22
click at [426, 165] on input "00:05:00.000" at bounding box center [421, 165] width 35 height 22
click at [429, 164] on input "00:05:01.000" at bounding box center [421, 165] width 35 height 22
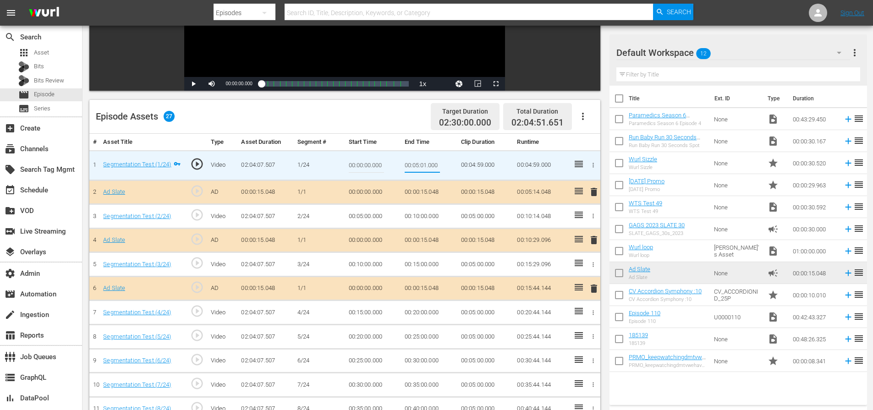
click at [429, 164] on input "00:05:01.000" at bounding box center [421, 165] width 35 height 22
type input "00:05:01.000"
click at [367, 215] on td "00:05:00.000" at bounding box center [373, 216] width 56 height 24
click at [367, 216] on td "00:05:00.000" at bounding box center [373, 216] width 56 height 24
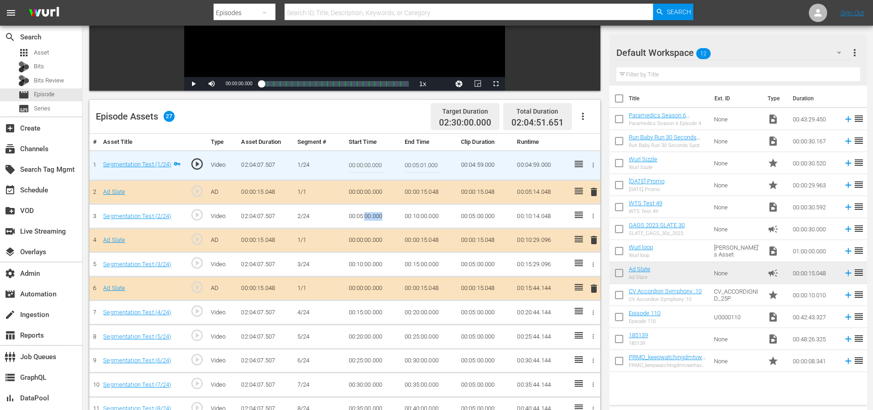
click at [367, 216] on td "00:05:00.000" at bounding box center [373, 216] width 56 height 24
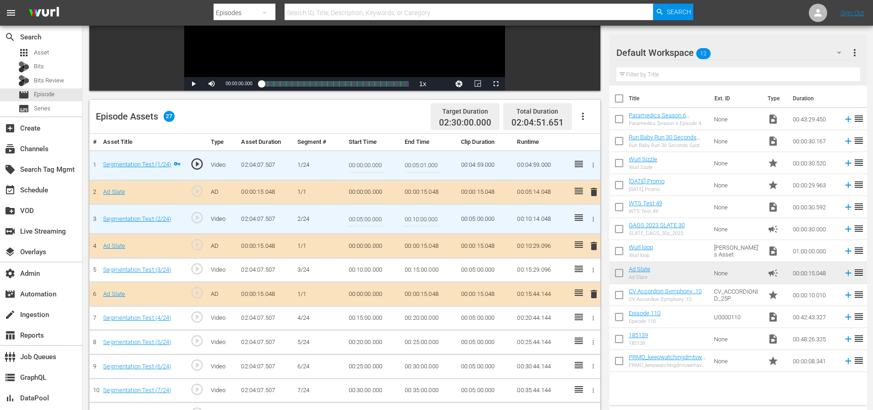
click at [367, 216] on input "00:05:00.000" at bounding box center [366, 219] width 35 height 22
paste input "1"
type input "00:05:01.000"
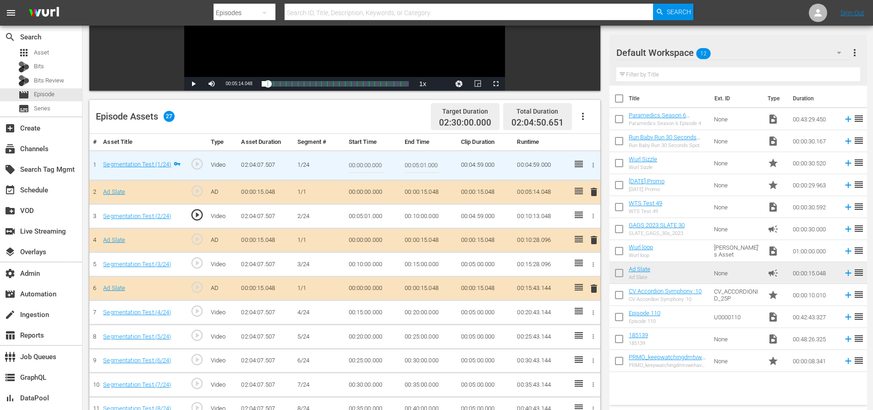
click at [421, 215] on td "00:10:00.000" at bounding box center [429, 216] width 56 height 24
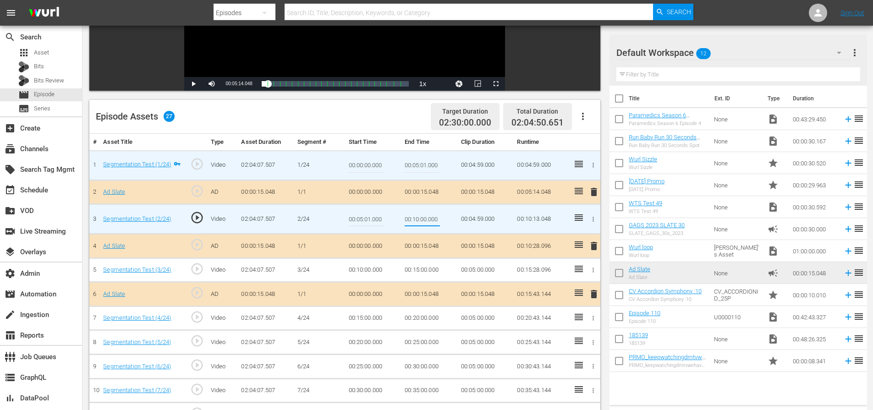
click at [420, 218] on input "00:10:00.000" at bounding box center [421, 219] width 35 height 22
click at [426, 220] on input "00:10:00.000" at bounding box center [421, 219] width 35 height 22
click at [421, 220] on input "00:10:01.000" at bounding box center [421, 219] width 35 height 22
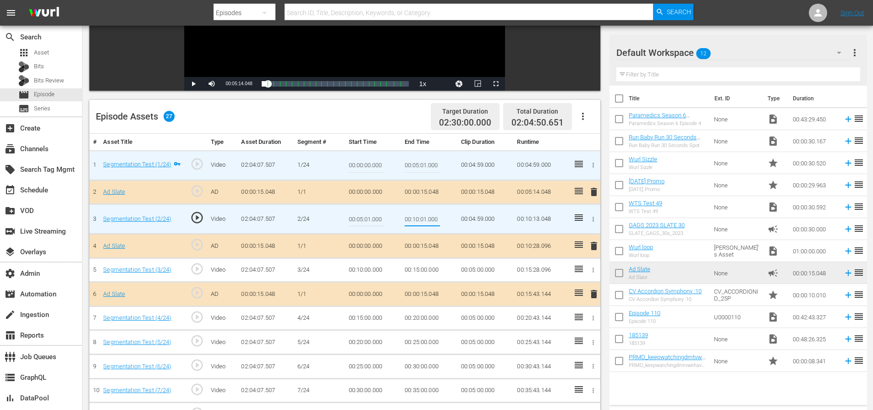
type input "00:10:01.000"
click at [364, 270] on td "00:10:00.000" at bounding box center [373, 270] width 56 height 24
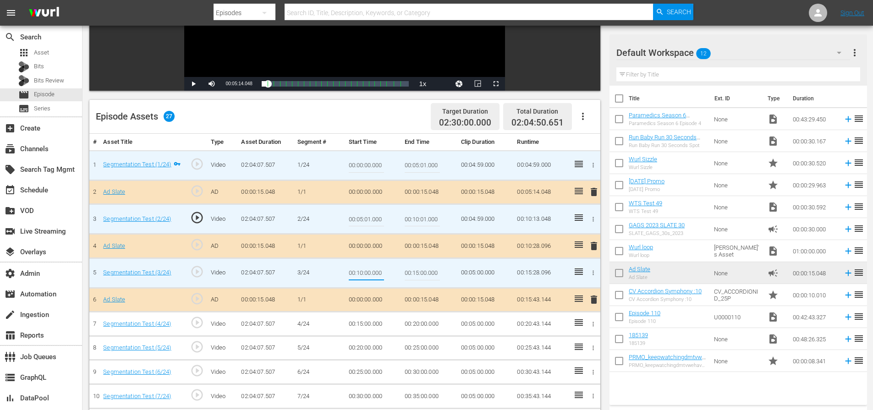
click at [364, 270] on input "00:10:00.000" at bounding box center [366, 273] width 35 height 22
type input "00:10:01.000"
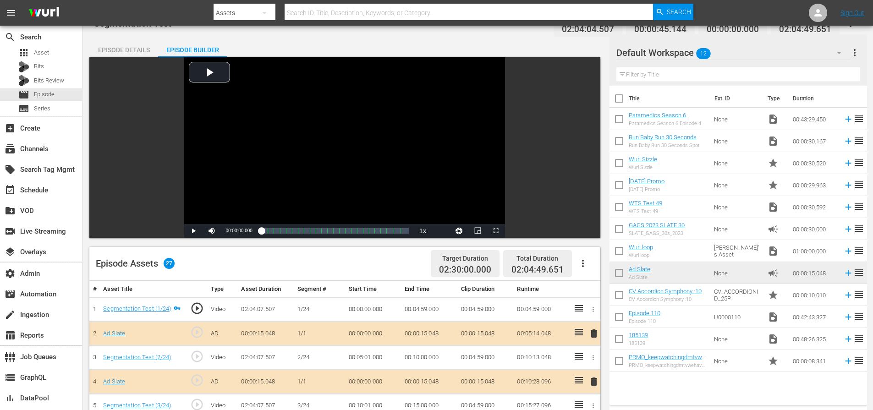
scroll to position [81, 0]
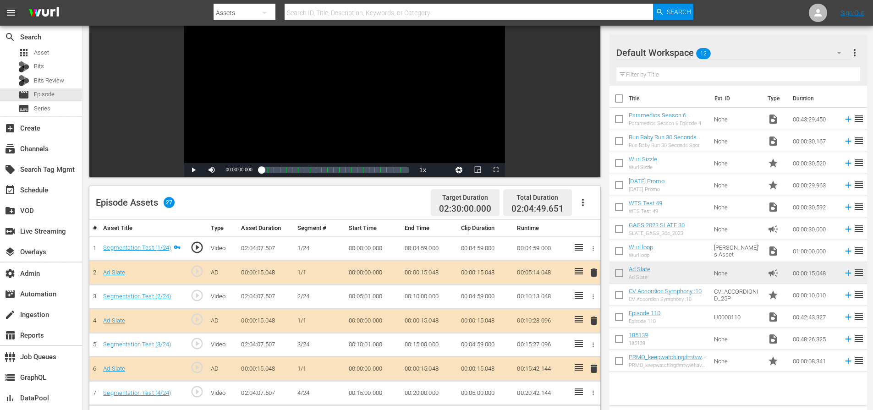
click at [420, 244] on td "00:04:59.000" at bounding box center [429, 248] width 56 height 24
click at [423, 247] on td "00:04:59.000" at bounding box center [429, 248] width 56 height 24
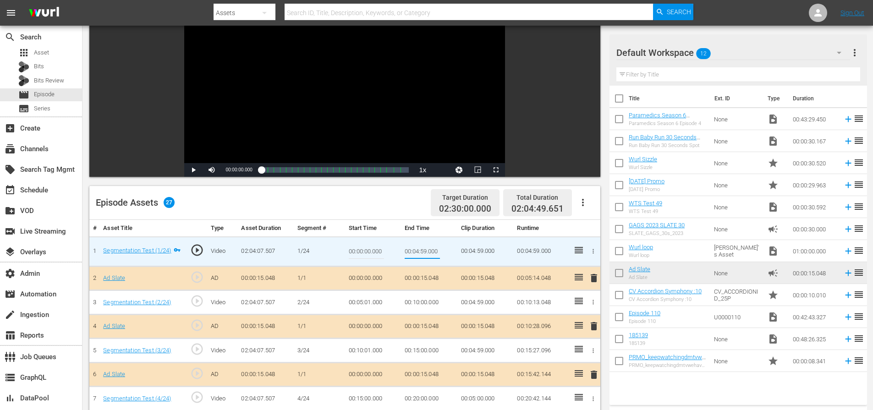
click at [424, 251] on input "00:04:59.000" at bounding box center [421, 251] width 35 height 22
click at [417, 251] on input "00:04:59.000" at bounding box center [421, 251] width 35 height 22
click at [419, 251] on input "00:04:59.000" at bounding box center [421, 251] width 35 height 22
drag, startPoint x: 427, startPoint y: 251, endPoint x: 422, endPoint y: 251, distance: 5.1
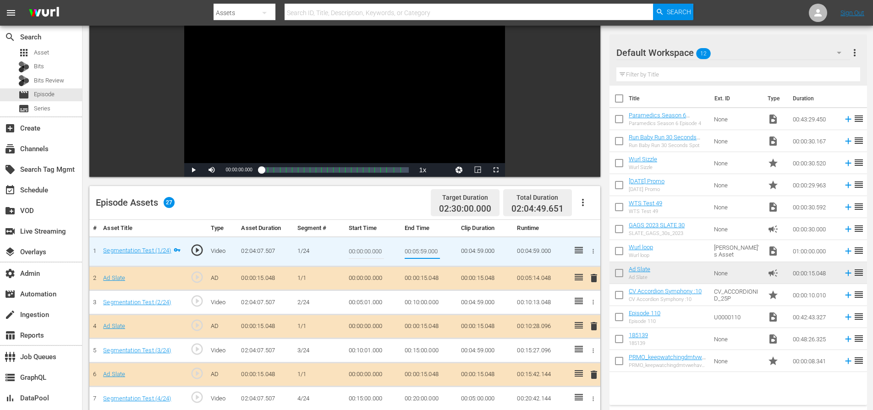
click at [422, 251] on input "00:05:59.000" at bounding box center [421, 251] width 35 height 22
type input "00:05:01.000"
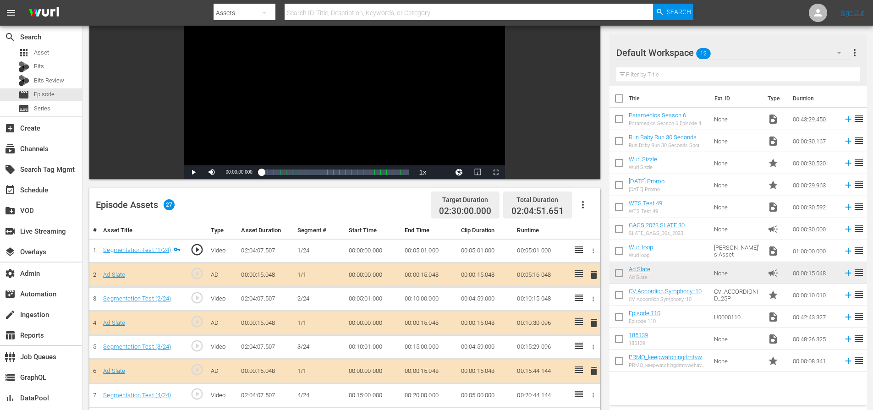
scroll to position [87, 0]
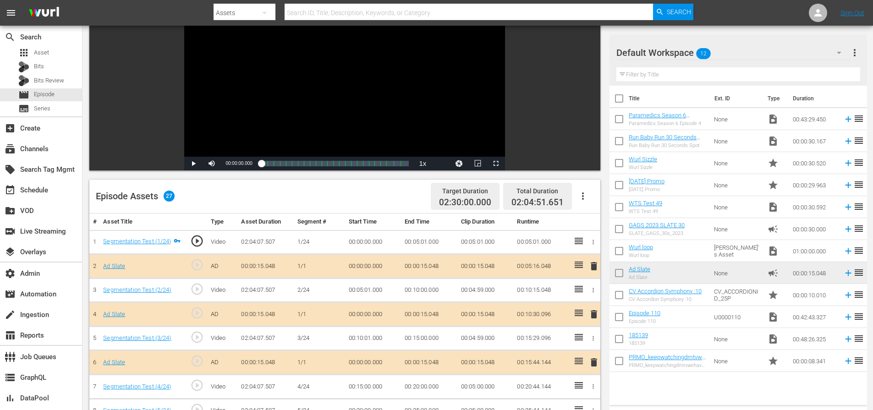
click at [423, 290] on td "00:10:00.000" at bounding box center [429, 290] width 56 height 24
click at [426, 290] on td "00:10:00.000" at bounding box center [429, 290] width 56 height 24
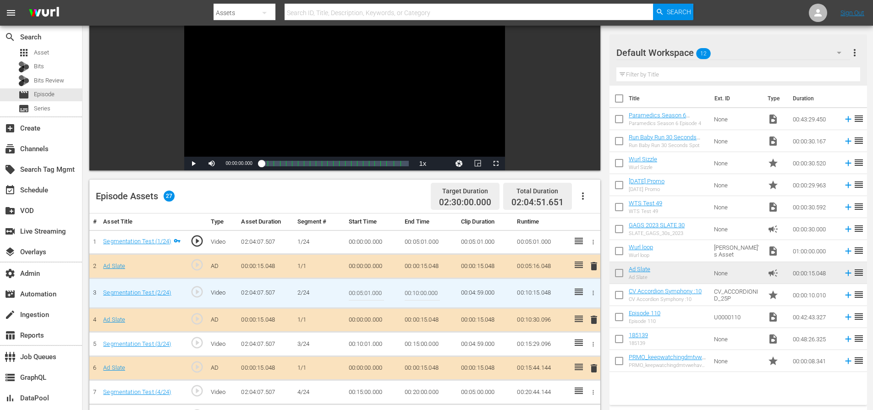
click at [426, 294] on input "00:10:00.000" at bounding box center [421, 293] width 35 height 22
type input "00:10:01.000"
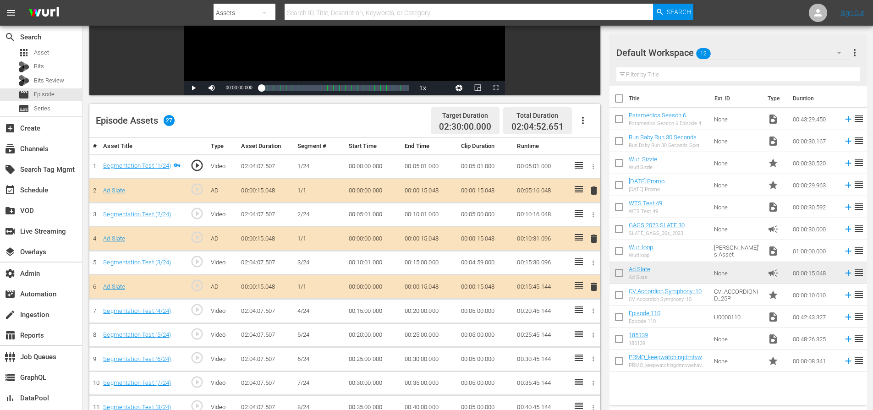
scroll to position [151, 0]
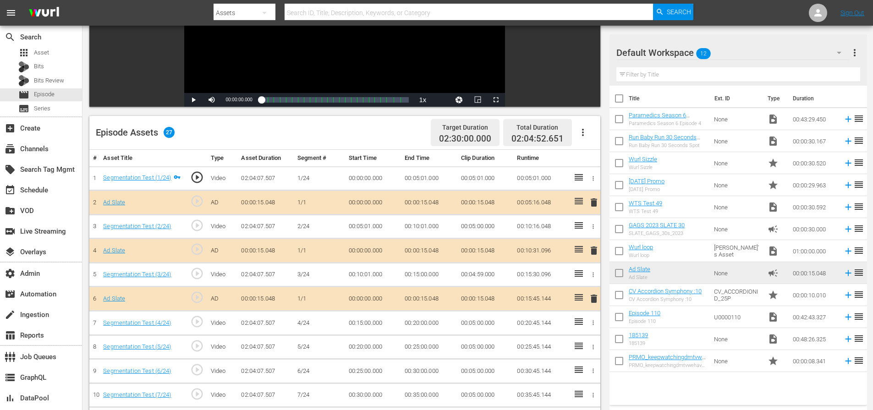
click at [427, 178] on td "00:05:01.000" at bounding box center [429, 178] width 56 height 24
click at [426, 178] on td "00:05:01.000" at bounding box center [429, 178] width 56 height 24
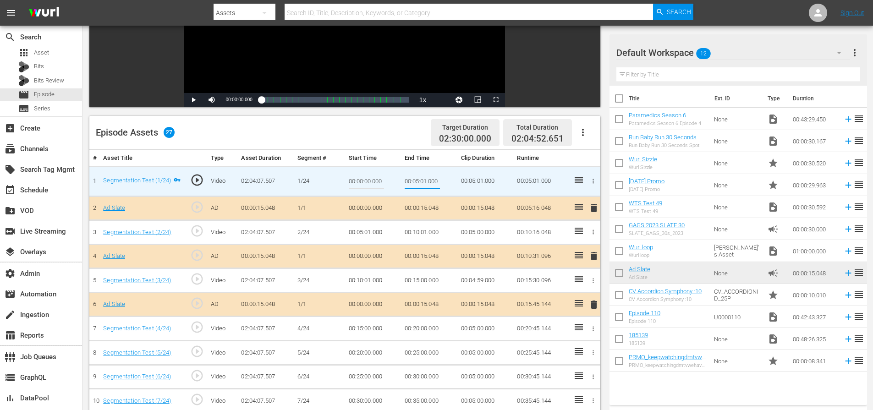
click at [426, 182] on input "00:05:01.000" at bounding box center [421, 181] width 35 height 22
type input "00:05:02.000"
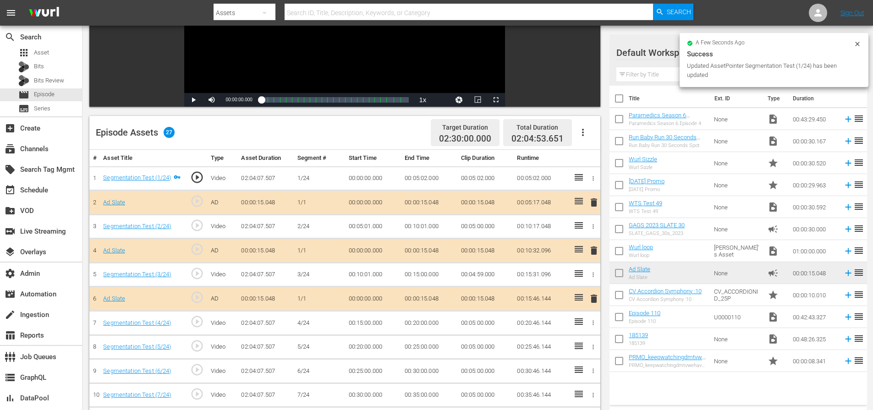
click at [422, 179] on td "00:05:02.000" at bounding box center [429, 178] width 56 height 24
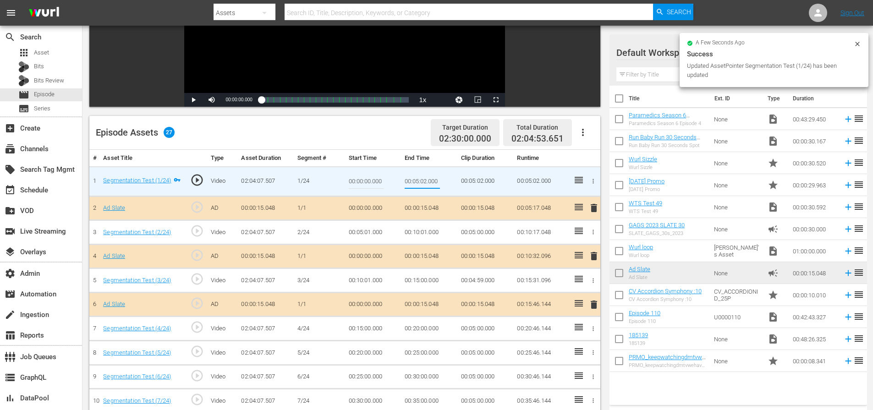
click at [422, 179] on input "00:05:02.000" at bounding box center [421, 181] width 35 height 22
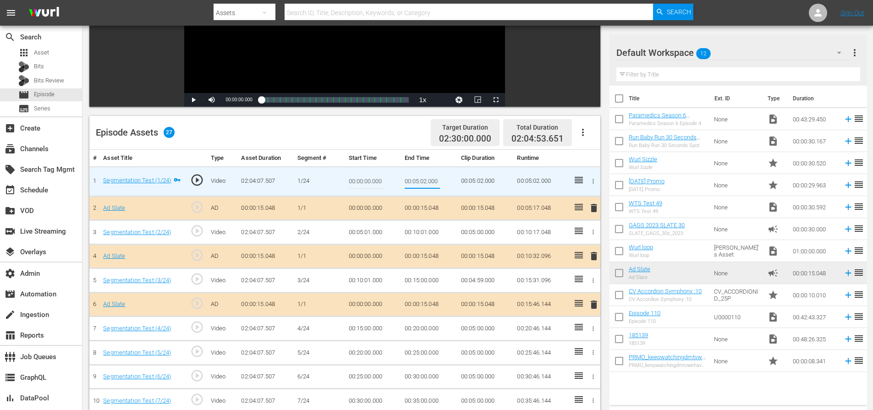
click at [364, 231] on td "00:05:01.000" at bounding box center [373, 232] width 56 height 24
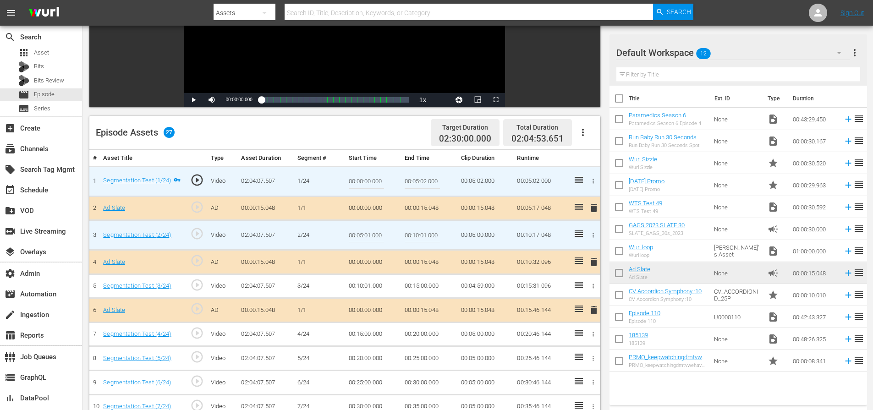
click at [364, 231] on input "00:05:01.000" at bounding box center [366, 235] width 35 height 22
paste input "2"
type input "00:05:02.000"
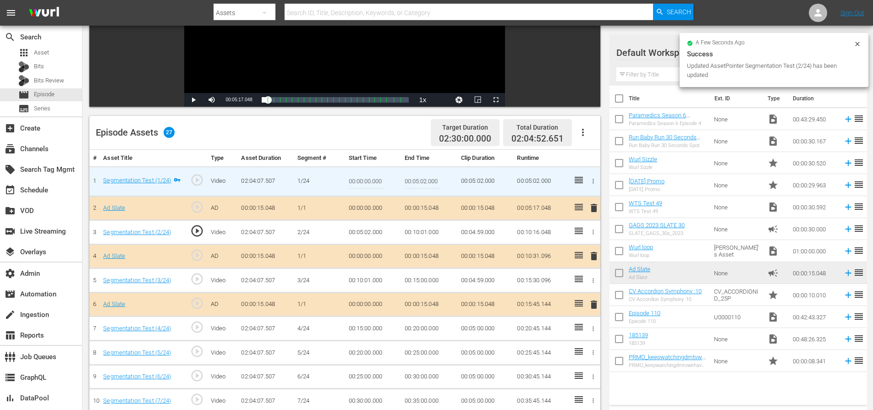
click at [426, 232] on td "00:10:01.000" at bounding box center [429, 232] width 56 height 24
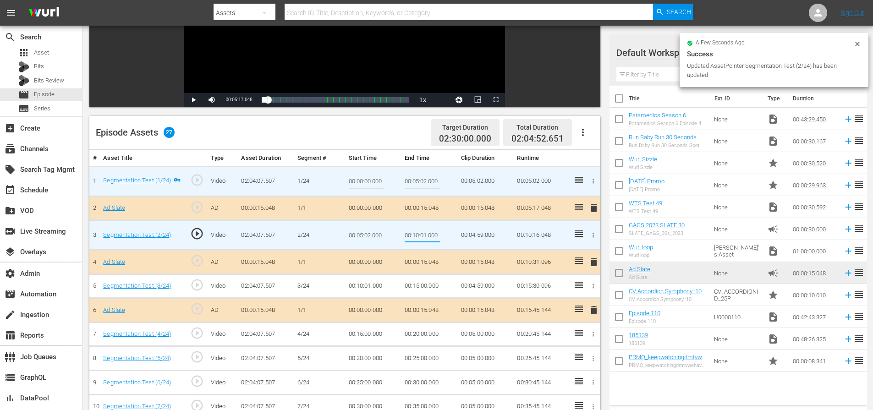
click at [426, 232] on input "00:10:01.000" at bounding box center [421, 235] width 35 height 22
click at [425, 237] on input "00:10:01.000" at bounding box center [421, 235] width 35 height 22
click at [427, 237] on input "00:10:01.000" at bounding box center [421, 235] width 35 height 22
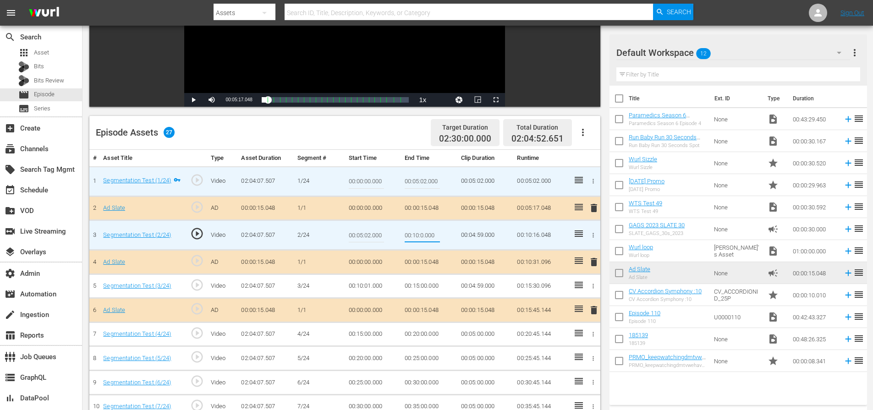
type input "00:10:02.000"
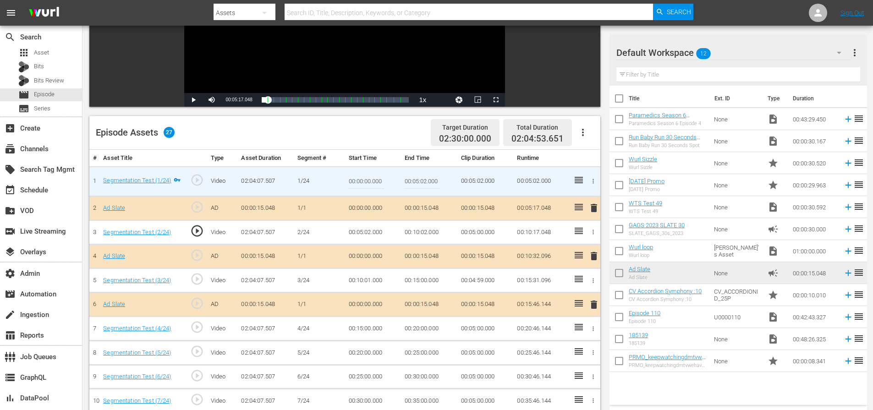
click at [427, 233] on td "00:10:02.000" at bounding box center [429, 232] width 56 height 24
click at [426, 233] on td "00:10:02.000" at bounding box center [429, 232] width 56 height 24
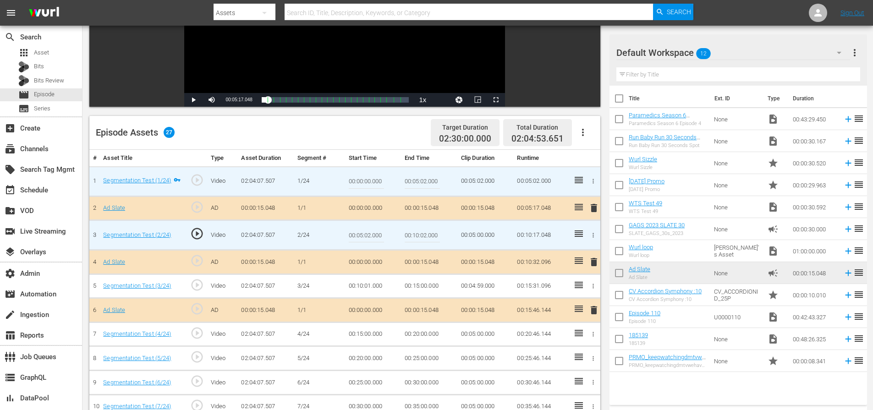
click at [426, 235] on input "00:10:02.000" at bounding box center [421, 235] width 35 height 22
type input "00:10:04.000"
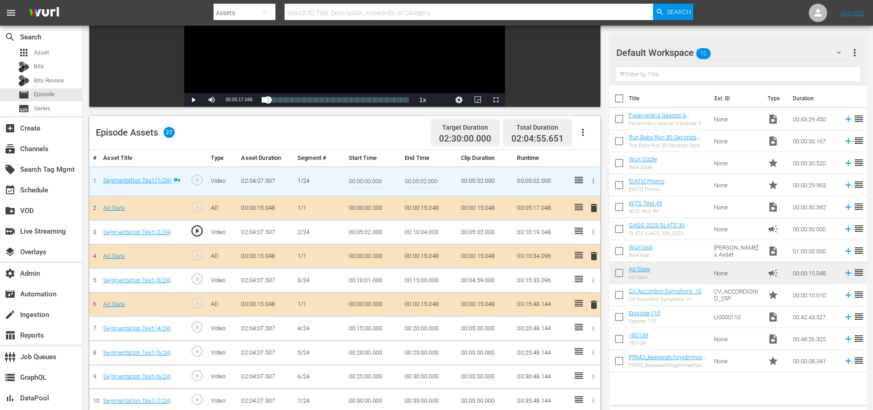
click at [424, 180] on input "00:05:02.000" at bounding box center [421, 181] width 35 height 22
click at [426, 183] on input "00:05:02.000" at bounding box center [421, 181] width 35 height 22
click at [426, 182] on input "00:05:02.000" at bounding box center [421, 181] width 35 height 22
type input "00:05:03.000"
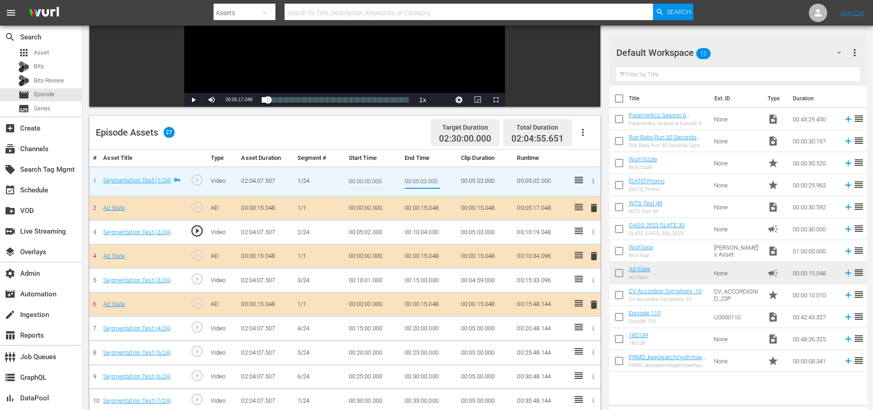
click at [425, 181] on input "00:05:03.000" at bounding box center [421, 181] width 35 height 22
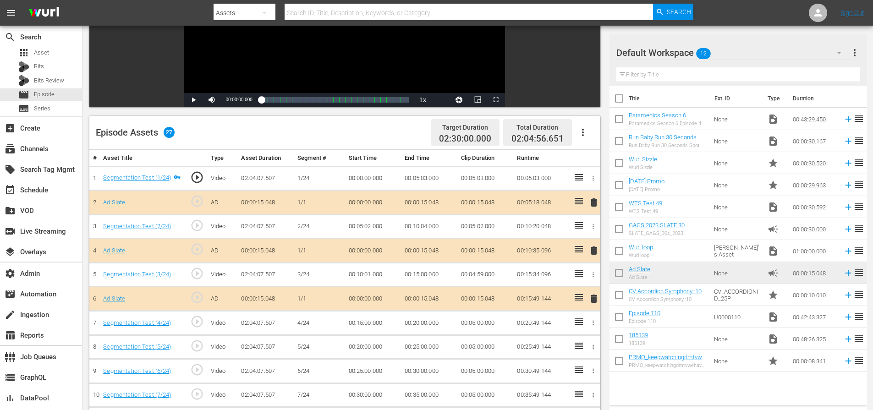
click at [372, 227] on td "00:05:02.000" at bounding box center [373, 226] width 56 height 24
click at [367, 226] on td "00:05:02.000" at bounding box center [373, 226] width 56 height 24
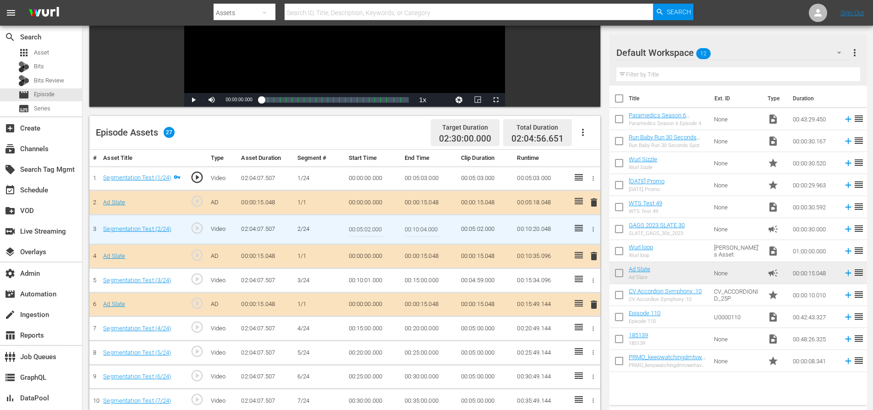
click at [366, 229] on input "00:05:02.000" at bounding box center [366, 229] width 35 height 22
paste input "3"
type input "00:05:03.000"
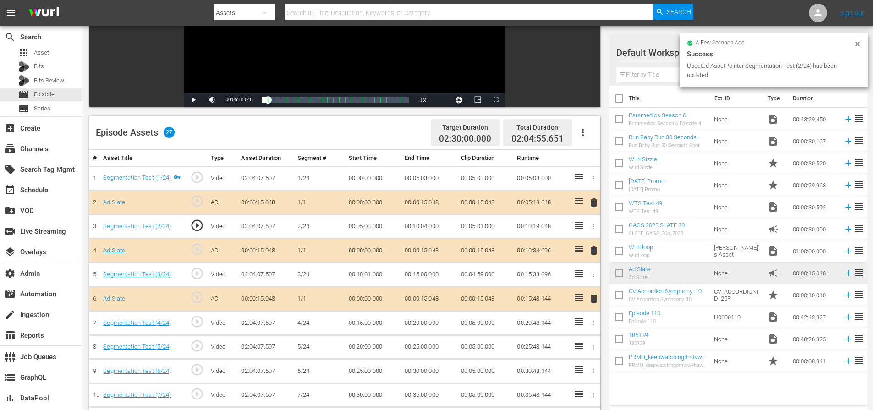
click at [421, 225] on td "00:10:04.000" at bounding box center [429, 226] width 56 height 24
click at [426, 227] on td "00:10:04.000" at bounding box center [429, 226] width 56 height 24
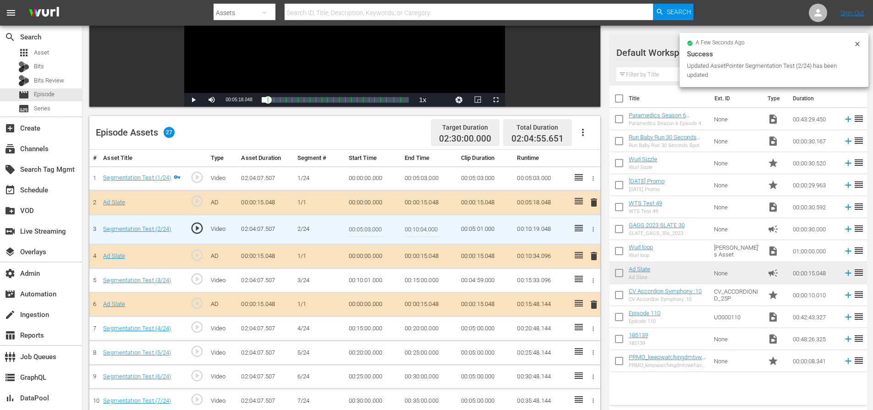
click at [426, 227] on input "00:10:04.000" at bounding box center [421, 229] width 35 height 22
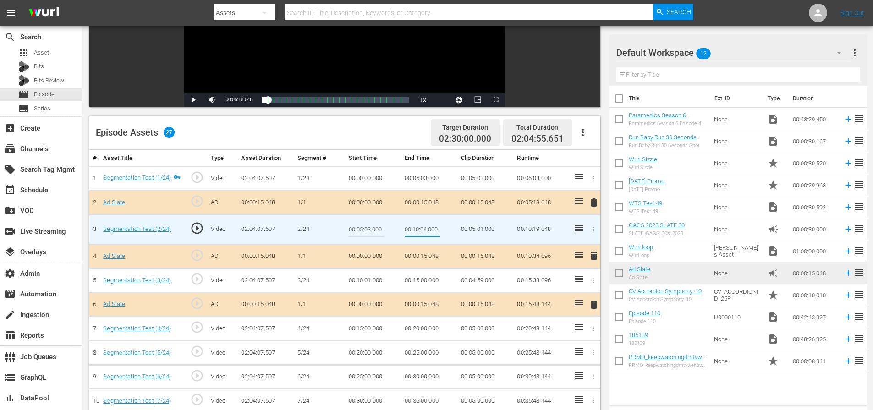
click at [426, 227] on input "00:10:04.000" at bounding box center [421, 229] width 35 height 22
click at [426, 231] on input "00:10:04.000" at bounding box center [421, 229] width 35 height 22
type input "00:10:05.000"
click at [418, 230] on input "00:10:05.000" at bounding box center [421, 229] width 35 height 22
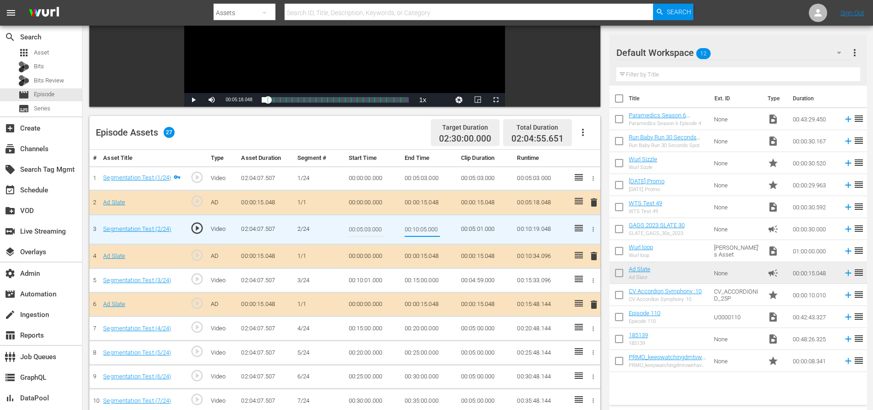
click at [418, 230] on input "00:10:05.000" at bounding box center [421, 229] width 35 height 22
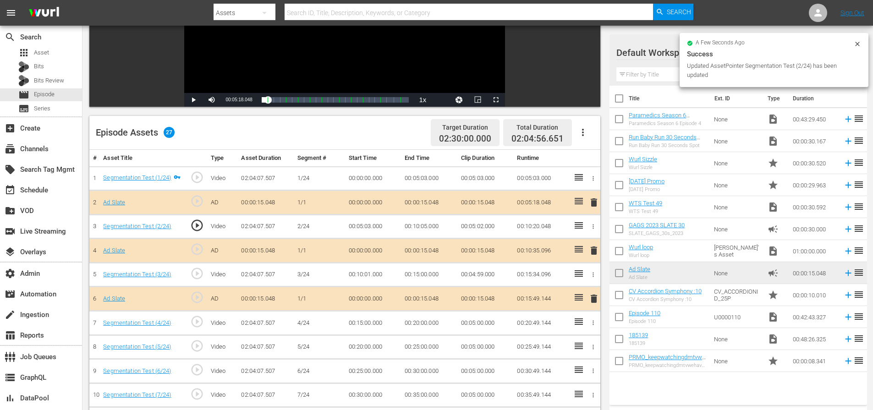
click at [362, 276] on td "00:10:01.000" at bounding box center [373, 274] width 56 height 24
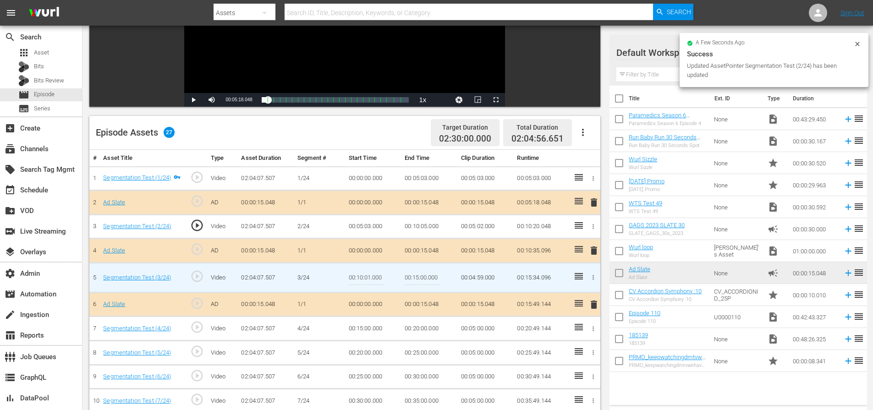
click at [363, 278] on input "00:10:01.000" at bounding box center [366, 278] width 35 height 22
paste input "5"
type input "00:10:05.000"
